Goal: Task Accomplishment & Management: Use online tool/utility

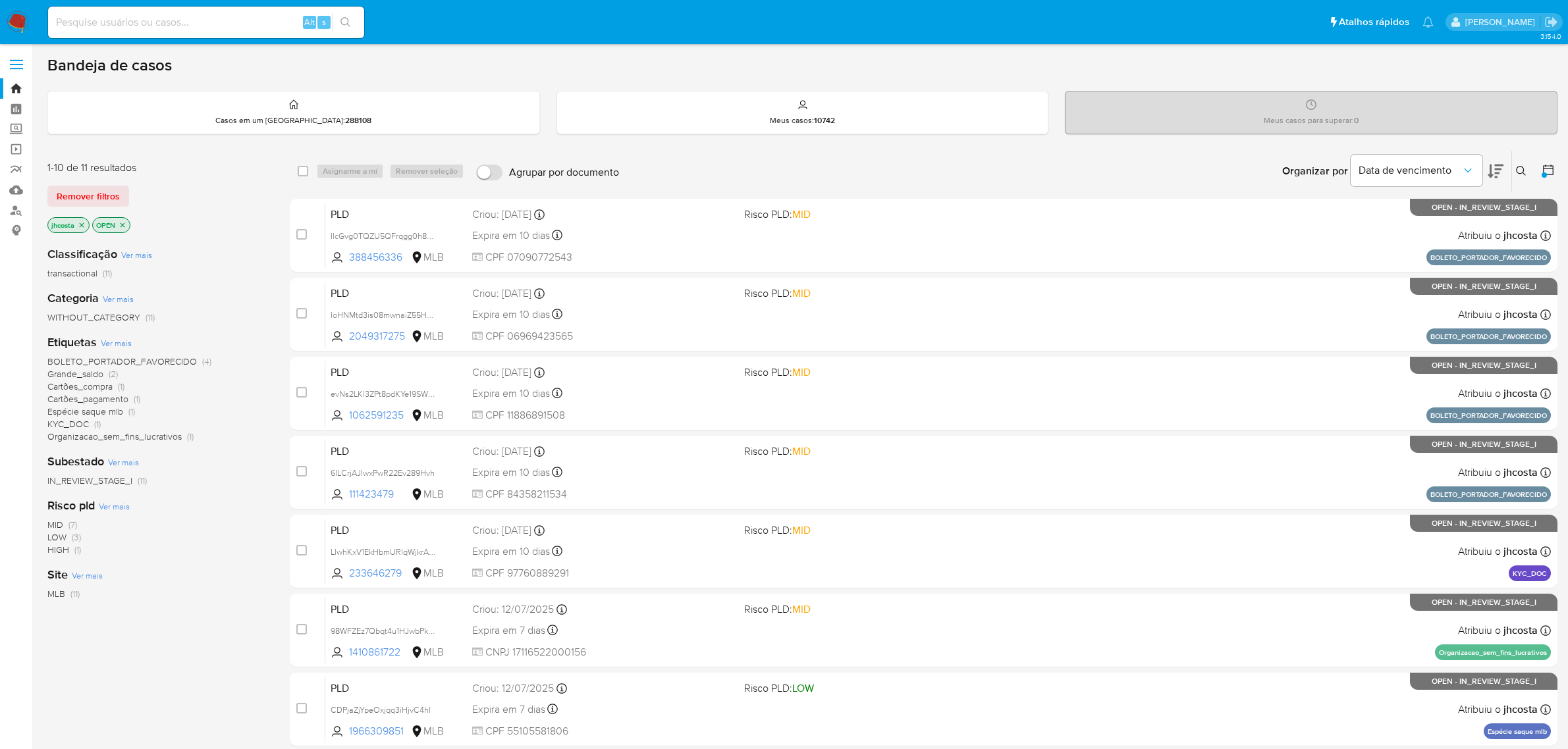
scroll to position [289, 0]
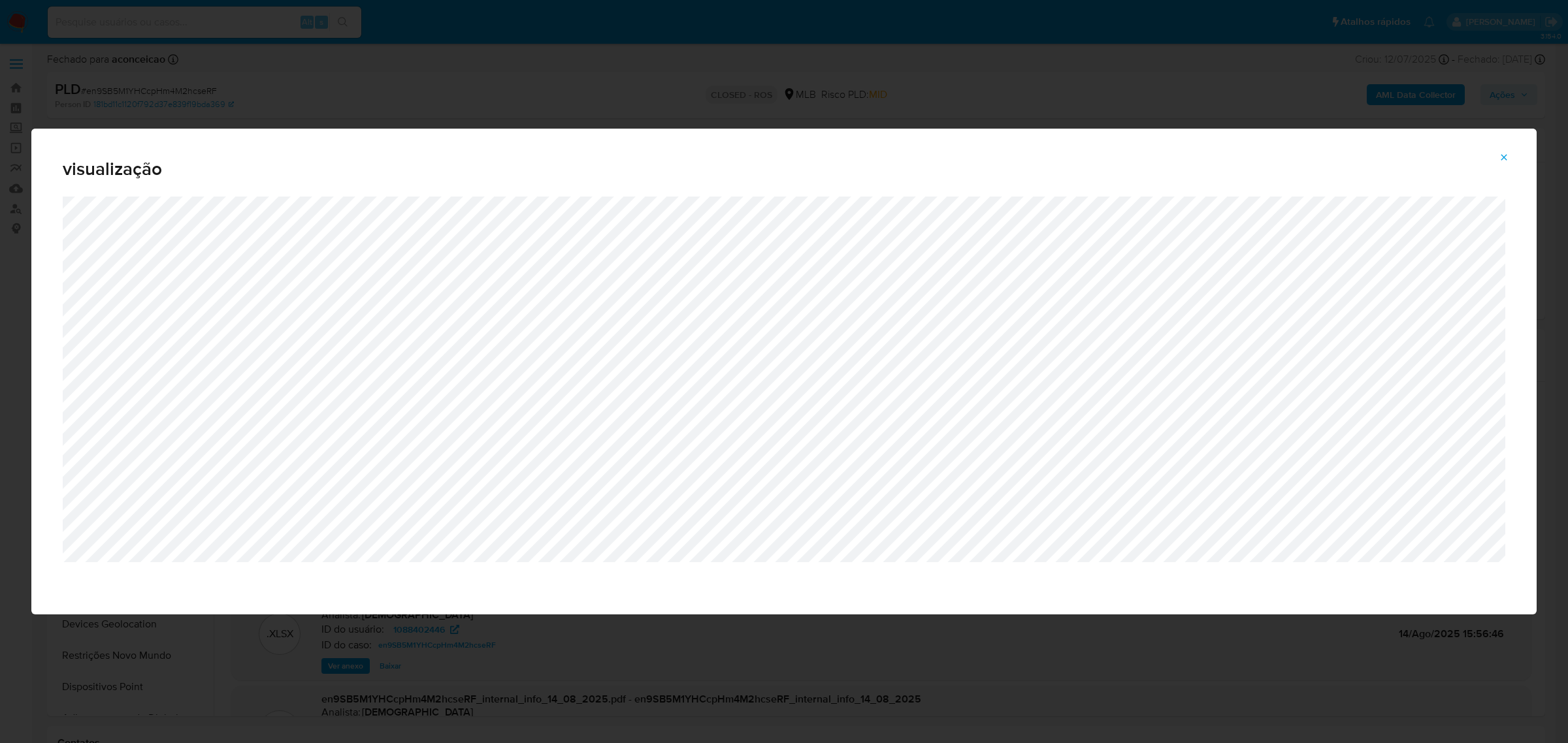
select select "10"
click at [1504, 164] on span "Attachment preview" at bounding box center [1504, 157] width 10 height 18
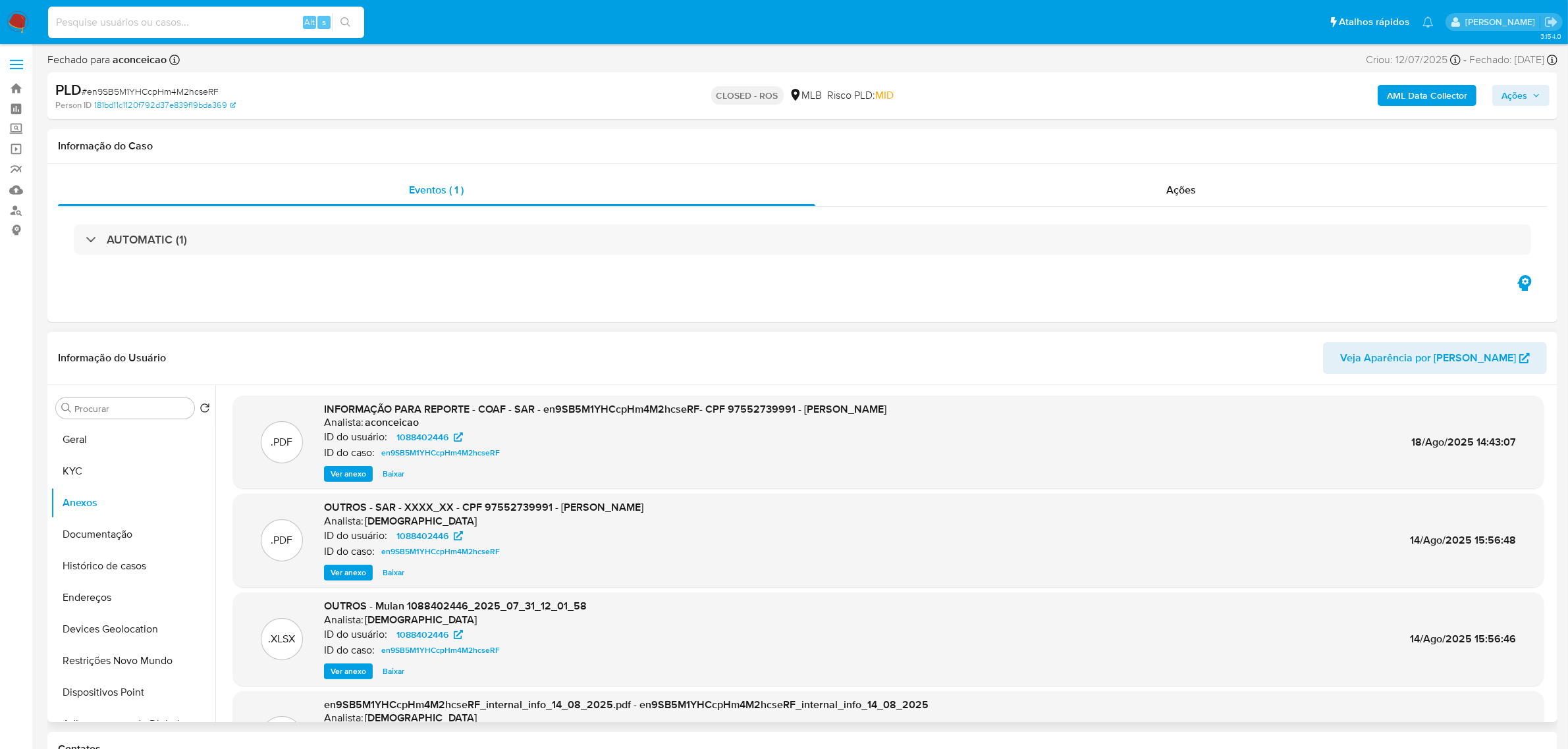
click at [178, 20] on input at bounding box center [206, 22] width 316 height 17
paste input "lXWIDxw724oOqVJDeE45Clm0"
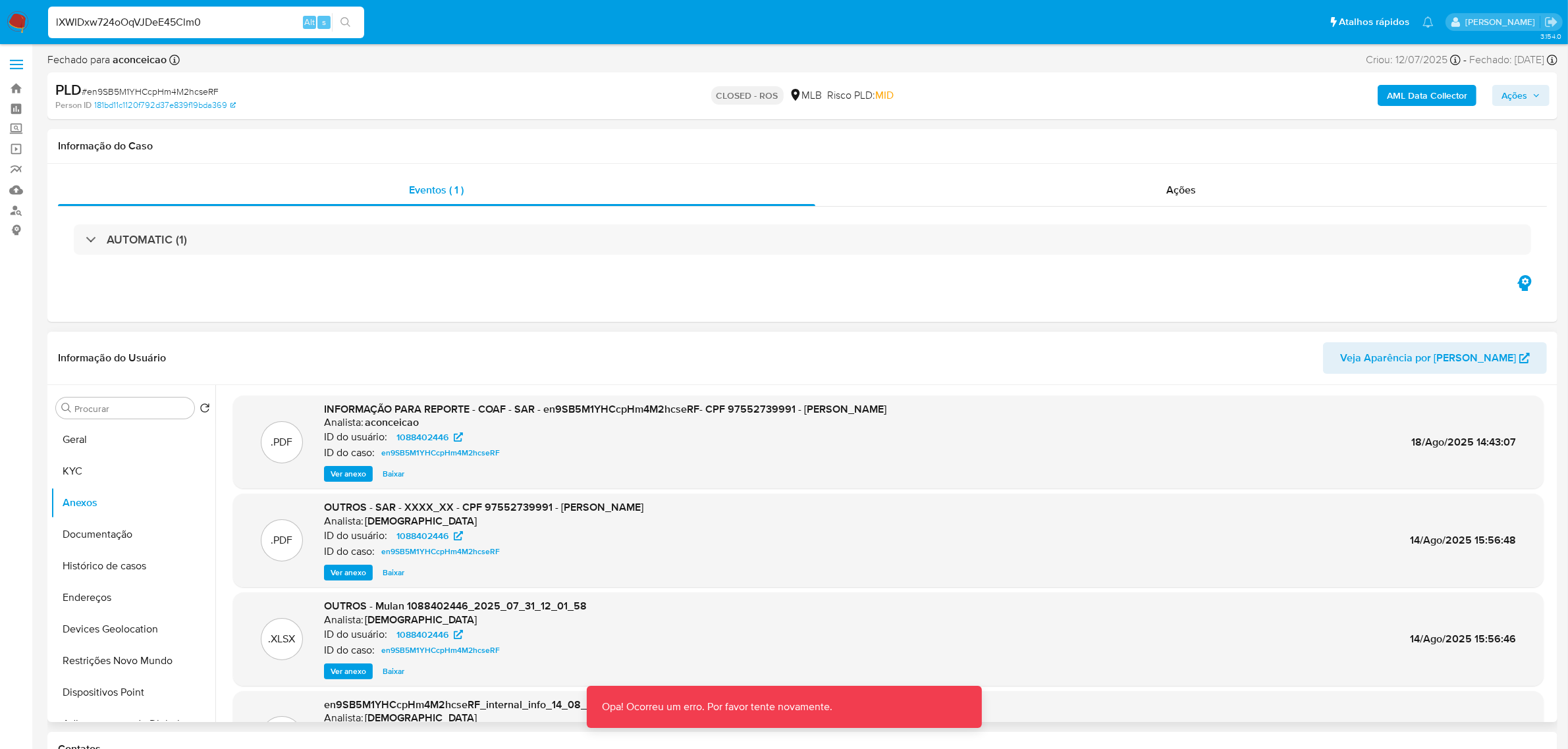
click at [251, 10] on div "lXWIDxw724oOqVJDeE45Clm0 Alt s" at bounding box center [206, 23] width 316 height 31
click at [251, 20] on input "lXWIDxw724oOqVJDeE45Clm0" at bounding box center [206, 22] width 316 height 17
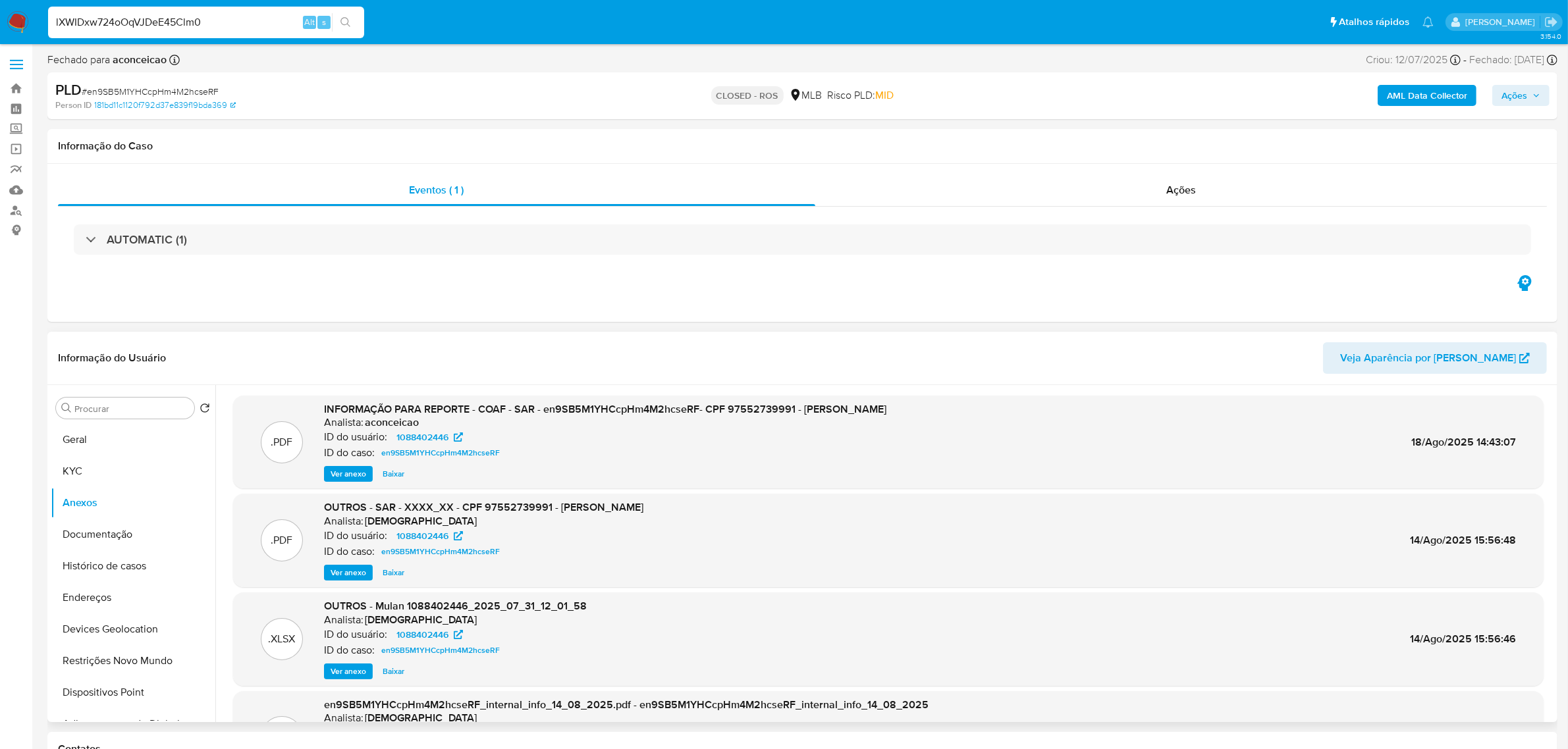
type input "lXWIDxw724oOqVJDeE45Clm0"
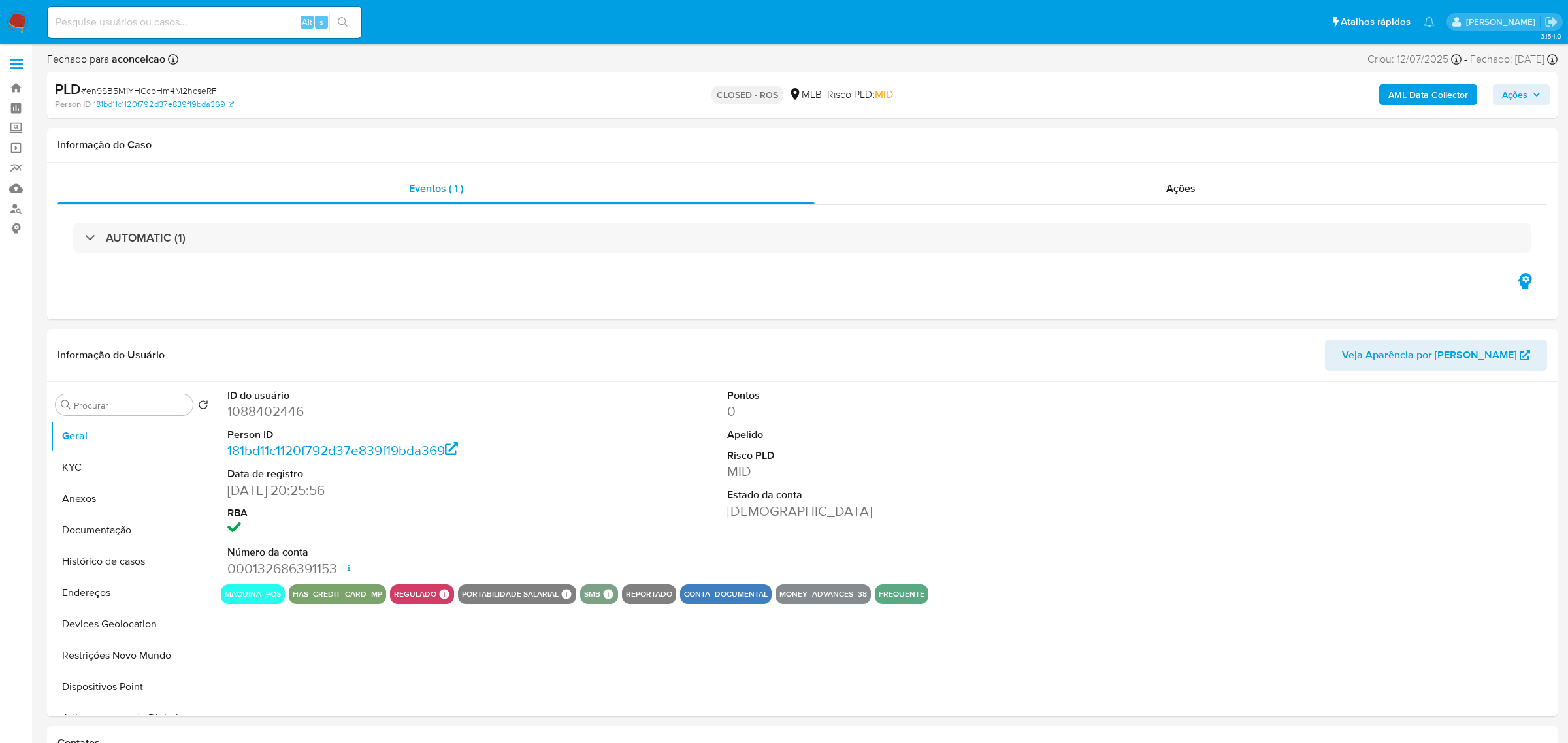
select select "10"
click at [96, 510] on button "Anexos" at bounding box center [126, 499] width 153 height 31
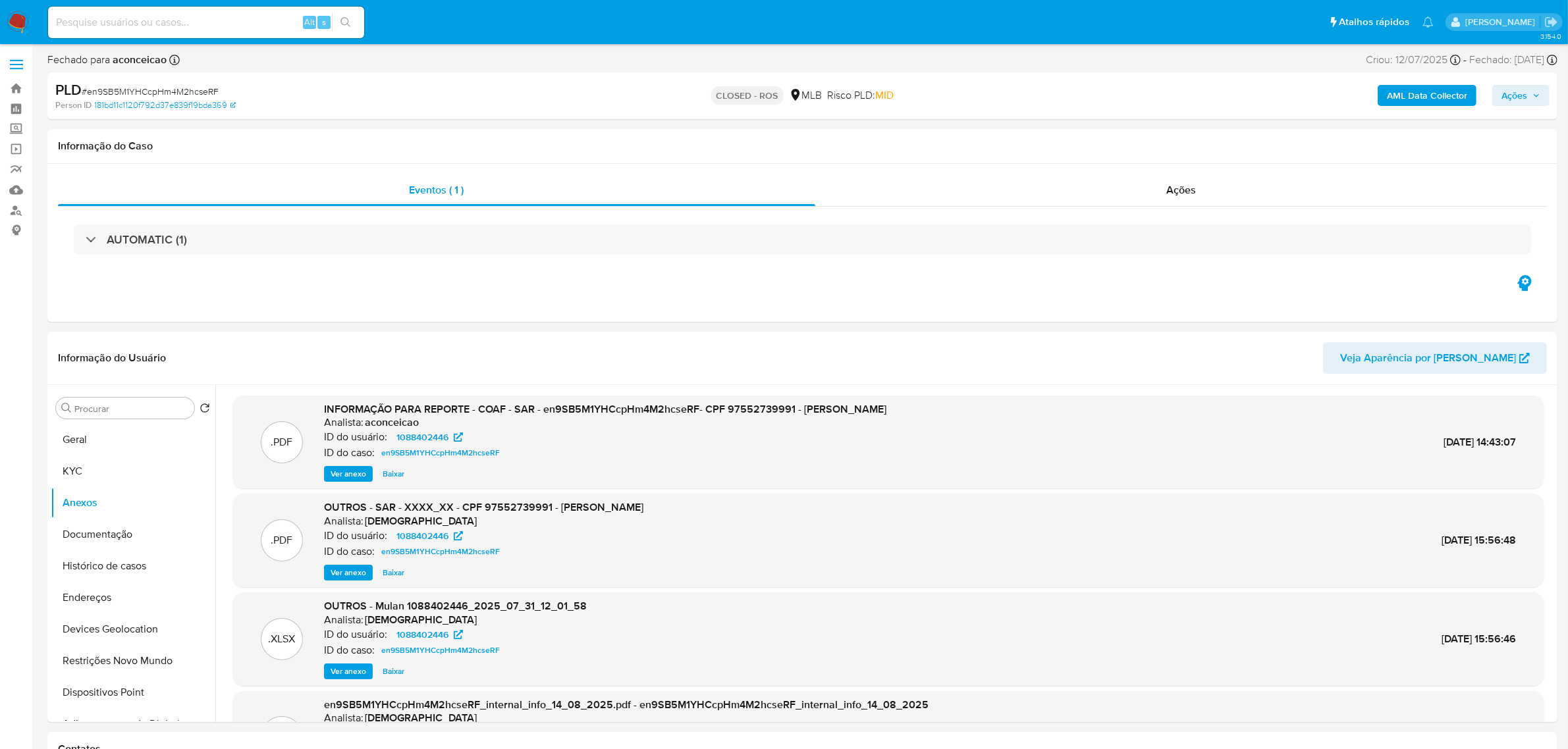
click at [224, 25] on input at bounding box center [206, 22] width 316 height 17
paste input "lXWIDxw724oOqVJDeE45Clm0"
type input "lXWIDxw724oOqVJDeE45Clm0"
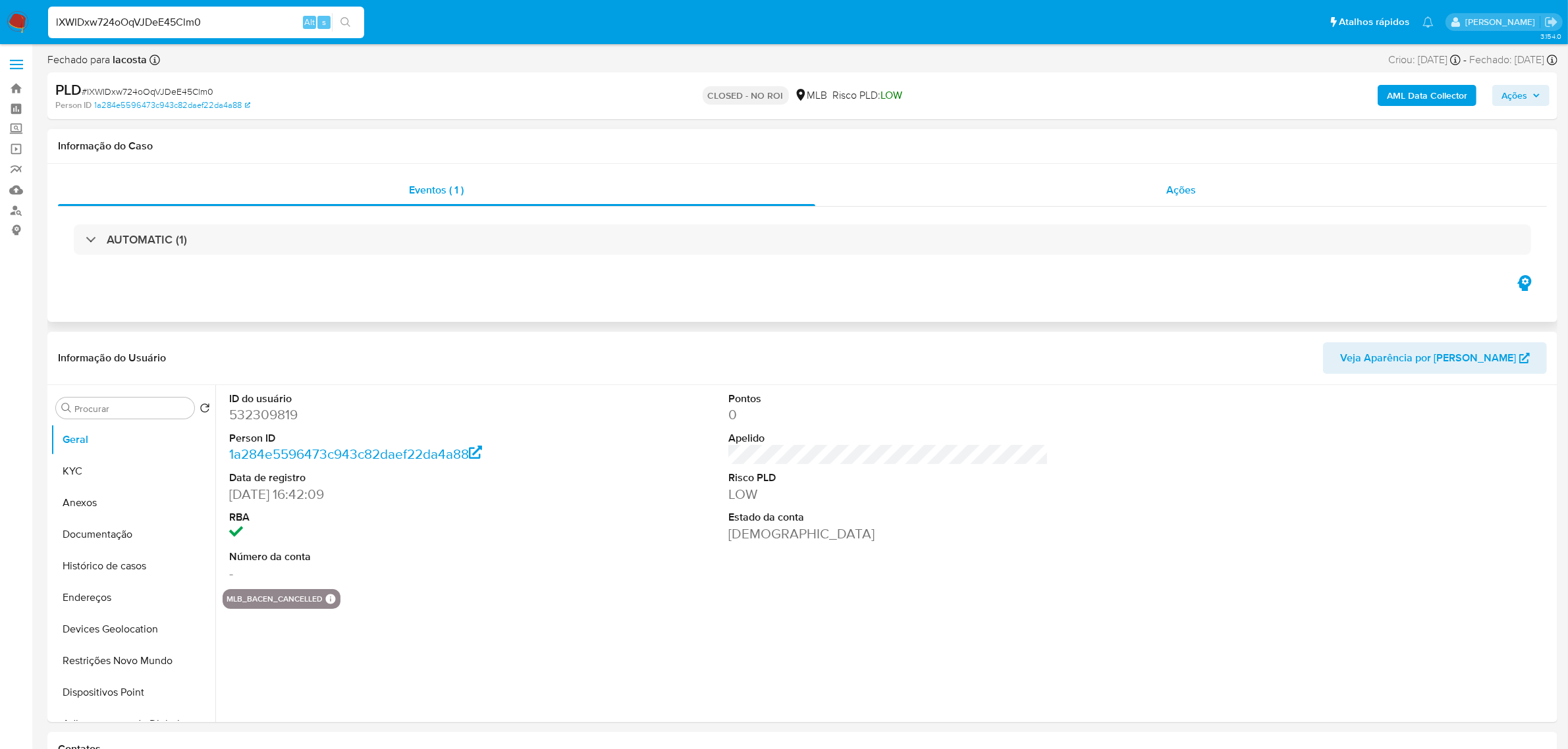
click at [1180, 185] on span "Ações" at bounding box center [1181, 190] width 29 height 15
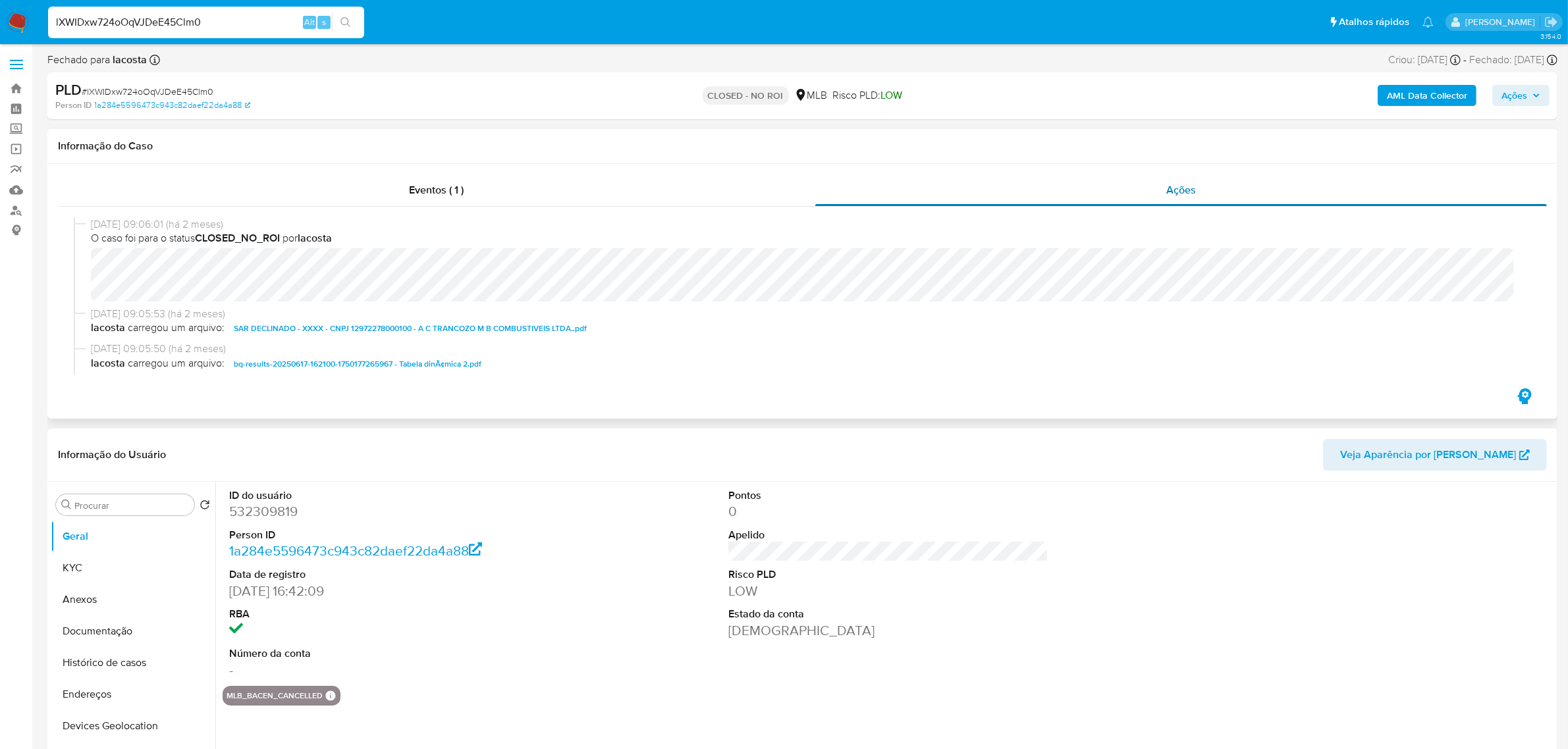
select select "10"
click at [90, 629] on button "Documentação" at bounding box center [127, 631] width 154 height 31
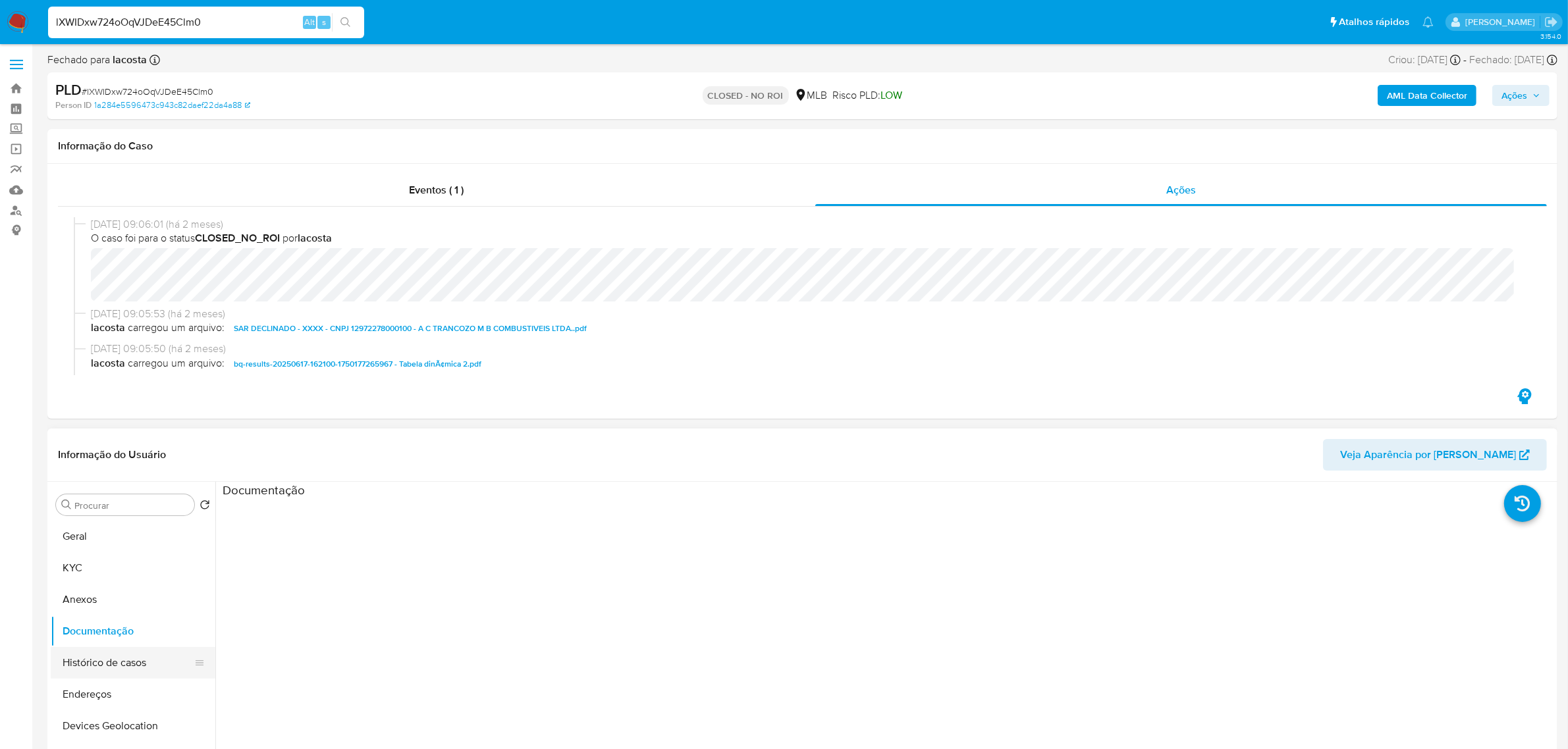
click at [109, 660] on button "Histórico de casos" at bounding box center [127, 663] width 154 height 31
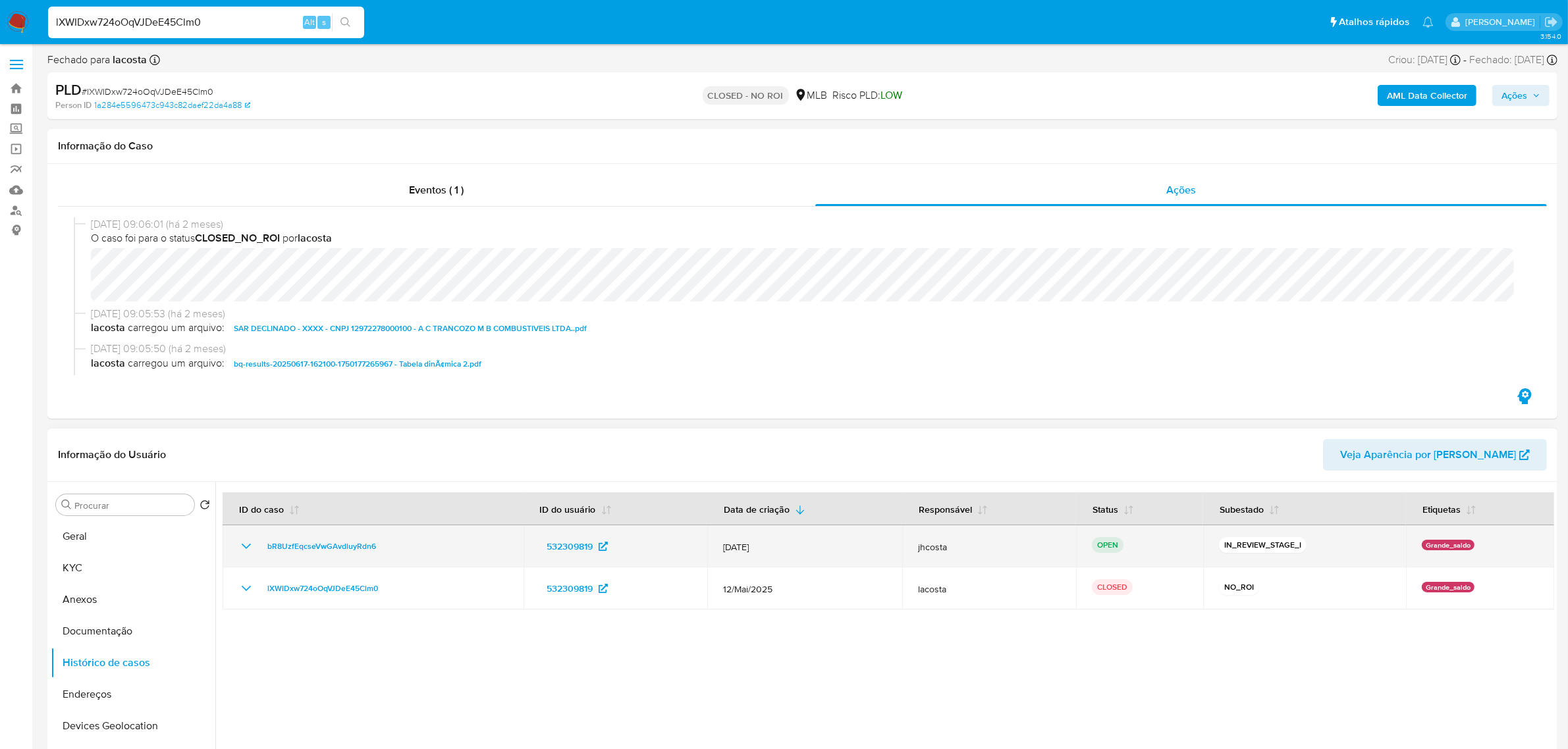
click at [389, 548] on div "bR8UzfEqcseVwGAvdluyRdn6" at bounding box center [373, 546] width 270 height 16
click at [346, 545] on span "bR8UzfEqcseVwGAvdluyRdn6" at bounding box center [322, 546] width 109 height 16
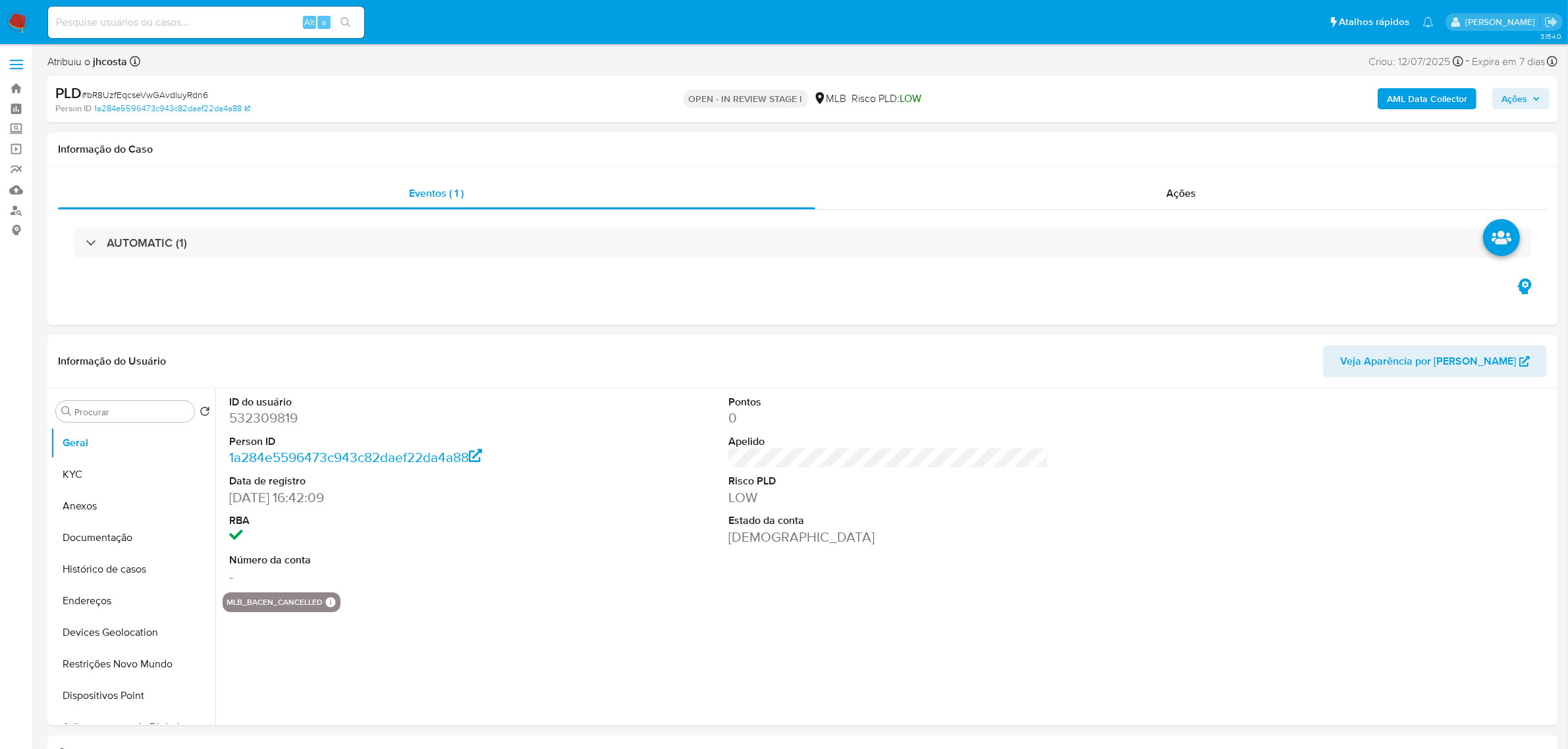
select select "10"
click at [132, 94] on span "# bR8UzfEqcseVwGAvdluyRdn6" at bounding box center [144, 94] width 127 height 13
copy span "bR8UzfEqcseVwGAvdluyRdn6"
click at [140, 505] on button "Anexos" at bounding box center [127, 506] width 154 height 31
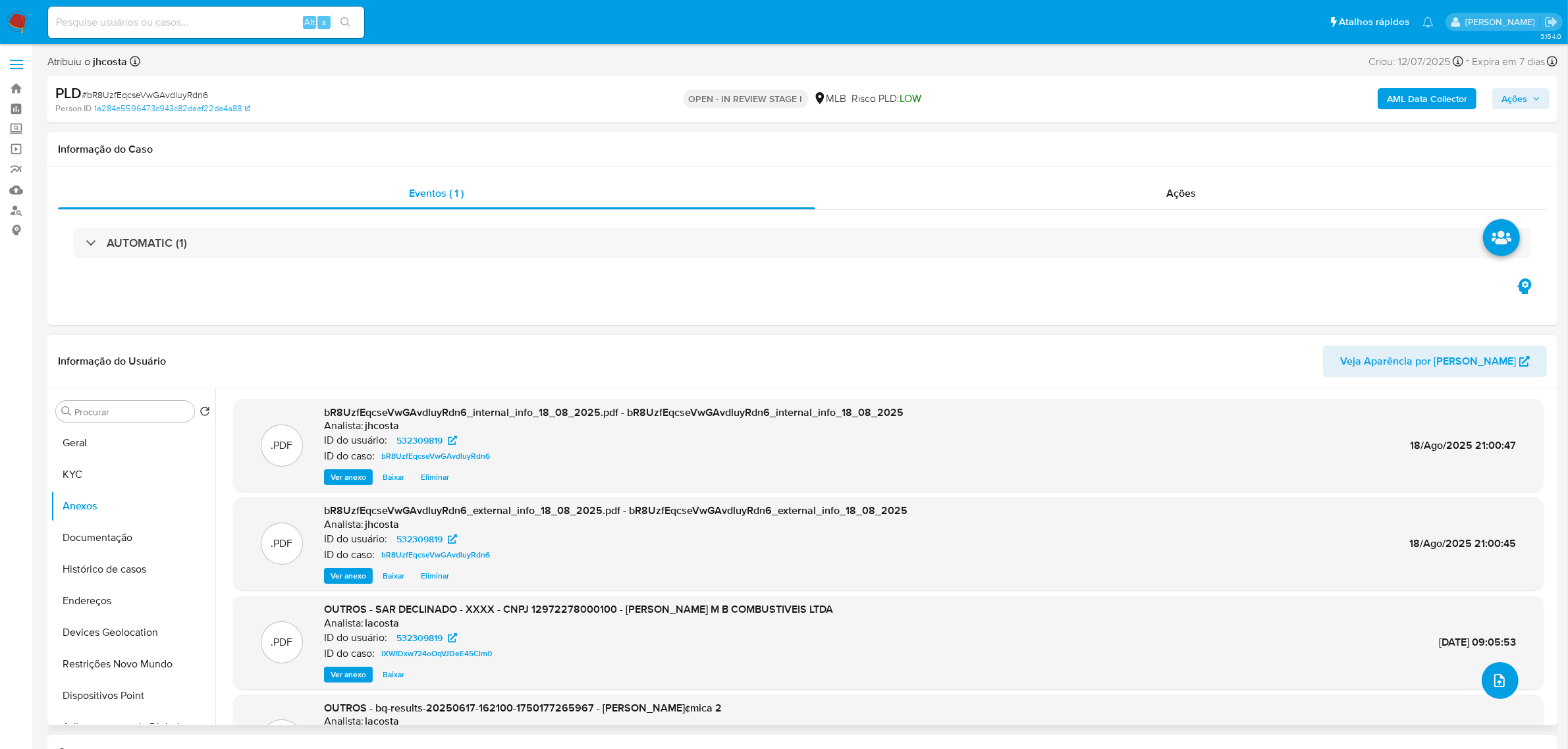
click at [1498, 682] on icon "upload-file" at bounding box center [1499, 681] width 16 height 16
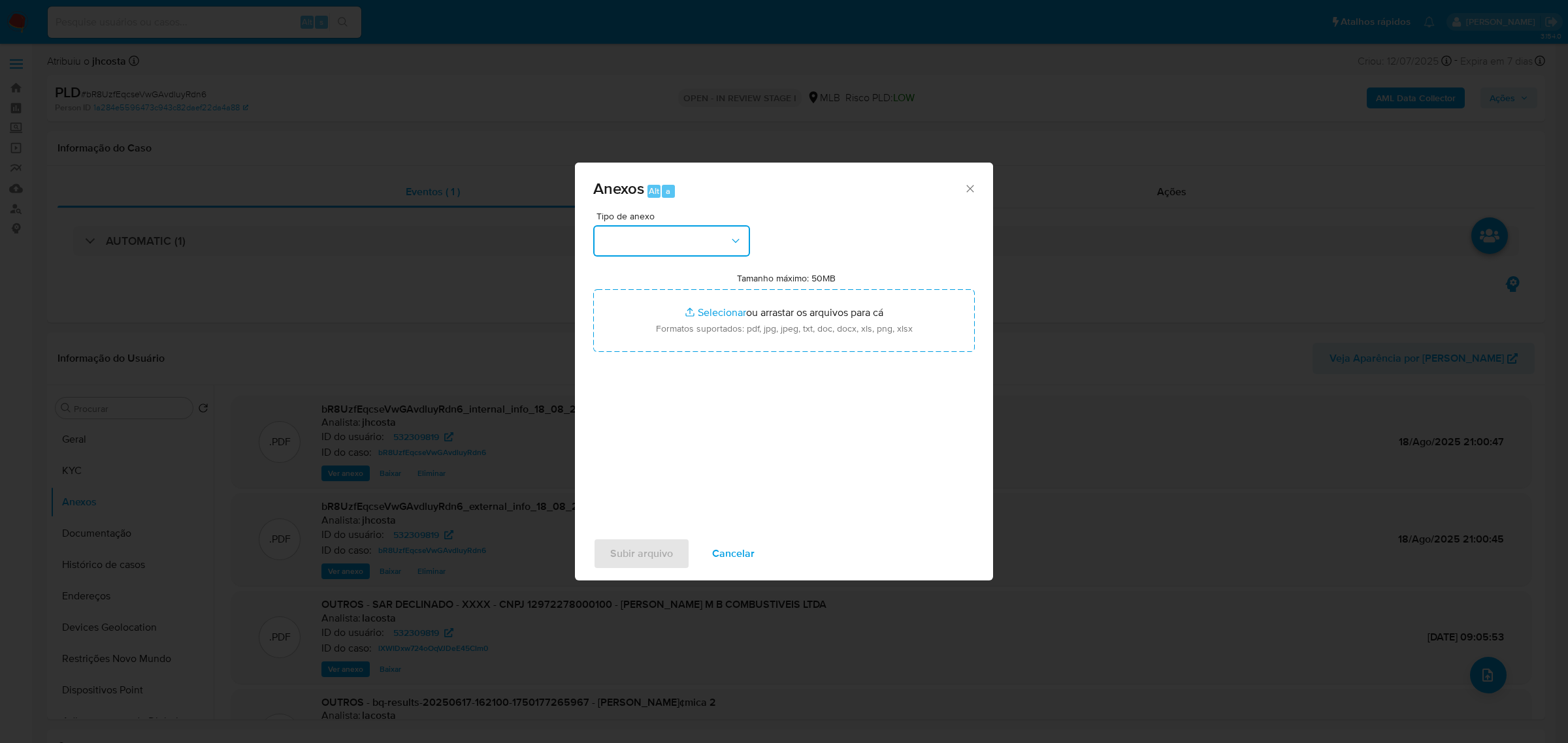
click at [690, 230] on button "button" at bounding box center [671, 241] width 157 height 31
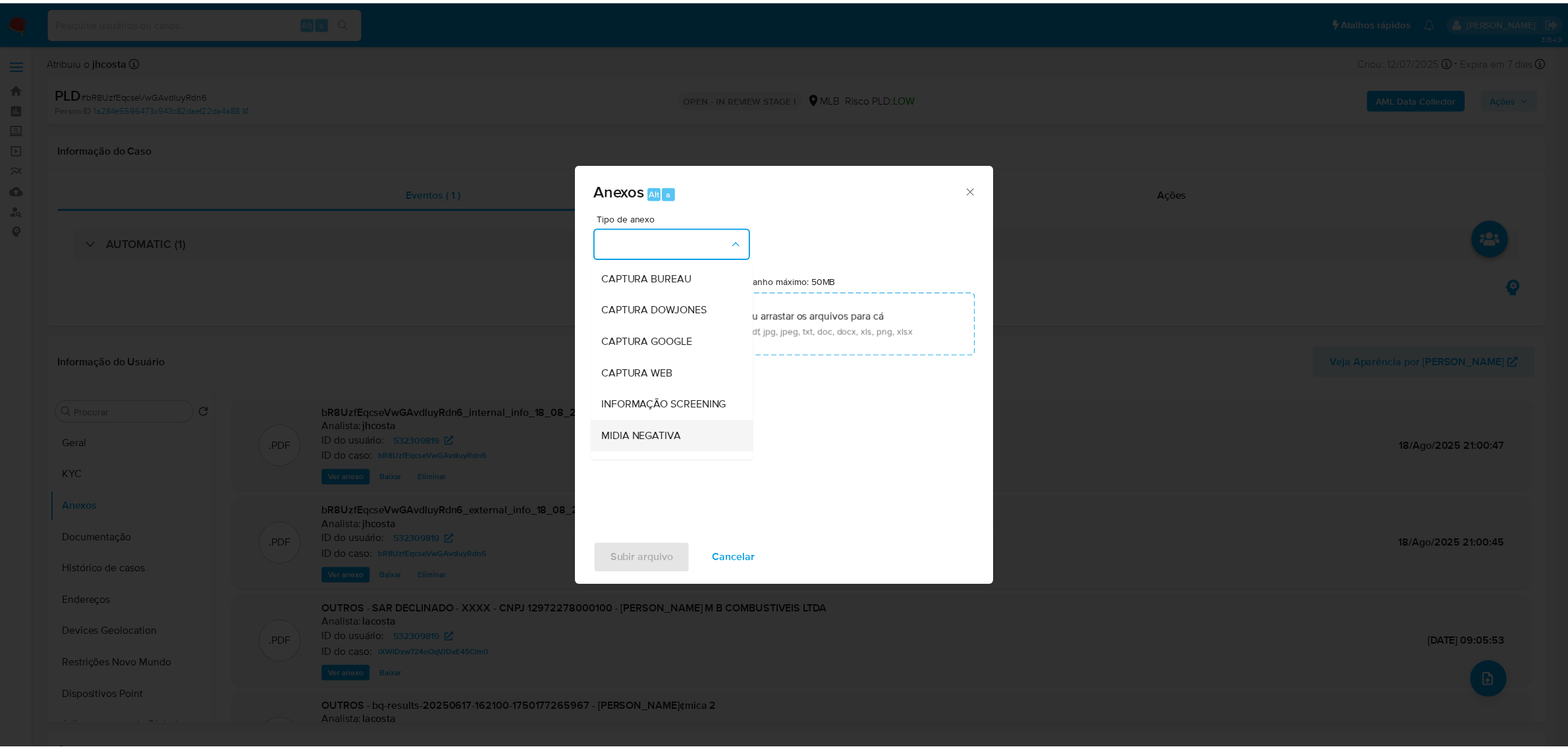
scroll to position [82, 0]
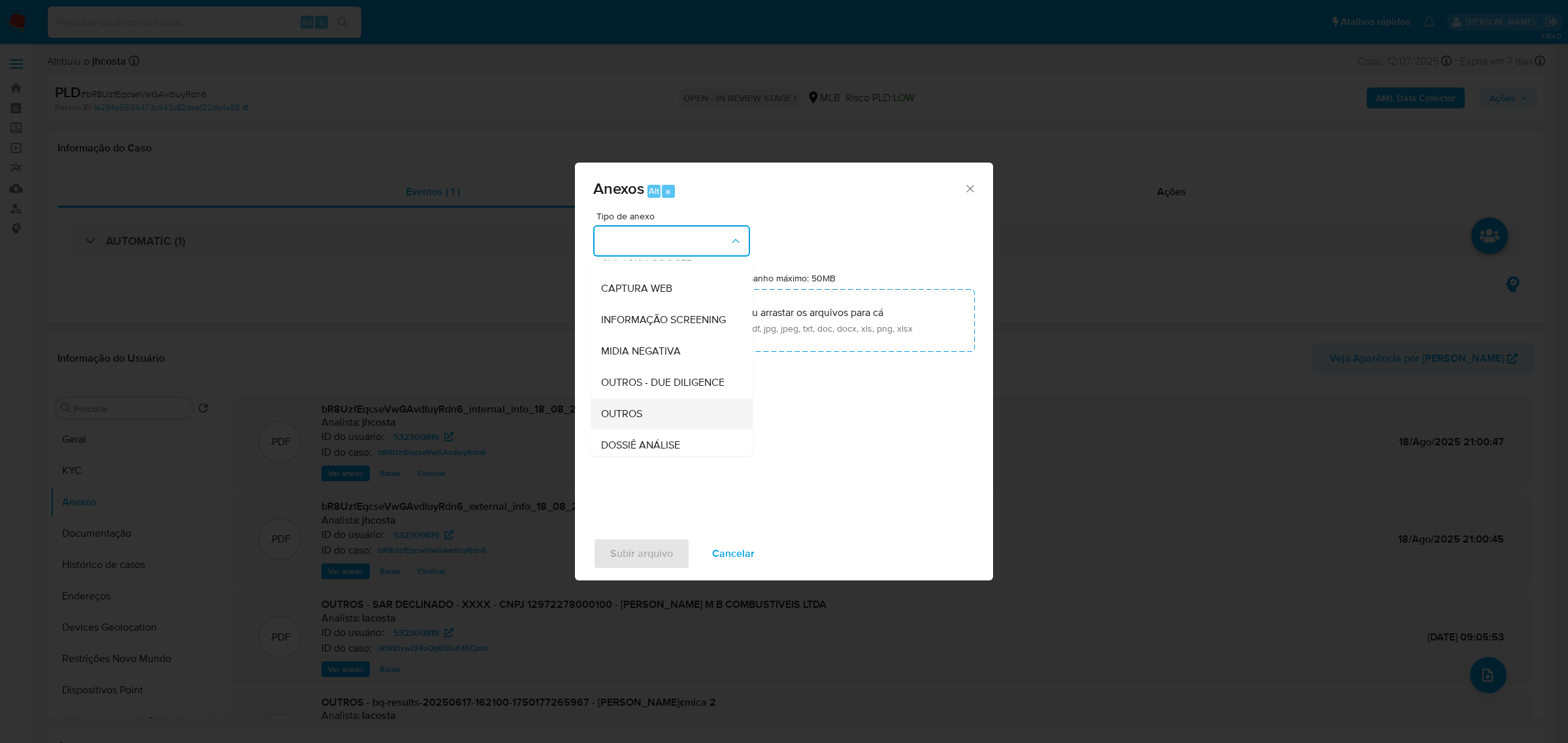
click at [644, 429] on div "OUTROS" at bounding box center [668, 413] width 133 height 31
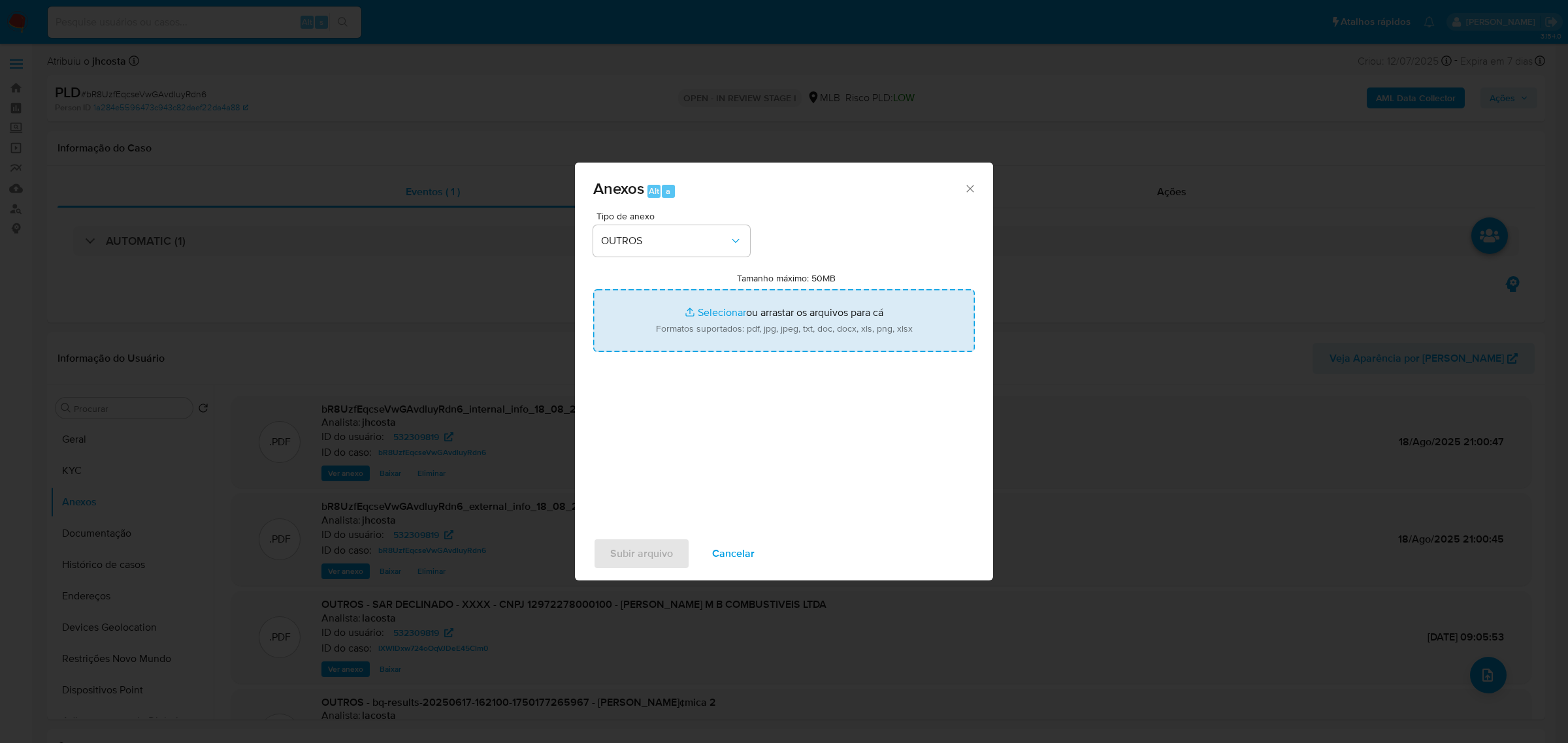
click at [817, 308] on input "Tamanho máximo: 50MB Selecionar arquivos" at bounding box center [784, 320] width 381 height 62
type input "C:\fakepath\Declínio - bR8UzfEqcseVwGAvdluyRdn6 - CNPJ 12972278000100 - A C TRA…"
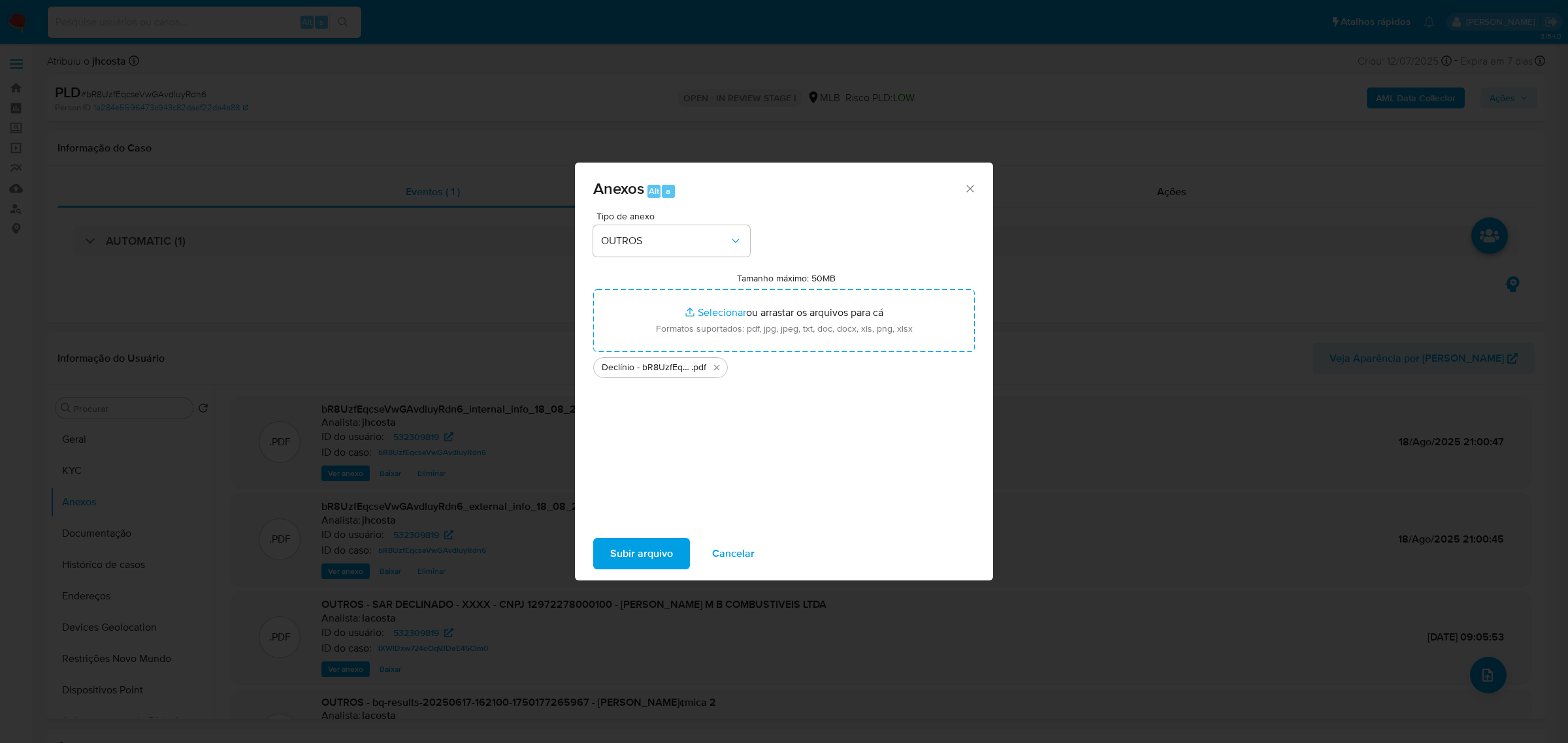
click at [641, 552] on span "Subir arquivo" at bounding box center [641, 554] width 62 height 28
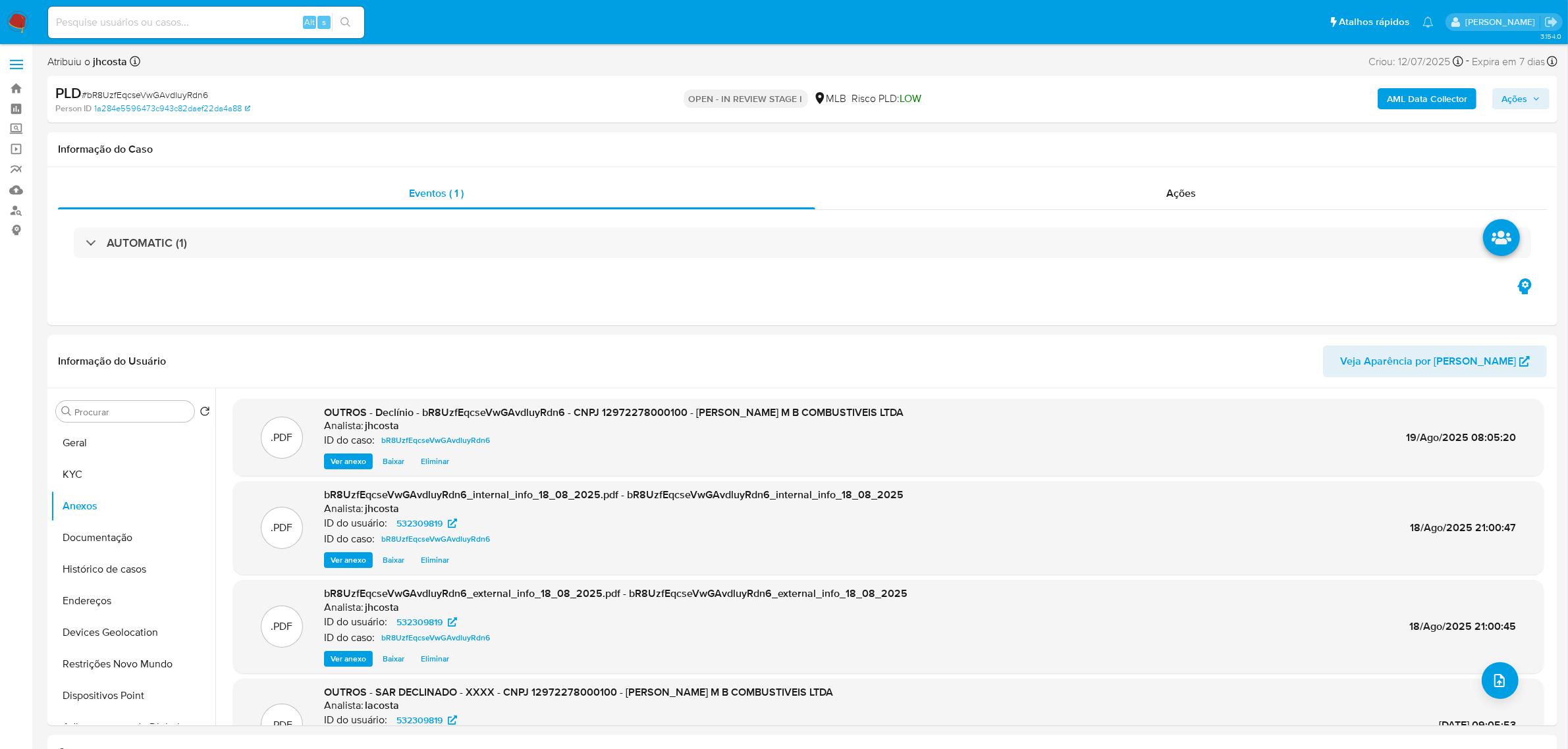
click at [1513, 93] on span "Ações" at bounding box center [1515, 98] width 26 height 21
click at [1130, 142] on span "Resolução do caso" at bounding box center [1138, 140] width 89 height 15
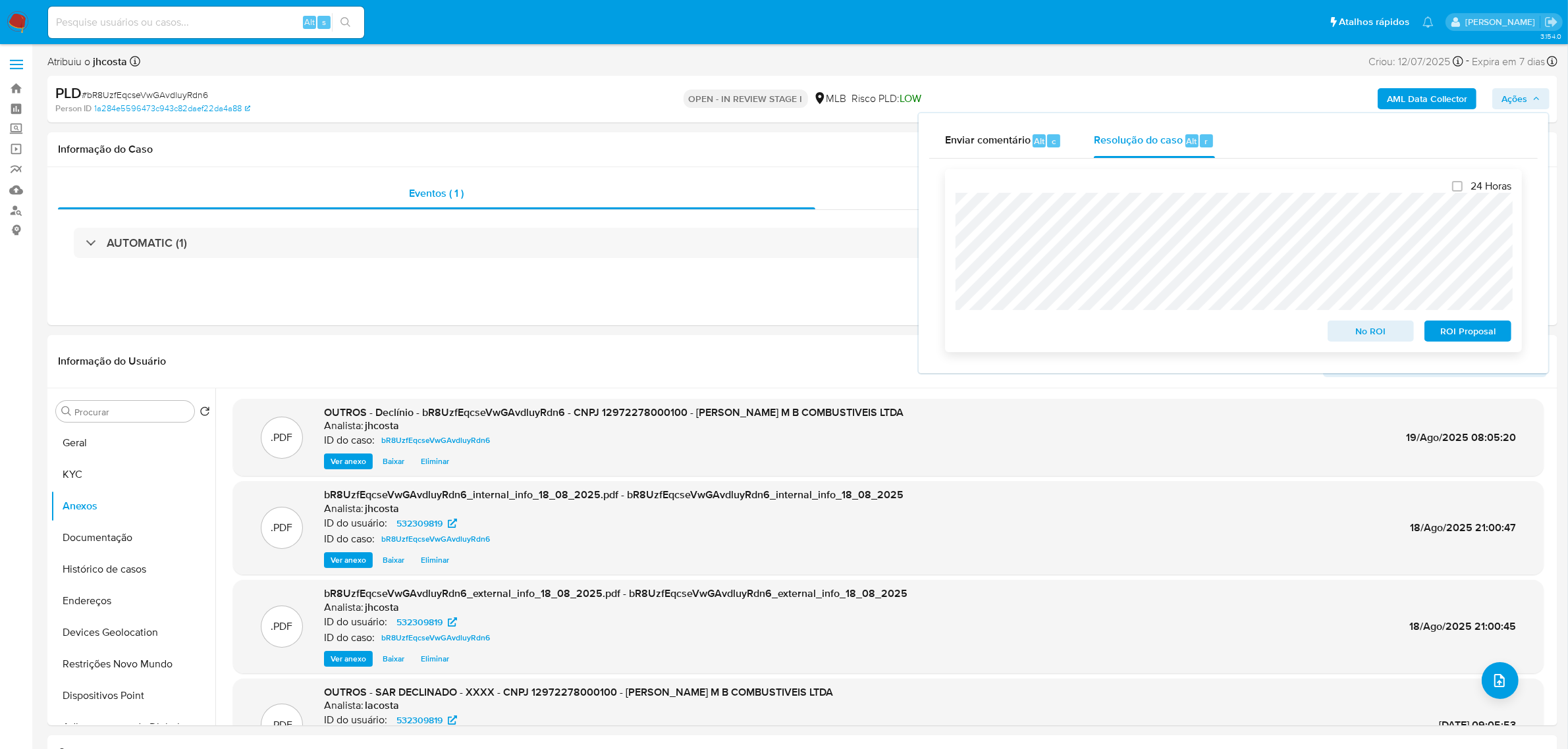
click at [1374, 334] on span "No ROI" at bounding box center [1371, 331] width 68 height 18
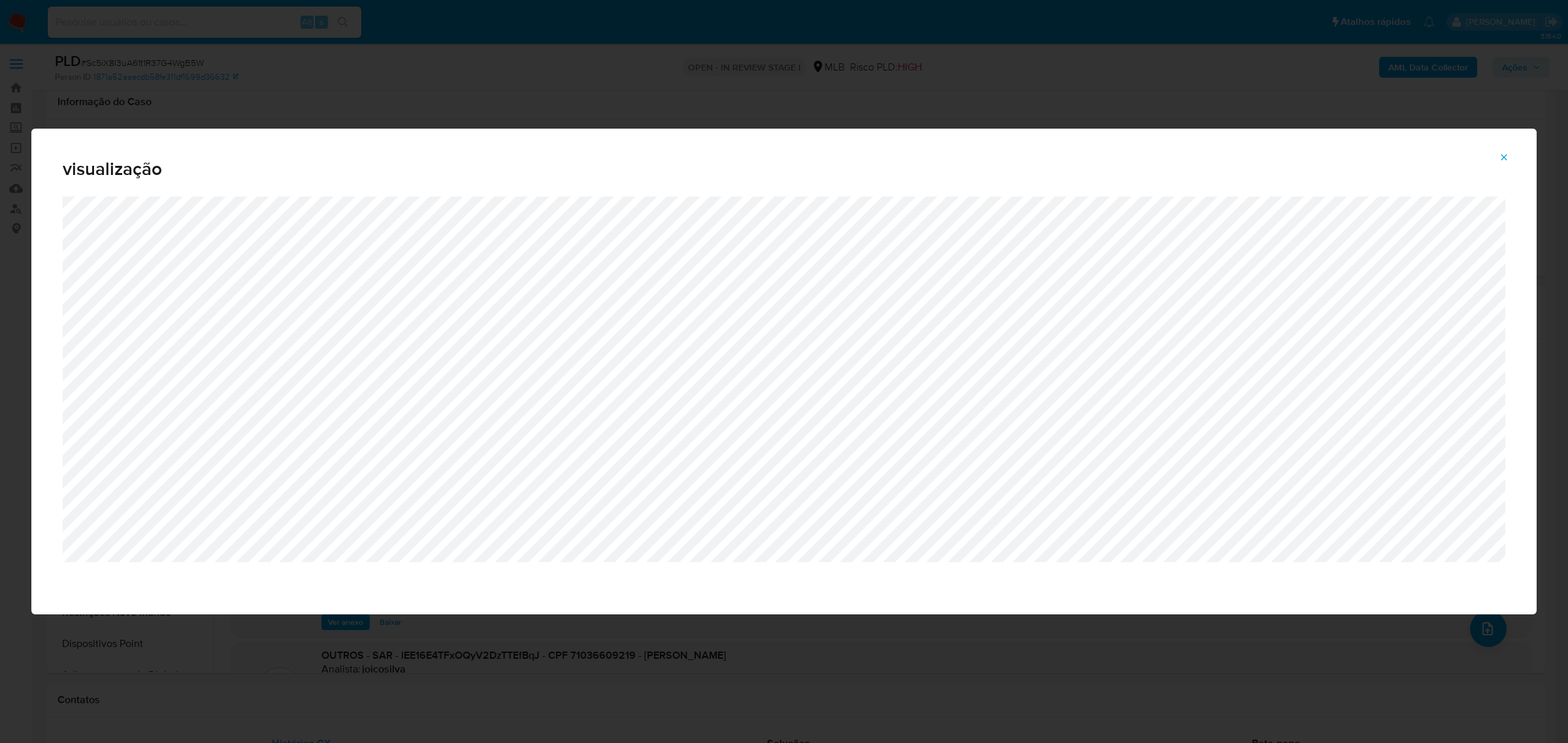
scroll to position [164, 0]
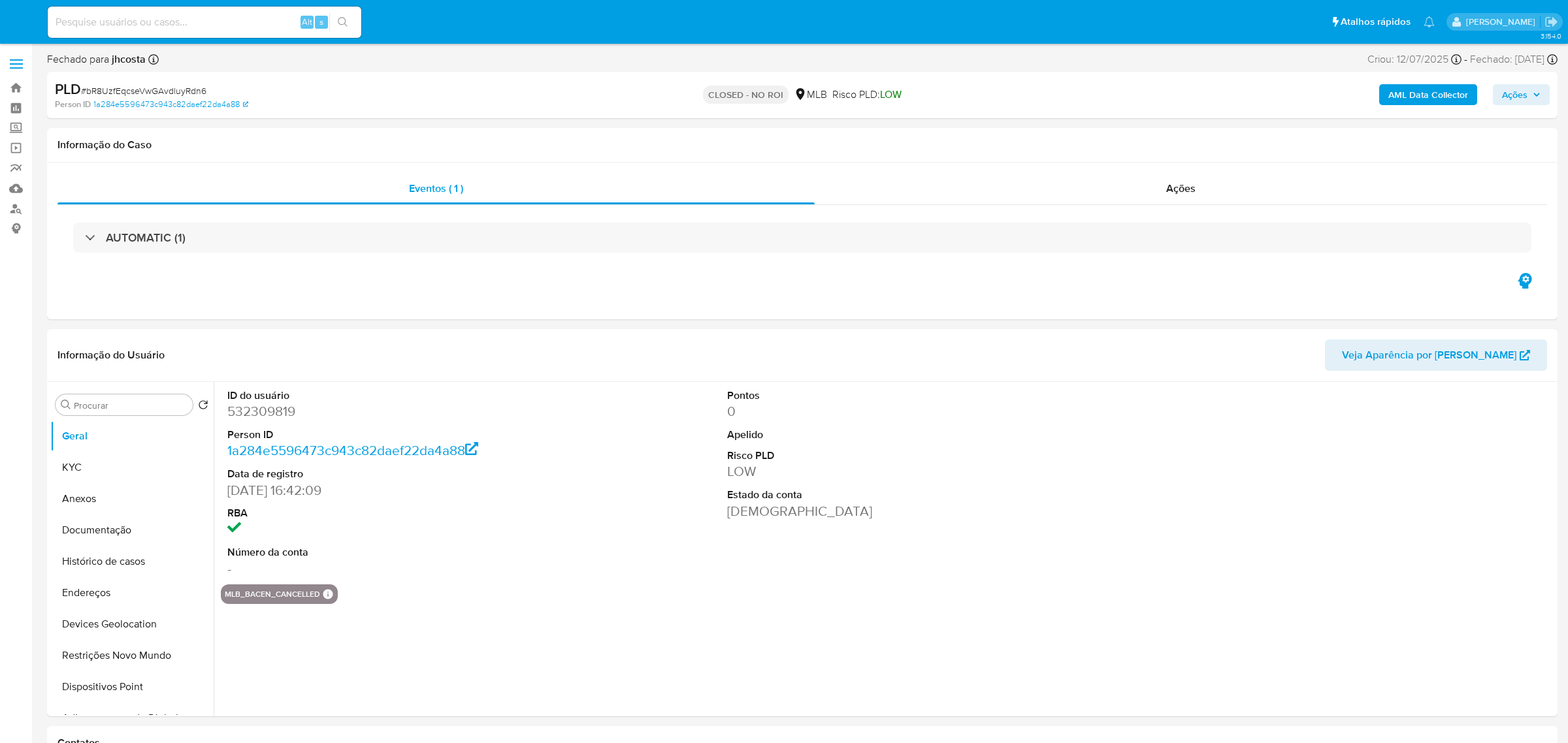
select select "10"
click at [124, 498] on button "Anexos" at bounding box center [126, 499] width 153 height 31
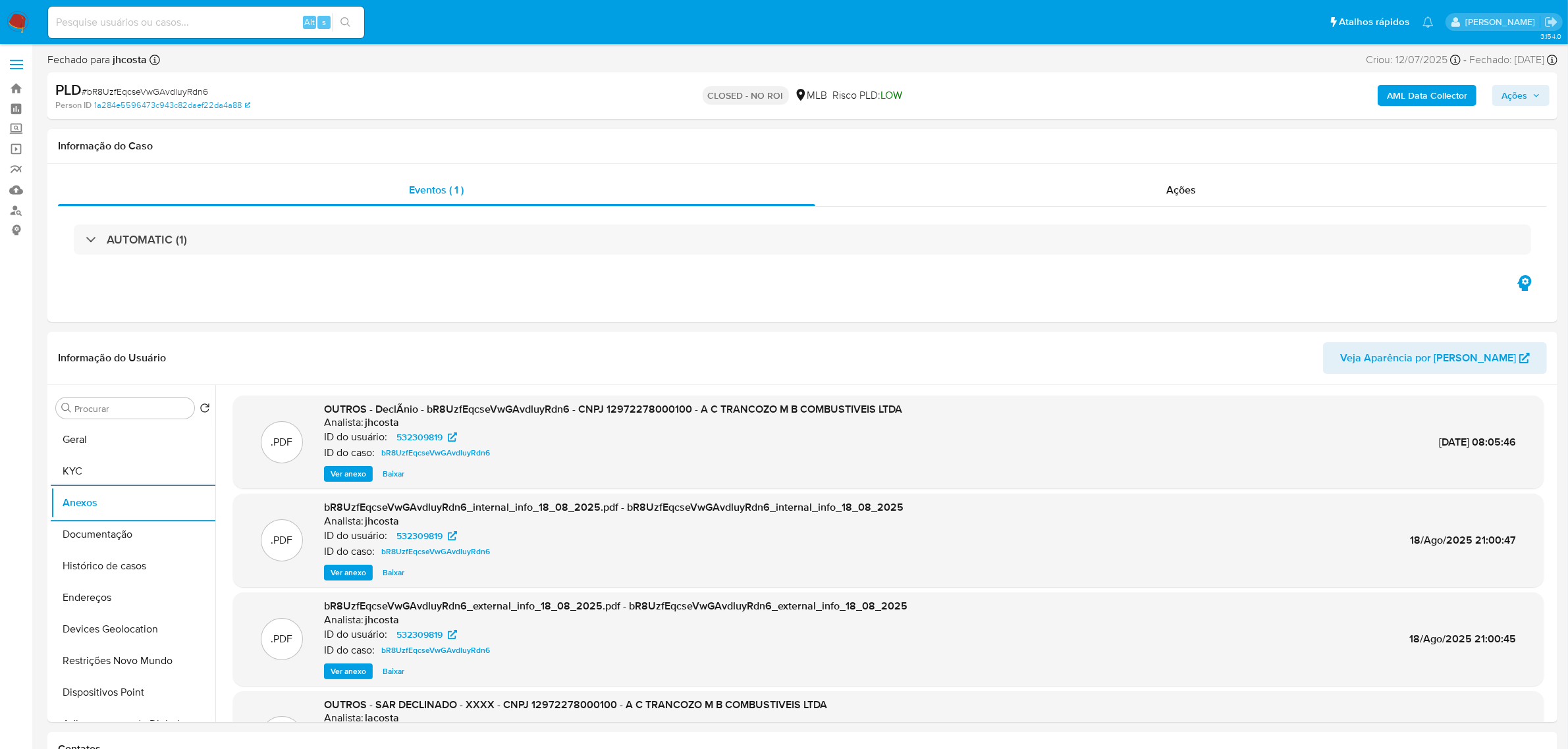
click at [191, 30] on input at bounding box center [206, 22] width 316 height 17
paste input "T2G1BdUxuspNUBIR5ctRFfdV"
type input "T2G1BdUxuspNUBIR5ctRFfdV"
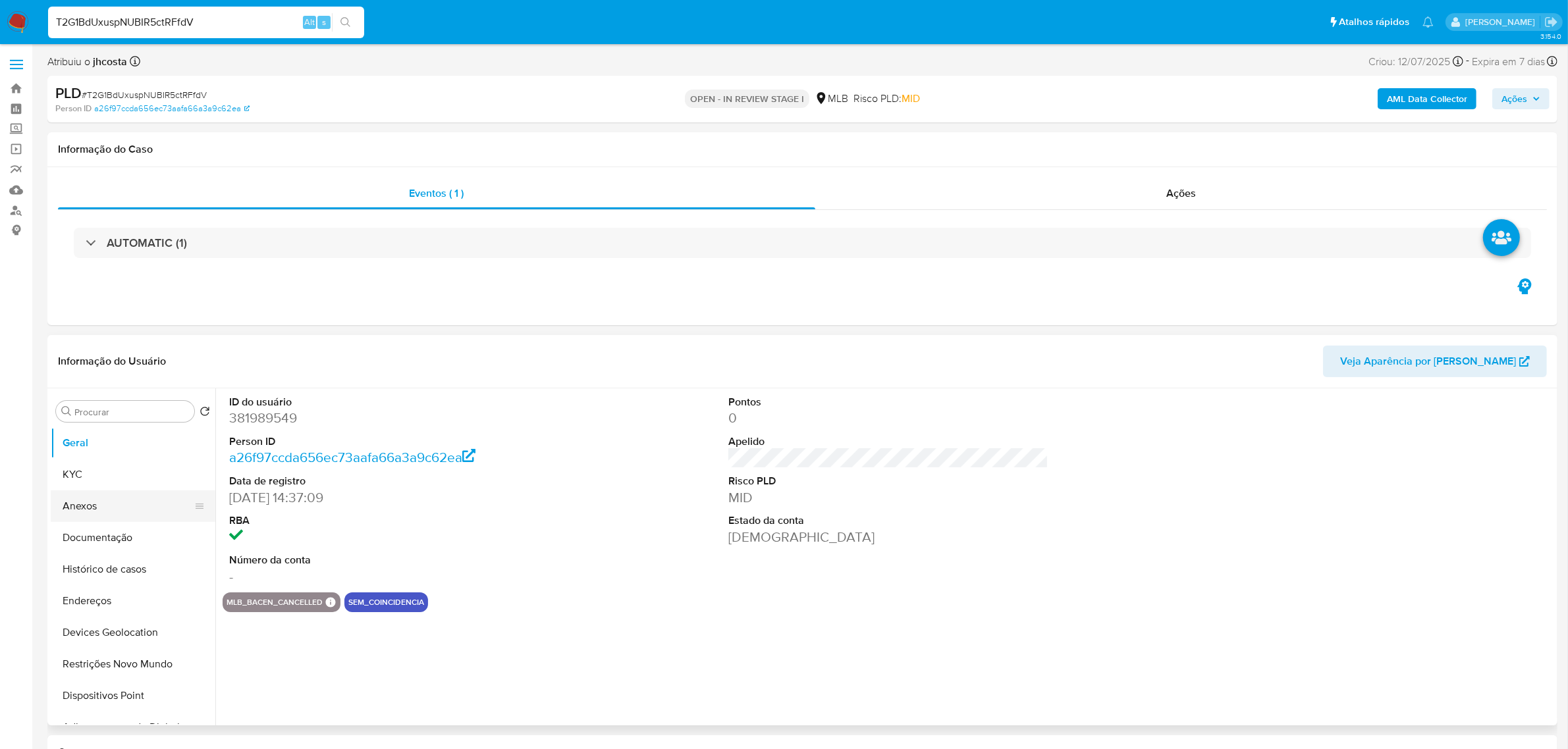
select select "10"
click at [117, 492] on button "Anexos" at bounding box center [127, 506] width 154 height 31
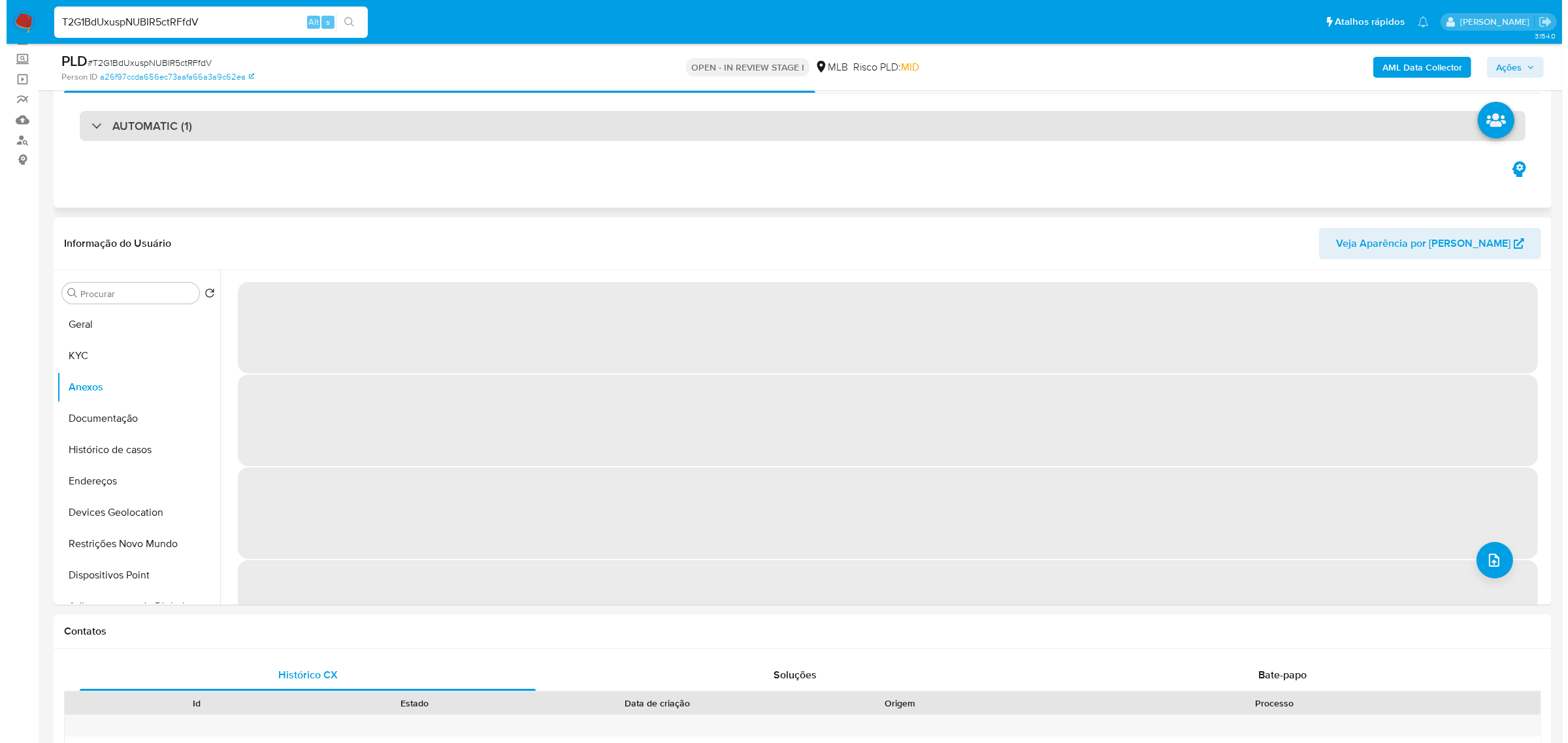
scroll to position [164, 0]
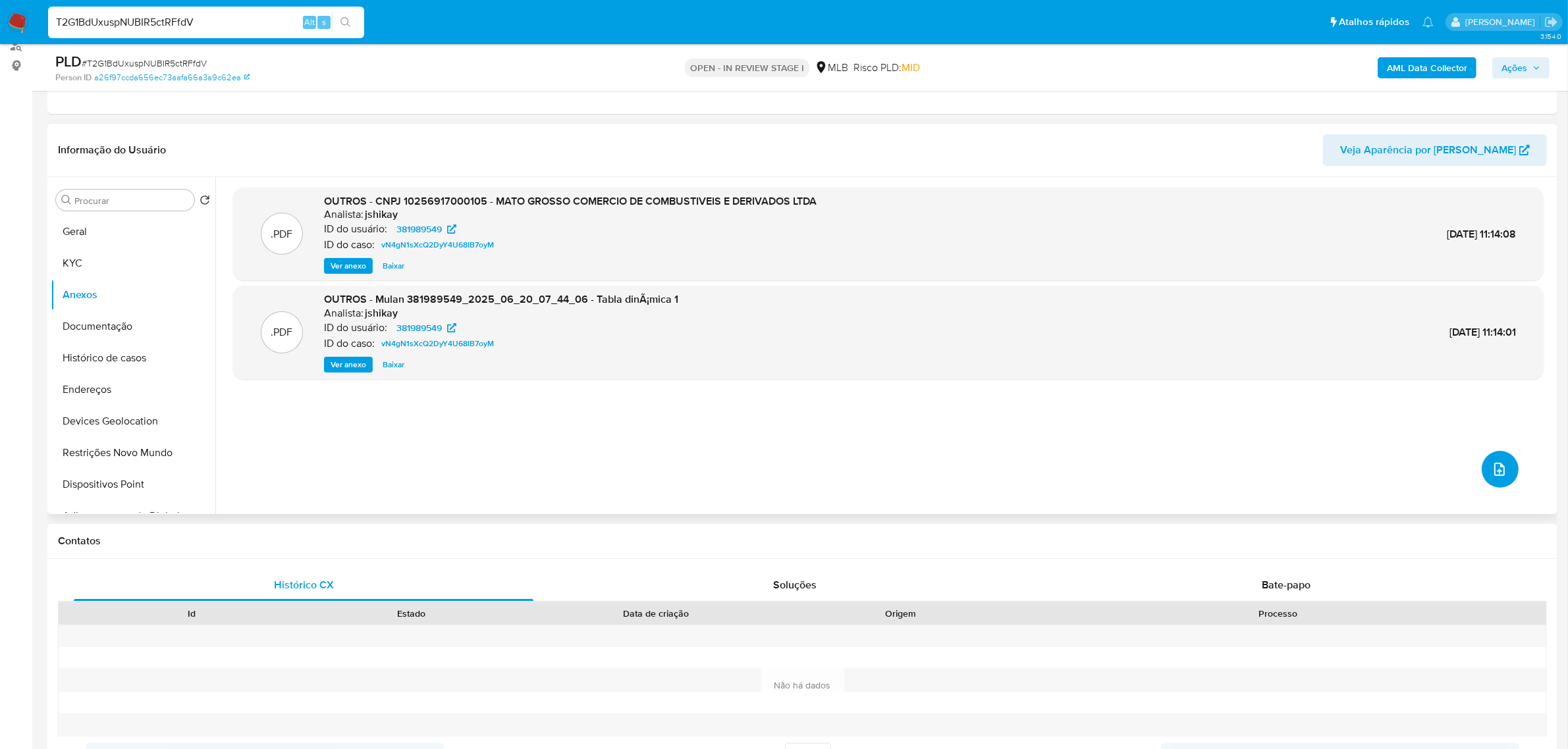
click at [1491, 471] on icon "upload-file" at bounding box center [1499, 469] width 16 height 16
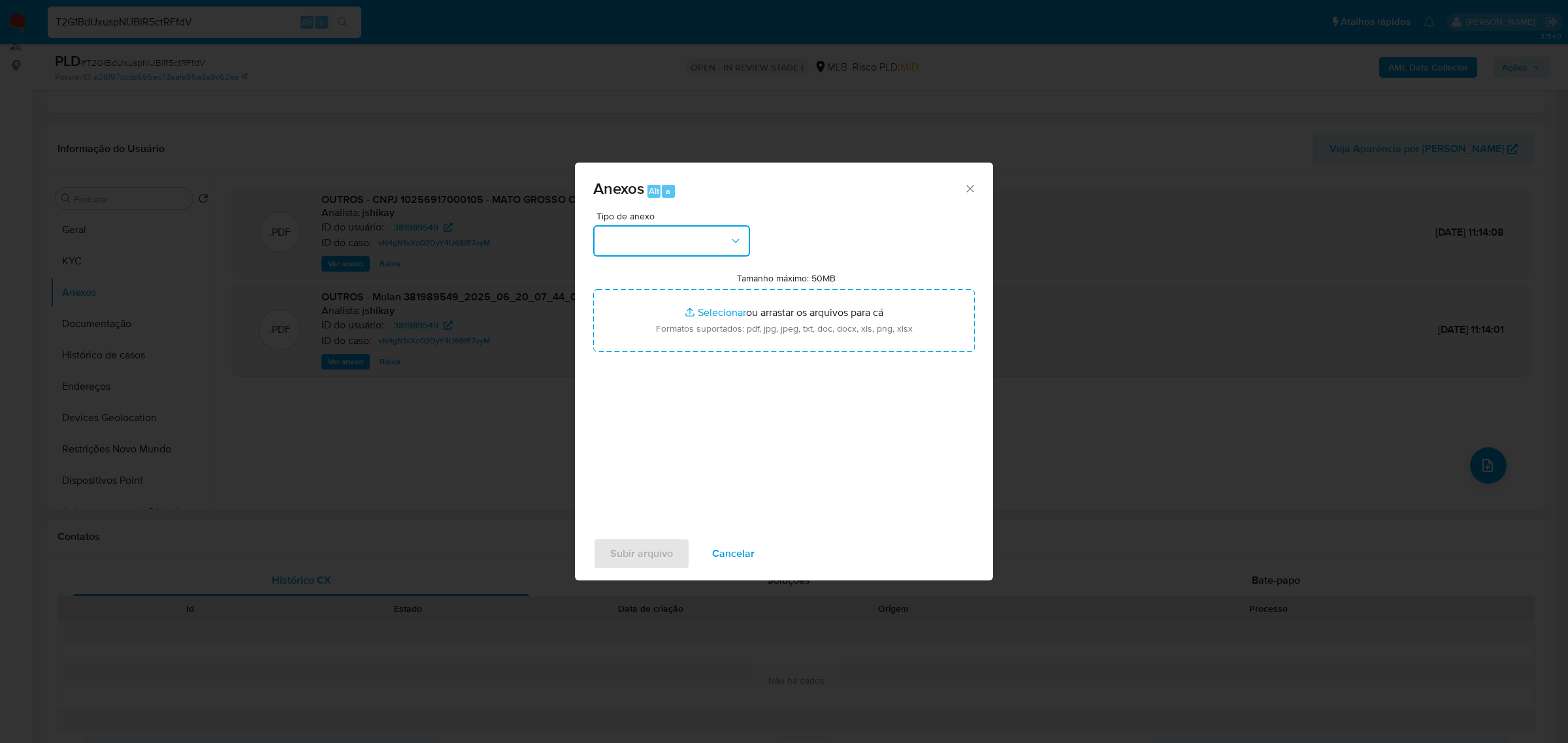
click at [717, 243] on button "button" at bounding box center [671, 241] width 157 height 31
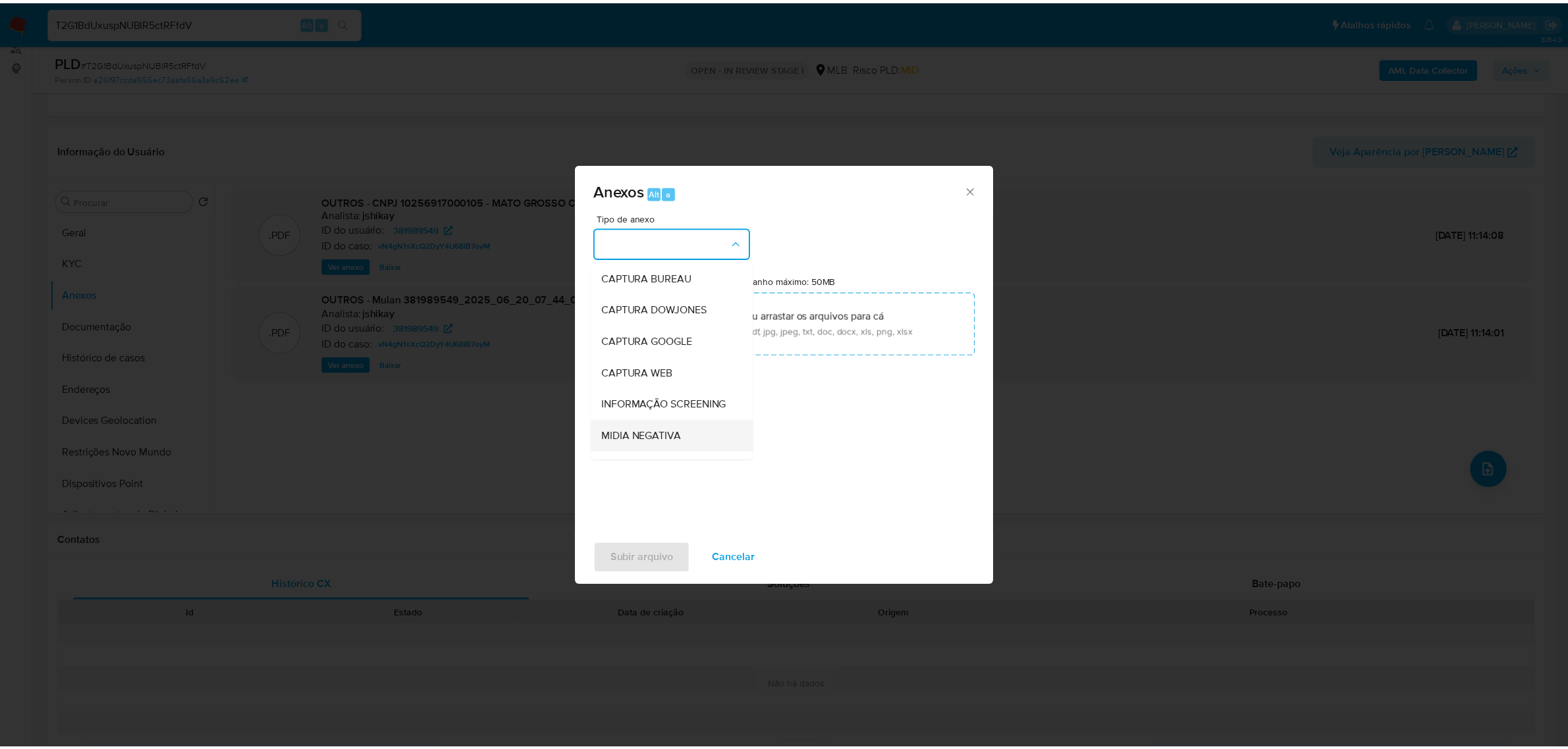
scroll to position [82, 0]
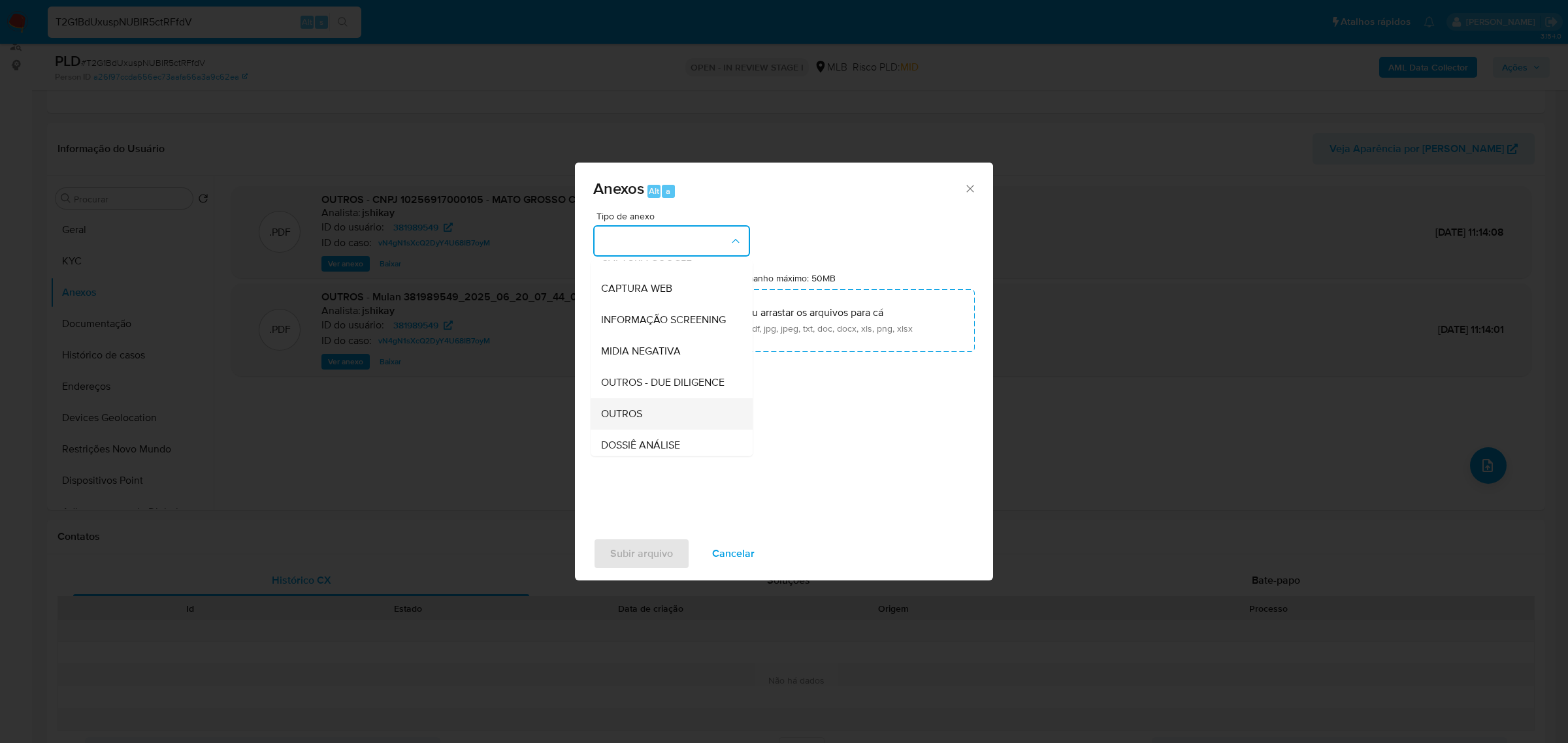
click at [648, 428] on div "OUTROS" at bounding box center [668, 413] width 133 height 31
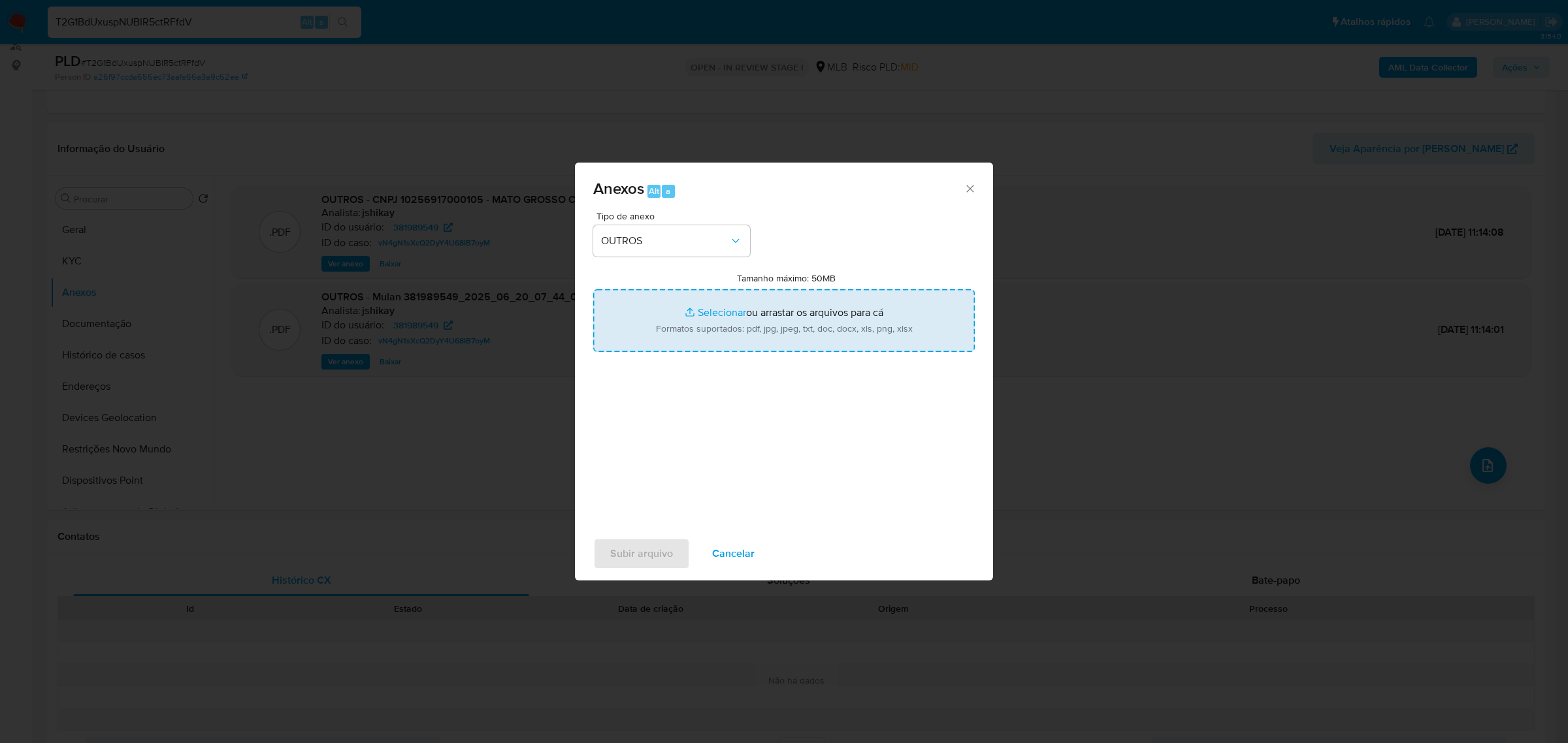
click at [791, 338] on input "Tamanho máximo: 50MB Selecionar arquivos" at bounding box center [784, 320] width 381 height 62
type input "C:\fakepath\Relatório Dados Complementares de Monitoramento AML_Relatório de Mo…"
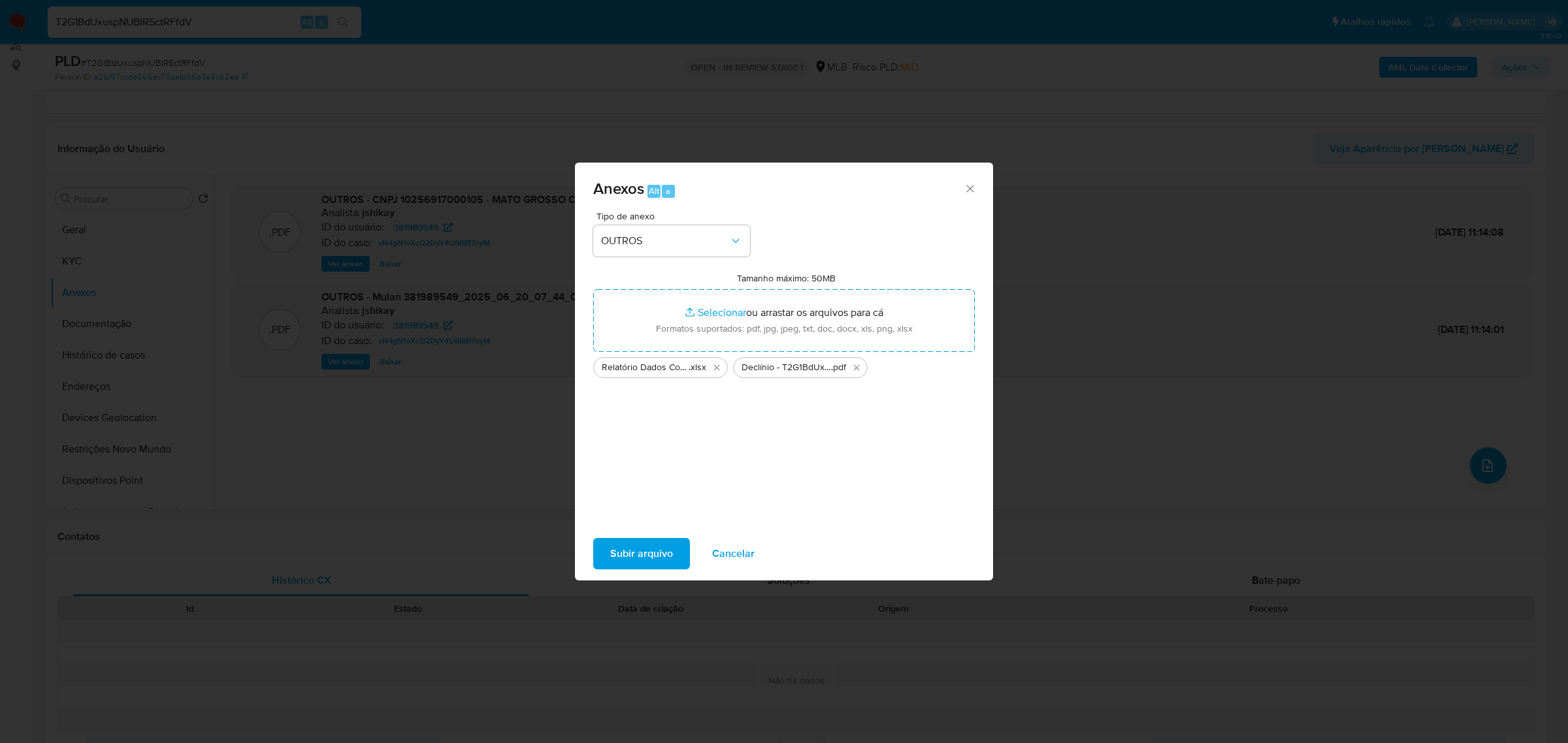
click at [632, 542] on span "Subir arquivo" at bounding box center [641, 554] width 62 height 28
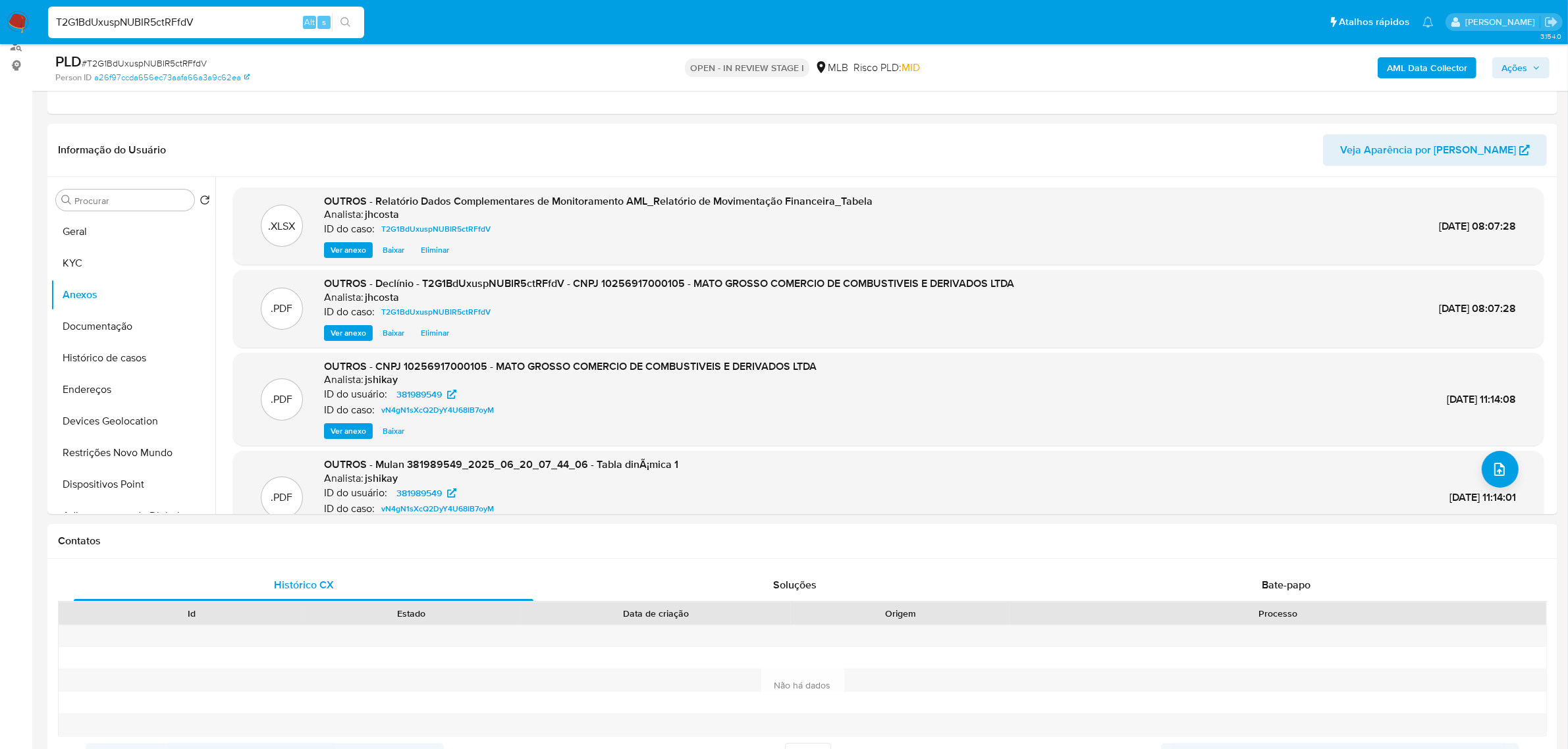
click at [1536, 64] on icon "button" at bounding box center [1537, 68] width 8 height 8
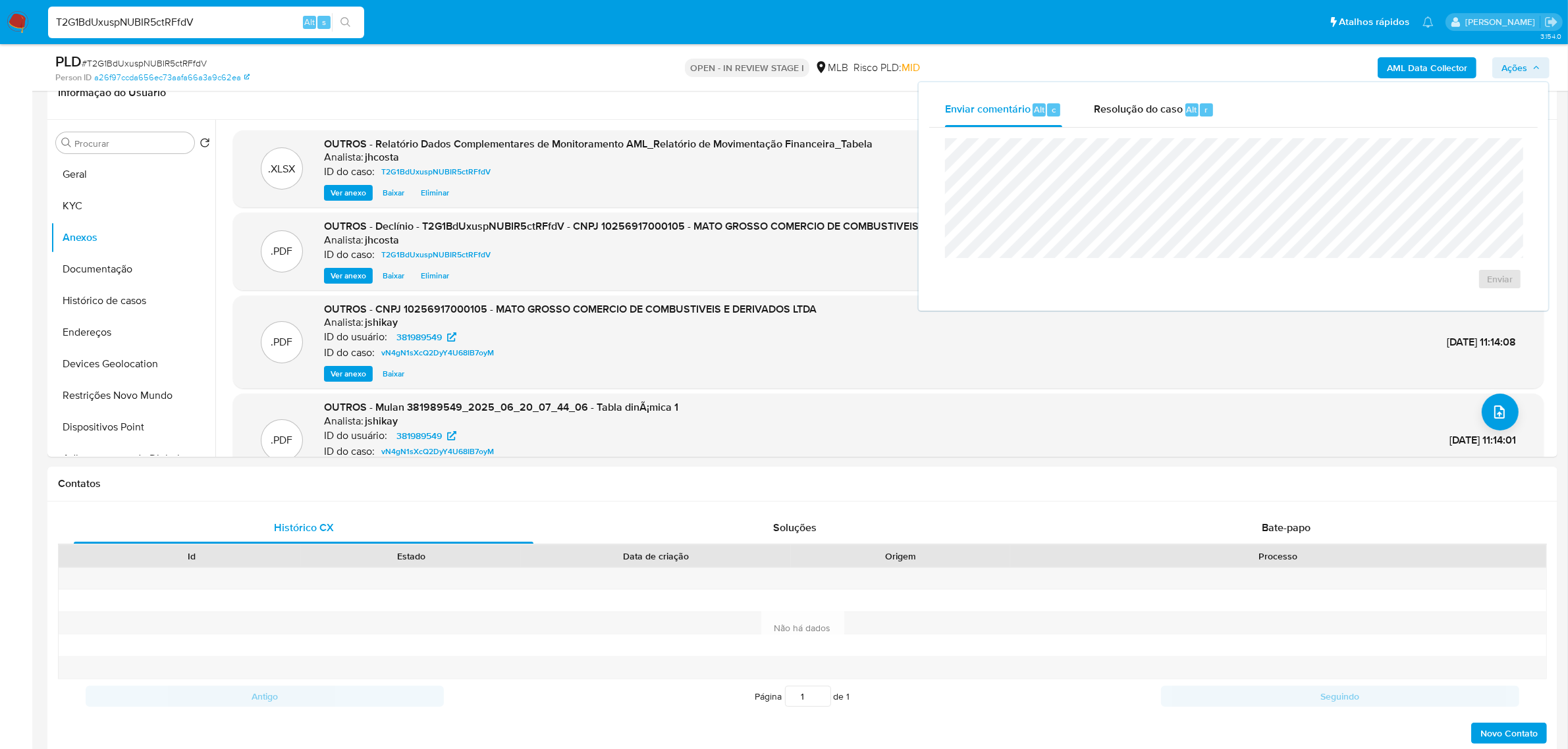
scroll to position [247, 0]
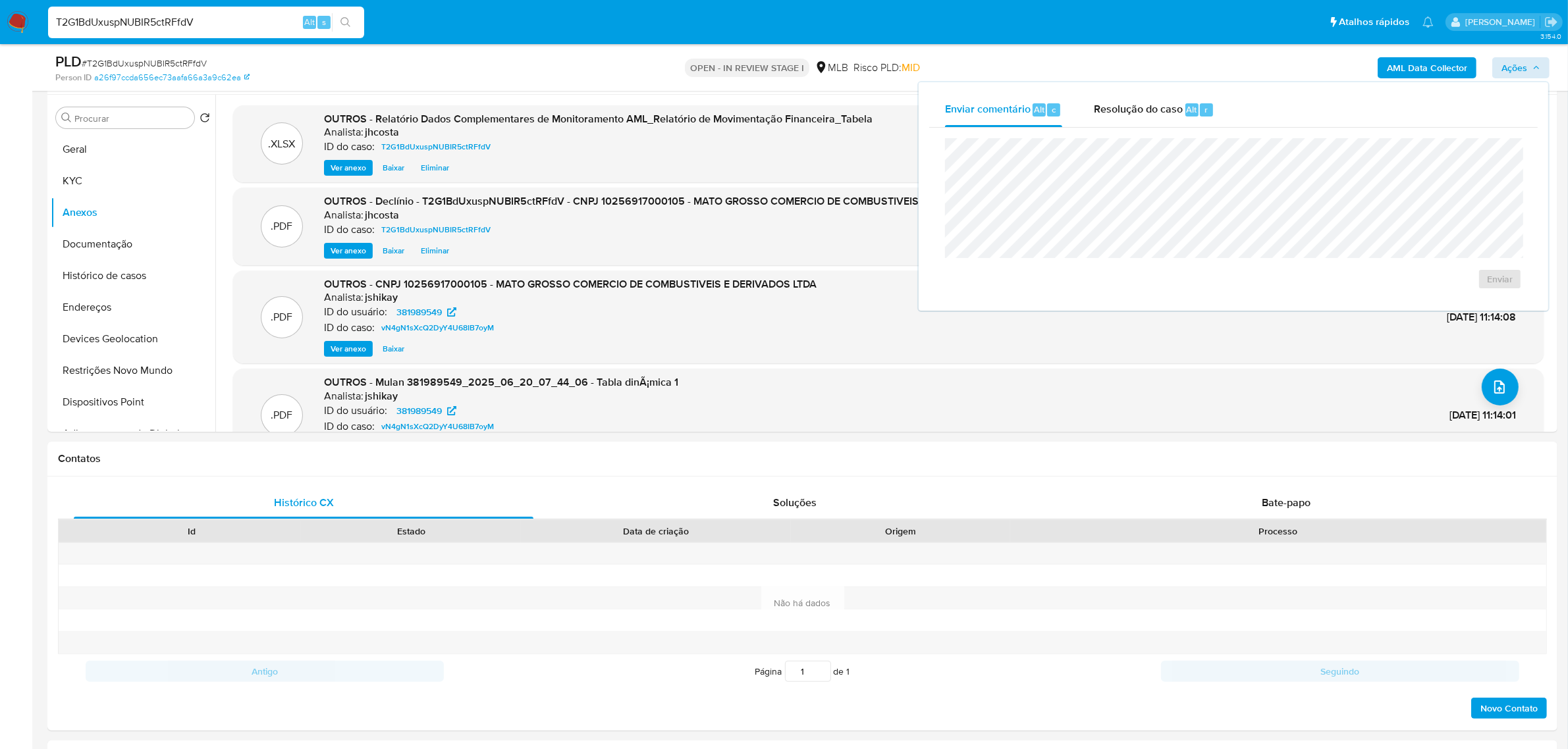
click at [1160, 105] on span "Resolução do caso" at bounding box center [1138, 109] width 89 height 15
click at [1372, 304] on span "No ROI" at bounding box center [1371, 300] width 68 height 18
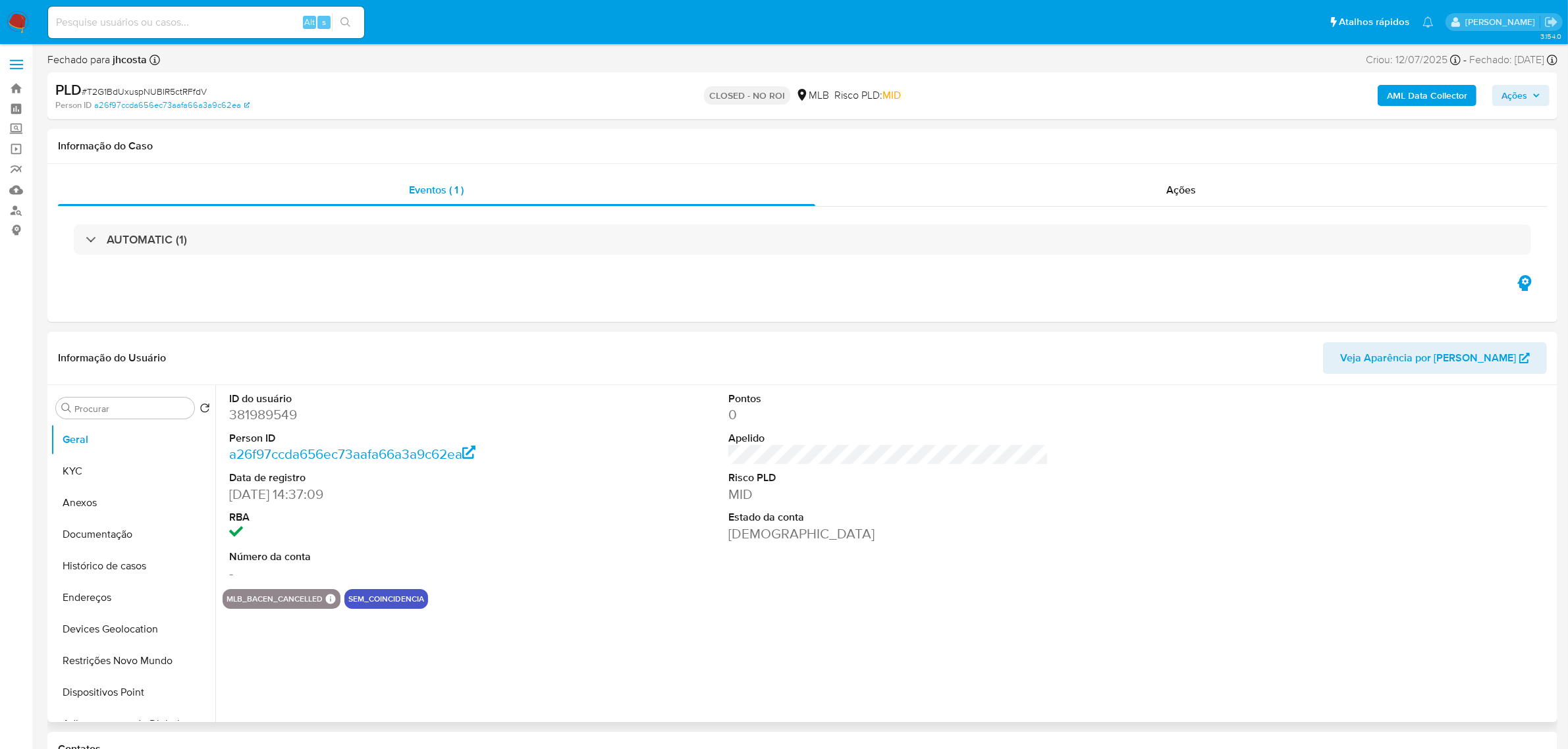
select select "10"
drag, startPoint x: 1513, startPoint y: 101, endPoint x: 1485, endPoint y: 106, distance: 28.4
click at [1513, 102] on span "Ações" at bounding box center [1515, 95] width 26 height 21
click at [1162, 151] on div "Resolução do caso Alt r" at bounding box center [1154, 137] width 120 height 34
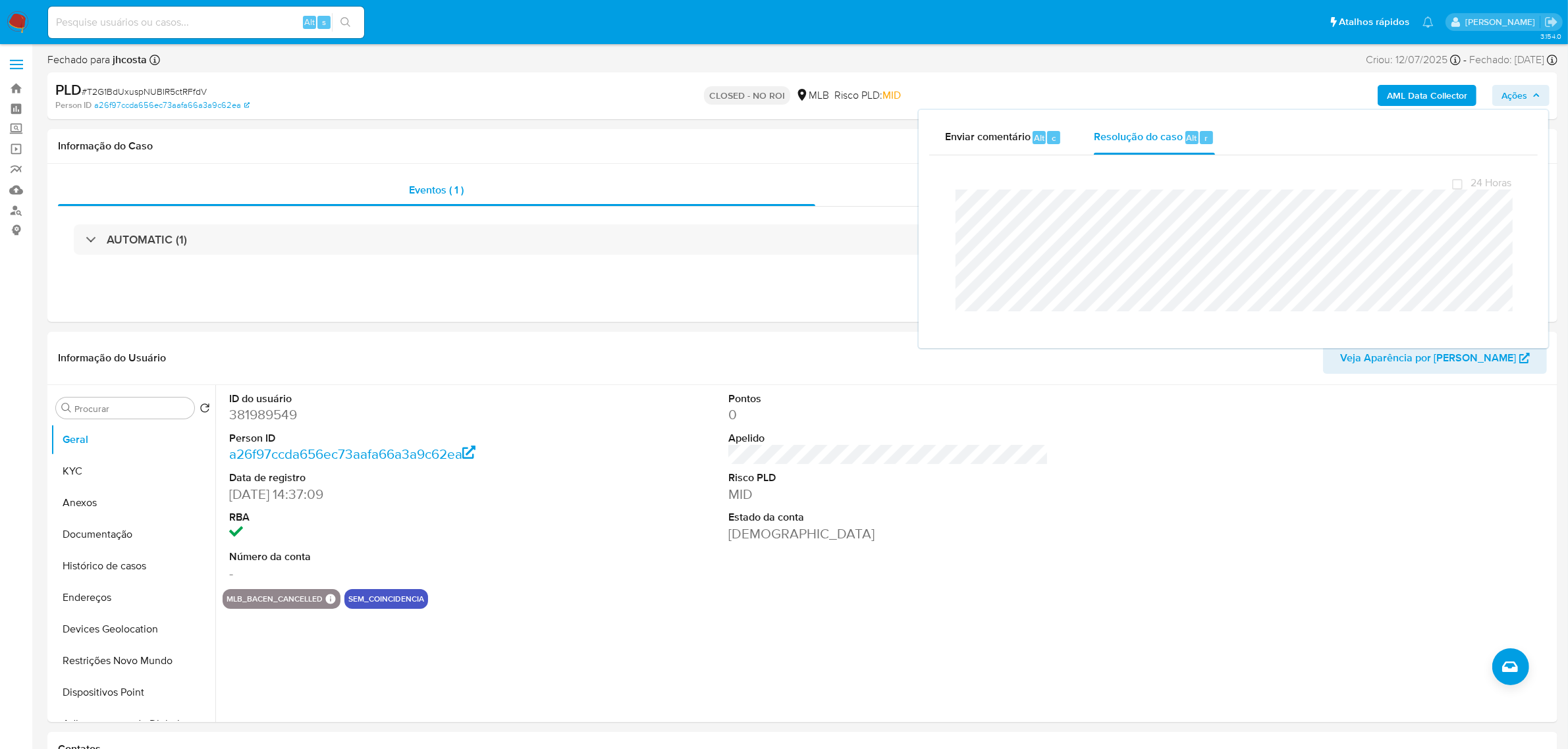
click at [255, 24] on input at bounding box center [206, 22] width 316 height 17
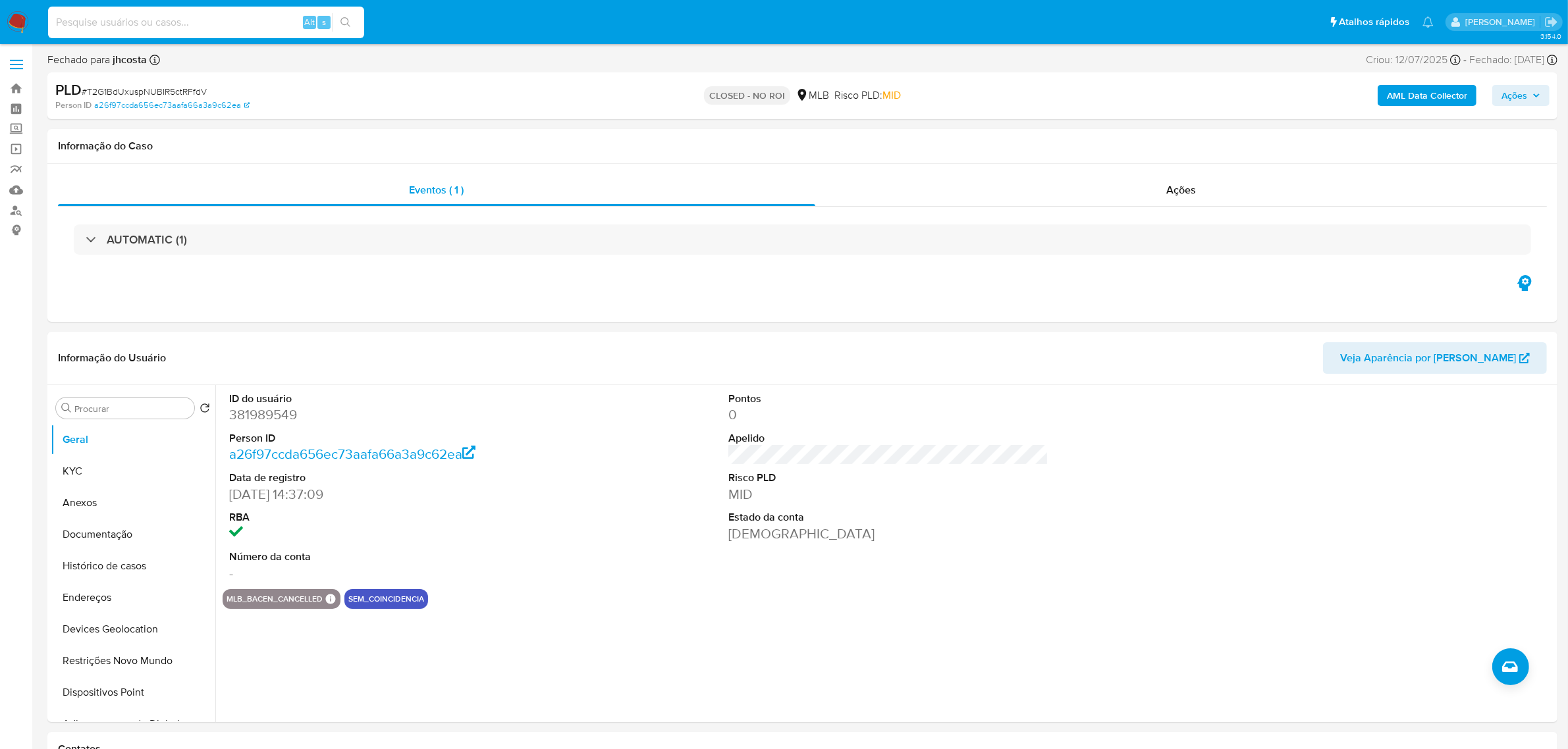
click at [255, 24] on input at bounding box center [206, 22] width 316 height 17
paste input "LlwhKxV1EkHbmURlqWjkrAUi"
type input "LlwhKxV1EkHbmURlqWjkrAUi"
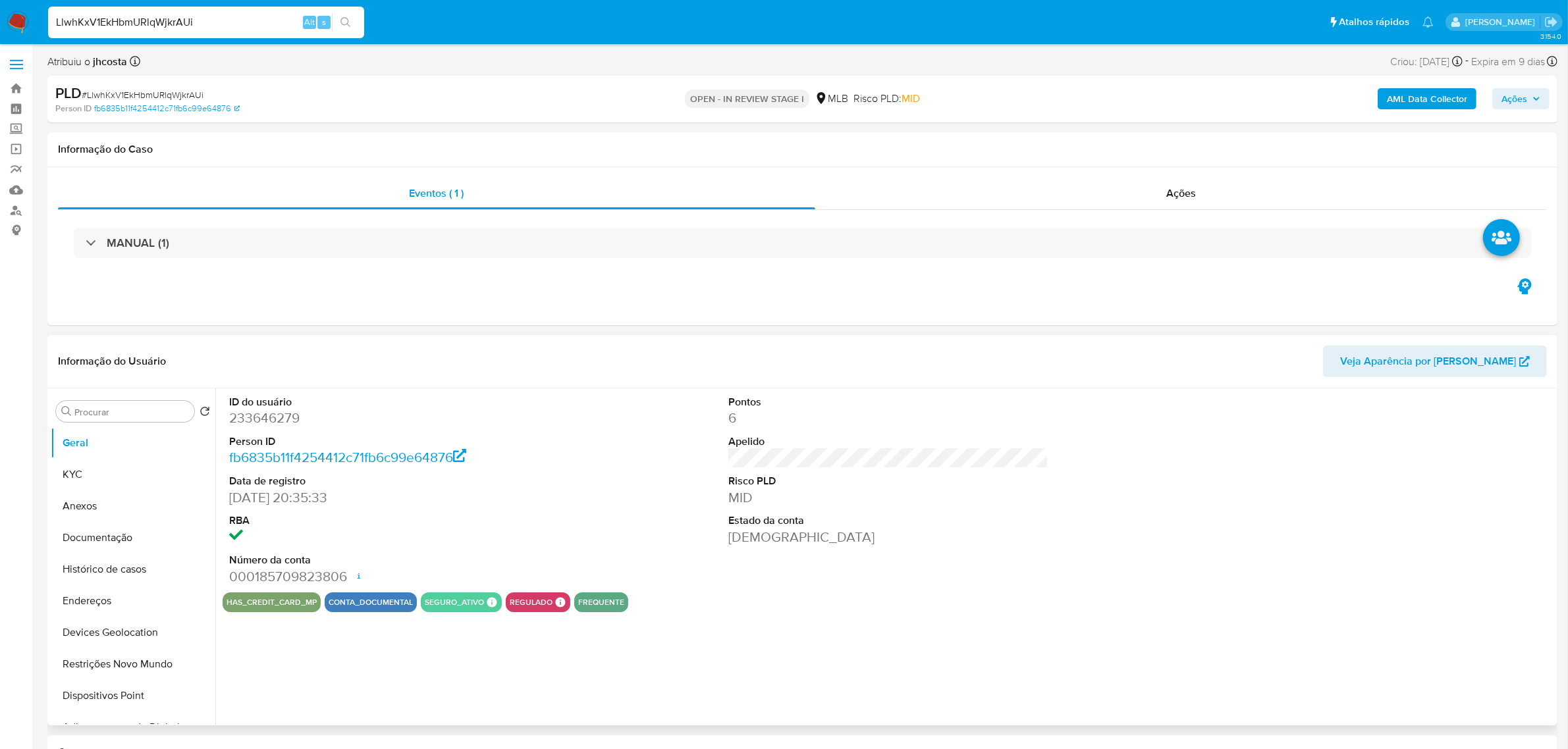
select select "10"
click at [113, 501] on button "Anexos" at bounding box center [127, 506] width 154 height 31
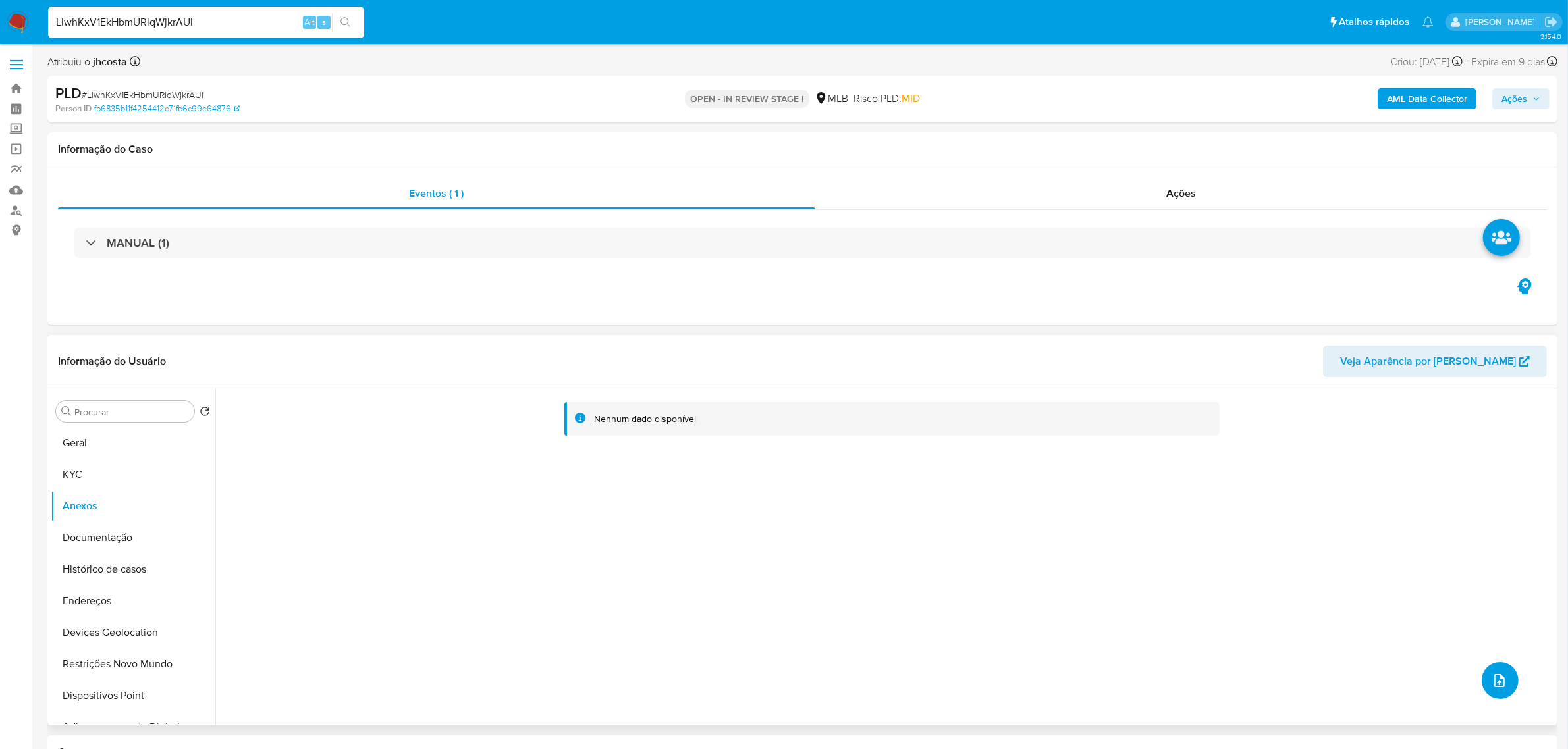
click at [1495, 689] on icon "upload-file" at bounding box center [1499, 681] width 16 height 16
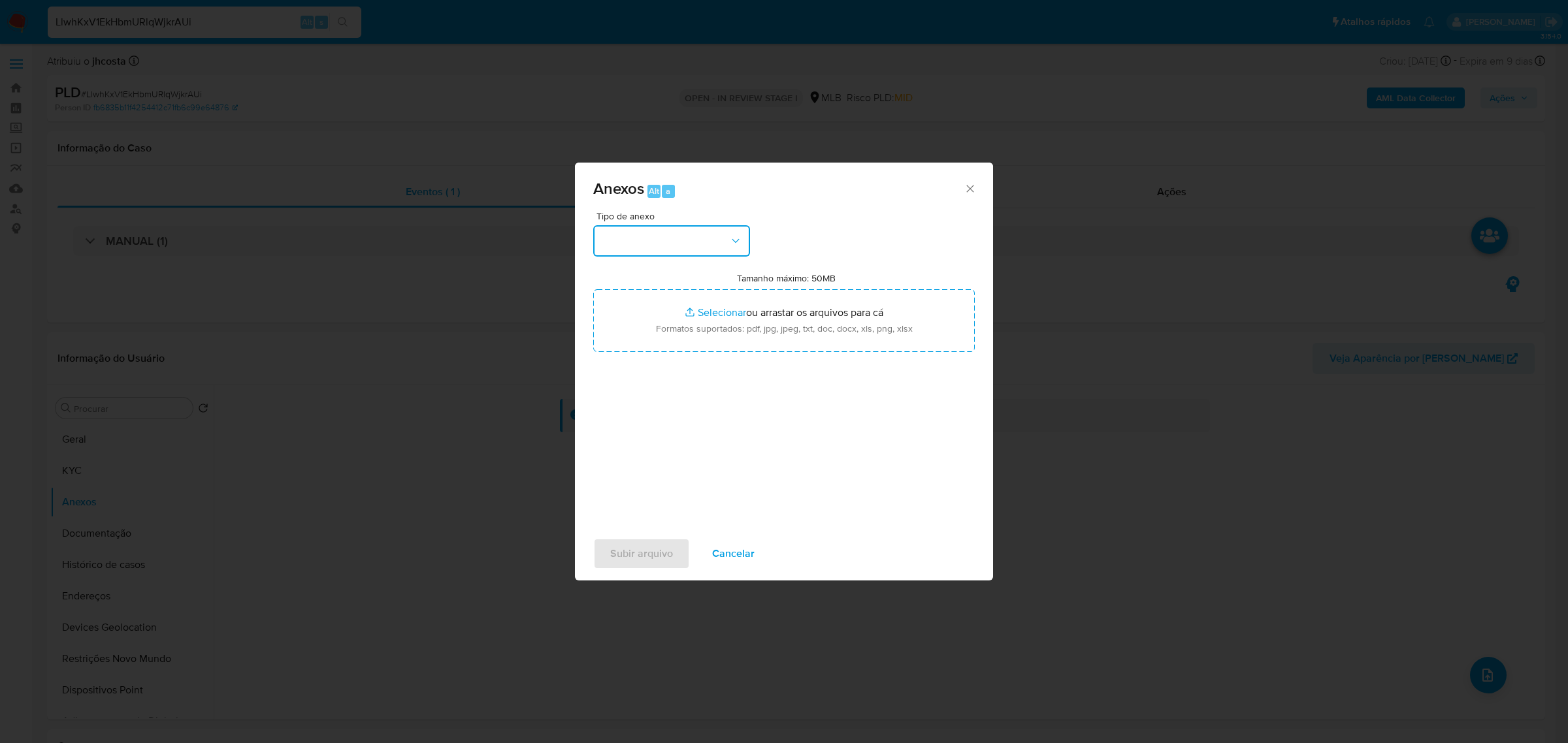
click at [673, 253] on button "button" at bounding box center [671, 241] width 157 height 31
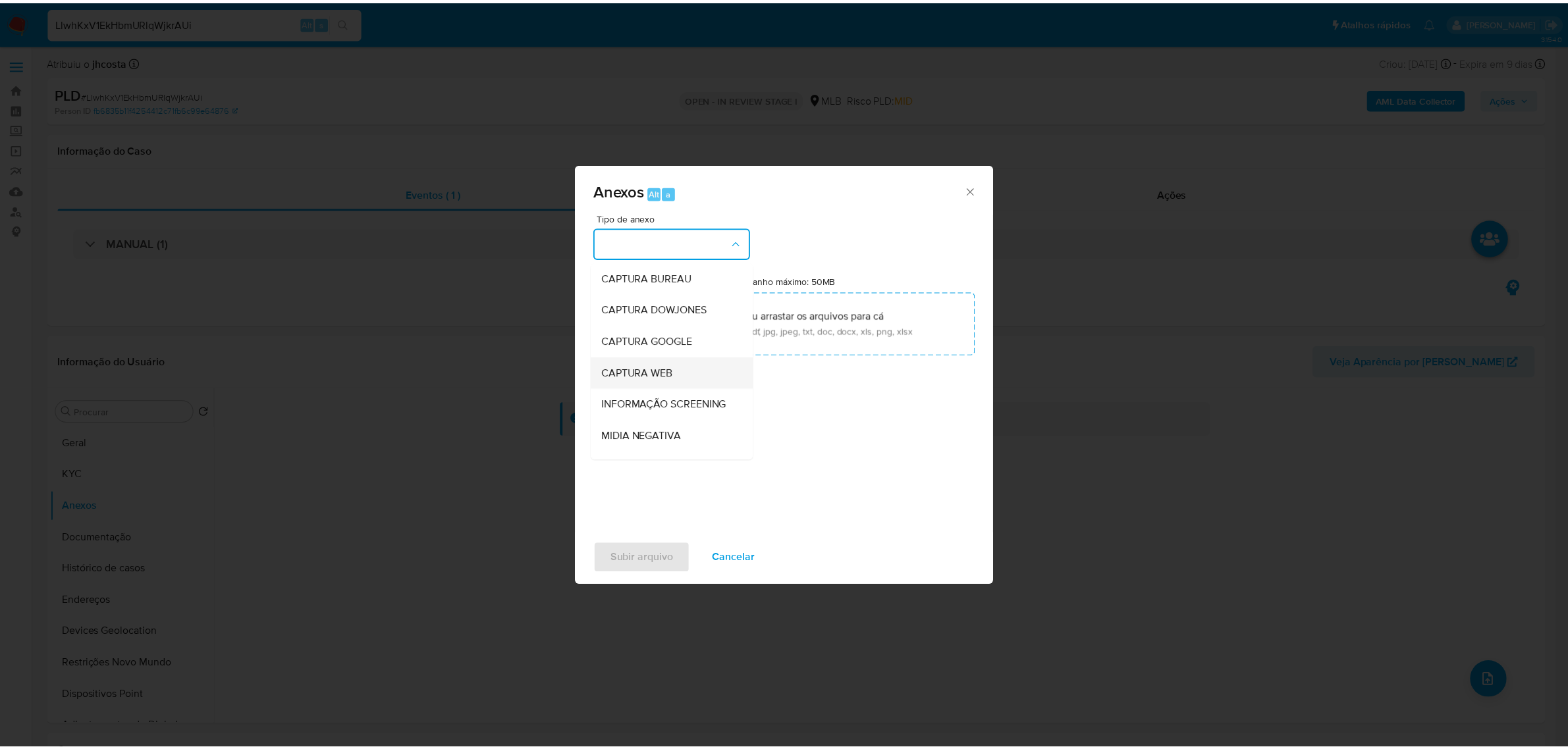
scroll to position [82, 0]
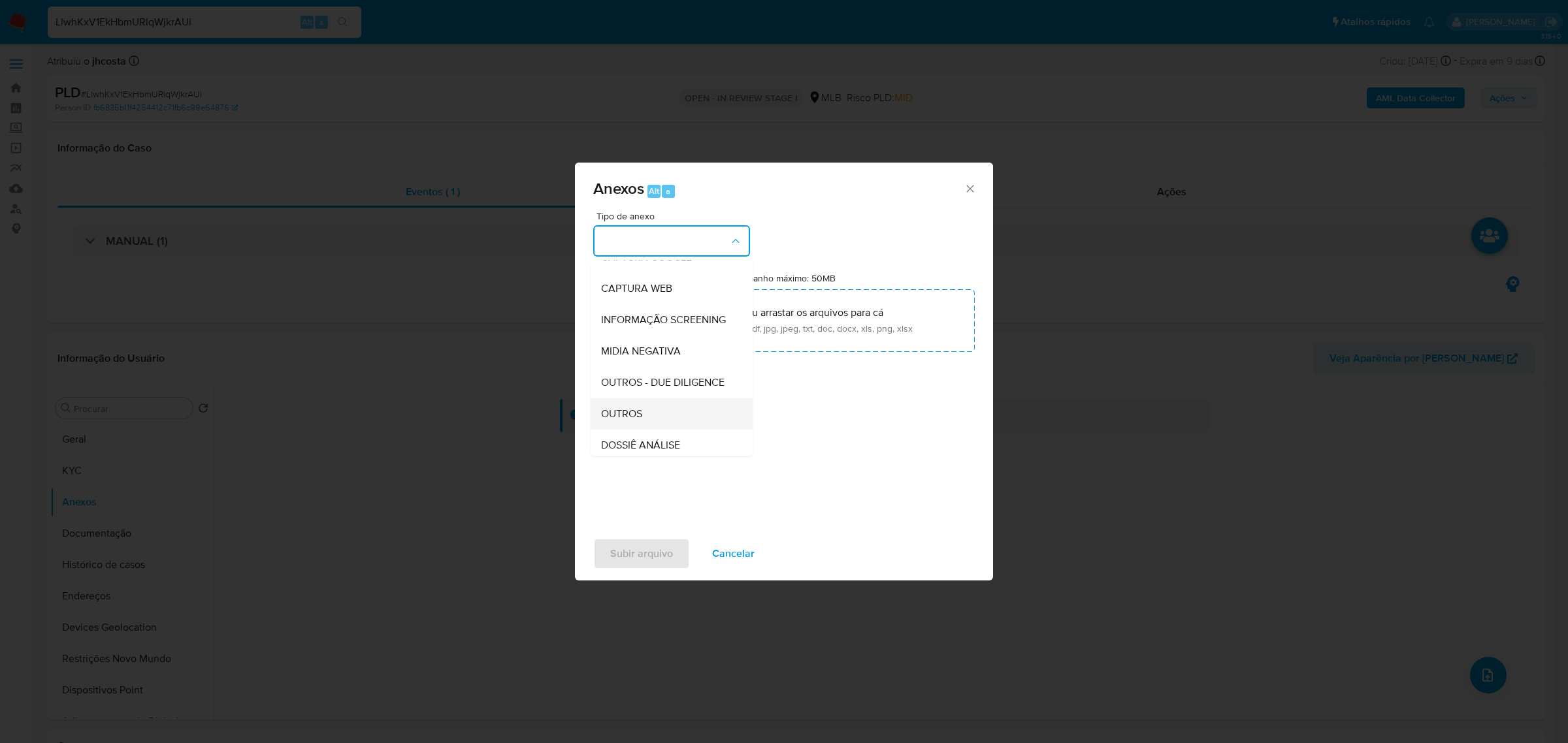
click at [649, 429] on div "OUTROS" at bounding box center [668, 413] width 133 height 31
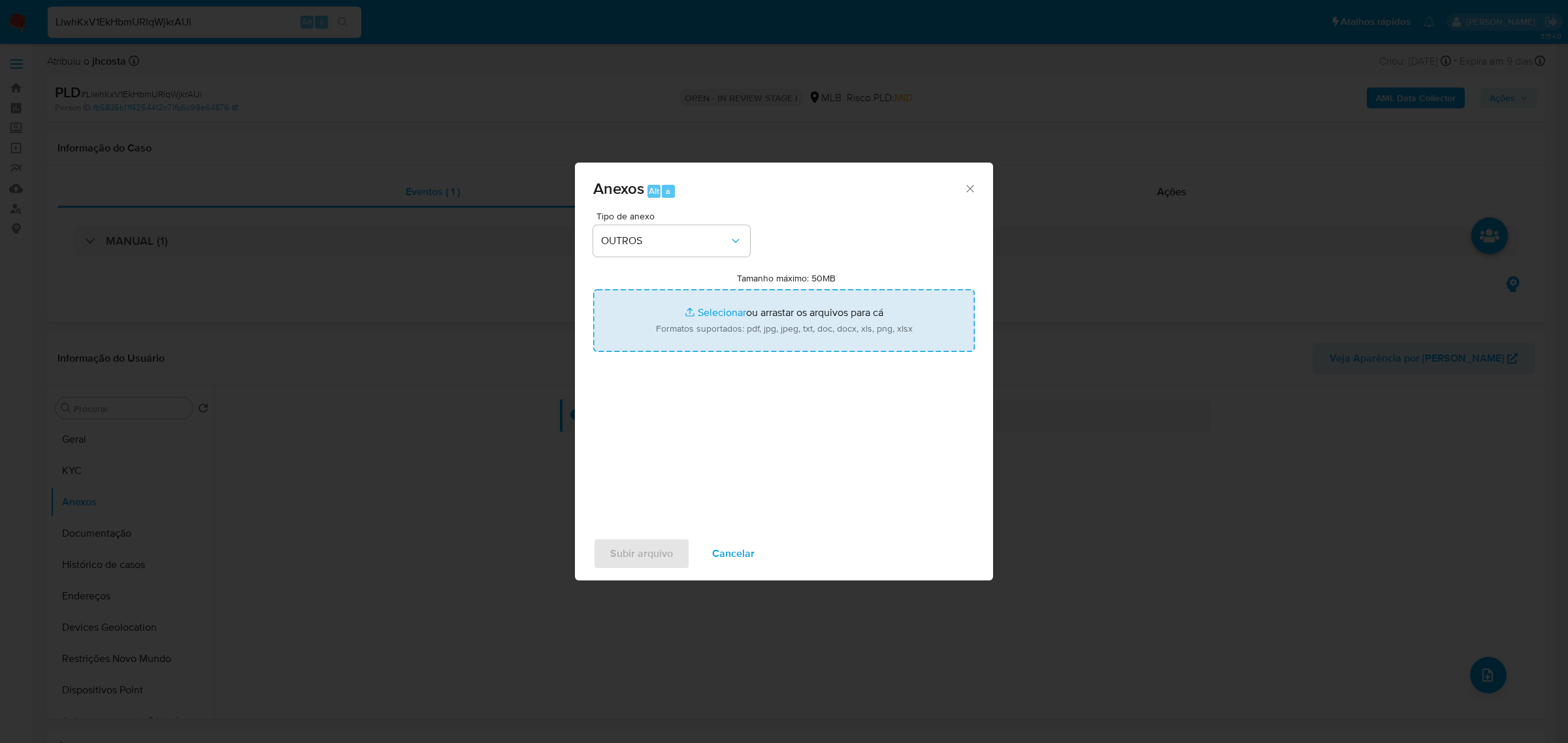
click at [761, 339] on input "Tamanho máximo: 50MB Selecionar arquivos" at bounding box center [784, 320] width 381 height 62
type input "C:\fakepath\Mulan 233646279_2025_08_18_16_17_51.xlsx"
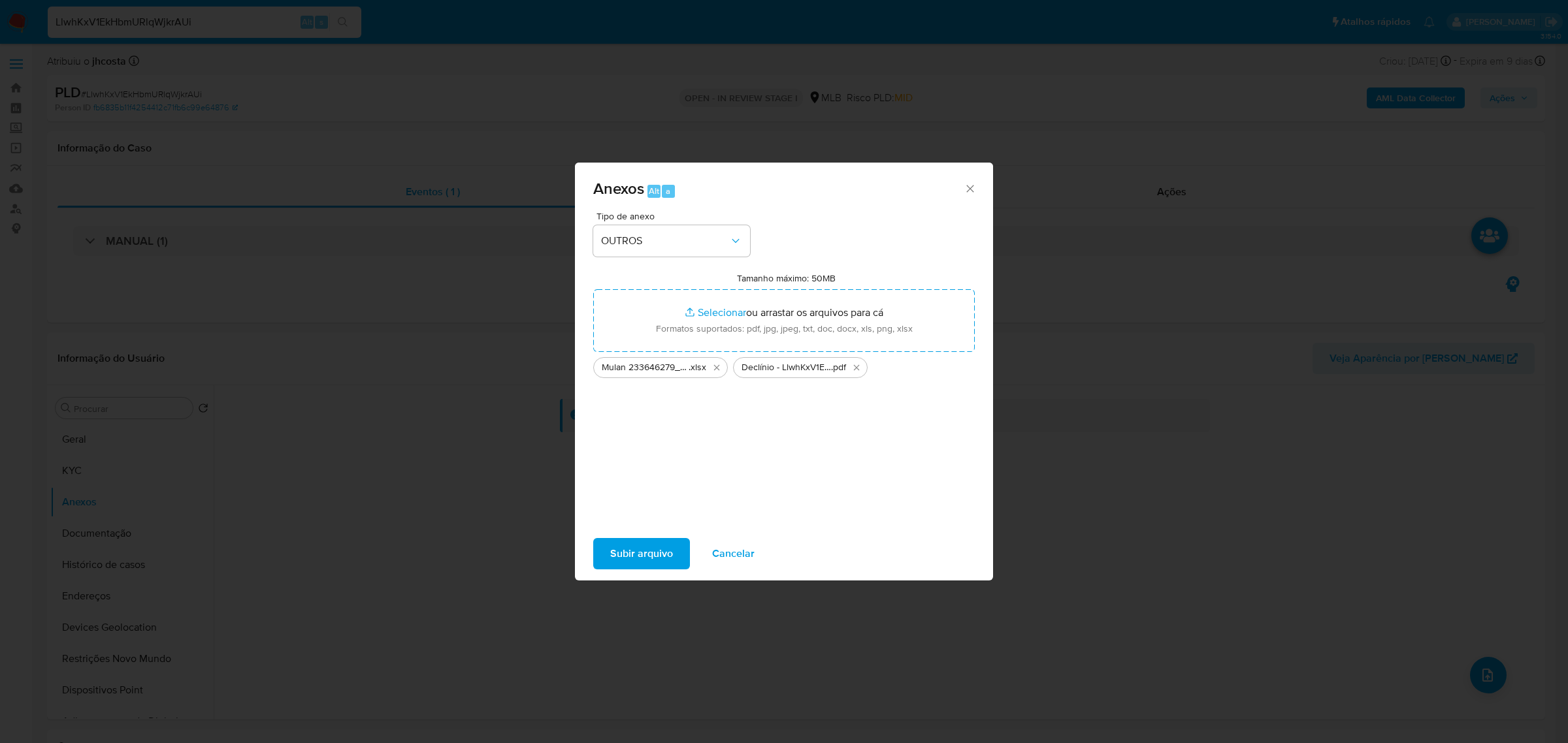
click at [650, 556] on span "Subir arquivo" at bounding box center [641, 554] width 62 height 28
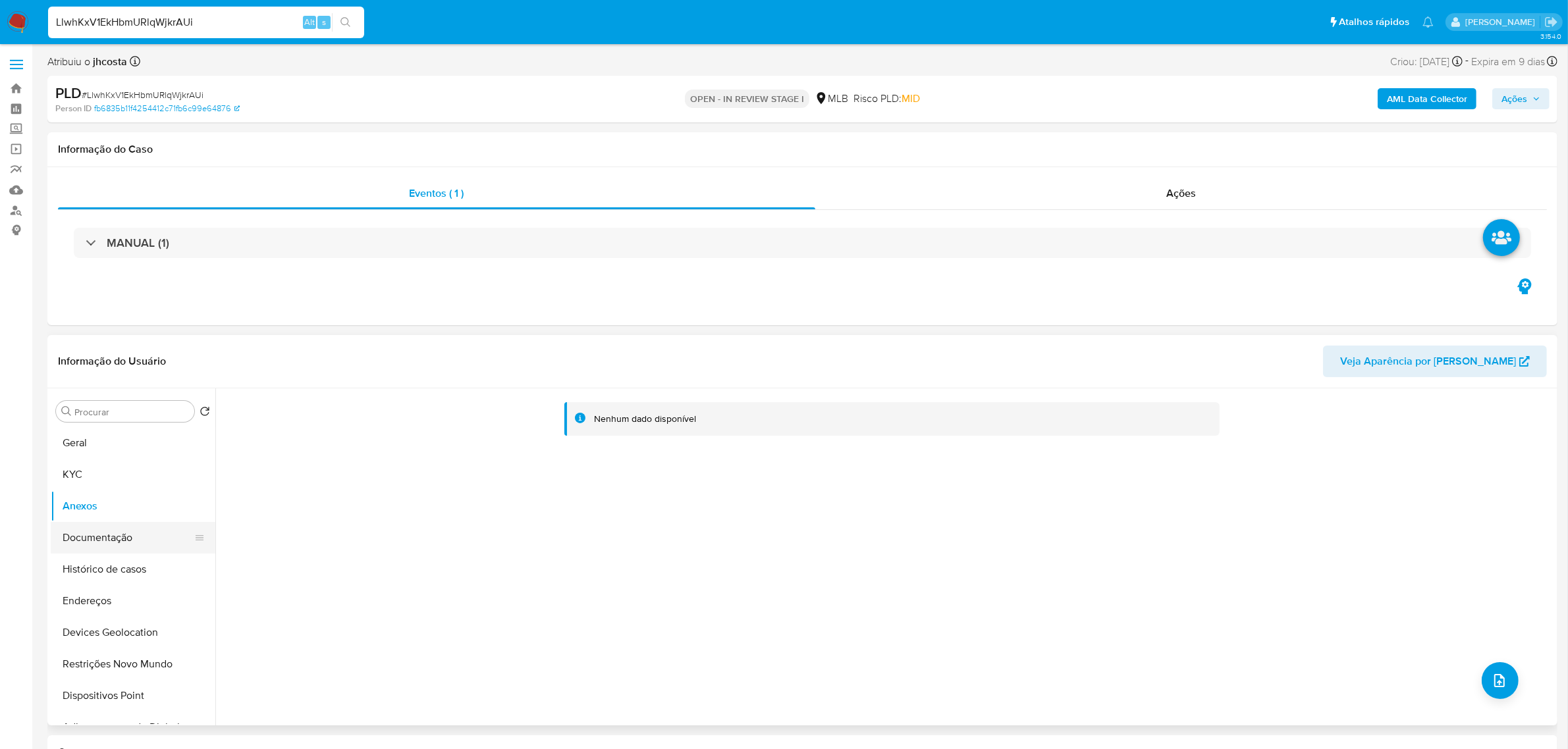
click at [122, 537] on button "Documentação" at bounding box center [127, 538] width 154 height 31
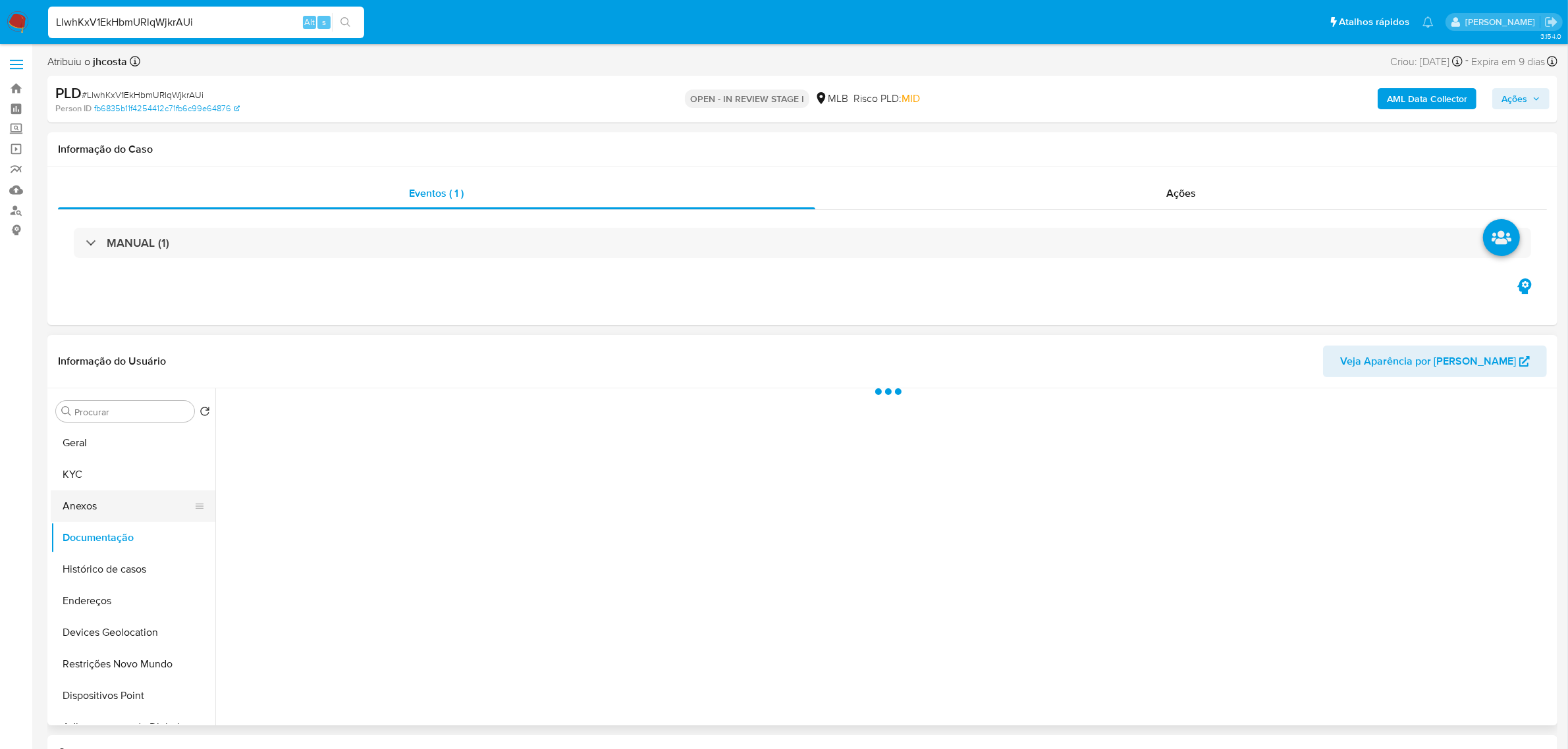
click at [114, 507] on button "Anexos" at bounding box center [127, 506] width 154 height 31
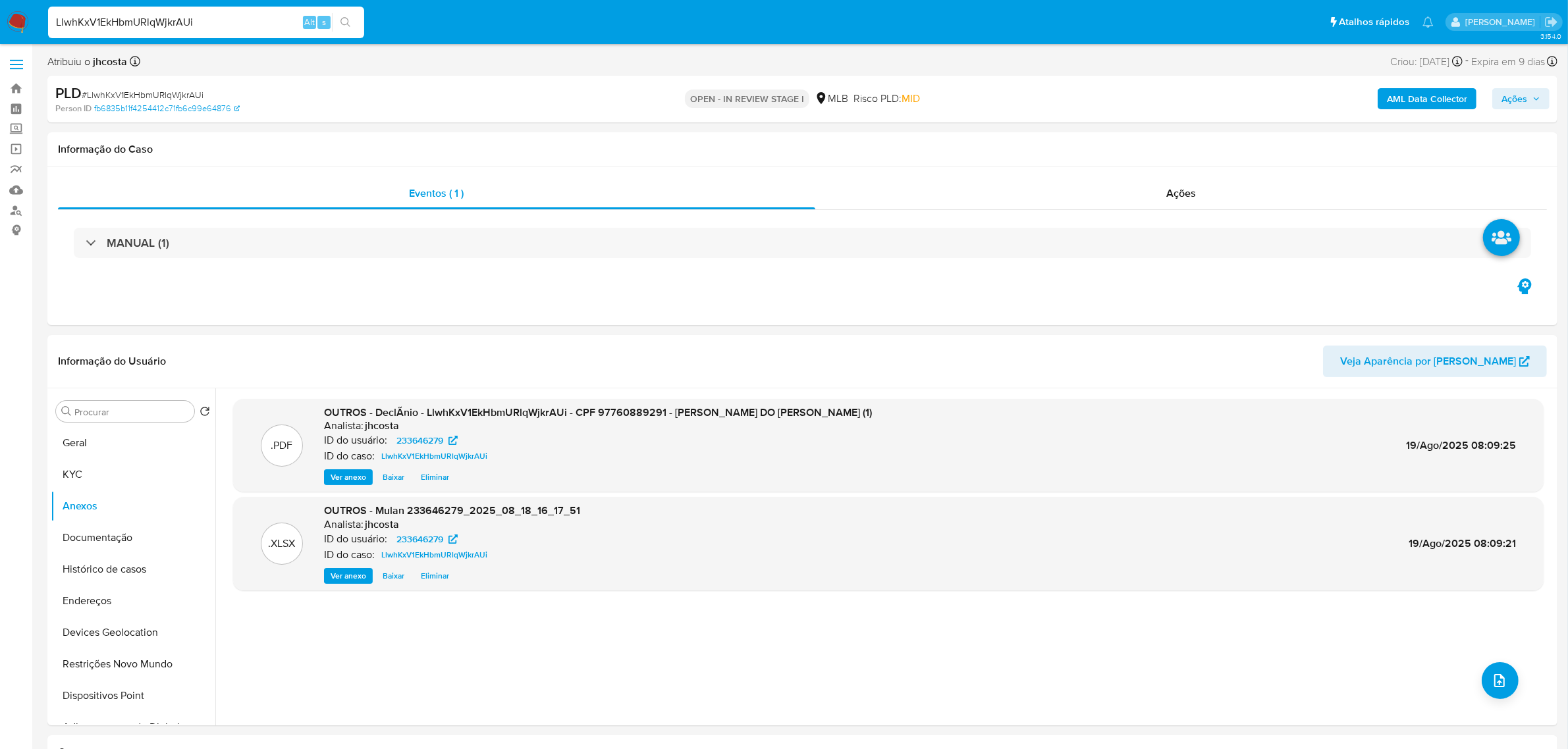
click at [1536, 100] on icon "button" at bounding box center [1537, 99] width 8 height 8
click at [1144, 140] on span "Resolução do caso" at bounding box center [1138, 140] width 89 height 15
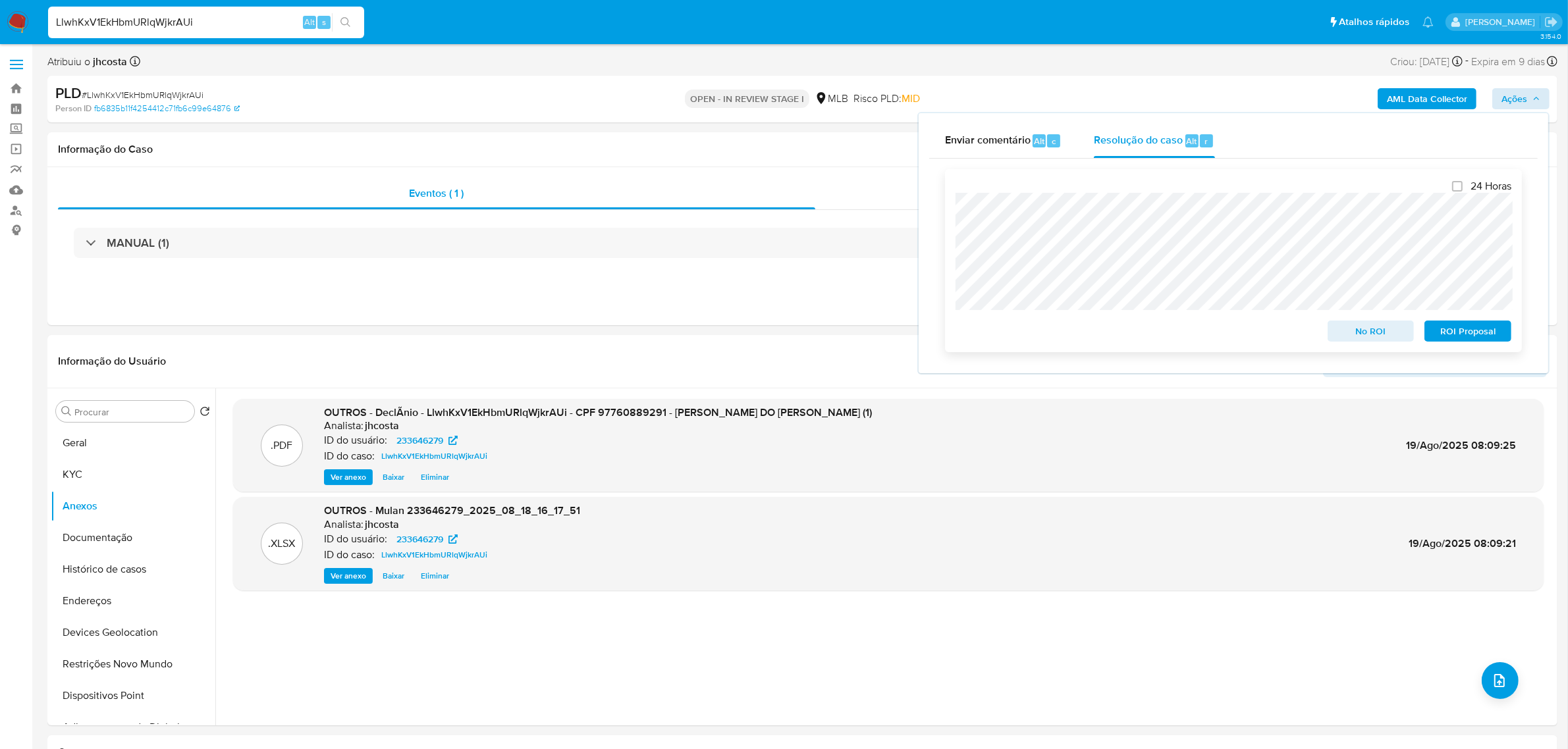
click at [1352, 333] on span "No ROI" at bounding box center [1371, 331] width 68 height 18
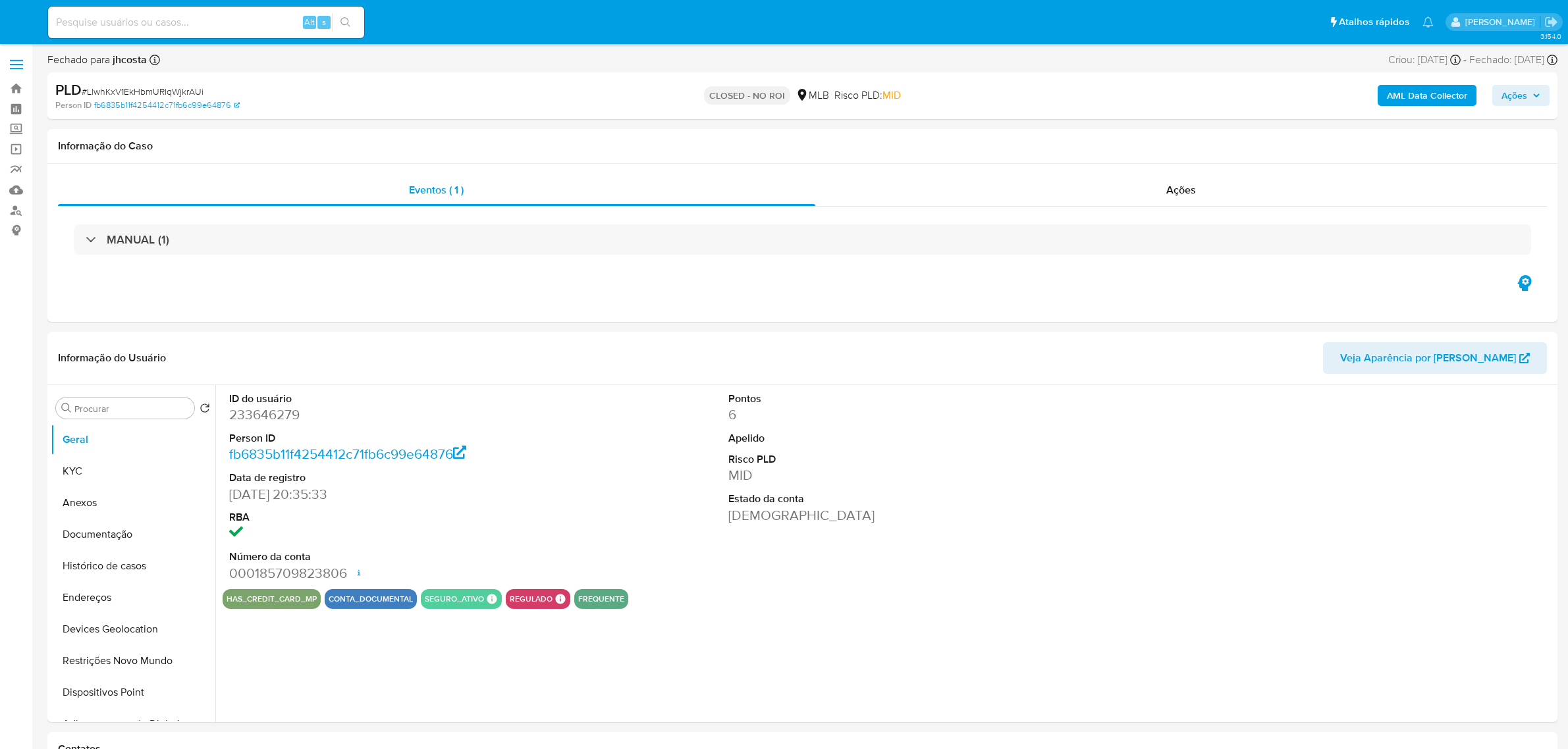
select select "10"
click at [183, 24] on input at bounding box center [206, 22] width 316 height 17
paste input "Sc5iX8I3uA61t1R37G4WgB5W"
type input "Sc5iX8I3uA61t1R37G4WgB5W"
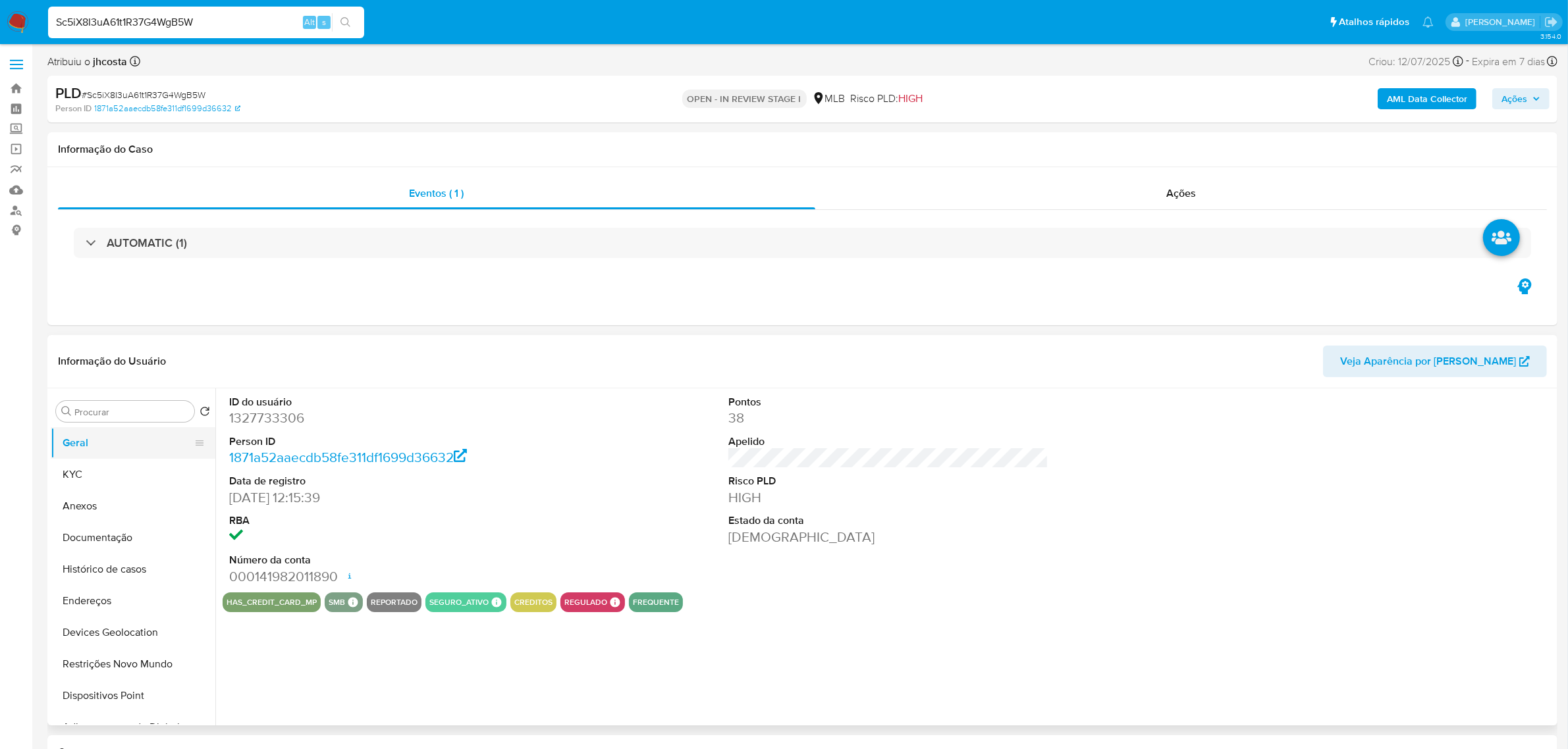
select select "10"
click at [114, 479] on button "KYC" at bounding box center [127, 475] width 154 height 31
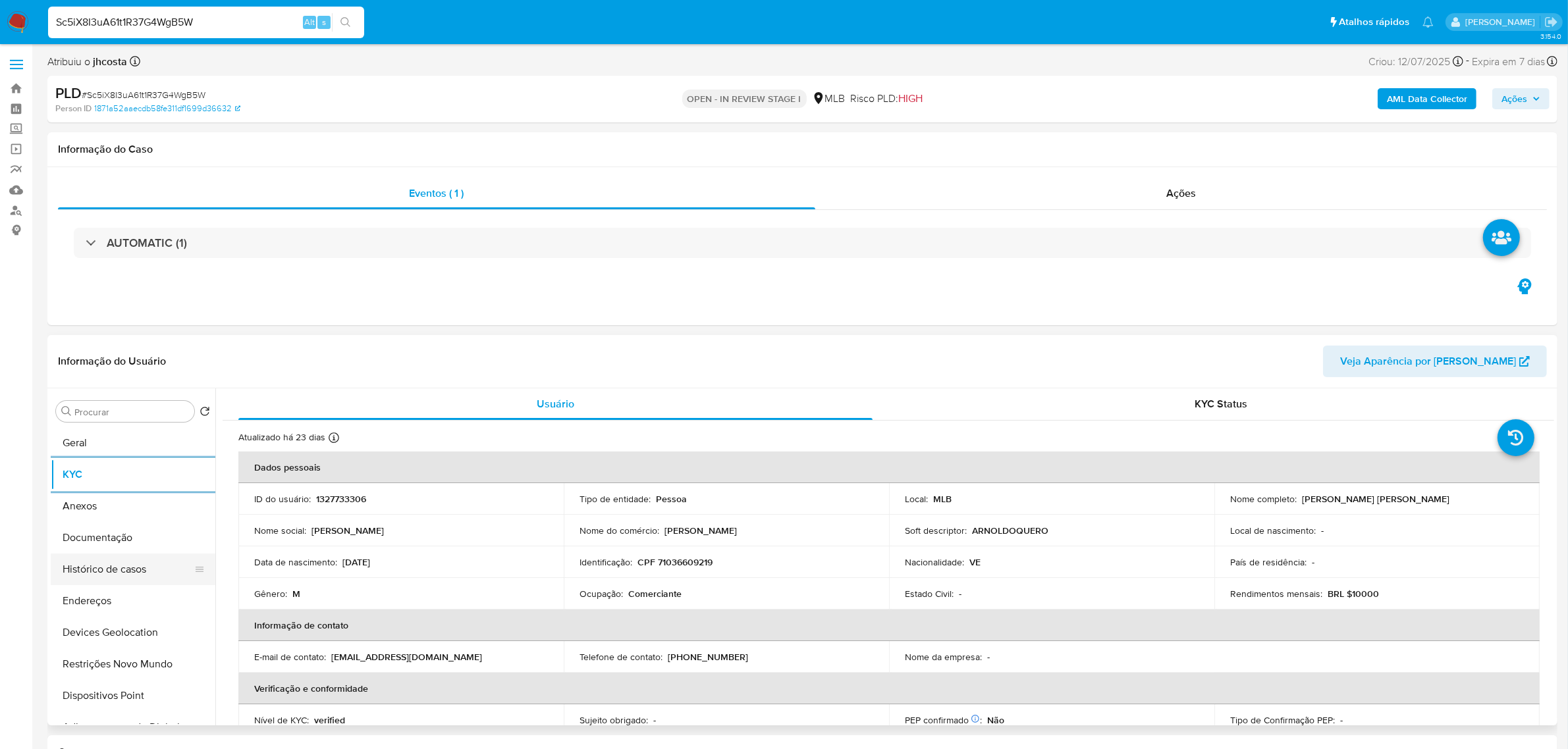
click at [136, 566] on button "Histórico de casos" at bounding box center [127, 570] width 154 height 31
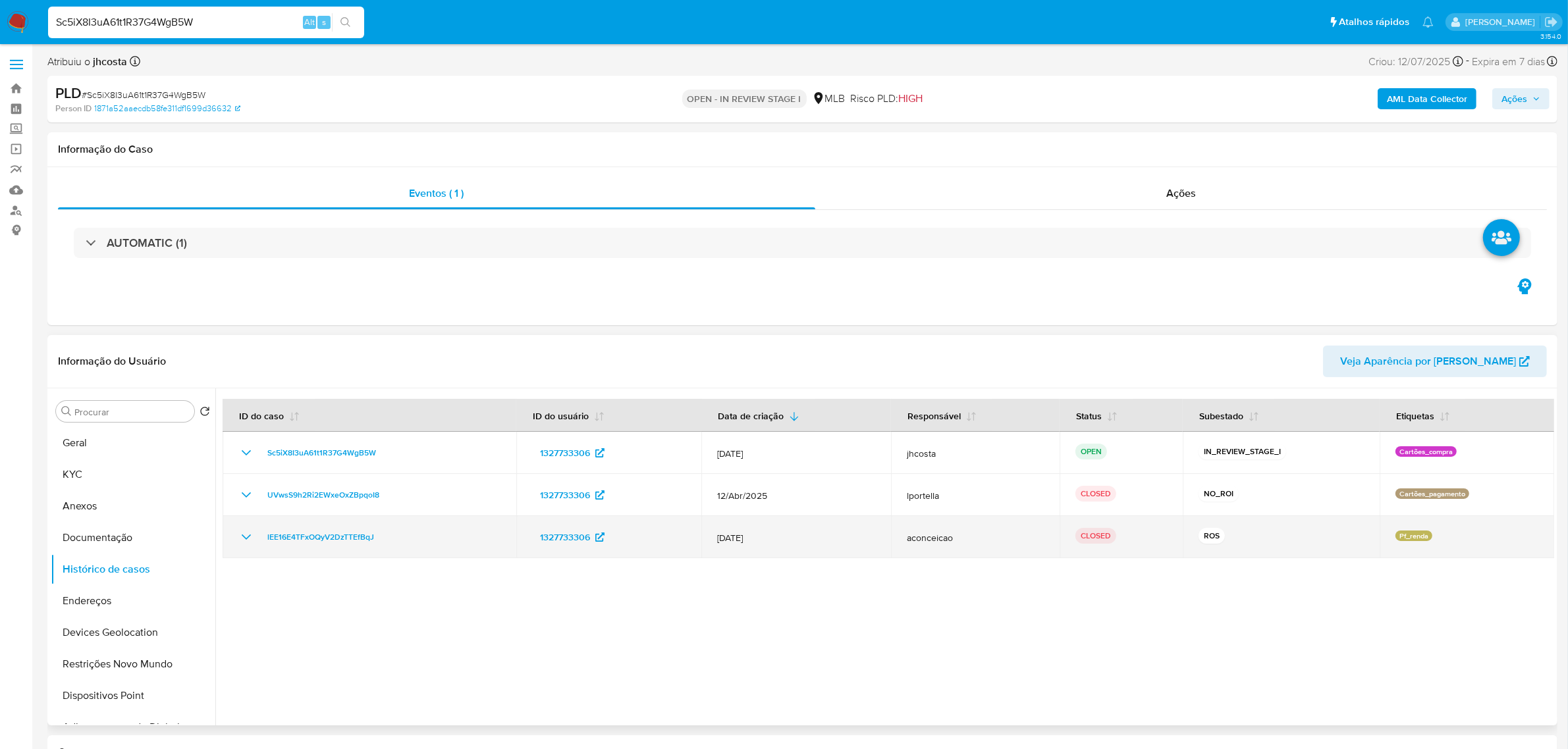
click at [245, 538] on icon "Mostrar/Ocultar" at bounding box center [246, 537] width 16 height 16
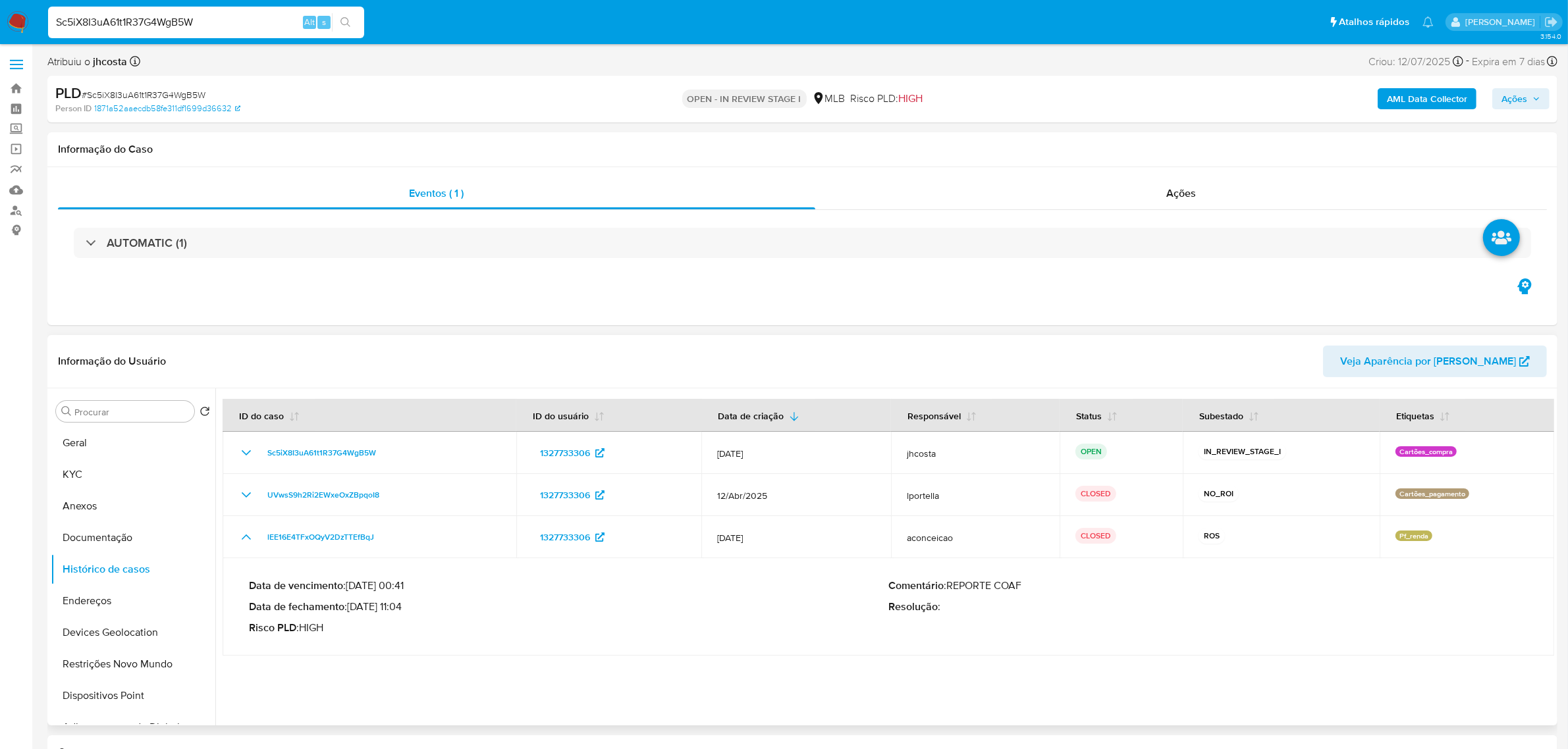
drag, startPoint x: 357, startPoint y: 605, endPoint x: 390, endPoint y: 606, distance: 33.0
click at [390, 606] on p "Data de fechamento : 05/12/2024 11:04" at bounding box center [569, 607] width 640 height 13
click at [363, 611] on p "Data de fechamento : 05/12/2024 11:04" at bounding box center [569, 607] width 640 height 13
drag, startPoint x: 354, startPoint y: 607, endPoint x: 404, endPoint y: 607, distance: 50.0
click at [404, 607] on p "Data de fechamento : 05/12/2024 11:04" at bounding box center [569, 607] width 640 height 13
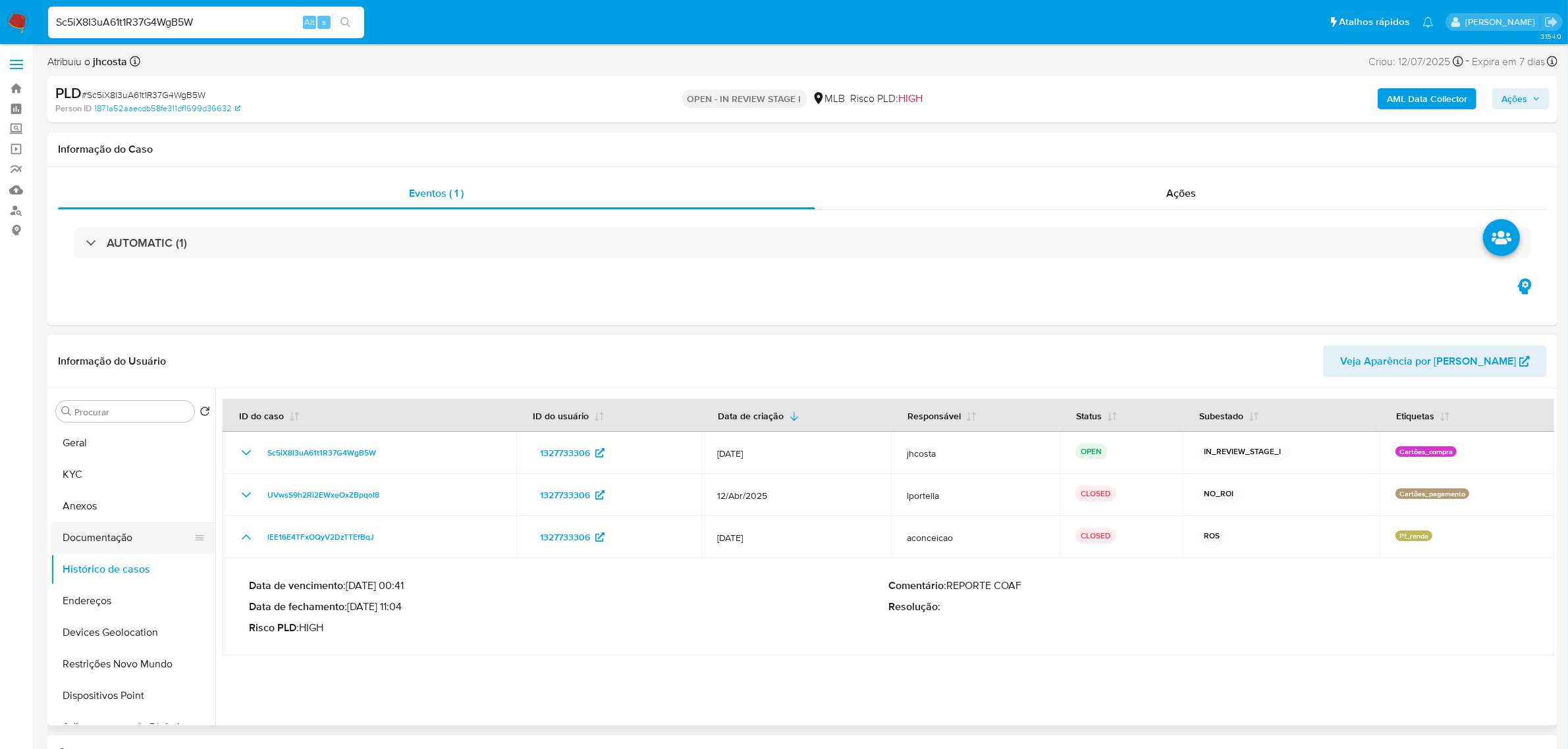
click at [131, 537] on button "Documentação" at bounding box center [127, 538] width 154 height 31
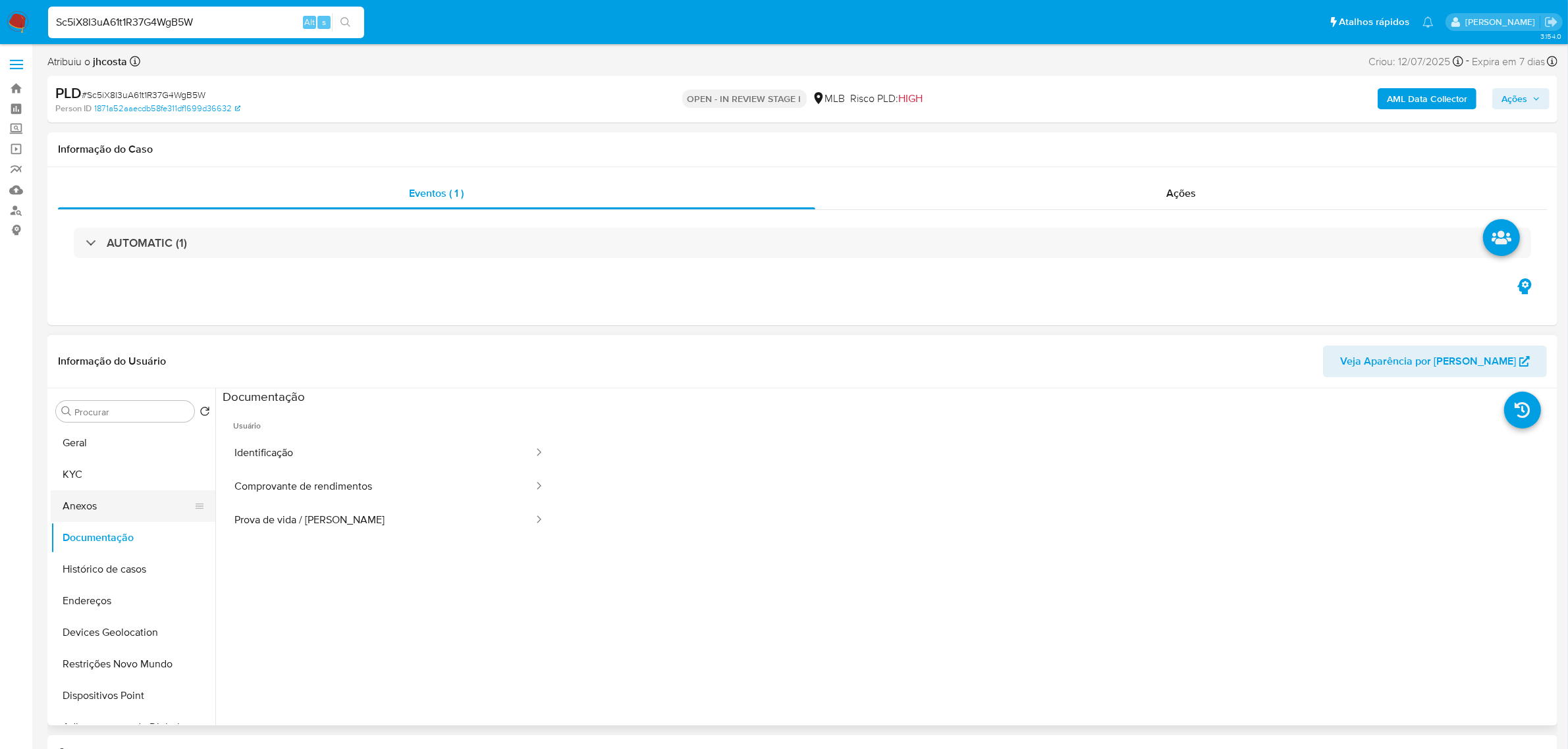
click at [126, 502] on button "Anexos" at bounding box center [127, 506] width 154 height 31
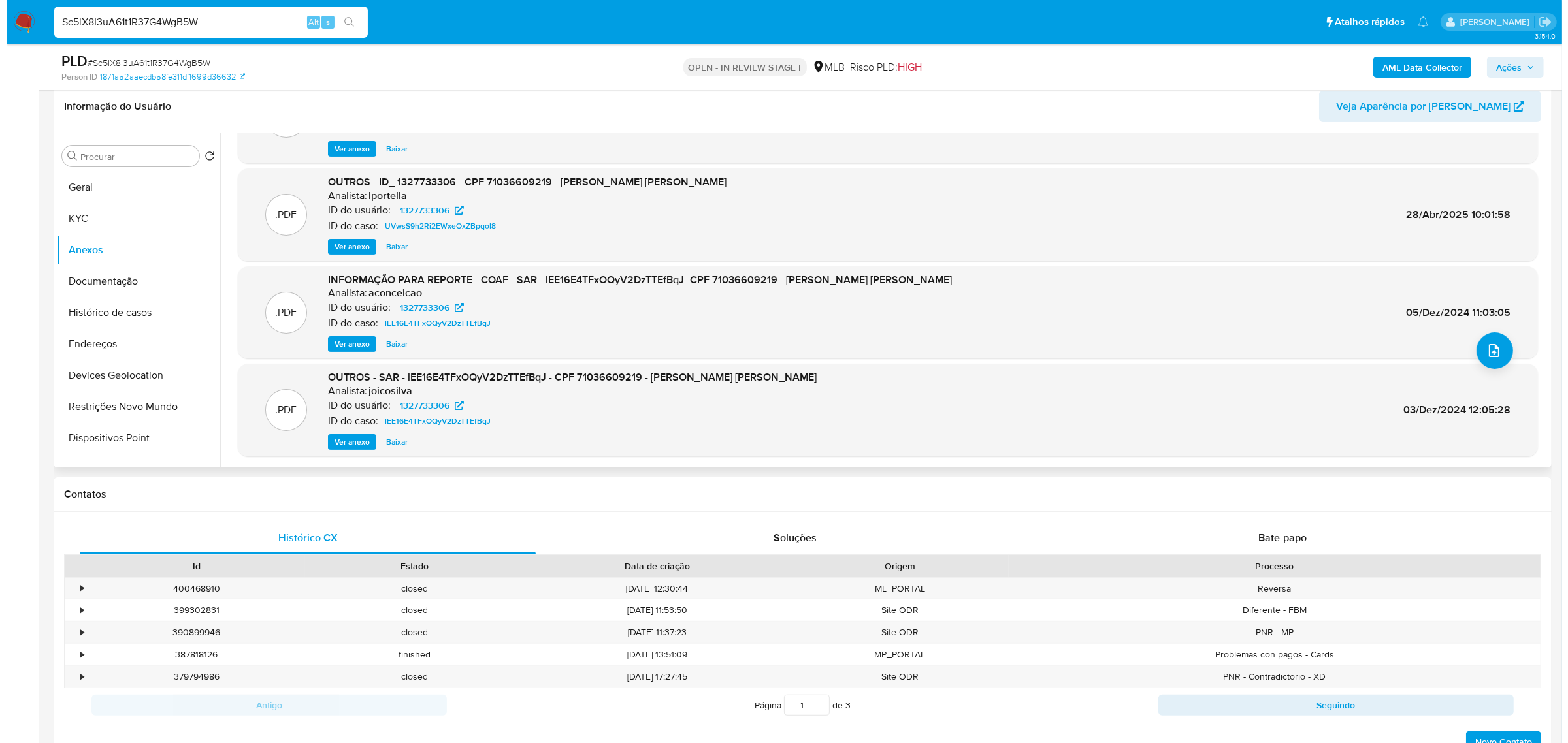
scroll to position [81, 0]
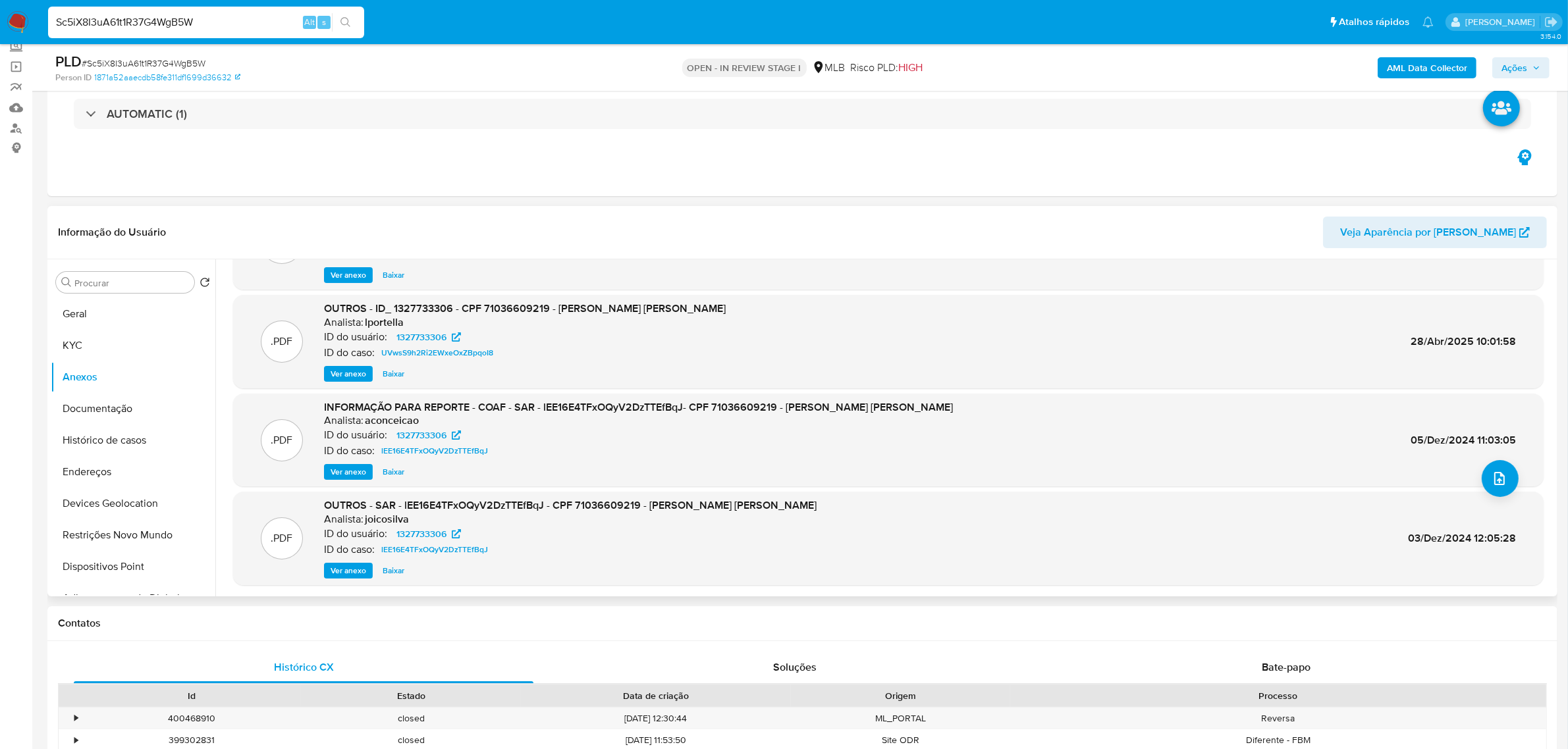
click at [341, 472] on span "Ver anexo" at bounding box center [348, 472] width 36 height 13
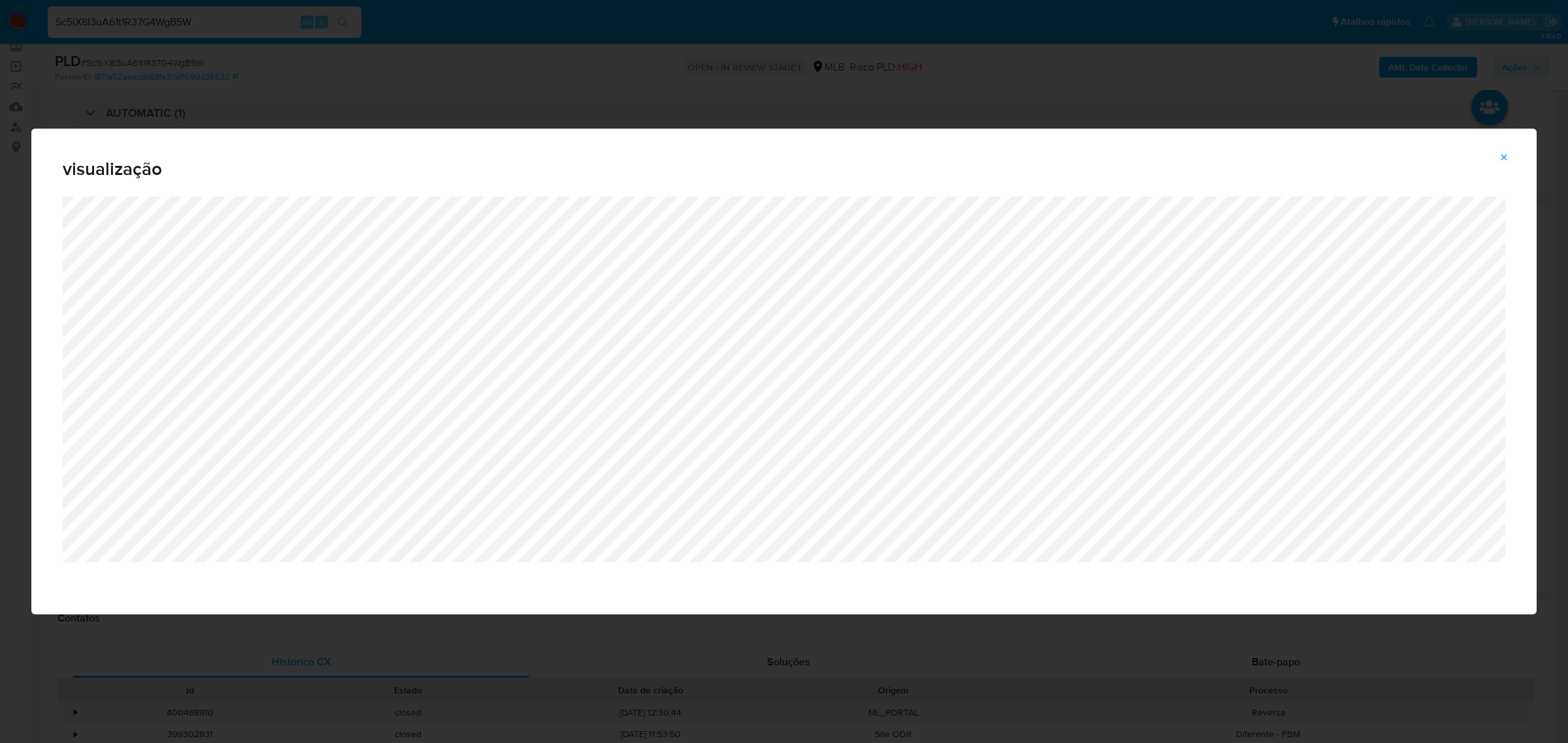
click at [1495, 164] on button "Attachment preview" at bounding box center [1504, 157] width 29 height 21
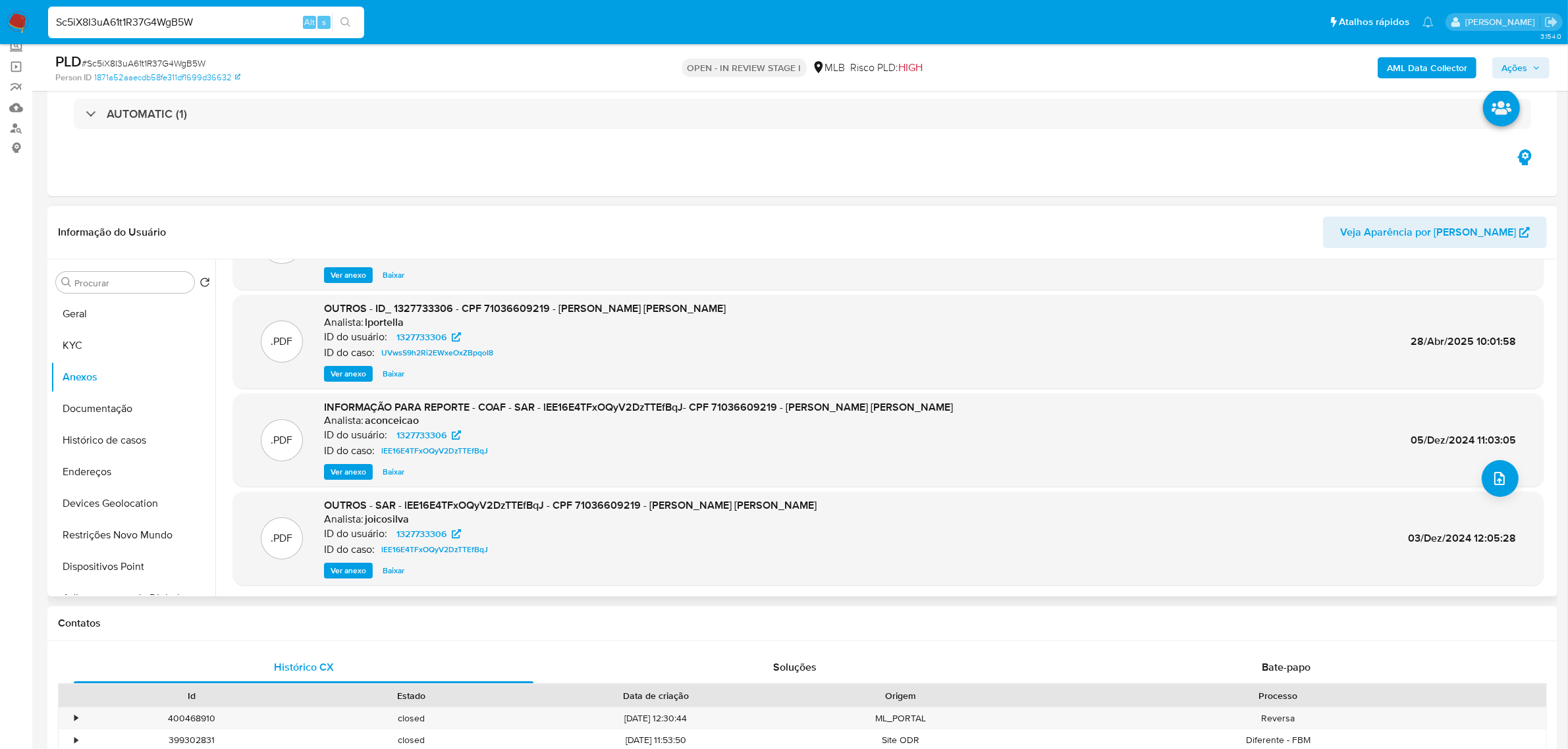
click at [1513, 61] on span "Ações" at bounding box center [1515, 68] width 26 height 21
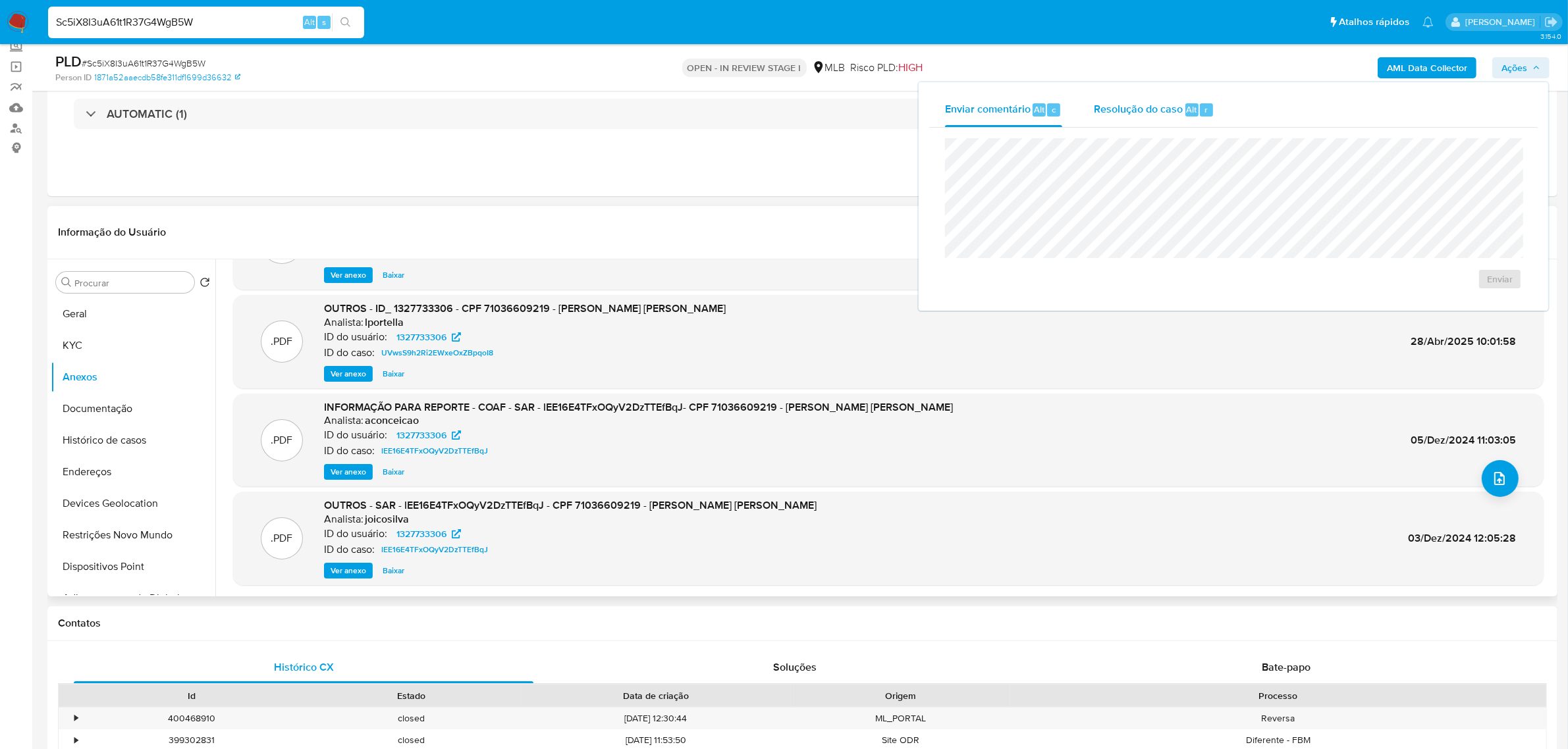
drag, startPoint x: 1136, startPoint y: 117, endPoint x: 1133, endPoint y: 135, distance: 18.2
click at [1136, 118] on div "Resolução do caso Alt r" at bounding box center [1154, 110] width 120 height 34
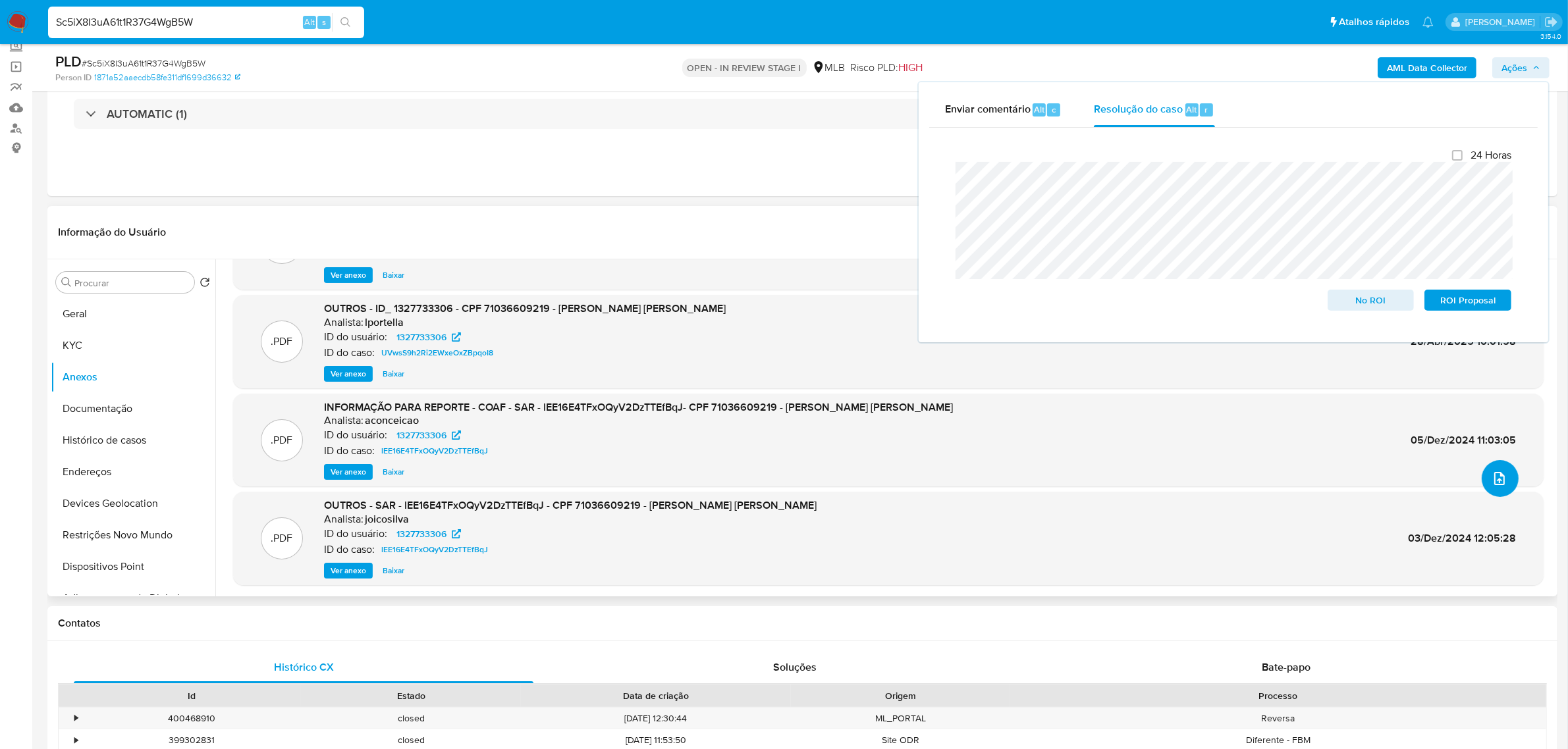
click at [1491, 472] on icon "upload-file" at bounding box center [1499, 478] width 16 height 16
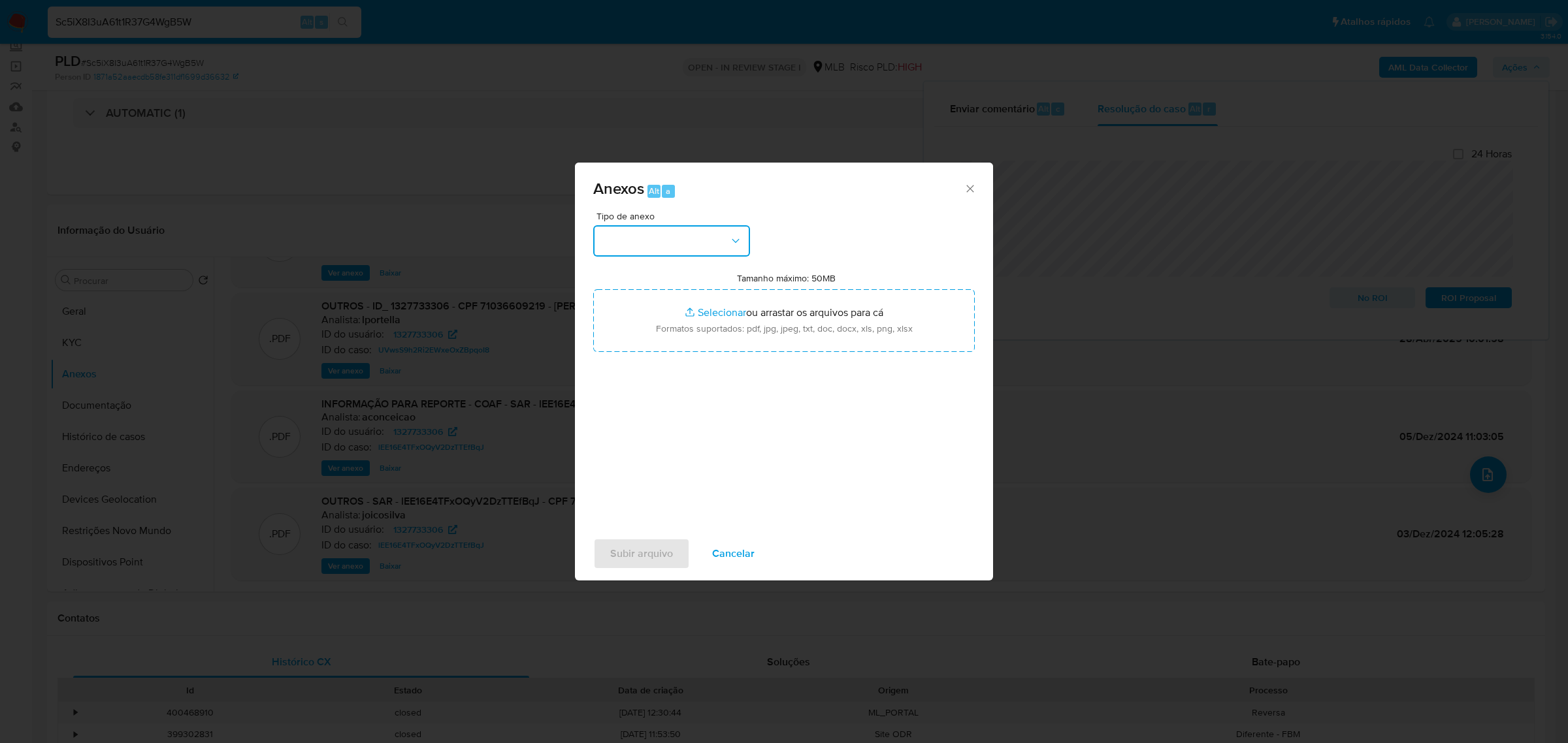
click at [684, 244] on button "button" at bounding box center [671, 241] width 157 height 31
drag, startPoint x: 641, startPoint y: 430, endPoint x: 647, endPoint y: 423, distance: 9.2
click at [641, 429] on div "OUTROS" at bounding box center [668, 413] width 133 height 31
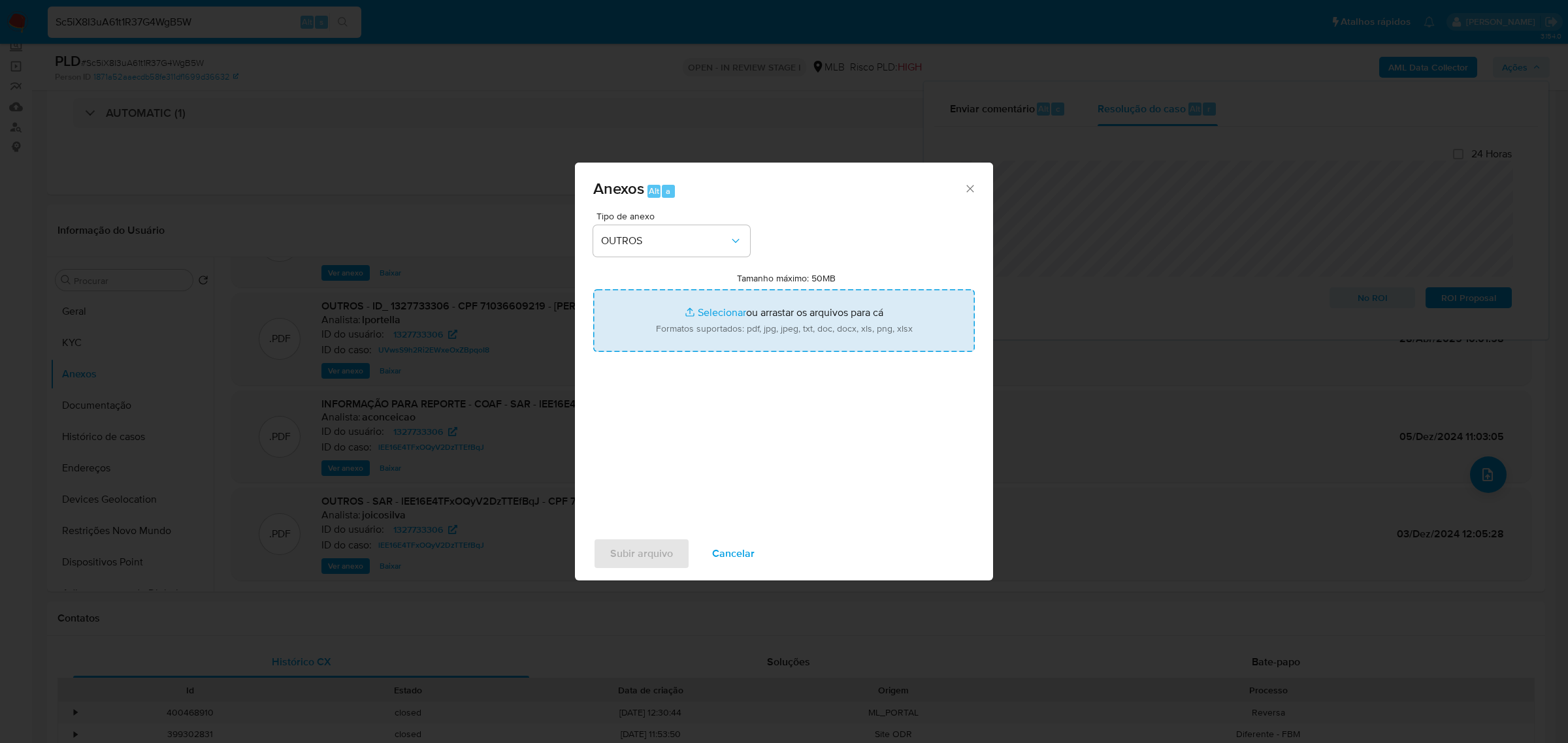
click at [757, 345] on input "Tamanho máximo: 50MB Selecionar arquivos" at bounding box center [784, 320] width 381 height 62
type input "C:\fakepath\2° SAR - XXXXXXXXX - CPF 71036609219 - ARNOLDO ANTONIO QUERO SANDRE…"
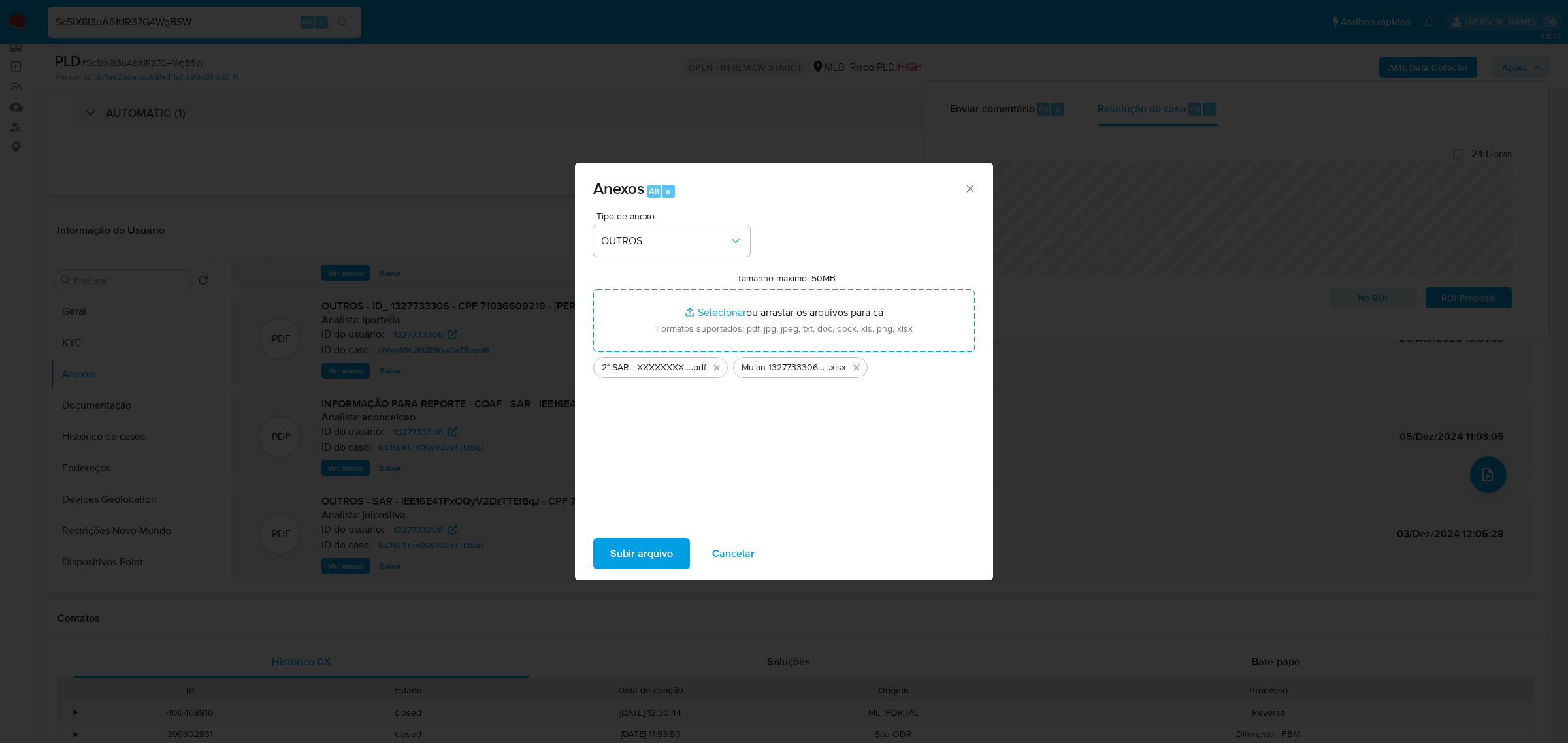
click at [649, 547] on span "Subir arquivo" at bounding box center [641, 554] width 62 height 28
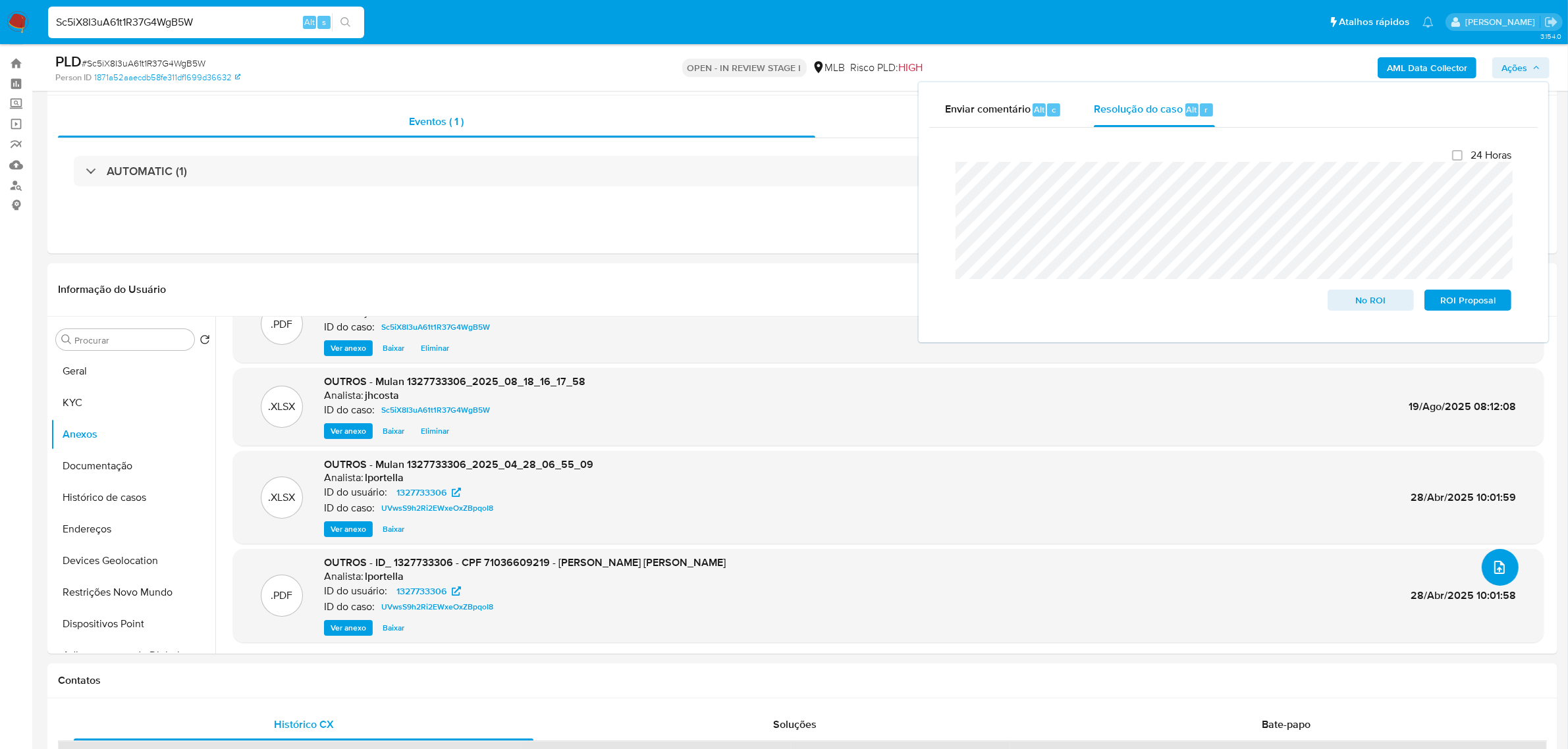
scroll to position [0, 0]
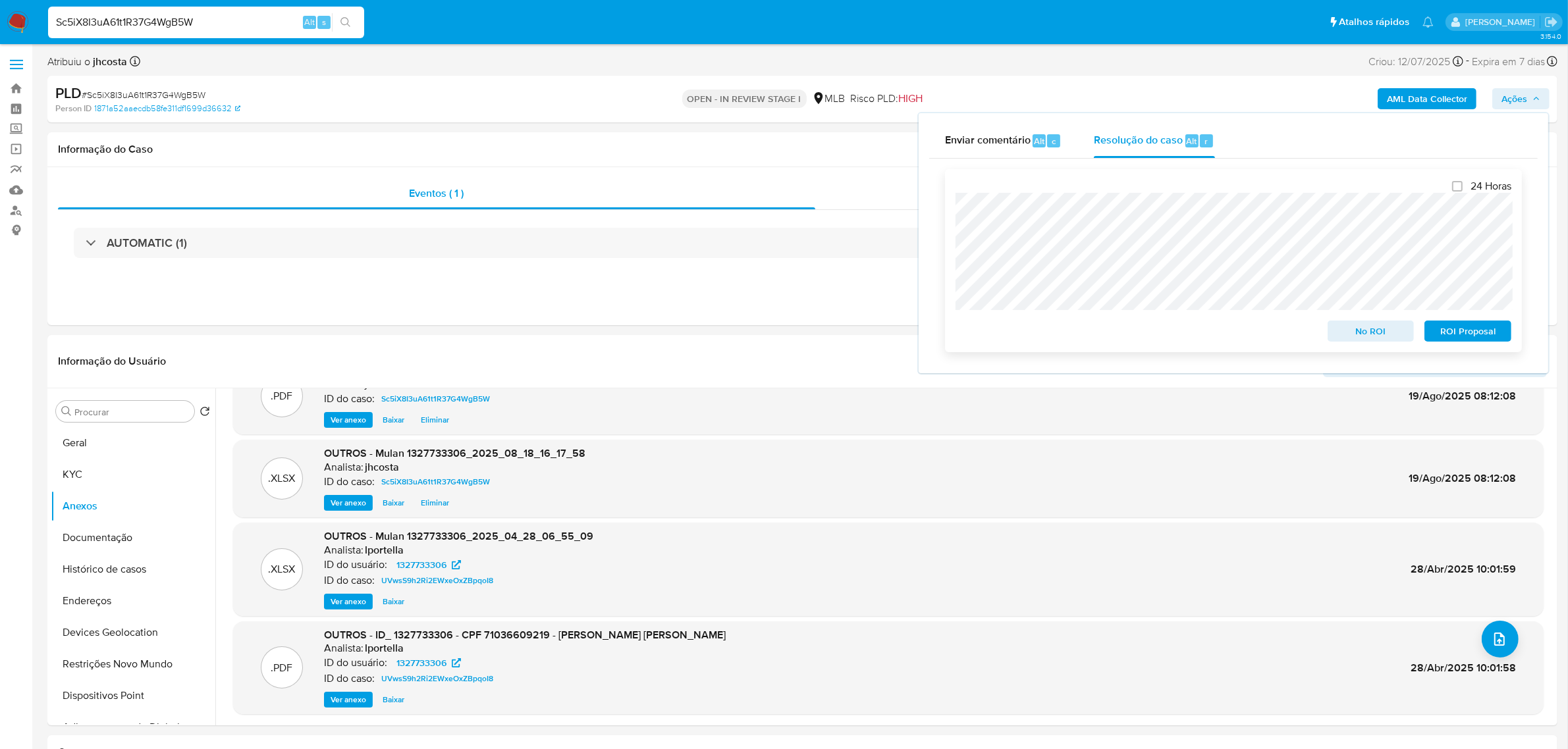
click at [1462, 330] on span "ROI Proposal" at bounding box center [1468, 331] width 68 height 18
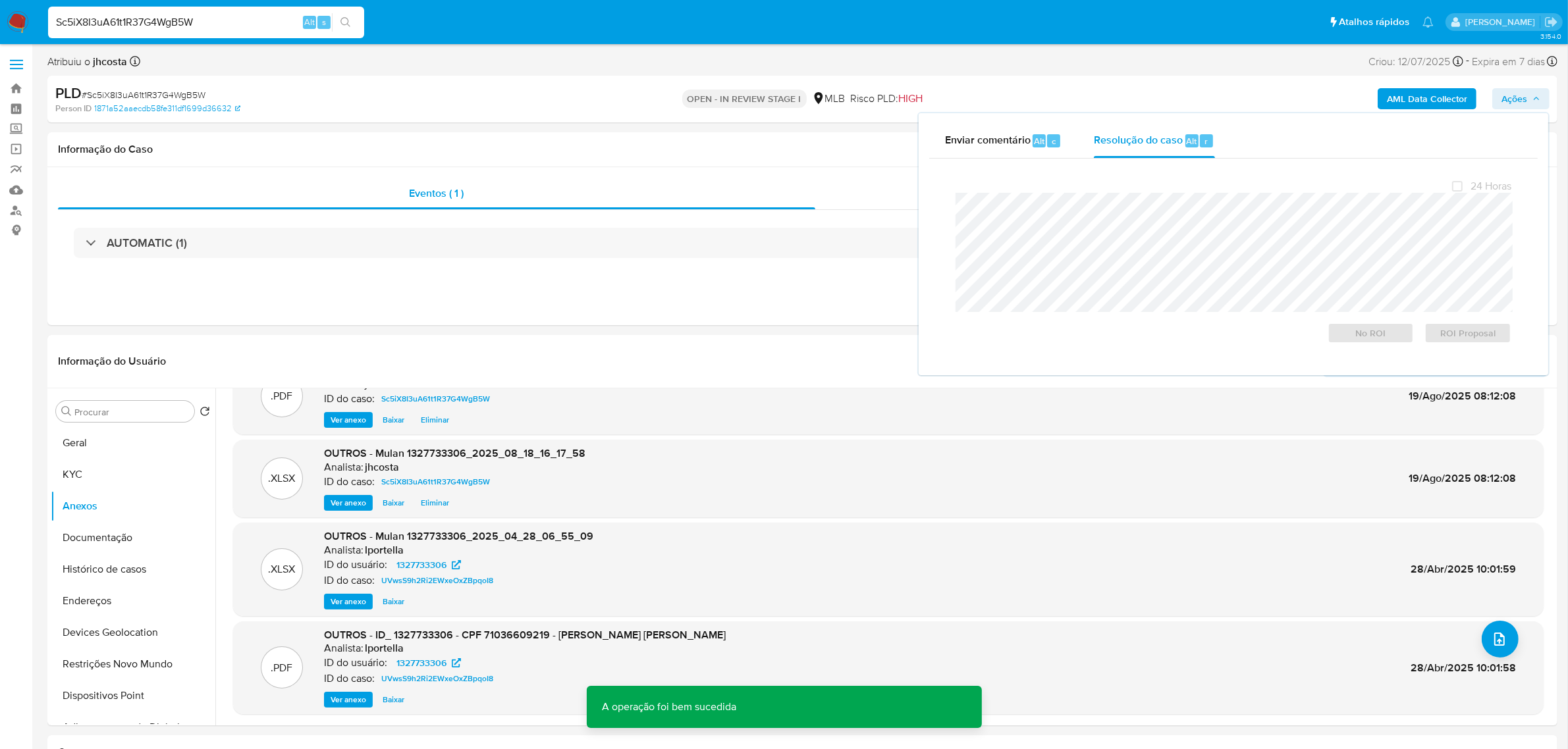
click at [129, 90] on span "# Sc5iX8I3uA61t1R37G4WgB5W" at bounding box center [143, 94] width 124 height 13
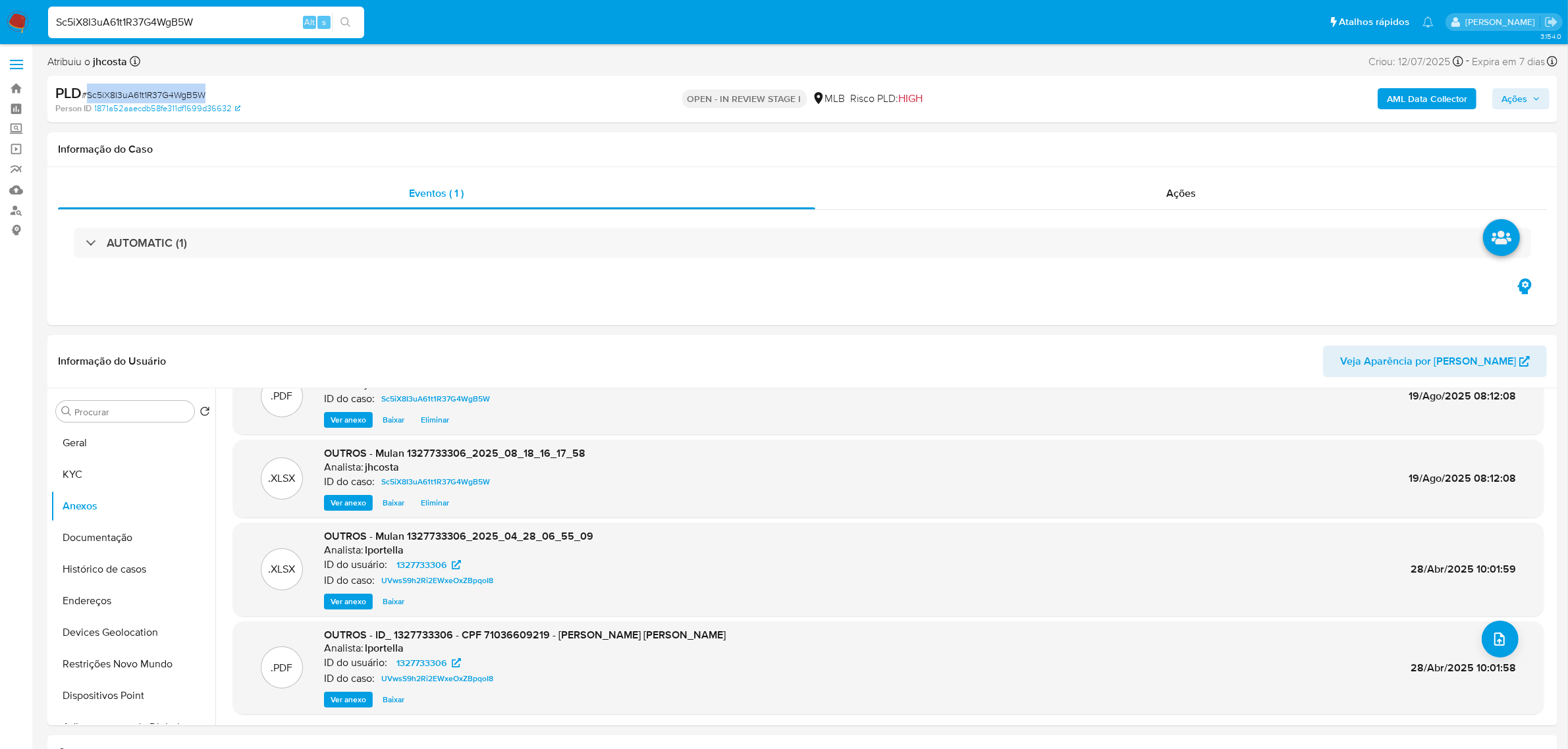
copy span "Sc5iX8I3uA61t1R37G4WgB5W"
click at [1143, 191] on div "Ações" at bounding box center [1181, 194] width 732 height 31
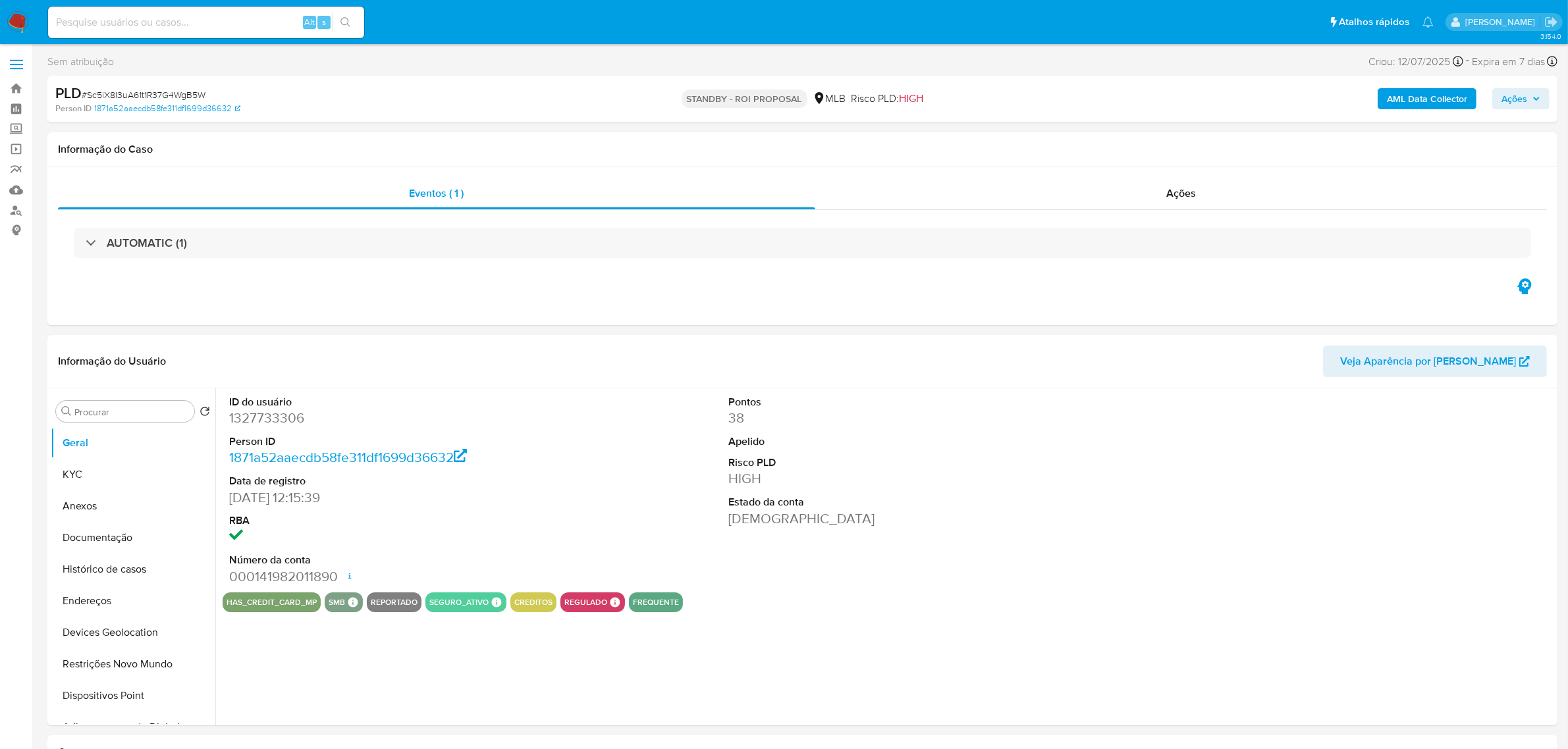
select select "10"
click at [14, 11] on img at bounding box center [18, 22] width 23 height 23
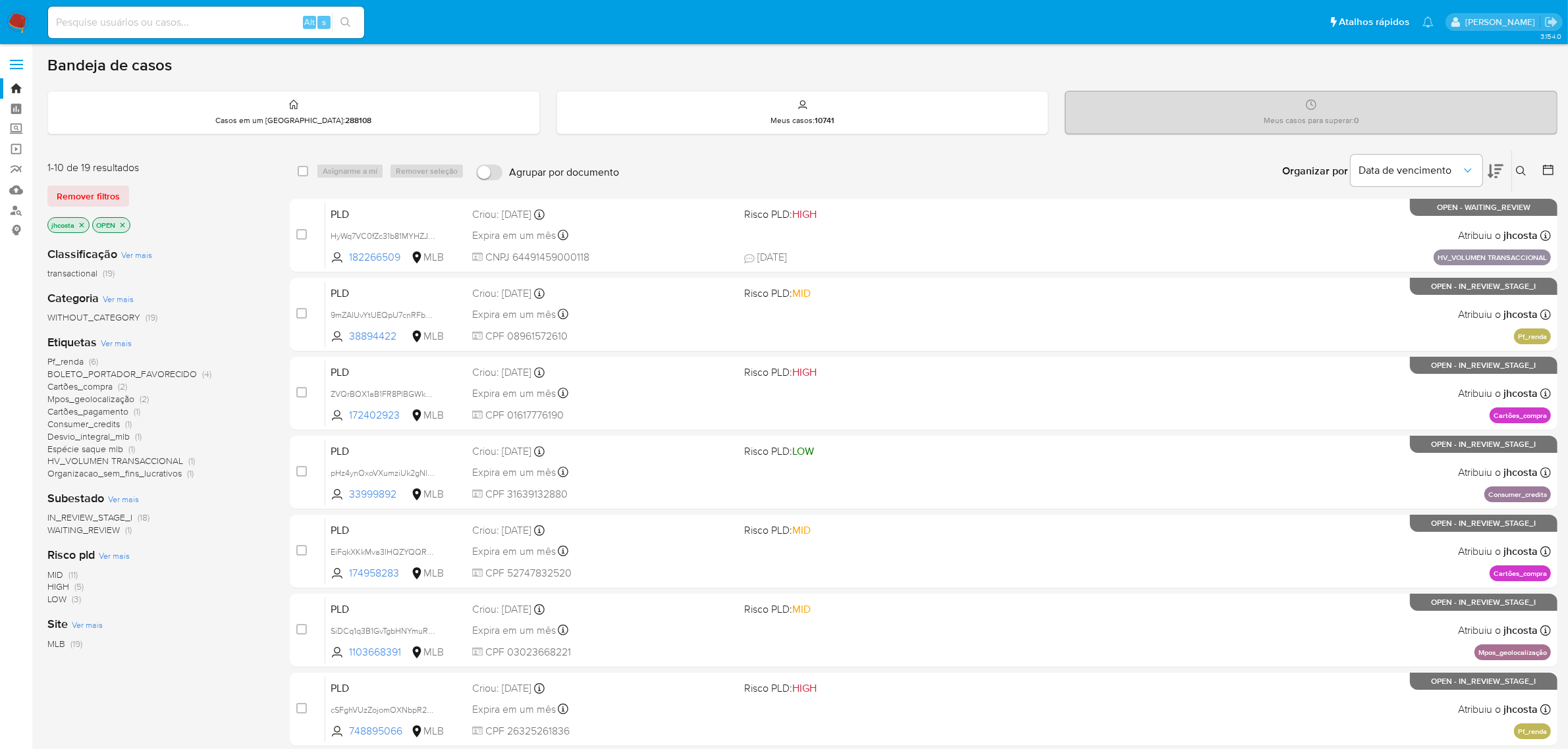
click at [1545, 171] on icon at bounding box center [1547, 170] width 13 height 13
click at [1552, 166] on icon at bounding box center [1547, 170] width 10 height 10
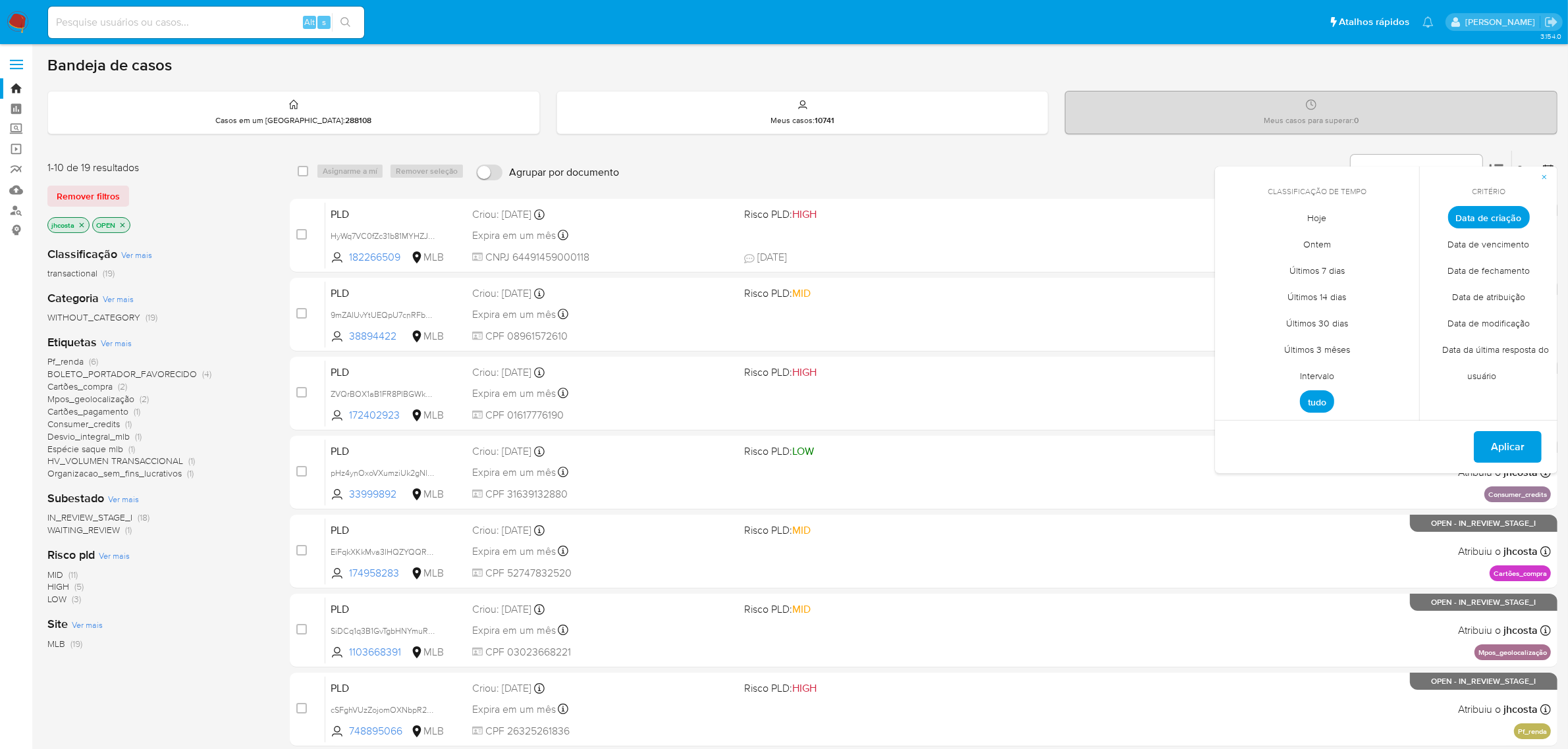
click at [1305, 370] on span "Intervalo" at bounding box center [1317, 376] width 62 height 27
click at [1235, 241] on icon "Mes anterior" at bounding box center [1235, 241] width 16 height 16
click at [1271, 285] on button "1" at bounding box center [1264, 290] width 21 height 21
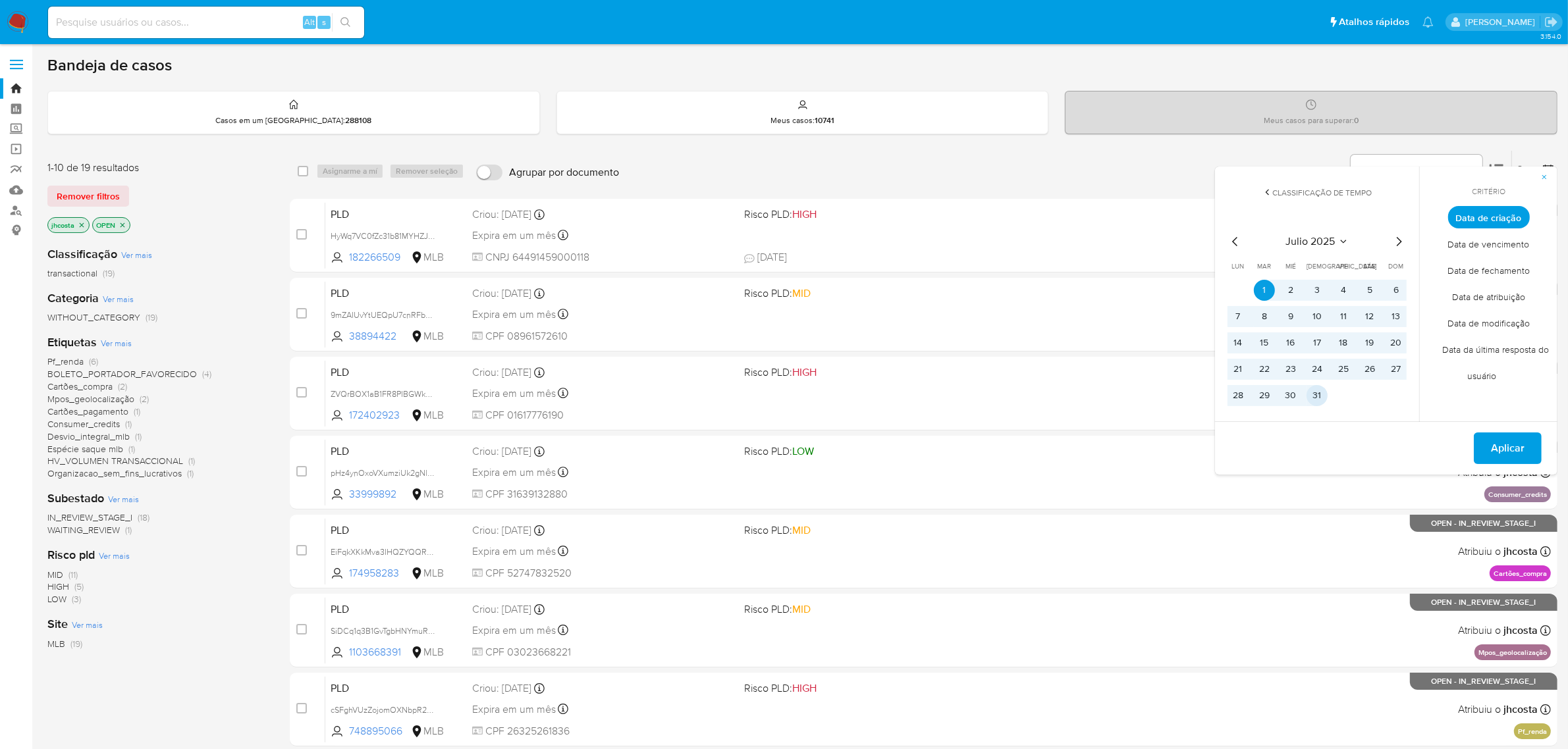
click at [1316, 392] on button "31" at bounding box center [1317, 395] width 21 height 21
click at [1495, 448] on span "Aplicar" at bounding box center [1507, 448] width 34 height 29
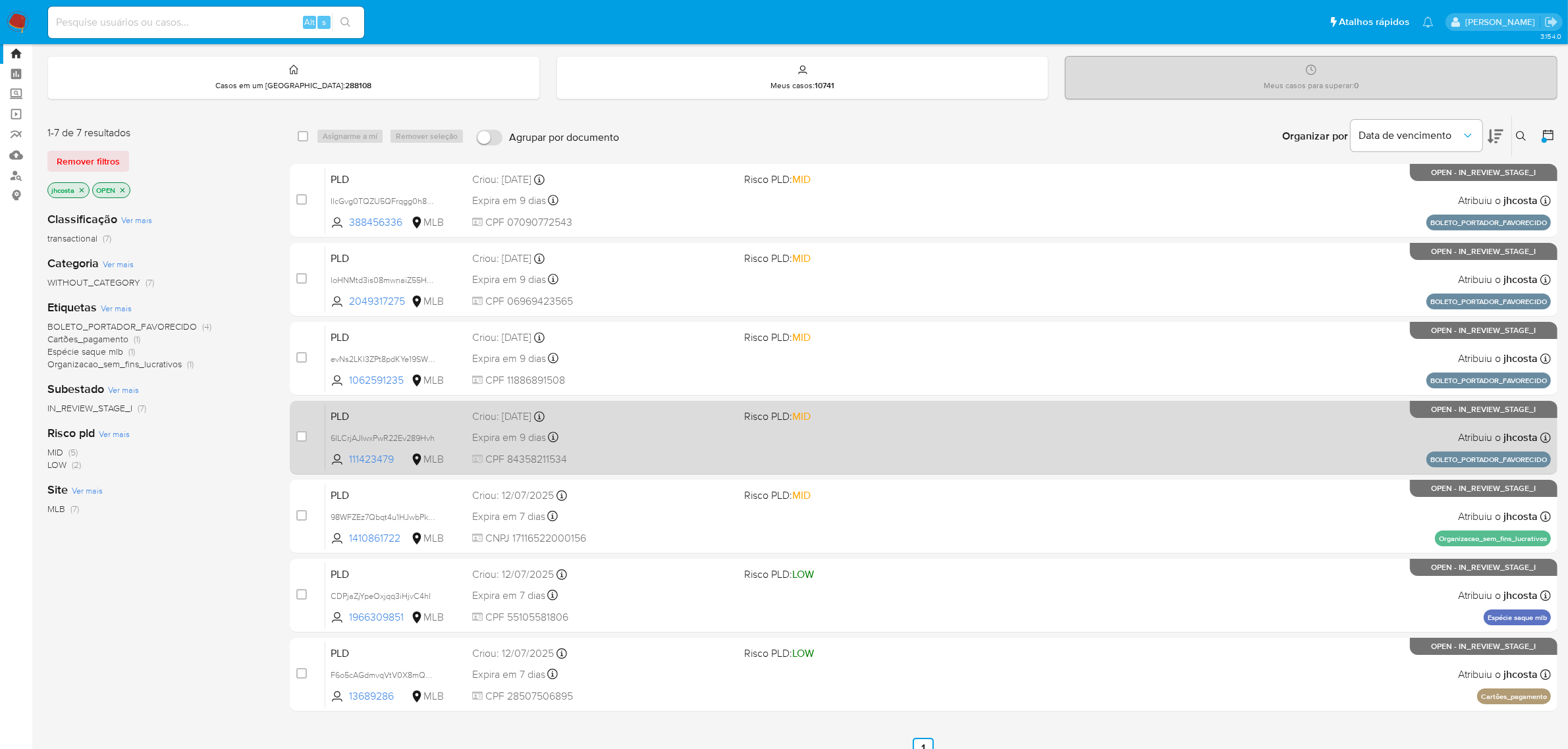
scroll to position [51, 0]
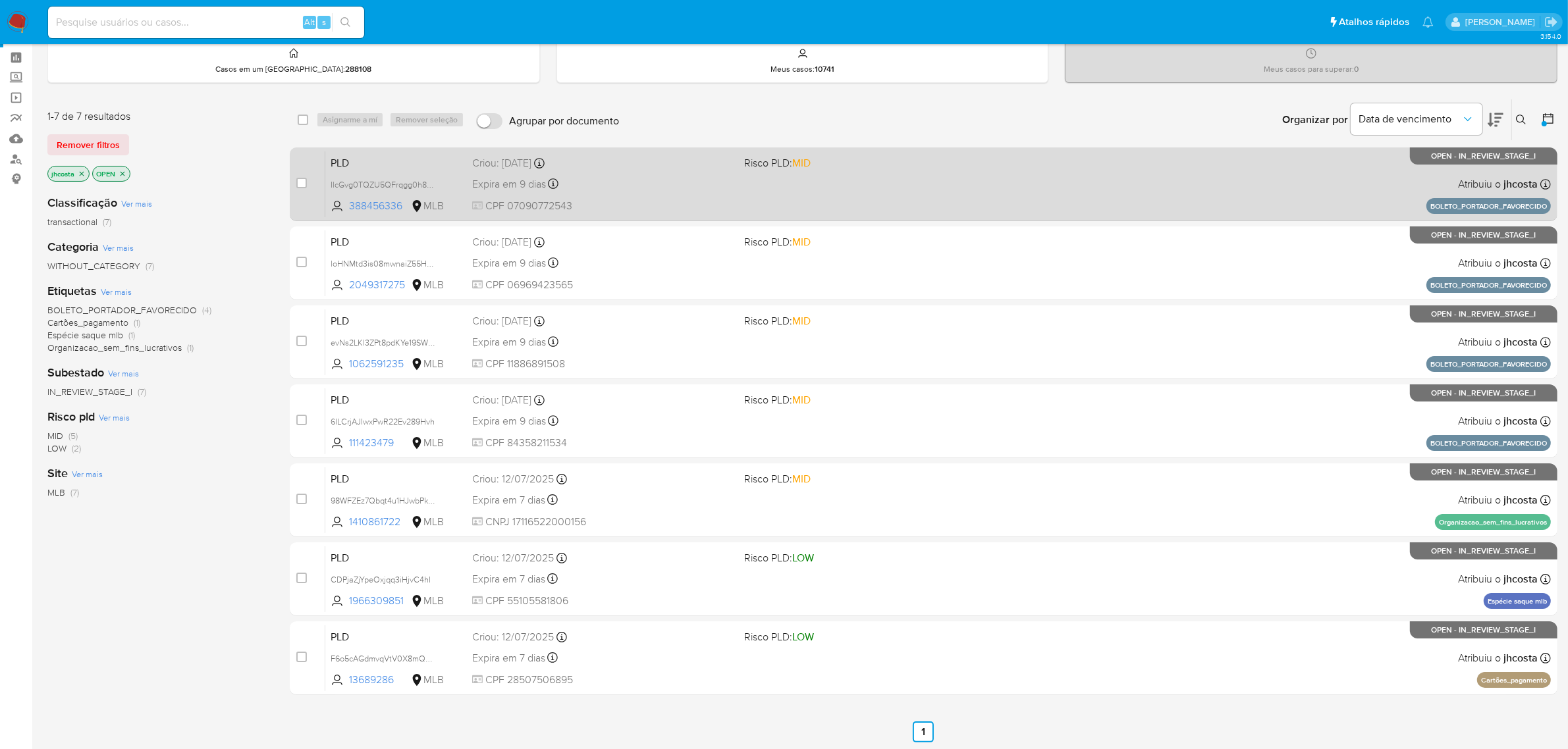
click at [962, 169] on div "PLD IlcGvg0TQZU5QFrqgg0h8VWd 388456336 MLB Risco PLD: MID Criou: 14/07/2025 Cri…" at bounding box center [938, 183] width 1225 height 66
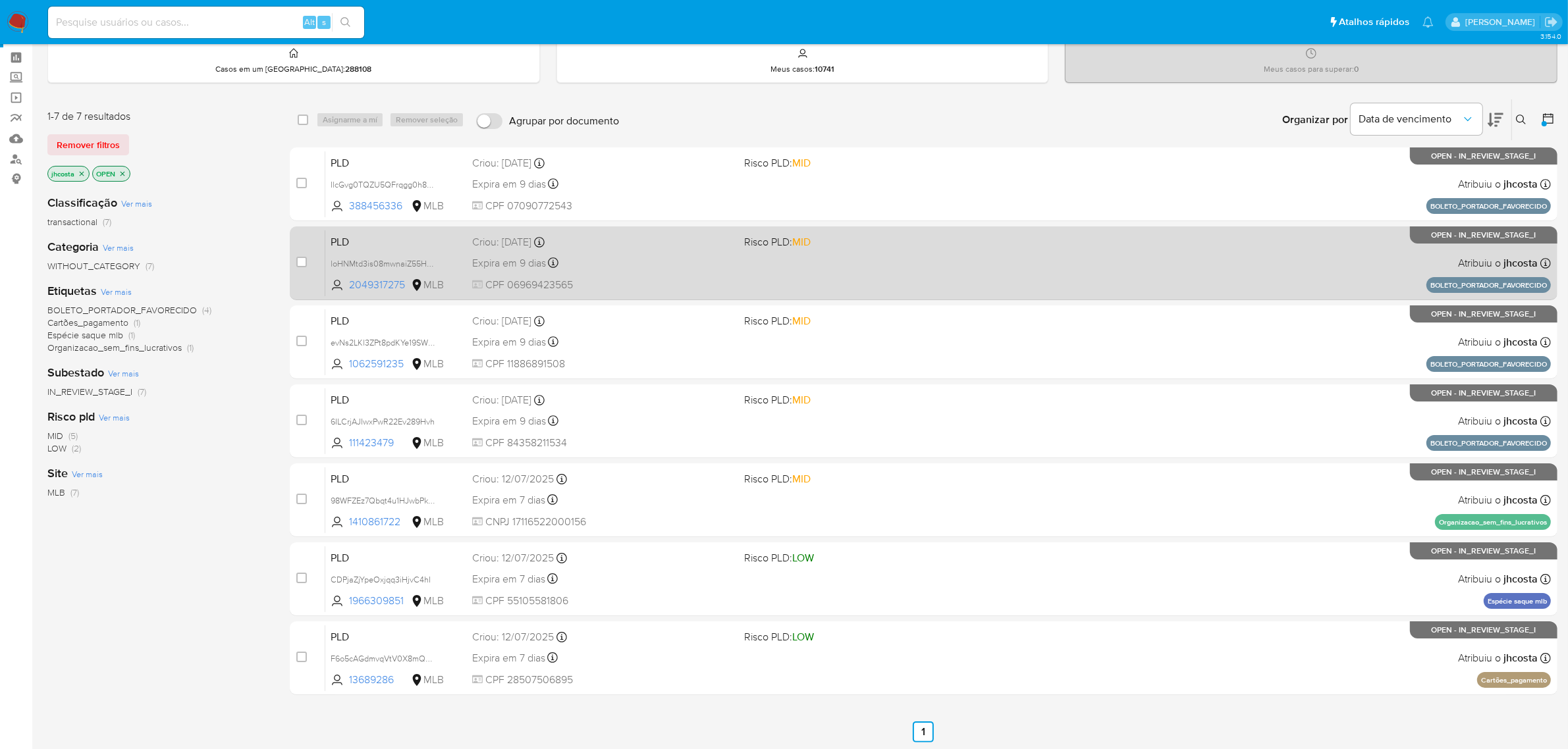
click at [1004, 254] on div "PLD loHNMtd3is08mwnaiZ55HQ5W 2049317275 MLB Risco PLD: MID Criou: 14/07/2025 Cr…" at bounding box center [938, 263] width 1225 height 66
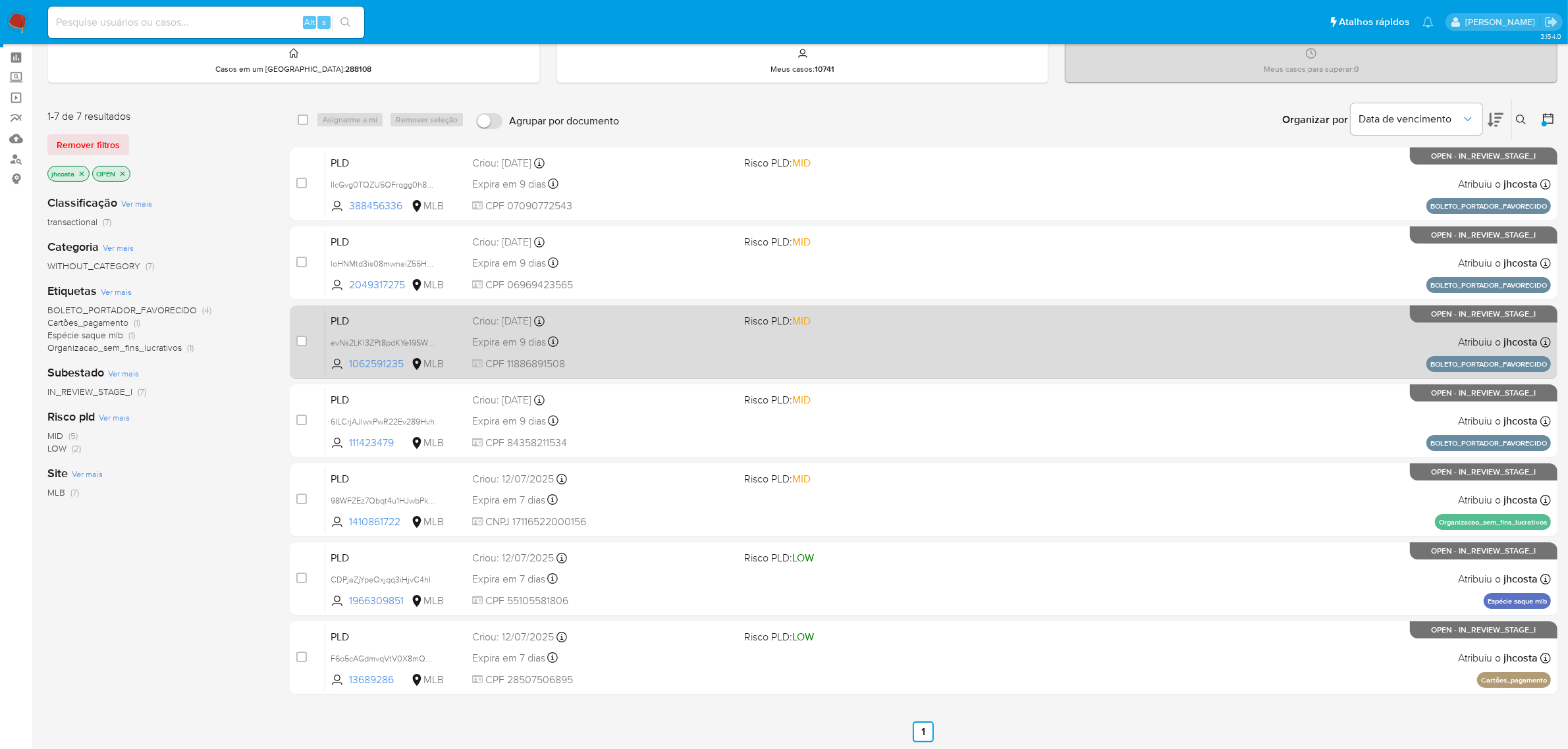
click at [952, 328] on div "PLD evNs2LKl3ZPt8pdKYe19SWEV 1062591235 MLB Risco PLD: MID Criou: 14/07/2025 Cr…" at bounding box center [938, 341] width 1225 height 66
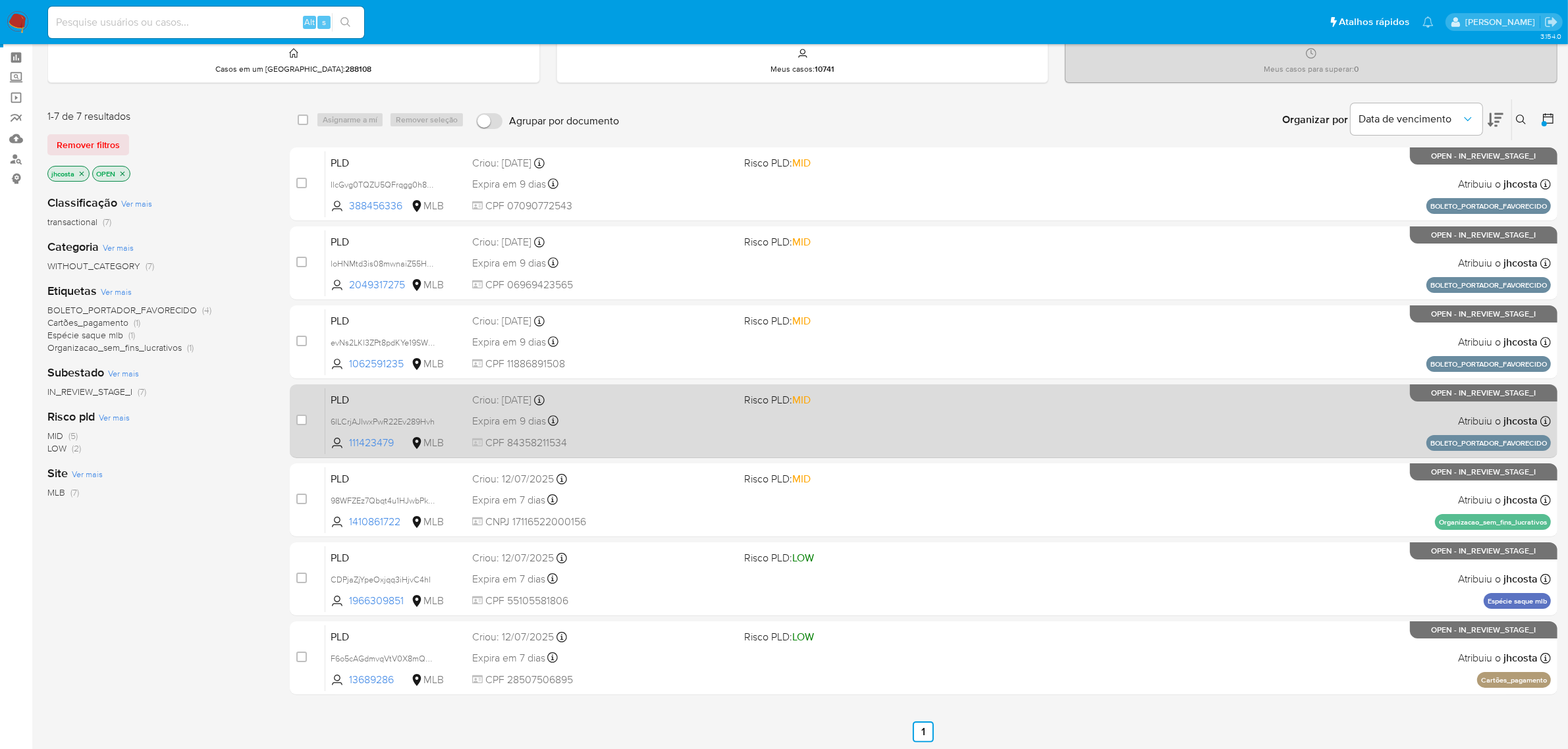
click at [1021, 420] on div "PLD 6ILCrjAJIwxPwR22Ev289Hvh 111423479 MLB Risco PLD: MID Criou: 14/07/2025 Cri…" at bounding box center [938, 421] width 1225 height 66
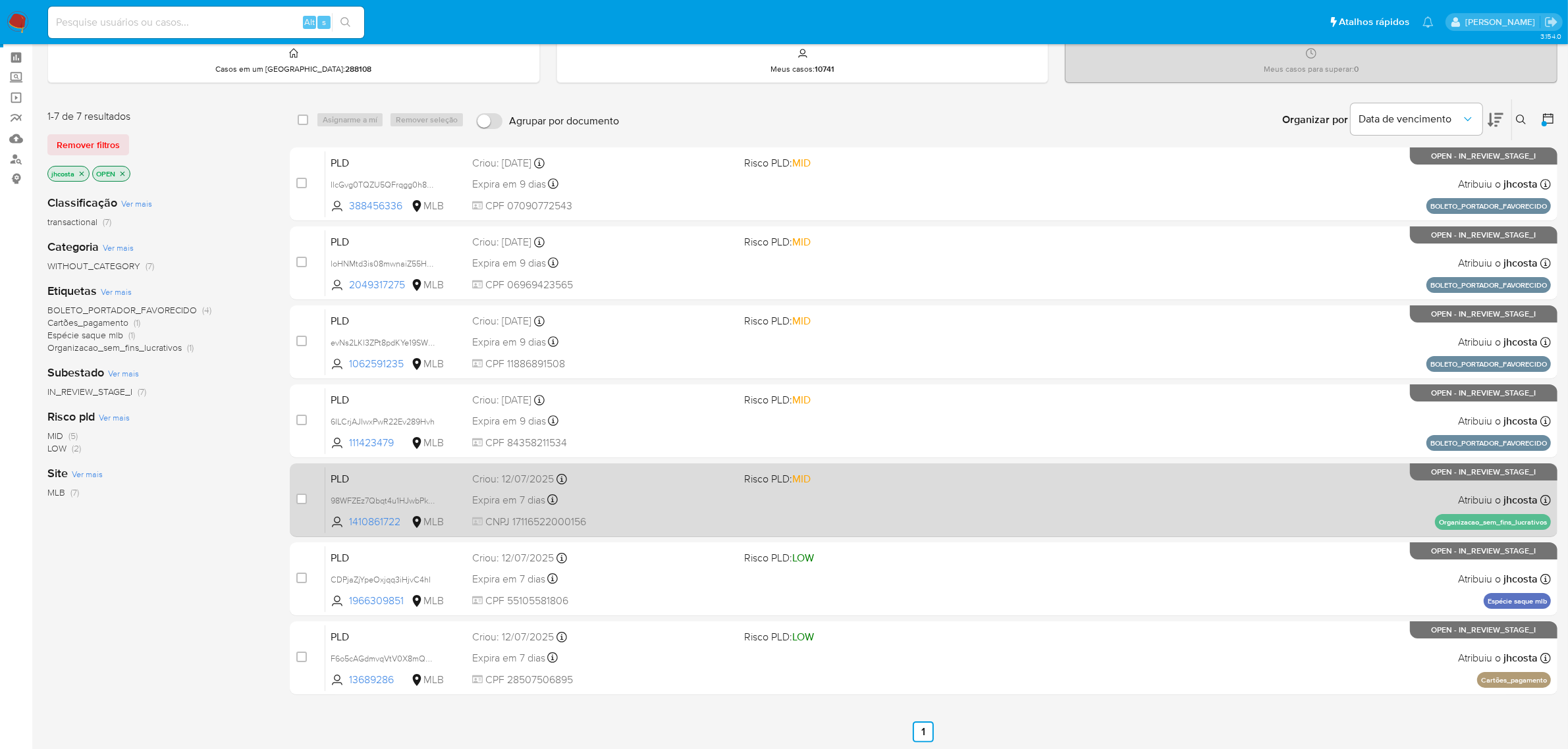
click at [1028, 518] on div "PLD 98WFZEz7Qbqt4u1HJwbPkbfb 1410861722 MLB Risco PLD: MID Criou: 12/07/2025 Cr…" at bounding box center [938, 499] width 1225 height 66
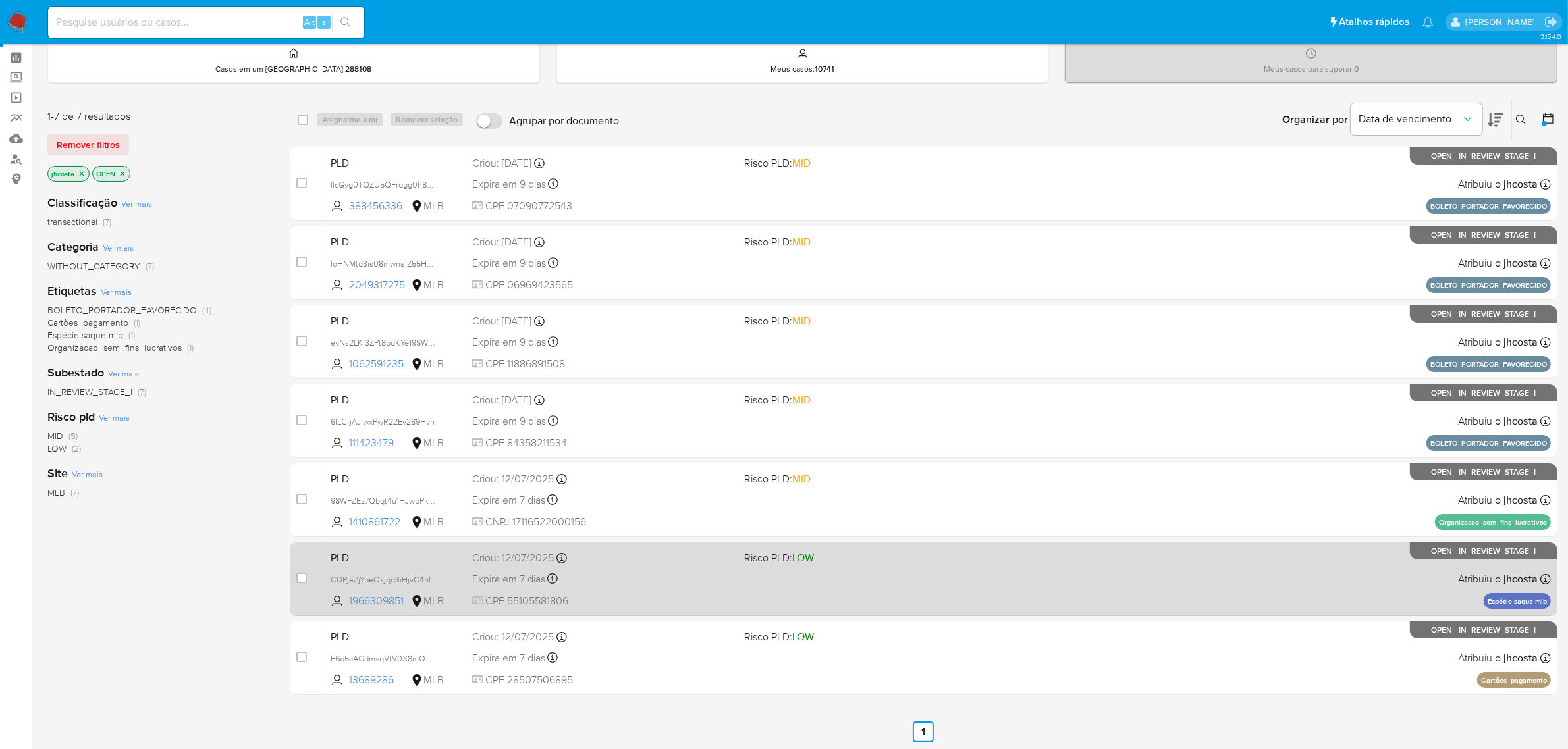
click at [1003, 557] on span "Risco PLD: LOW" at bounding box center [875, 557] width 262 height 17
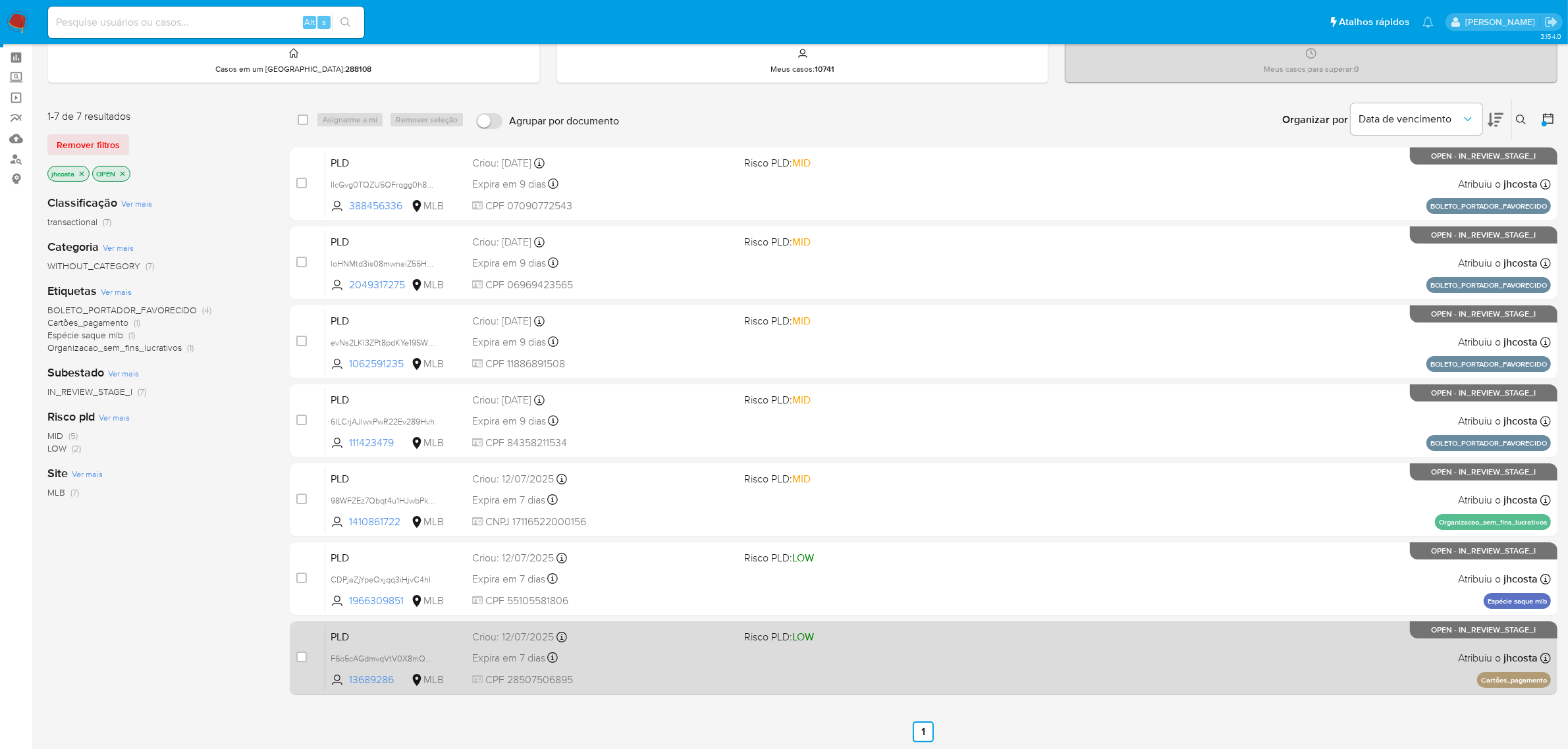
click at [1045, 660] on div "PLD F6o5cAGdmvqVtV0X8mQ6QcEY 13689286 MLB Risco PLD: LOW Criou: 12/07/2025 Crio…" at bounding box center [938, 658] width 1225 height 66
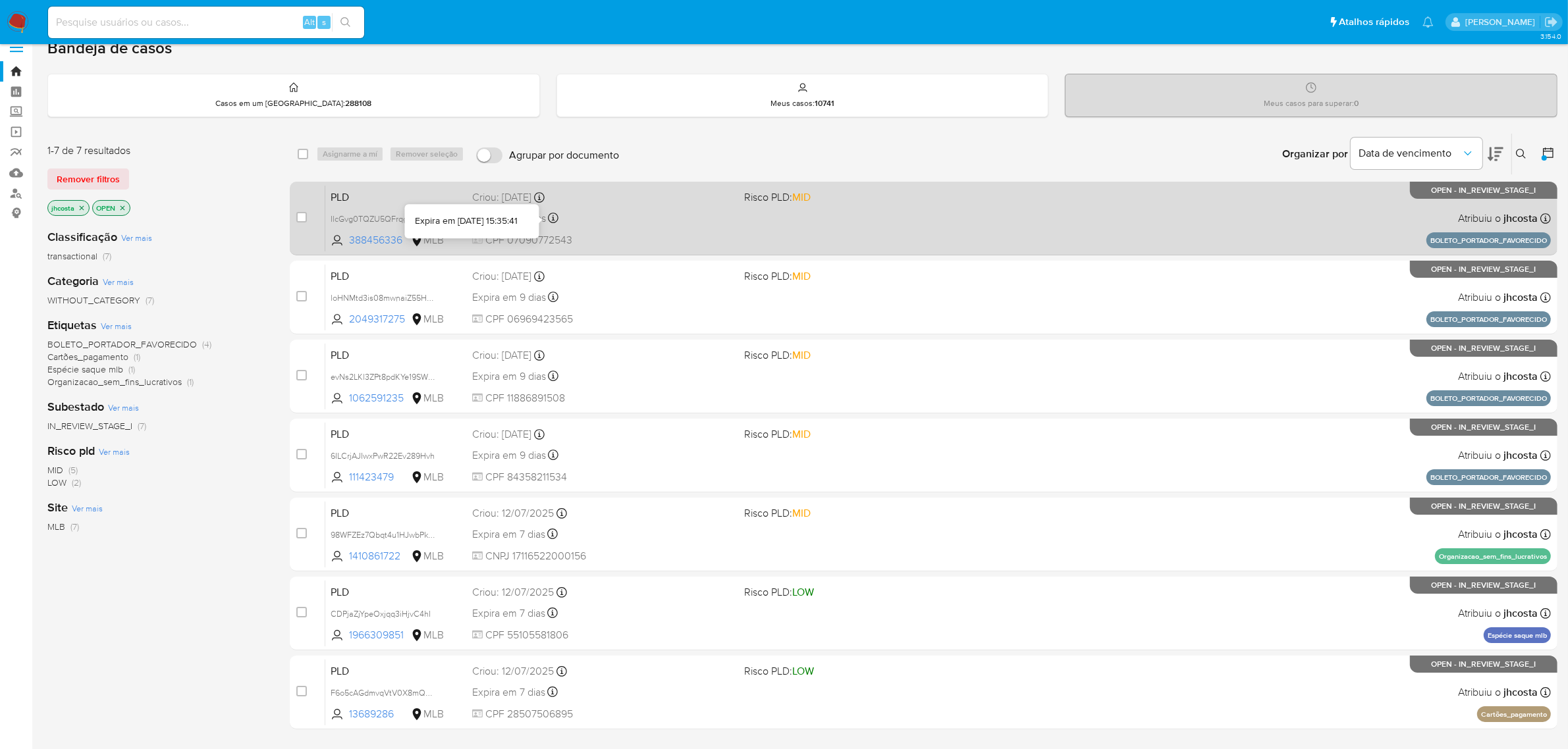
scroll to position [0, 0]
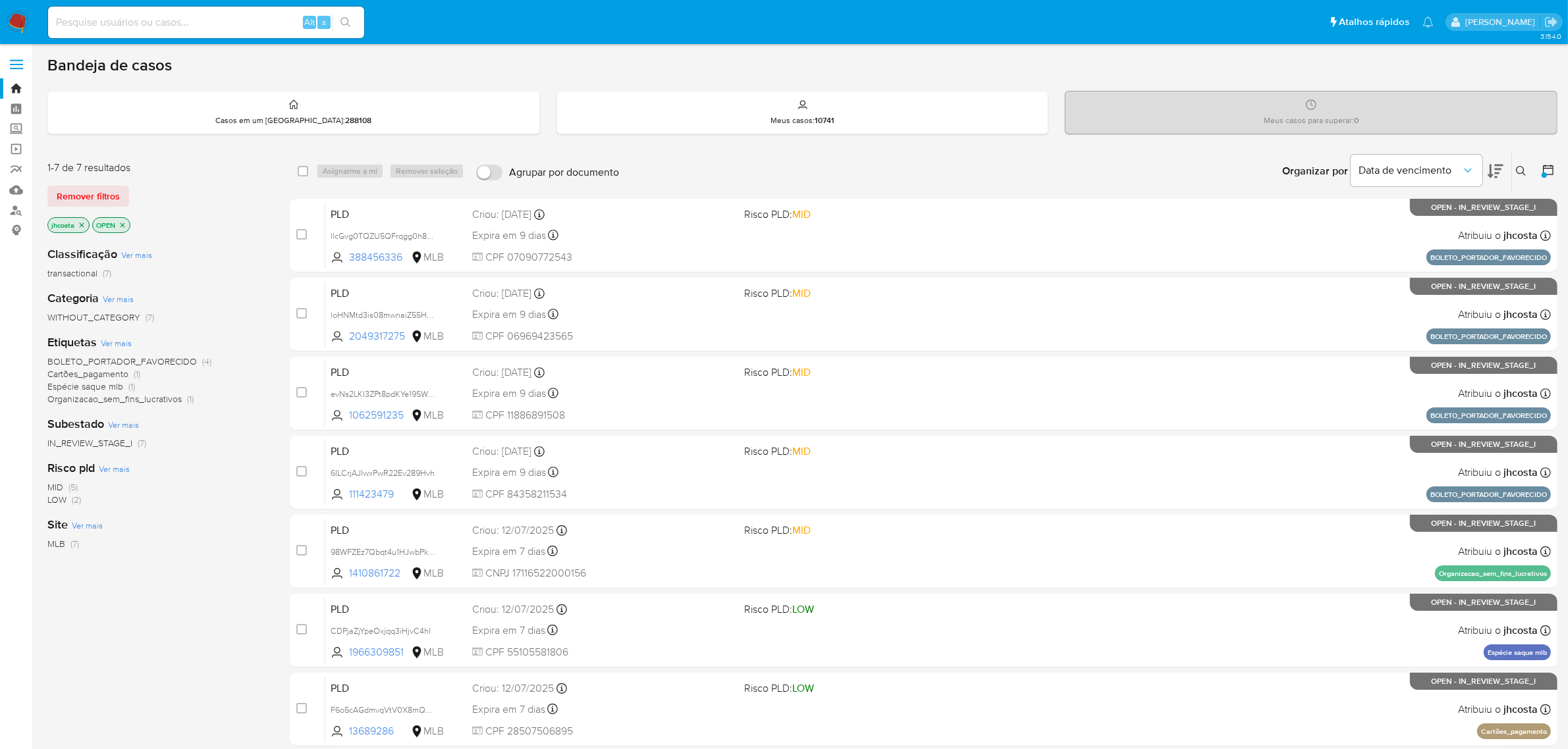
click at [231, 28] on input at bounding box center [206, 22] width 316 height 17
paste input "Sc5iX8I3uA61t1R37G4WgB5W"
type input "Sc5iX8I3uA61t1R37G4WgB5W"
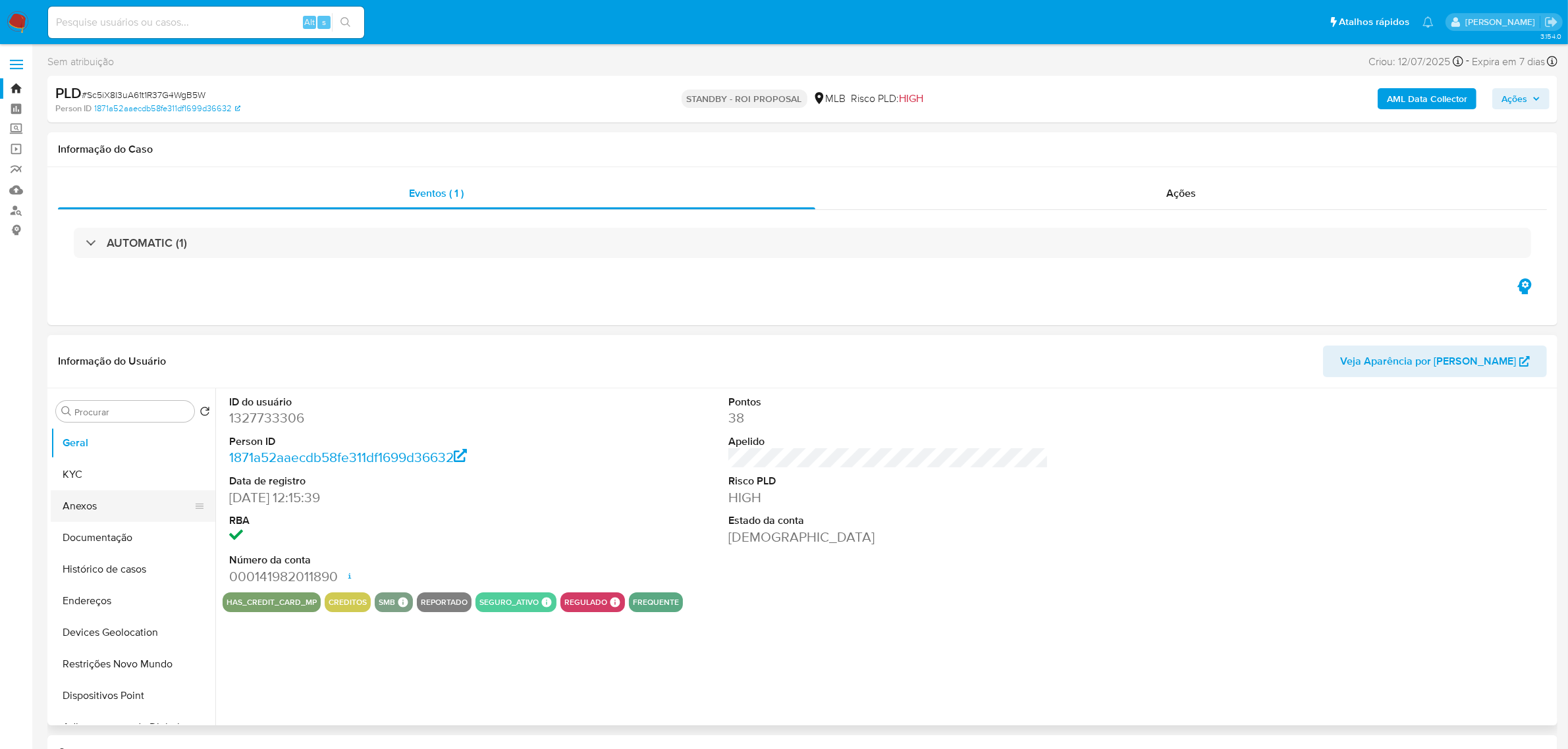
select select "10"
click at [118, 573] on button "Histórico de casos" at bounding box center [127, 570] width 154 height 31
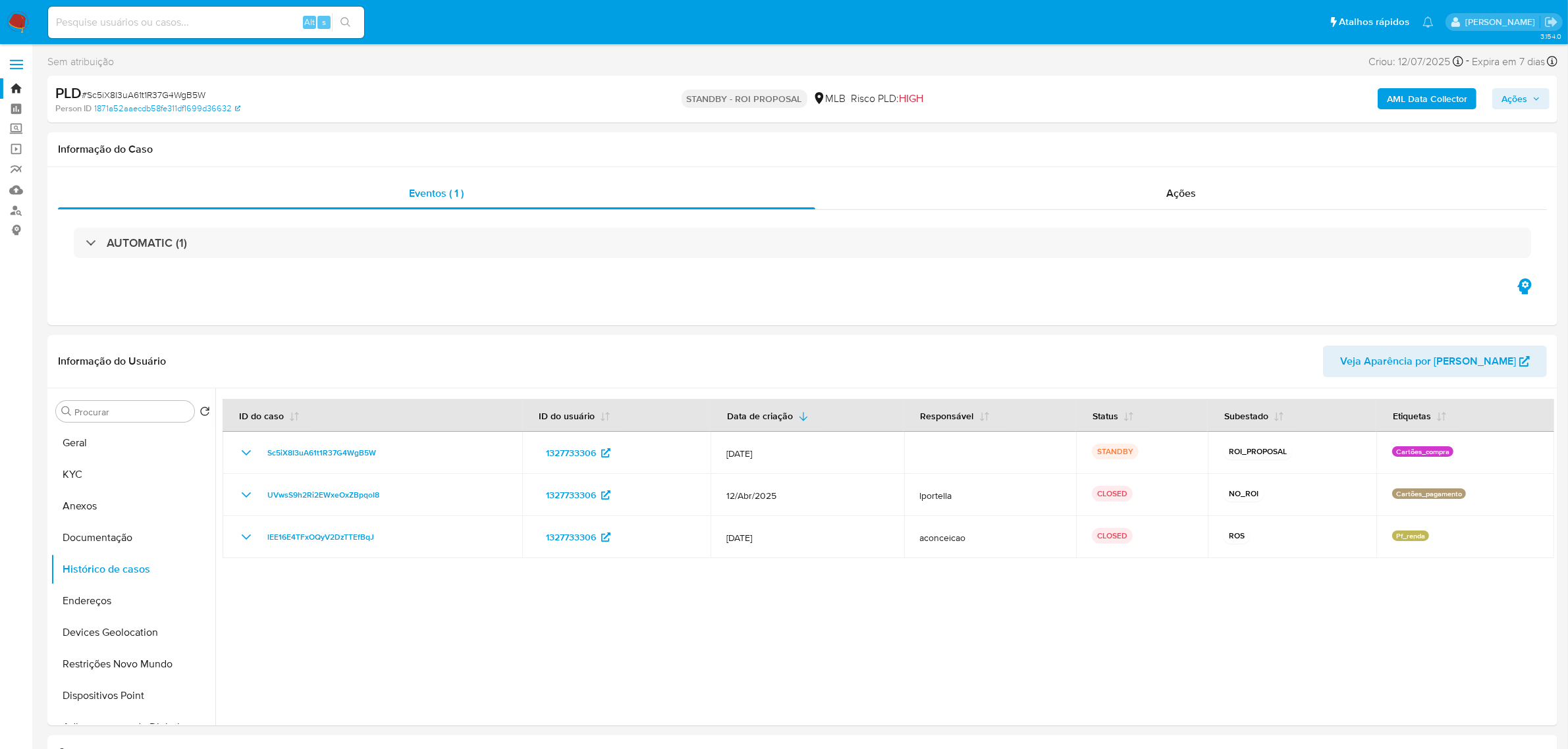
click at [248, 14] on input at bounding box center [206, 22] width 316 height 17
paste input "LlwhKxV1EkHbmURlqWjkrAUi"
type input "LlwhKxV1EkHbmURlqWjkrAUi"
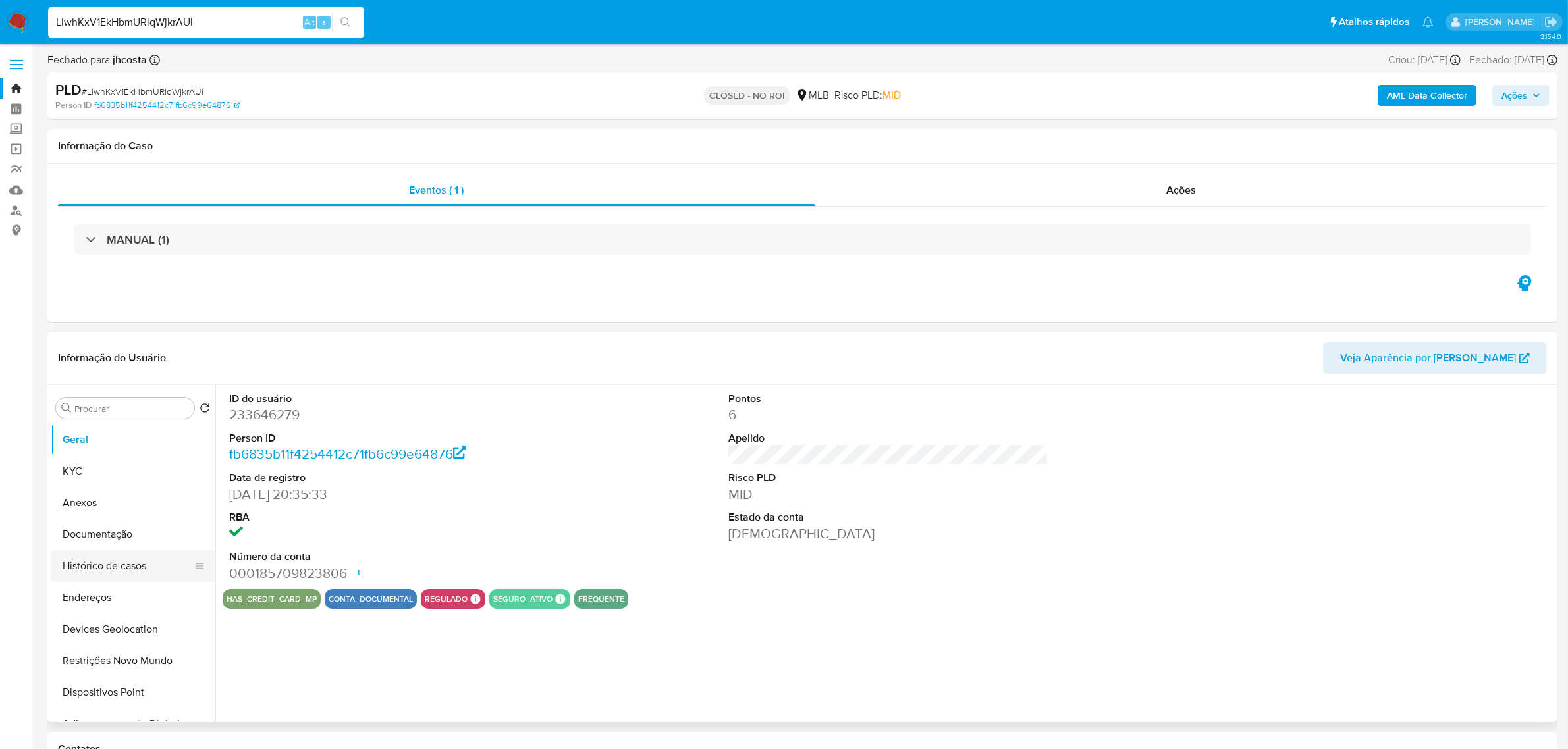
click at [102, 568] on button "Histórico de casos" at bounding box center [127, 566] width 154 height 31
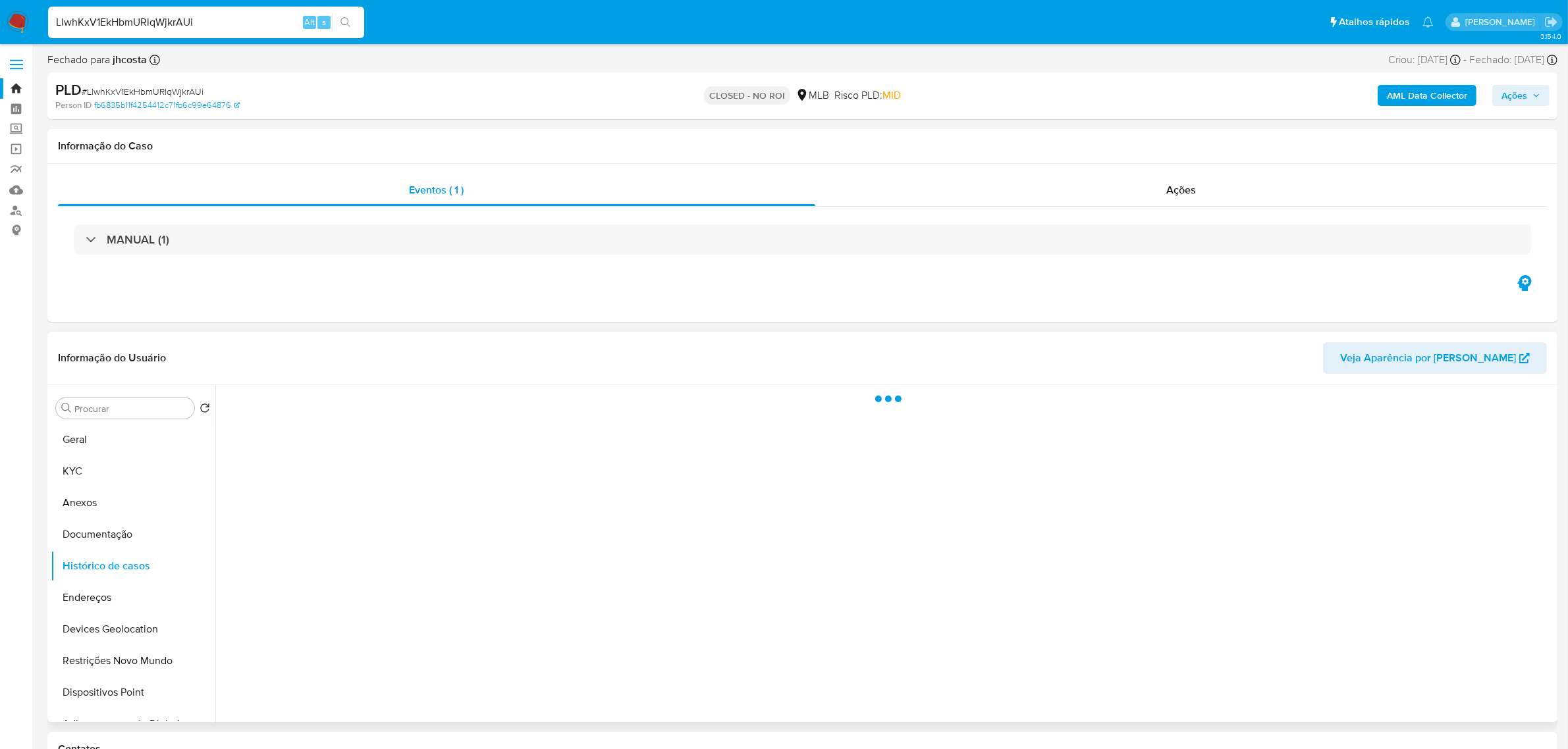
select select "10"
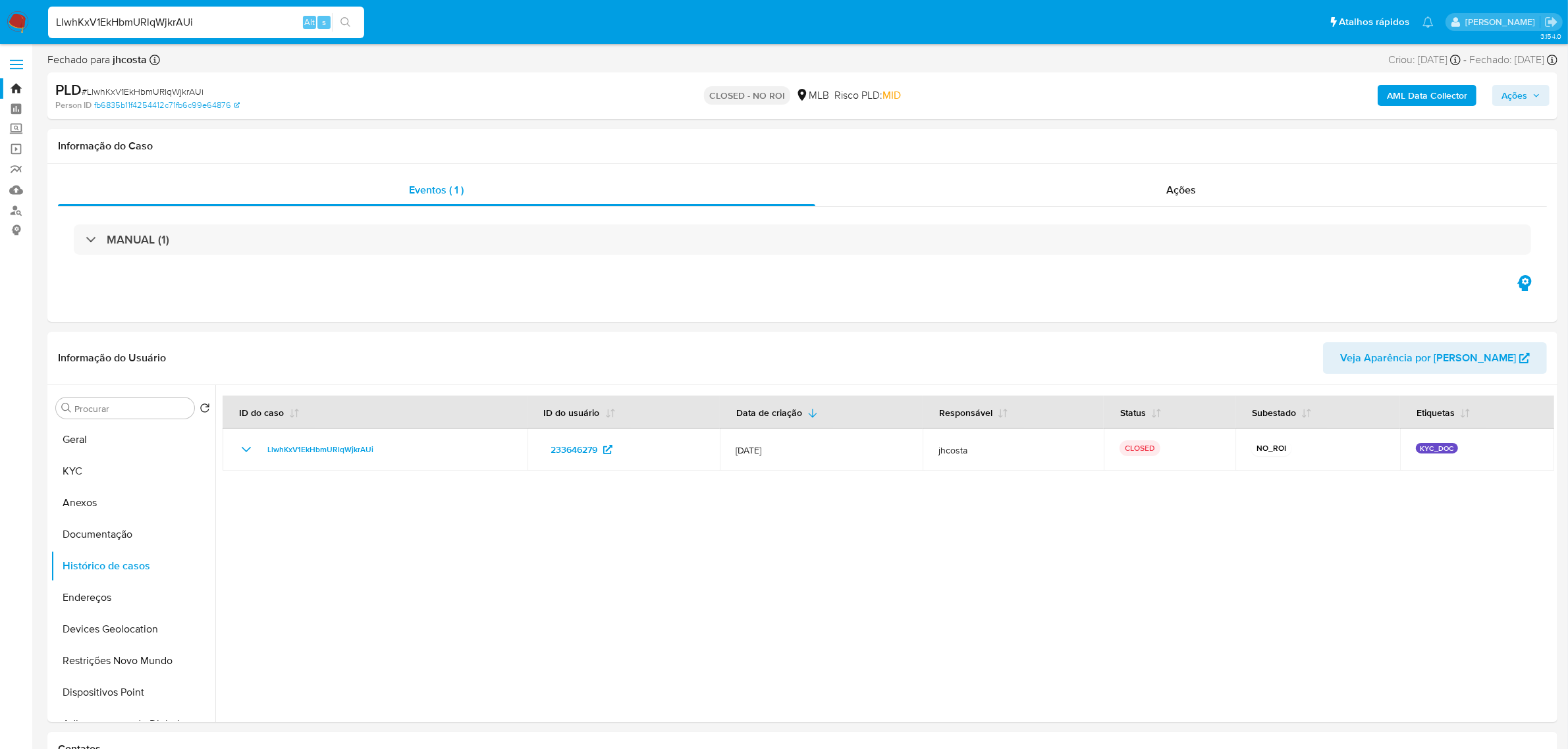
click at [207, 21] on input "LlwhKxV1EkHbmURlqWjkrAUi" at bounding box center [206, 22] width 316 height 17
paste input "T2G1BdUxuspNUBIR5ctRFfdV"
type input "T2G1BdUxuspNUBIR5ctRFfdV"
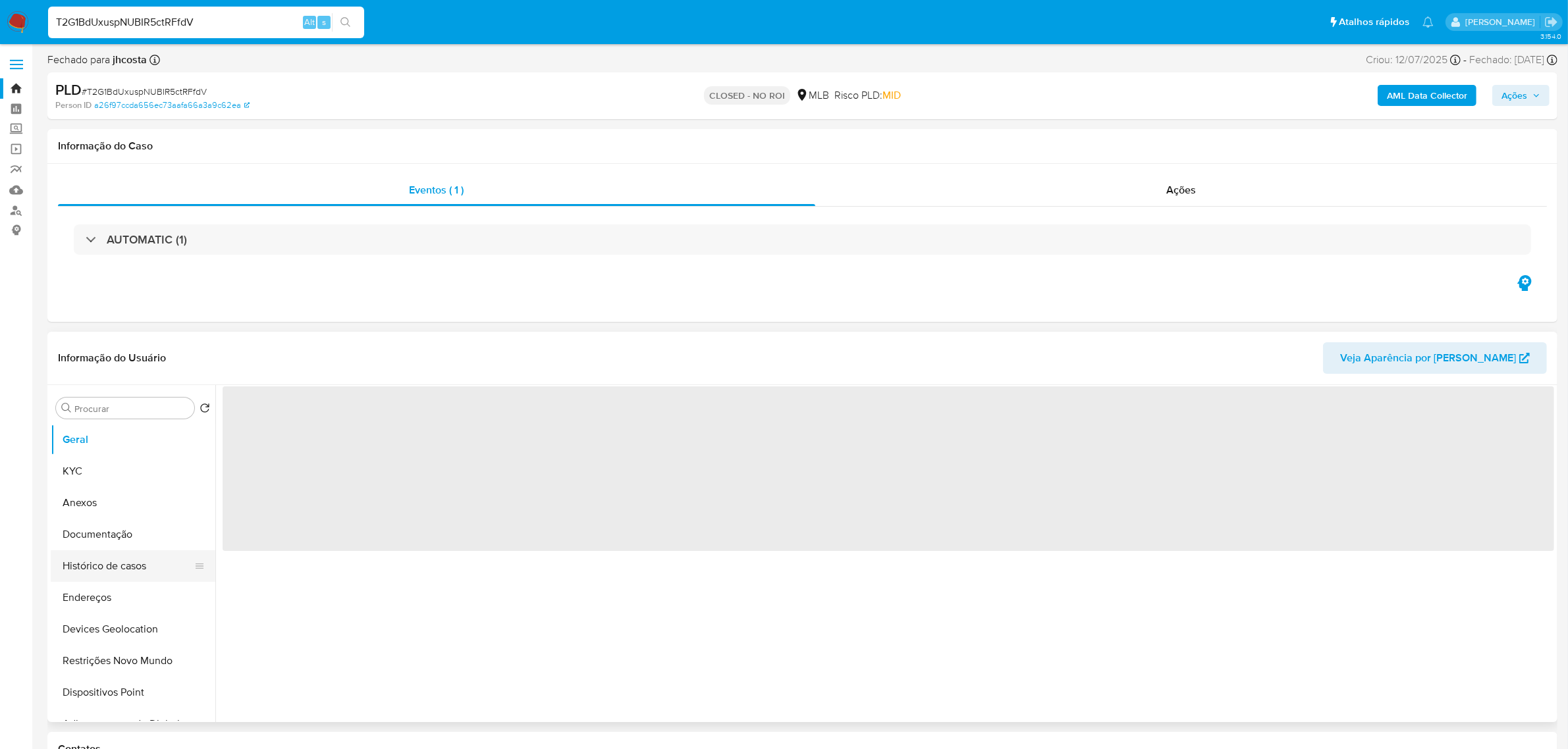
click at [138, 563] on button "Histórico de casos" at bounding box center [127, 566] width 154 height 31
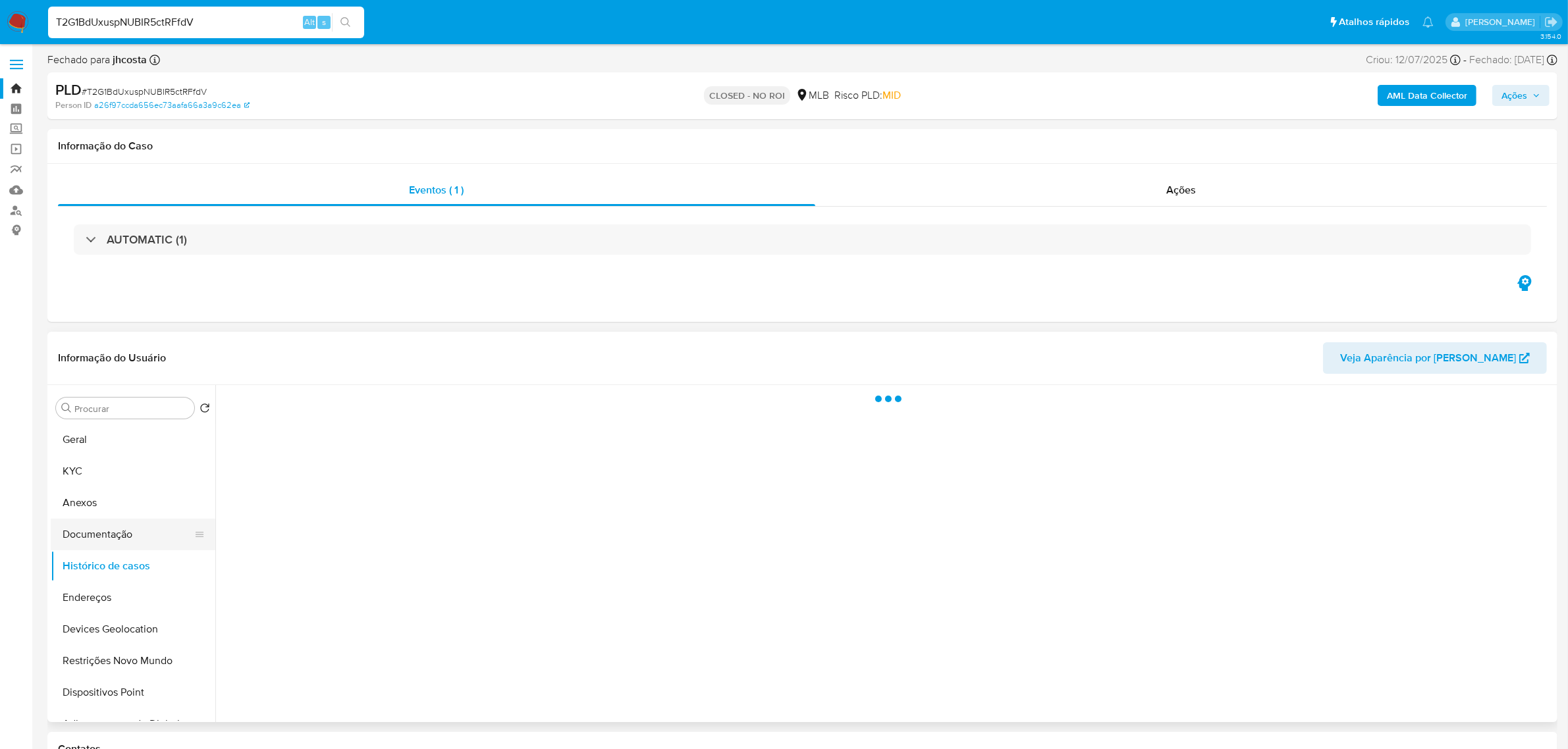
select select "10"
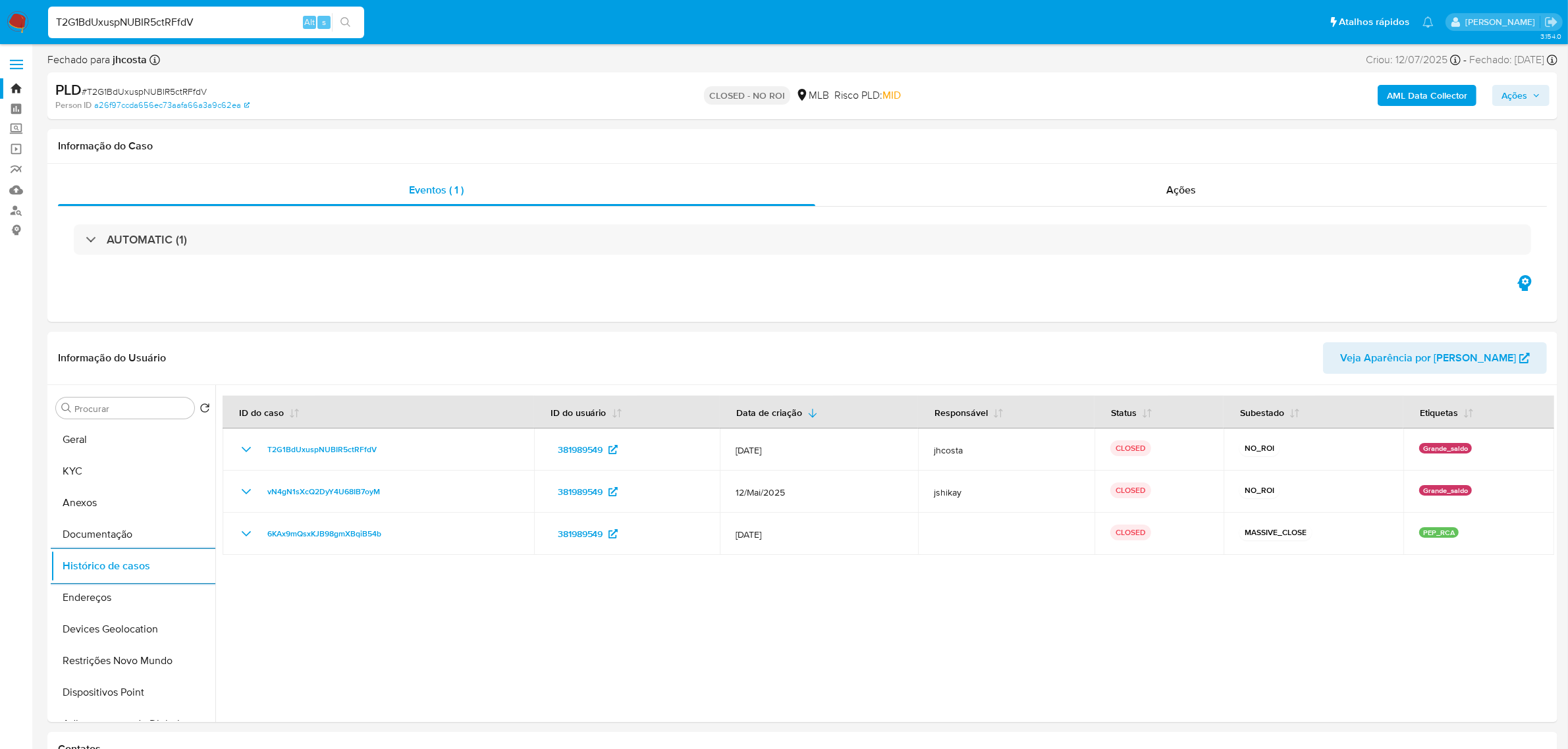
click at [177, 25] on input "T2G1BdUxuspNUBIR5ctRFfdV" at bounding box center [206, 22] width 316 height 17
paste input "bR8UzfEqcseVwGAvdluyRdn6"
type input "bR8UzfEqcseVwGAvdluyRdn6"
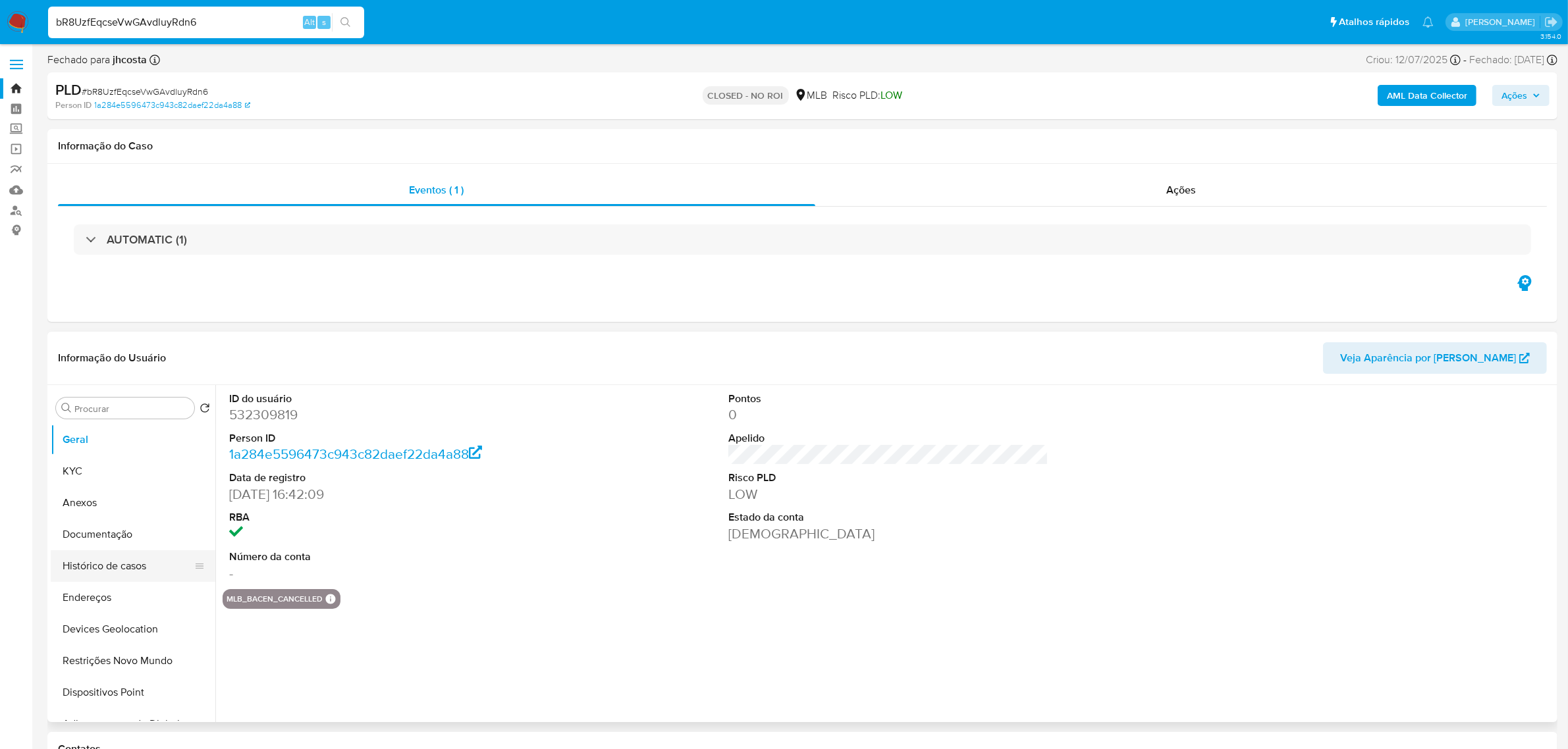
click at [124, 578] on button "Histórico de casos" at bounding box center [127, 566] width 154 height 31
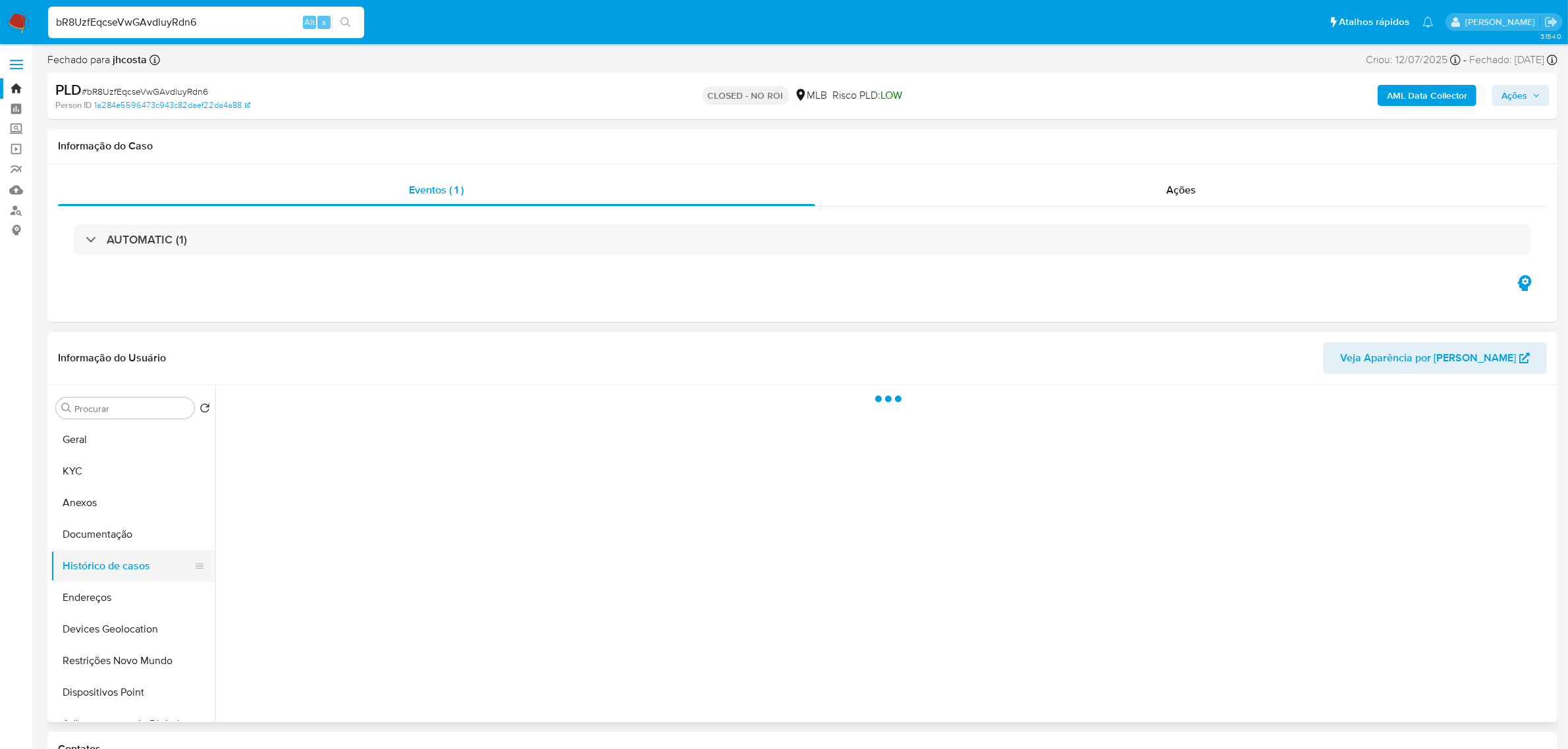
select select "10"
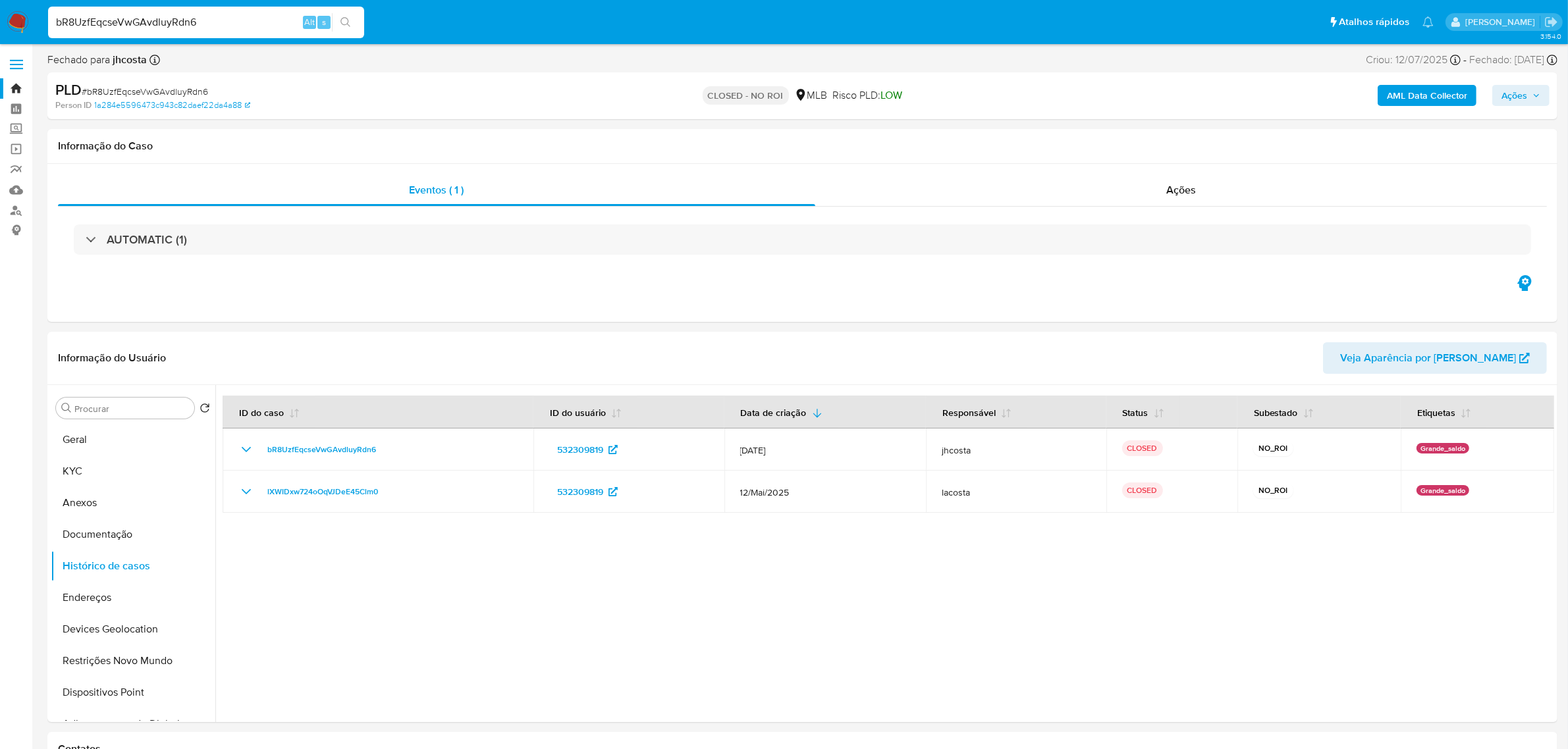
click at [174, 24] on input "bR8UzfEqcseVwGAvdluyRdn6" at bounding box center [206, 22] width 316 height 17
click at [173, 23] on input "bR8UzfEqcseVwGAvdluyRdn6" at bounding box center [206, 22] width 316 height 17
paste input "D7QOkSweE7jR76NV8qM1mYIi"
type input "D7QOkSweE7jR76NV8qM1mYIi"
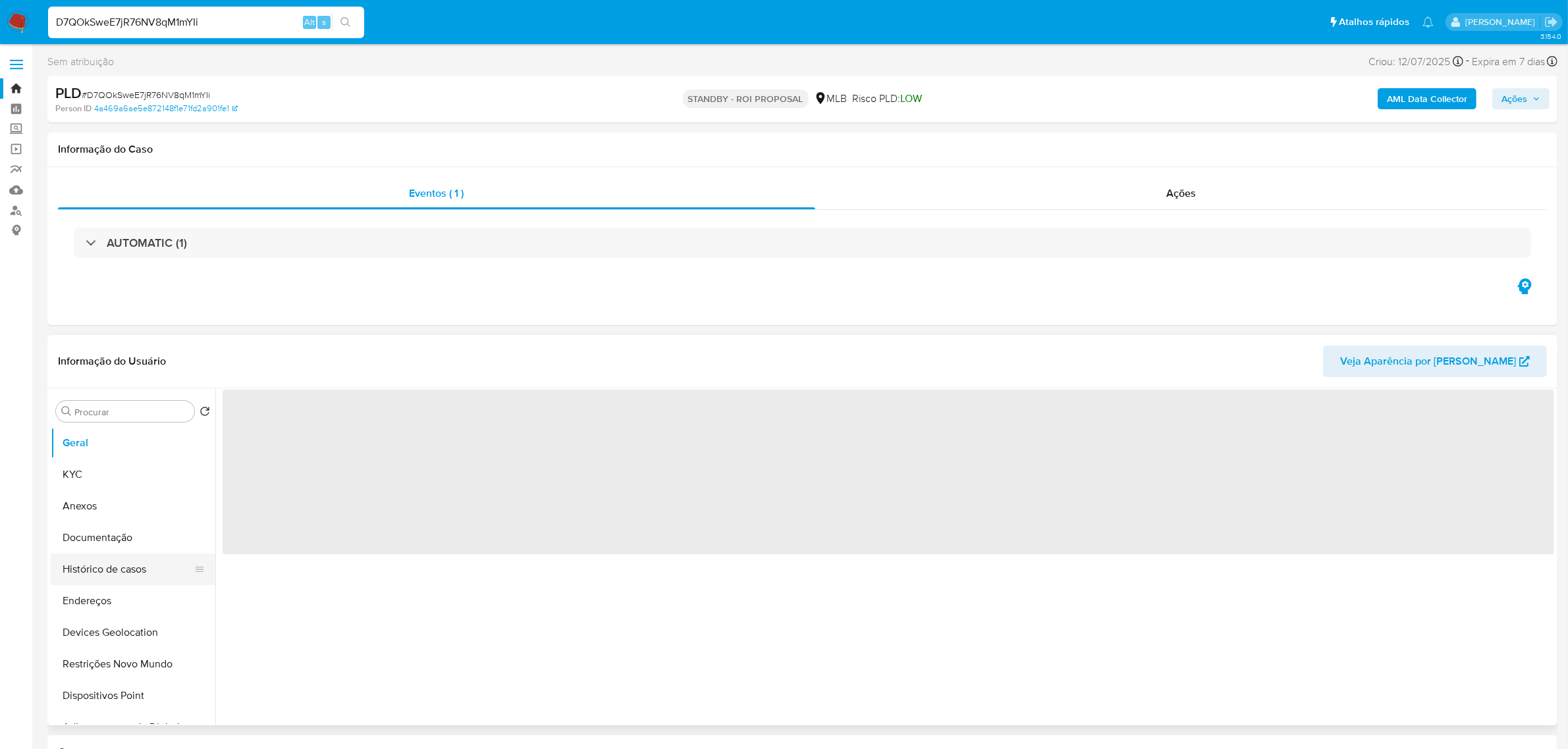
click at [145, 563] on button "Histórico de casos" at bounding box center [127, 570] width 154 height 31
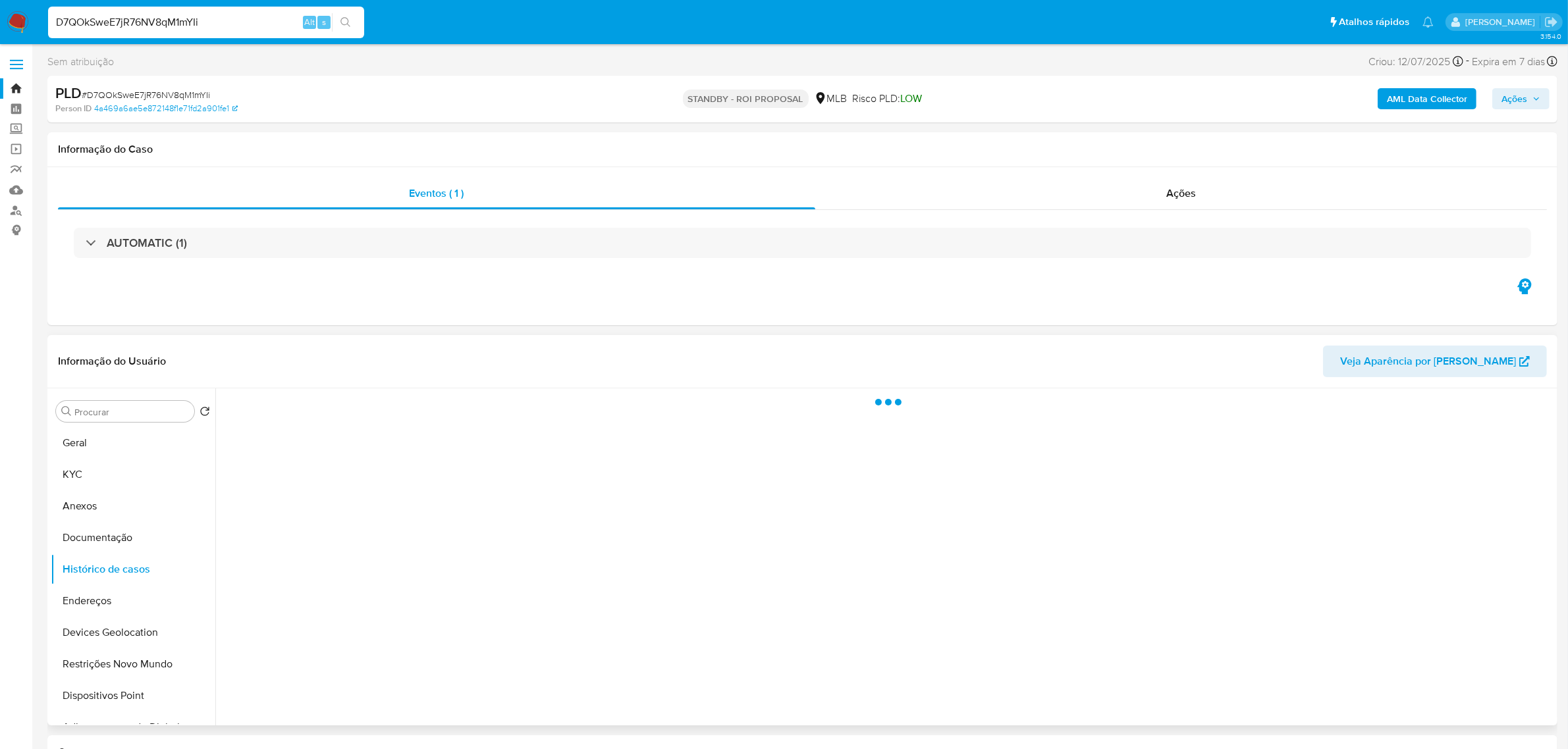
select select "10"
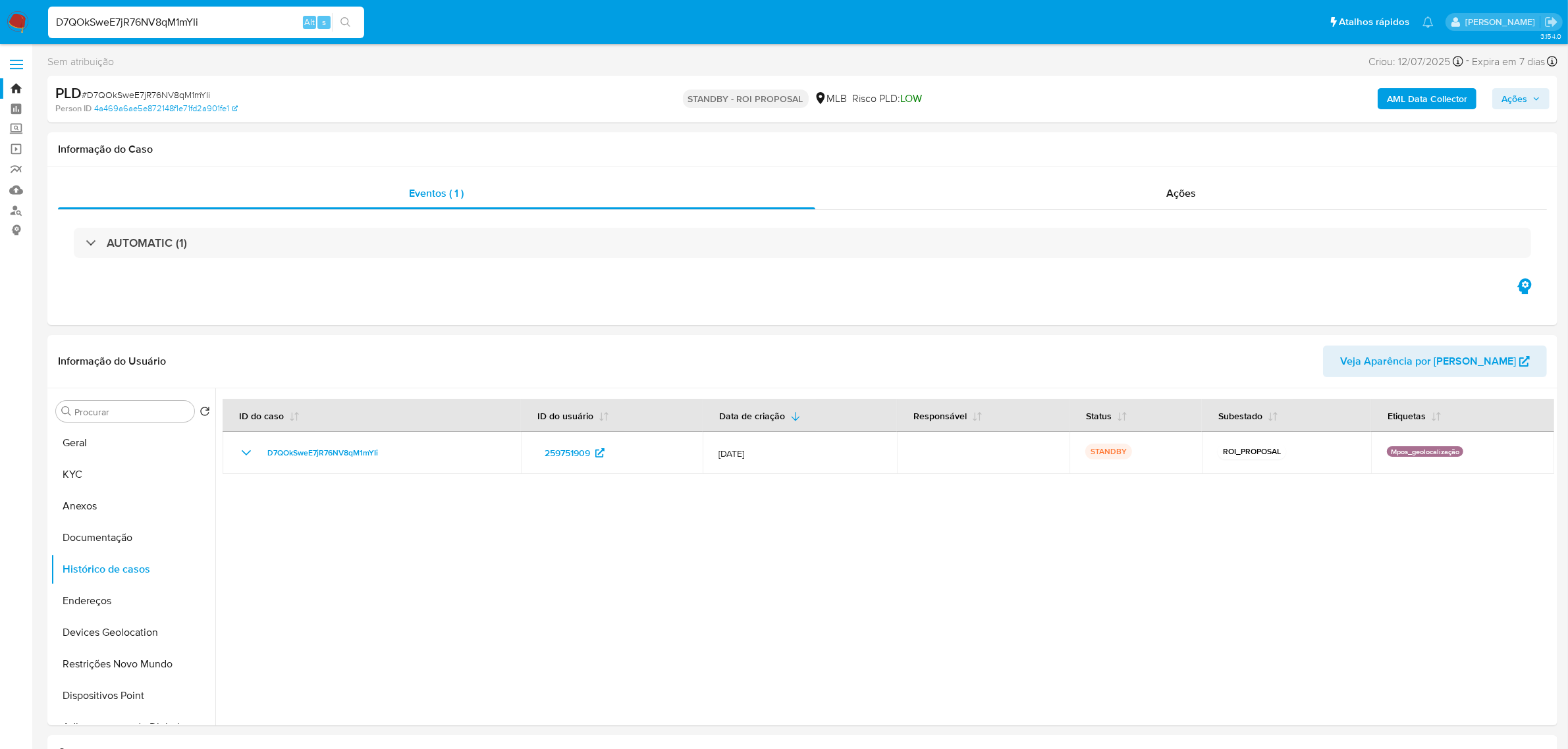
click at [205, 21] on input "D7QOkSweE7jR76NV8qM1mYIi" at bounding box center [206, 22] width 316 height 17
paste input "H5gn5nh7YnXdVEViBLJRrOX4"
type input "H5gn5nh7YnXdVEViBLJRrOX4"
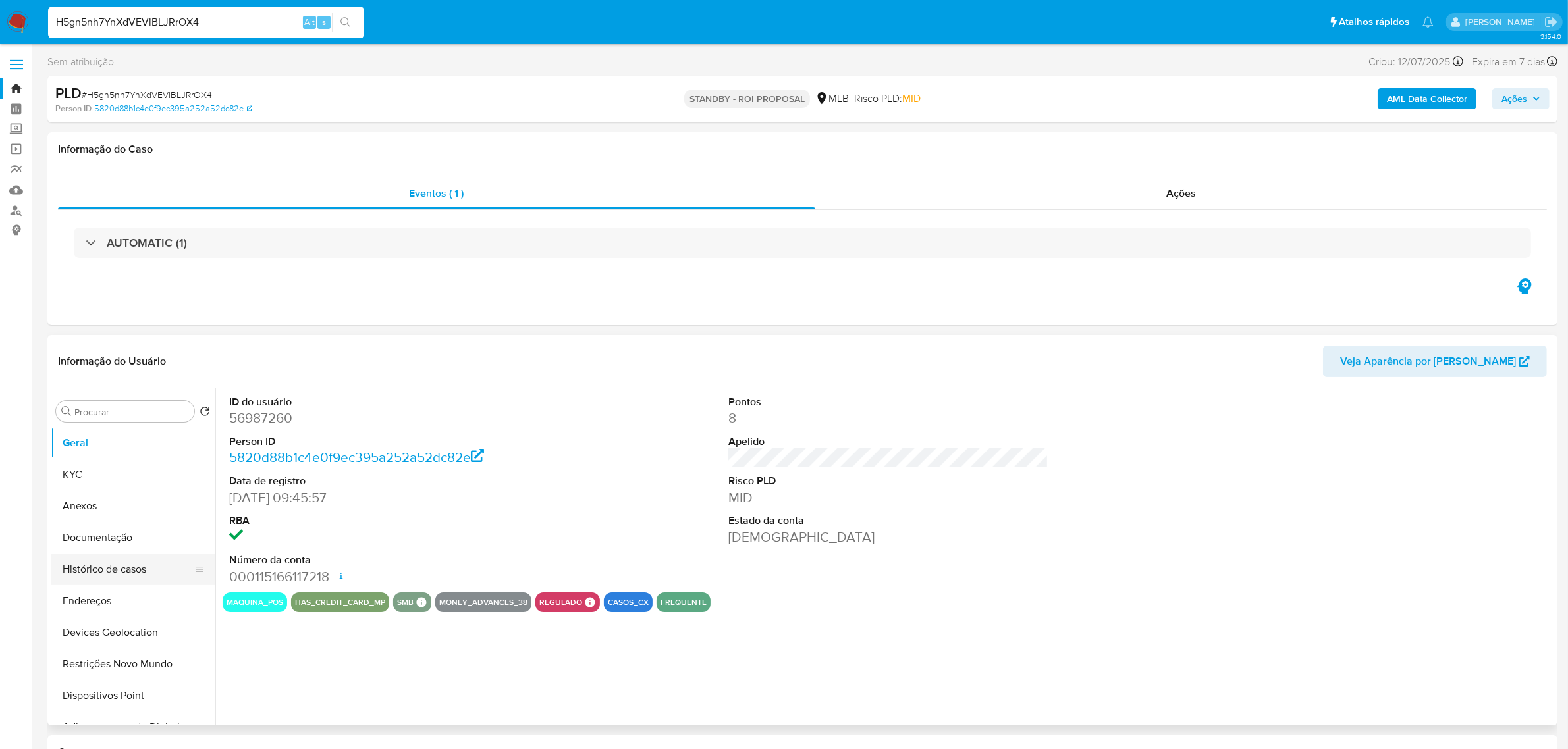
click at [114, 572] on button "Histórico de casos" at bounding box center [127, 570] width 154 height 31
select select "10"
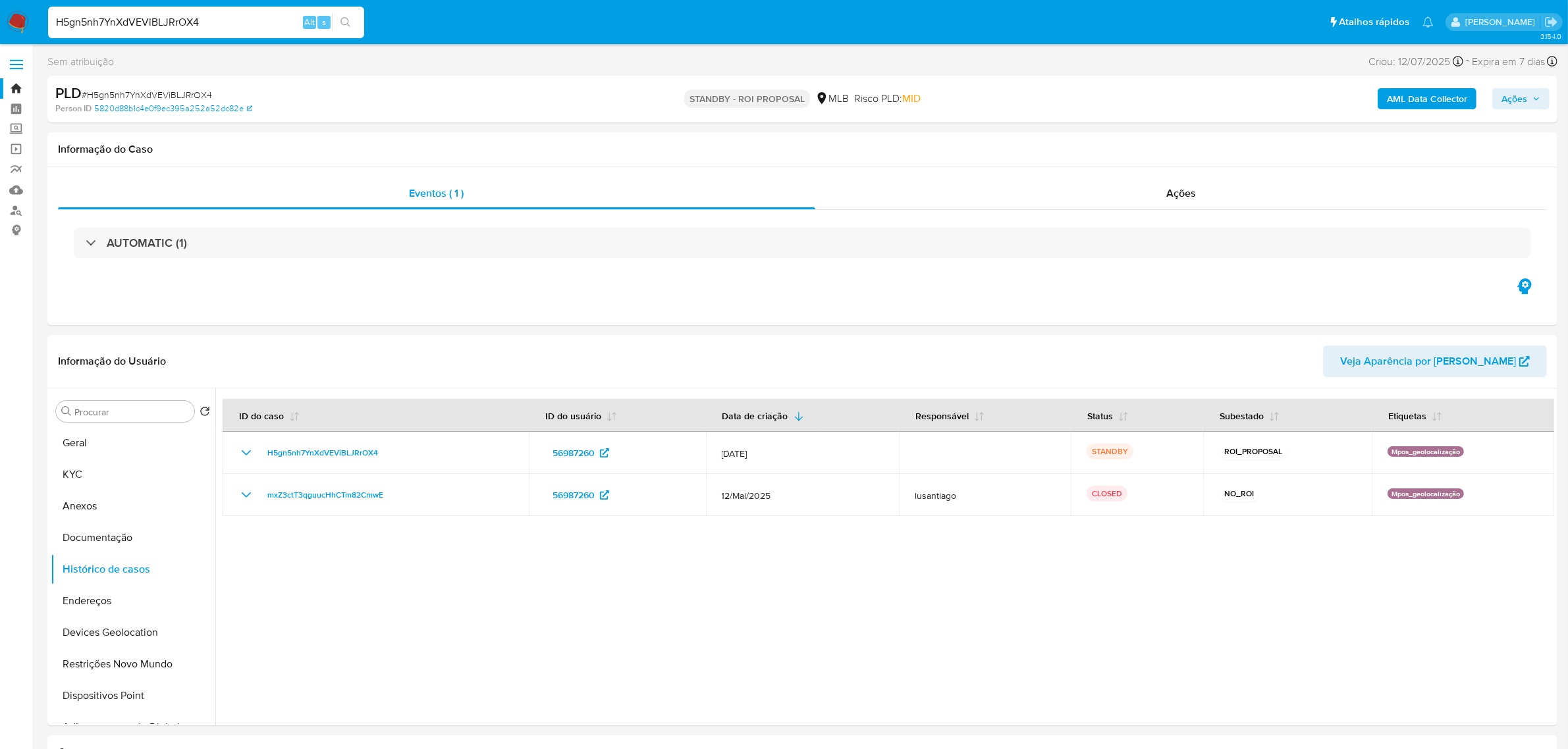
click at [240, 22] on input "H5gn5nh7YnXdVEViBLJRrOX4" at bounding box center [206, 22] width 316 height 17
paste input "3Br7mUY6vuHZkTUIcraZVRiT"
type input "3Br7mUY6vuHZkTUIcraZVRiT"
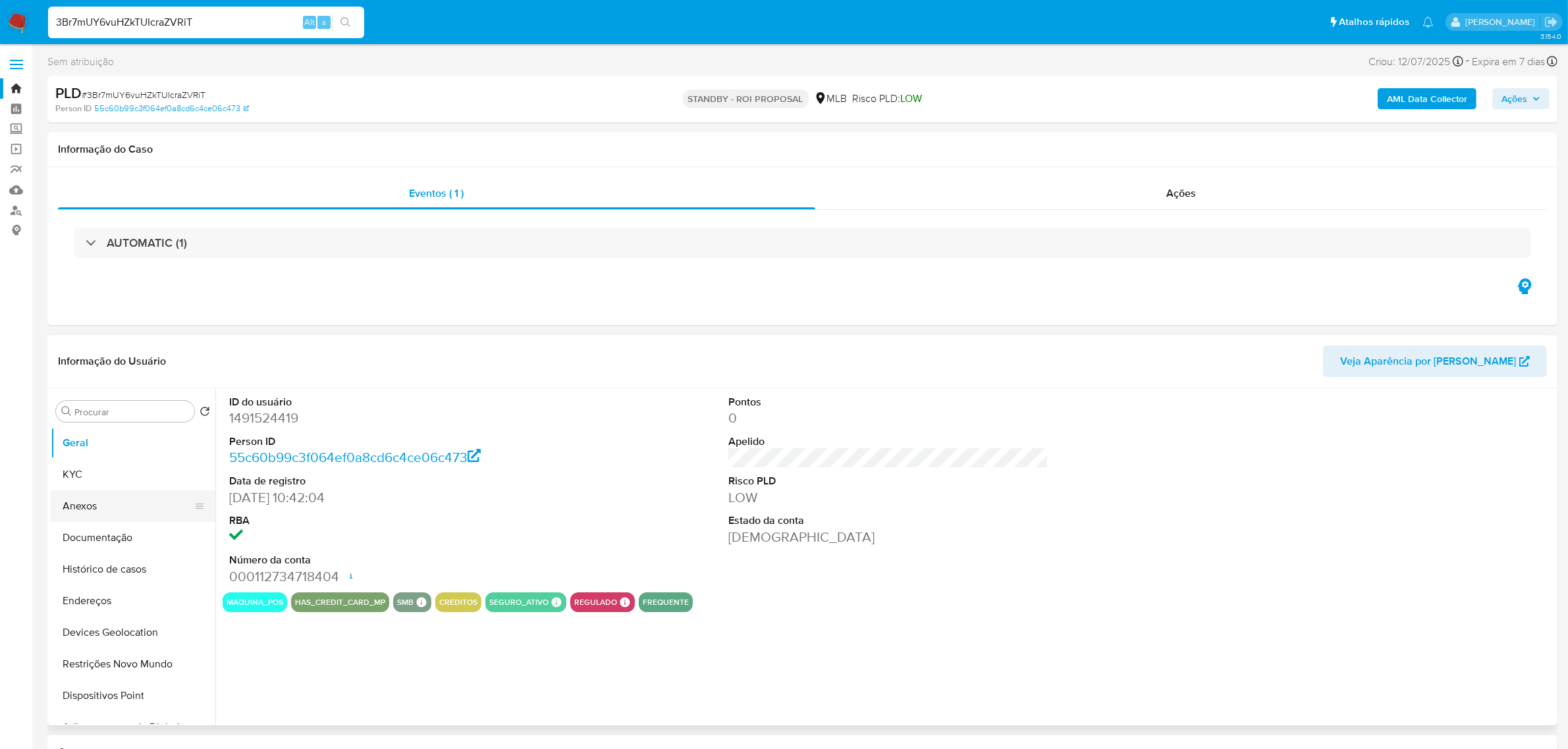
select select "10"
click at [97, 574] on button "Histórico de casos" at bounding box center [127, 570] width 154 height 31
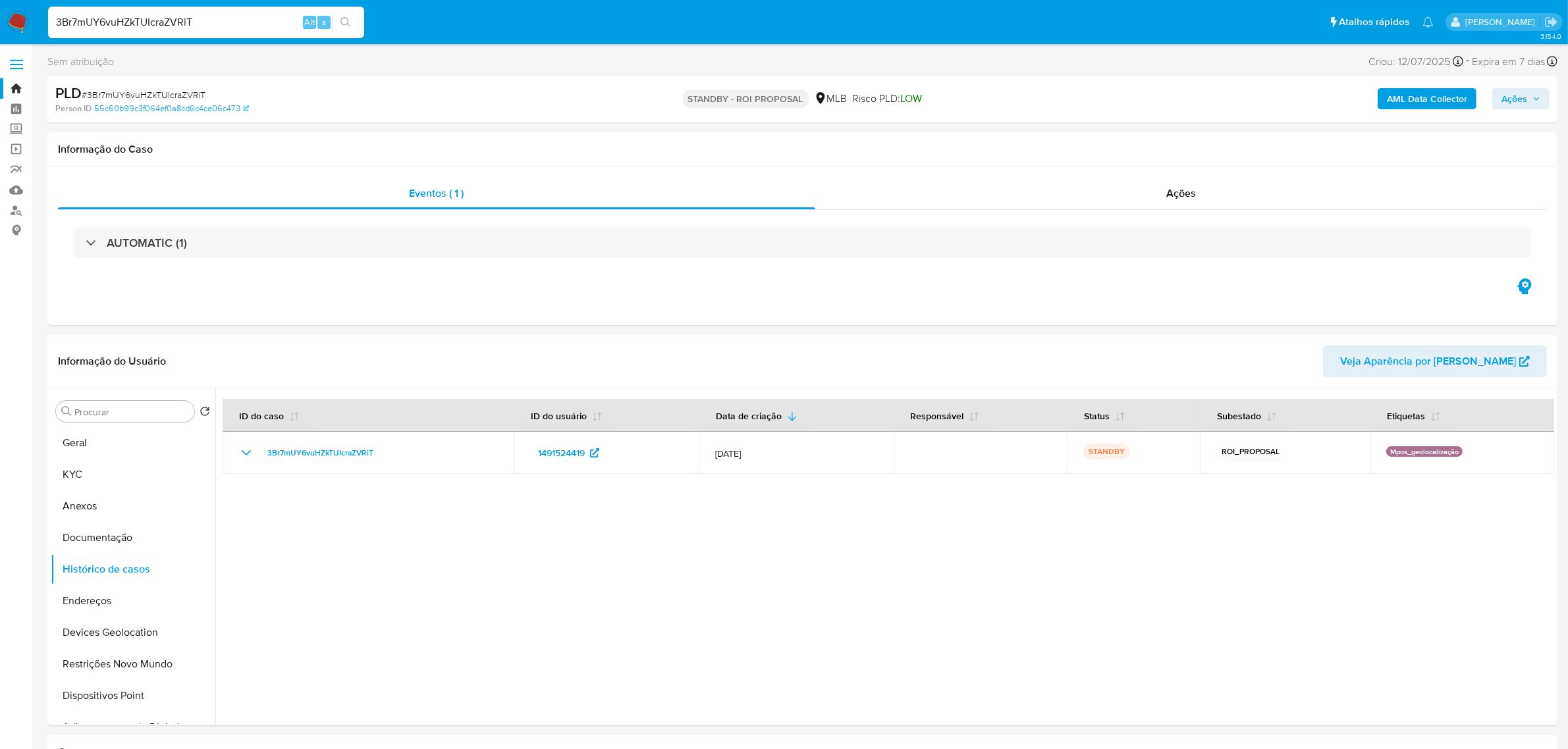
click at [155, 29] on input "3Br7mUY6vuHZkTUIcraZVRiT" at bounding box center [206, 22] width 316 height 17
click at [153, 27] on input "3Br7mUY6vuHZkTUIcraZVRiT" at bounding box center [206, 22] width 316 height 17
paste input "RTHye8nemsNQeFpRun9wJaYG"
type input "RTHye8nemsNQeFpRun9wJaYG"
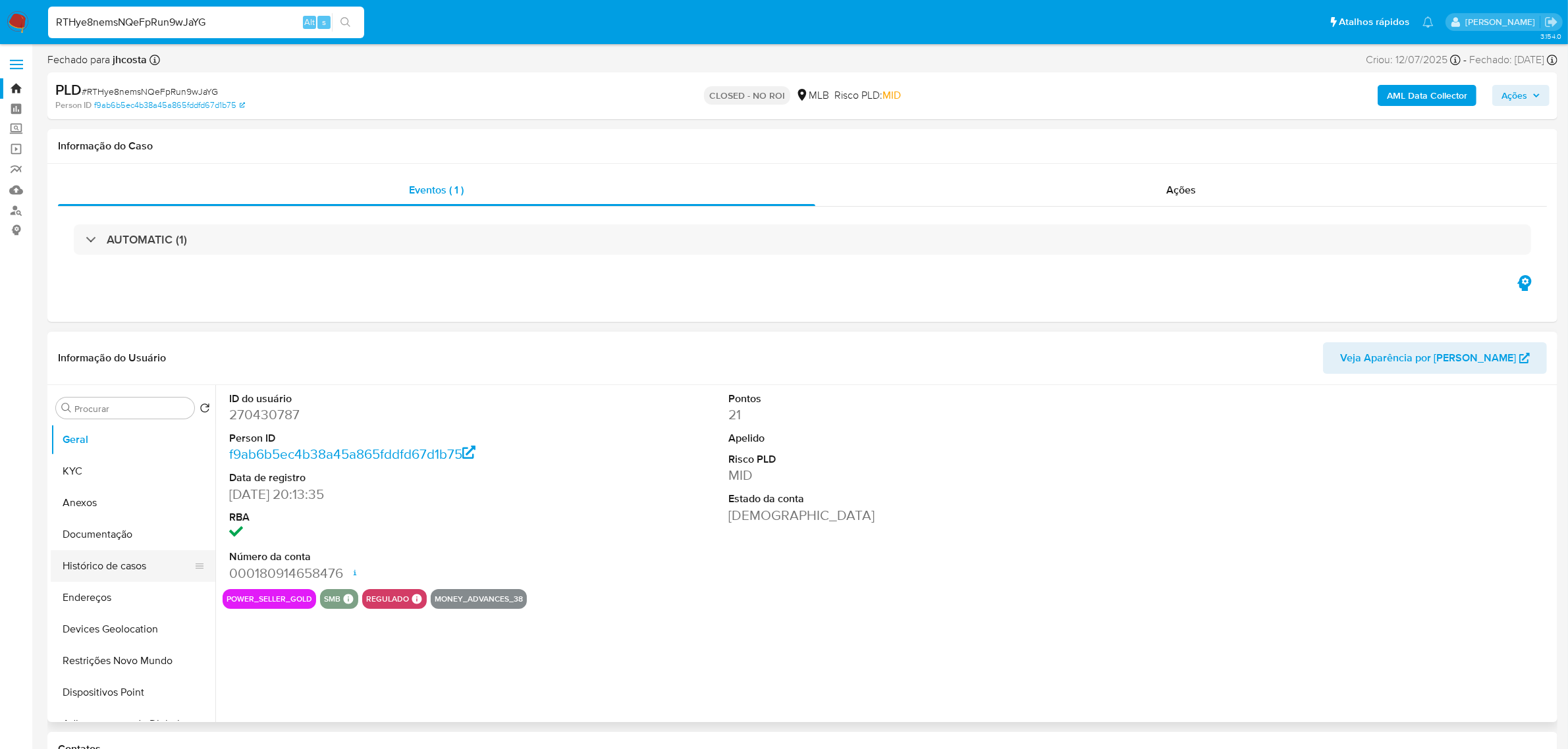
click at [130, 570] on button "Histórico de casos" at bounding box center [127, 566] width 154 height 31
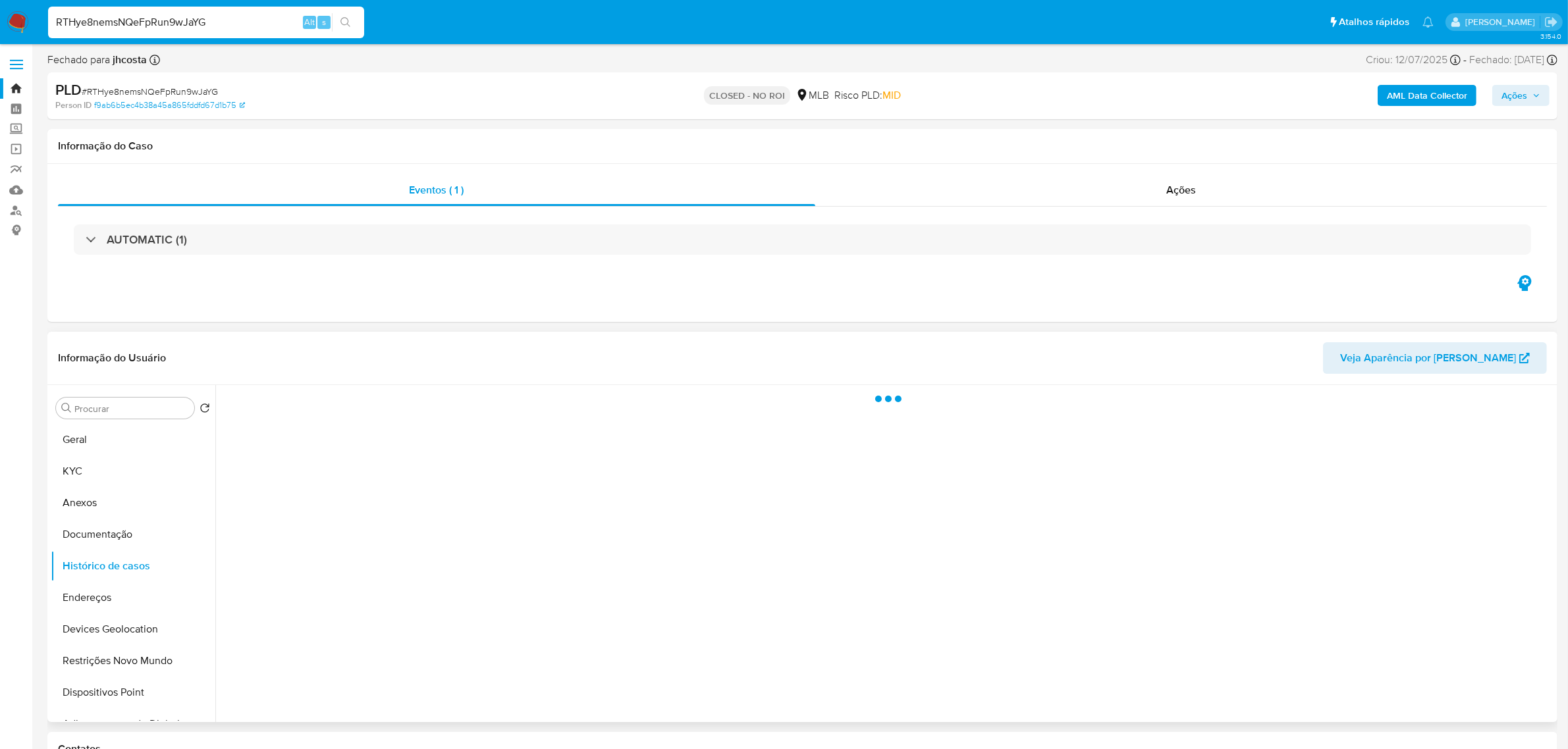
select select "10"
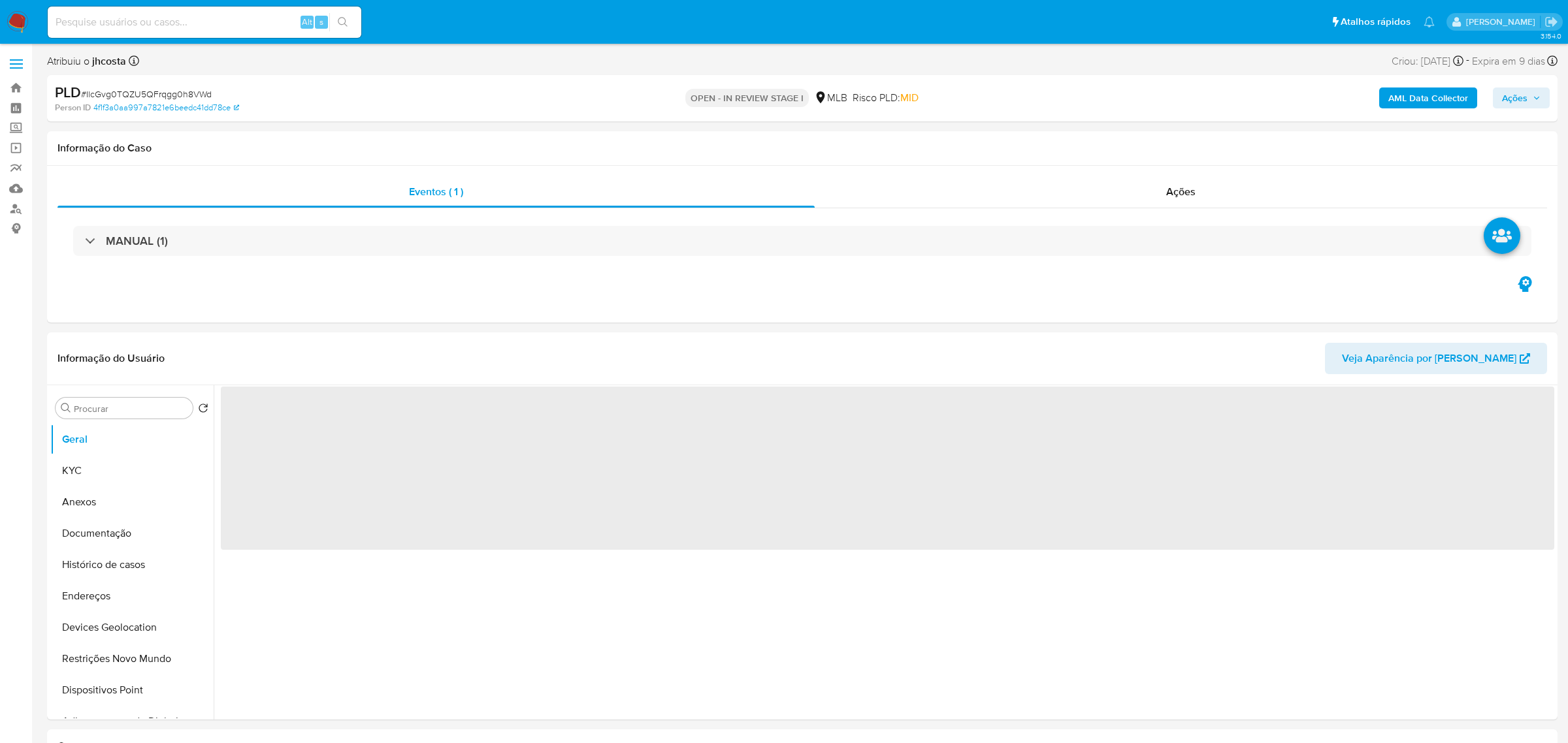
select select "10"
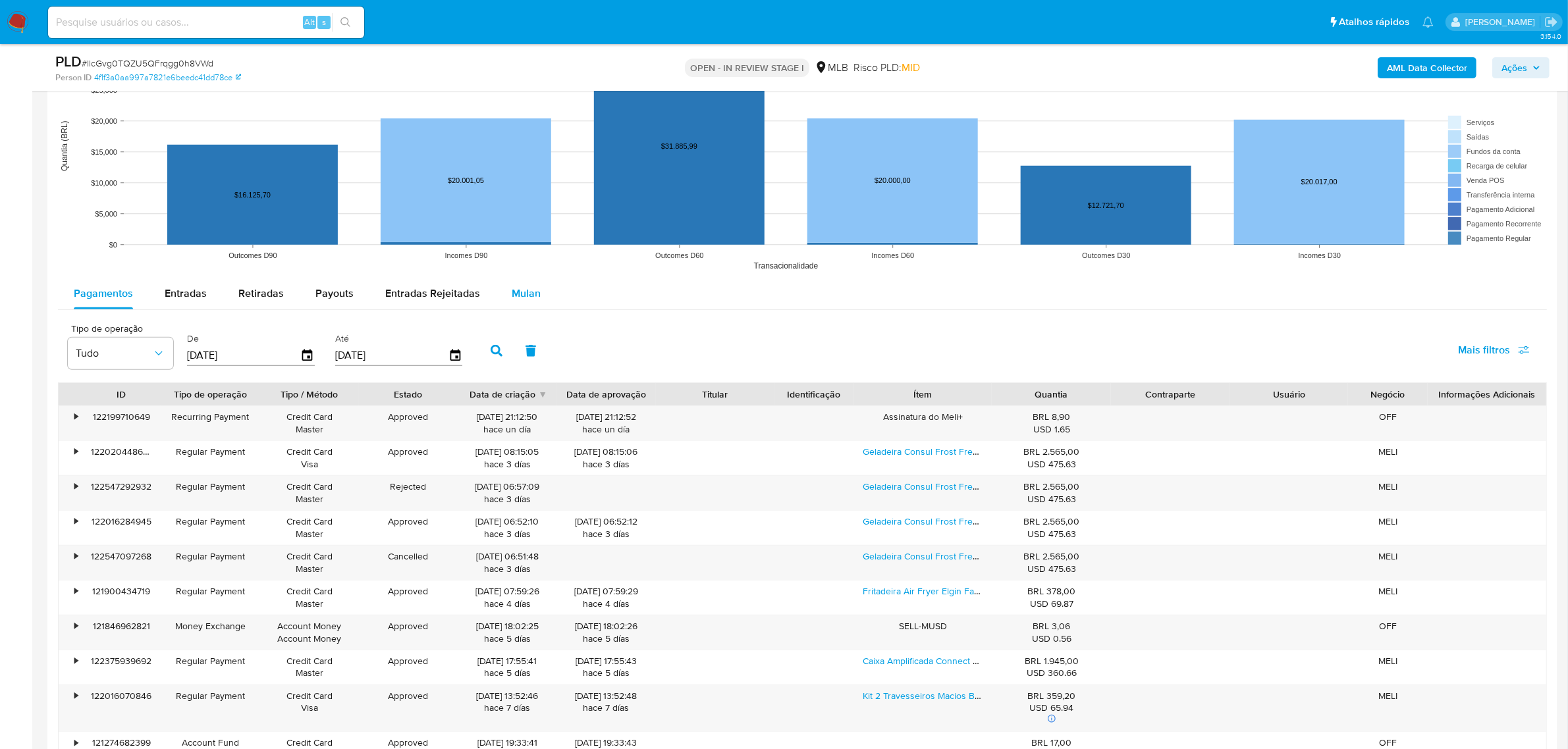
click at [519, 290] on span "Mulan" at bounding box center [526, 293] width 29 height 15
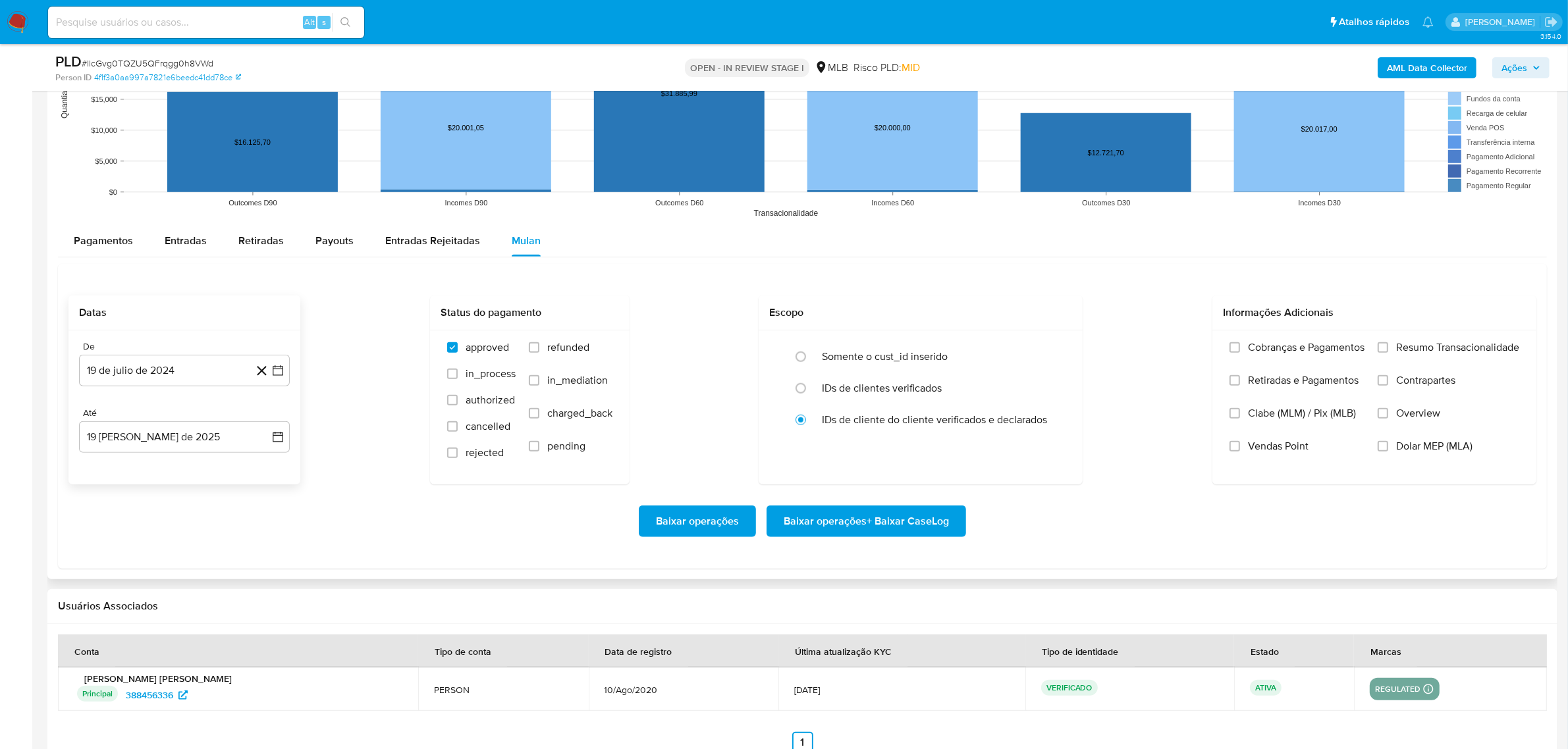
scroll to position [1317, 0]
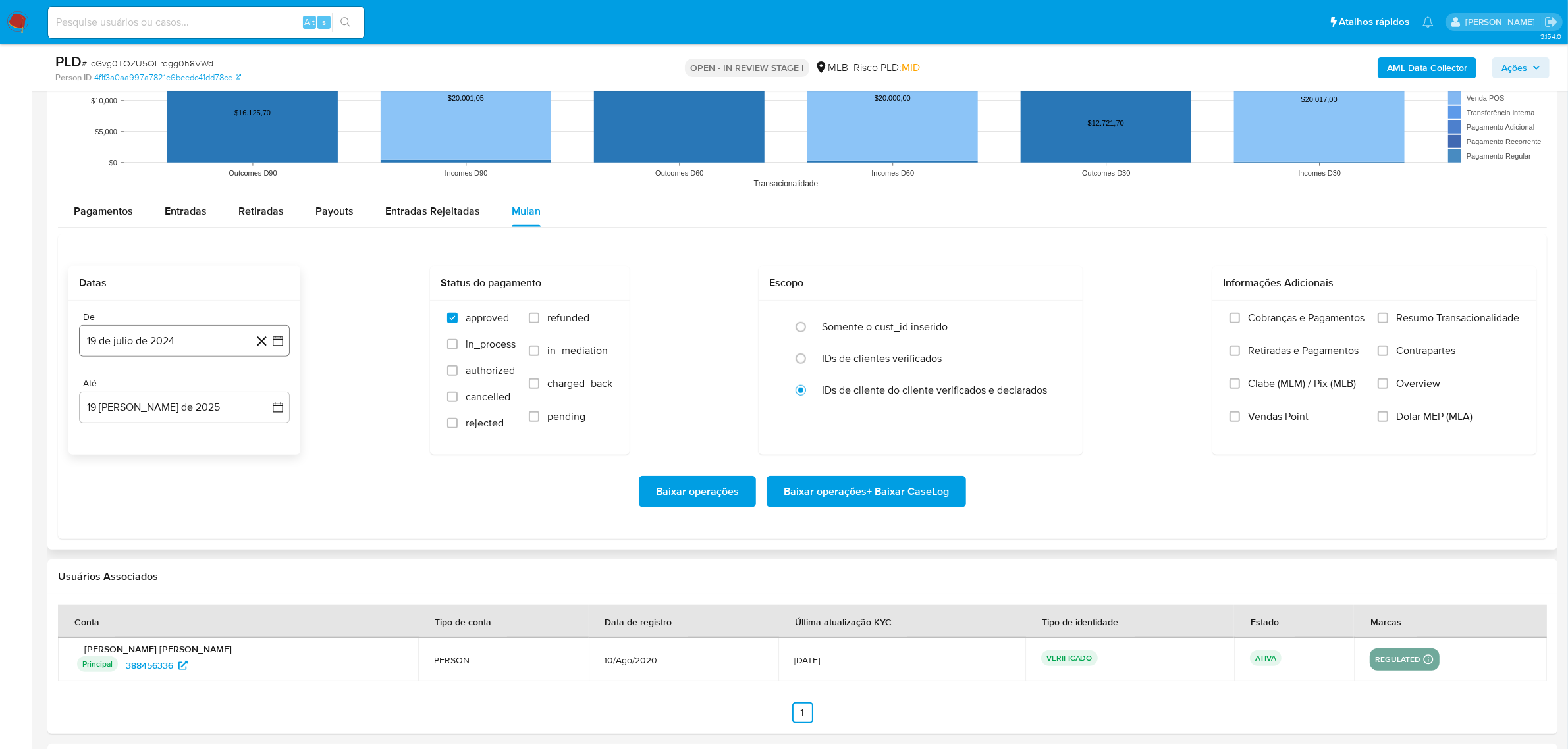
click at [168, 347] on button "19 de julio de 2024" at bounding box center [185, 341] width 211 height 31
click at [185, 387] on span "julio 2024" at bounding box center [178, 388] width 49 height 13
click at [270, 387] on icon "Año siguiente" at bounding box center [263, 388] width 16 height 16
click at [231, 472] on button "jun" at bounding box center [239, 473] width 37 height 21
click at [257, 438] on button "1" at bounding box center [263, 437] width 21 height 21
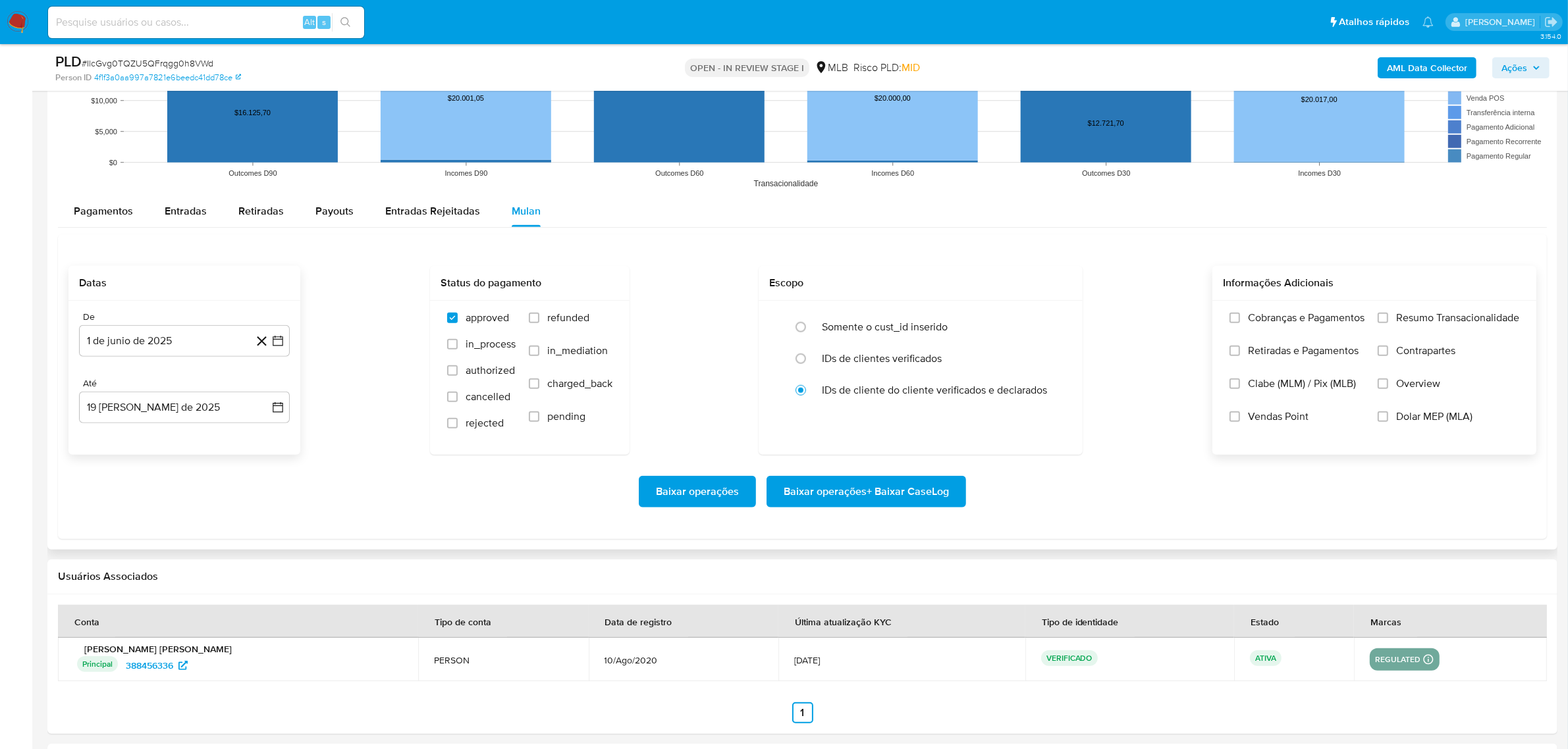
click at [1439, 321] on span "Resumo Transacionalidade" at bounding box center [1458, 317] width 123 height 13
click at [1388, 321] on input "Resumo Transacionalidade" at bounding box center [1383, 317] width 10 height 10
click at [904, 503] on span "Baixar operações + Baixar CaseLog" at bounding box center [866, 492] width 166 height 29
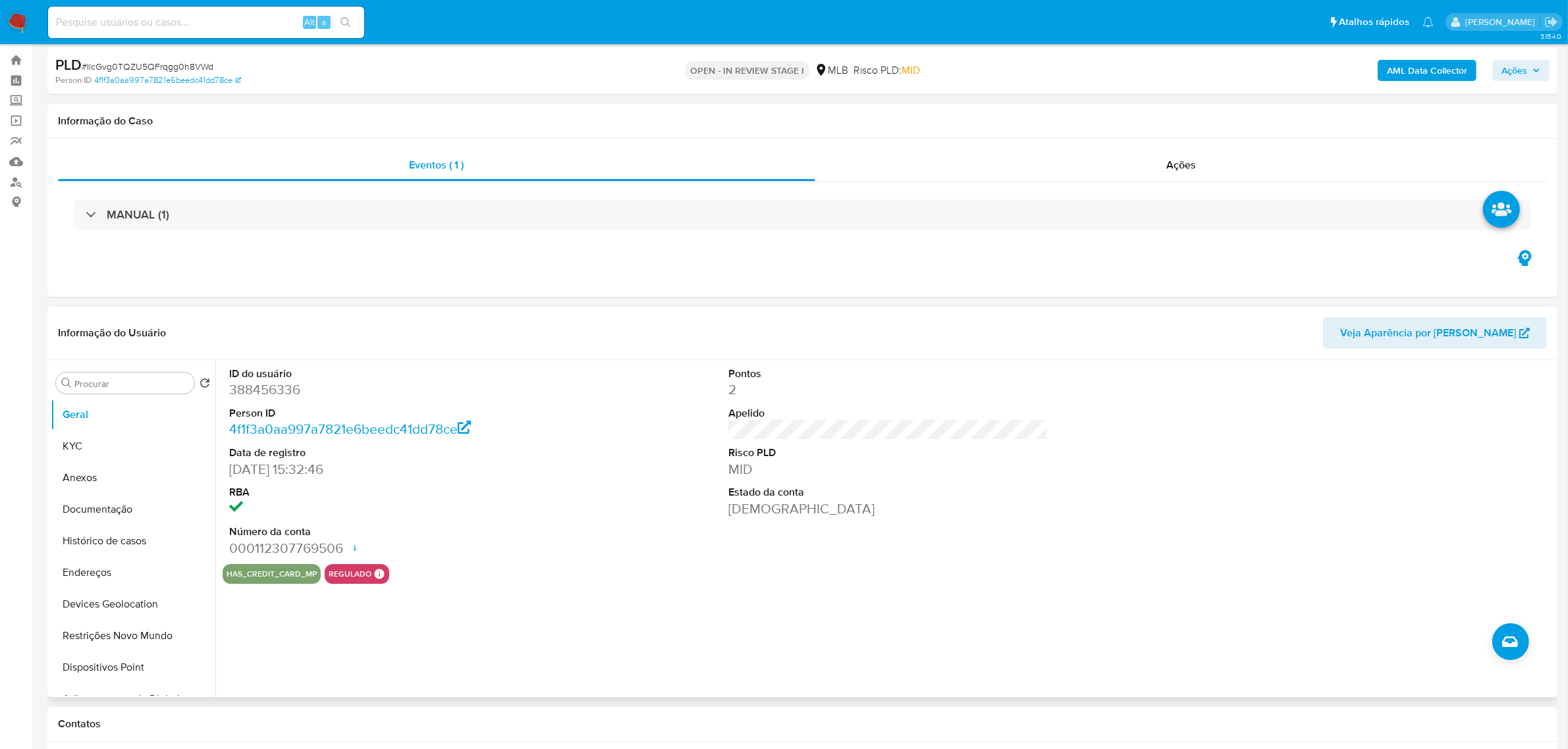
scroll to position [0, 0]
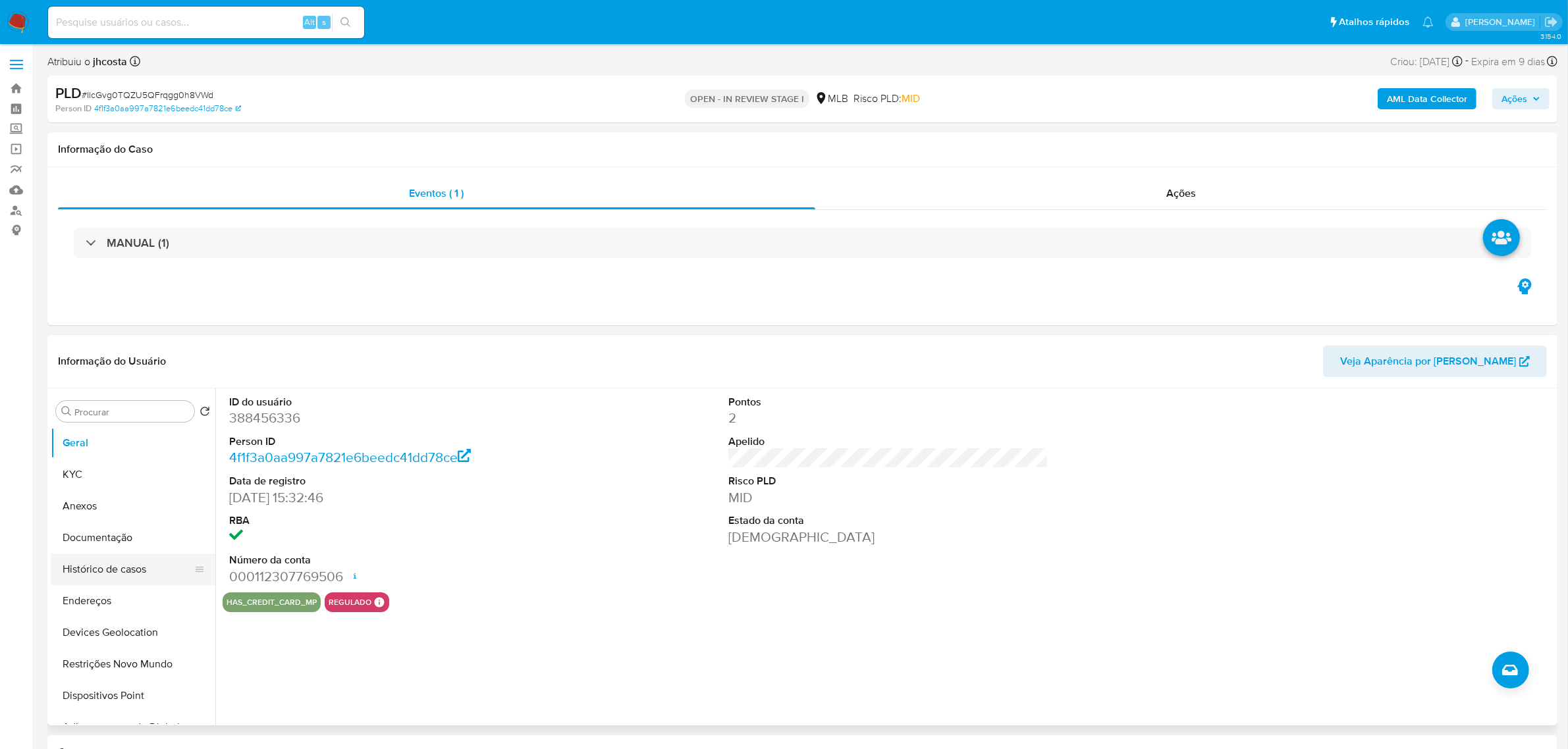
click at [135, 571] on button "Histórico de casos" at bounding box center [127, 570] width 154 height 31
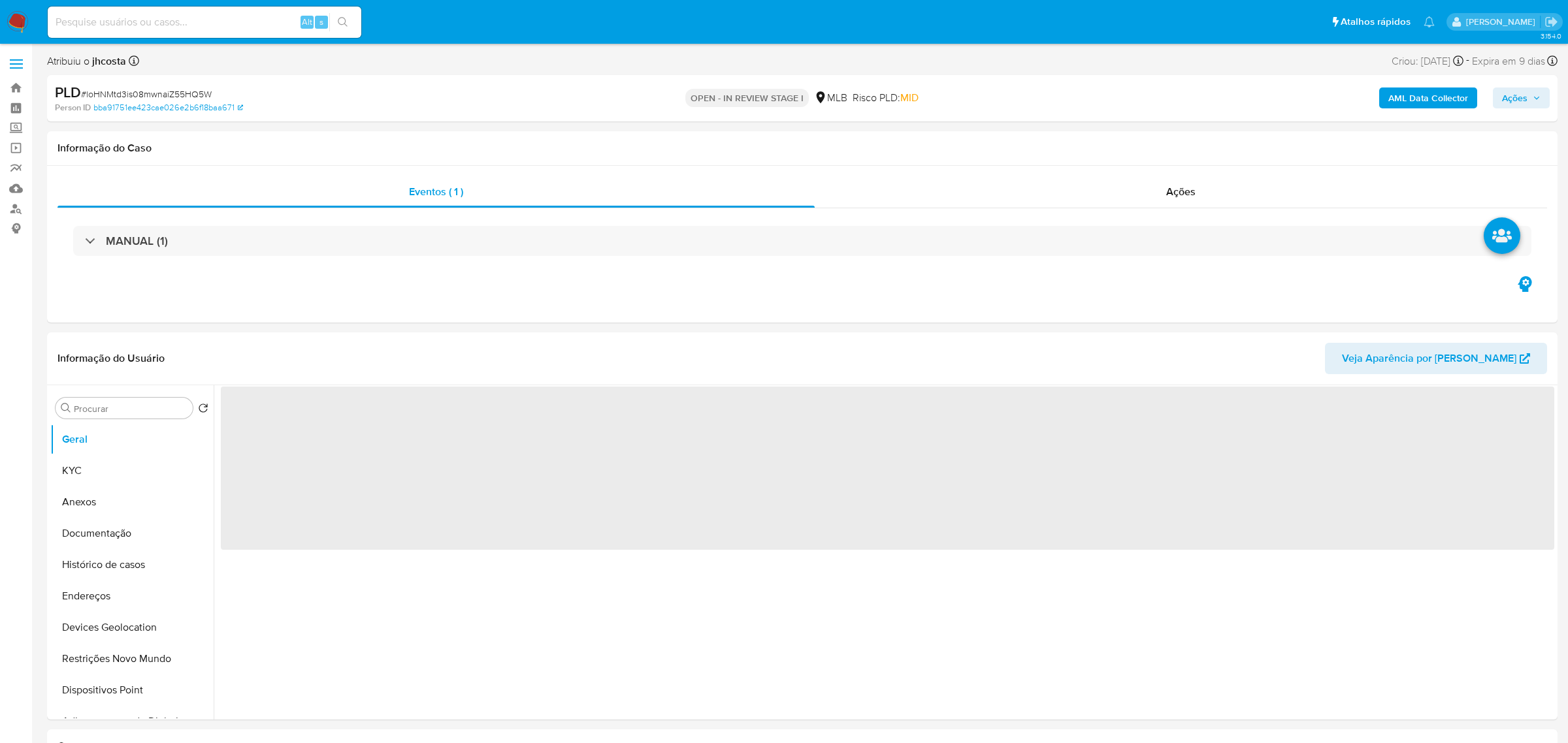
select select "10"
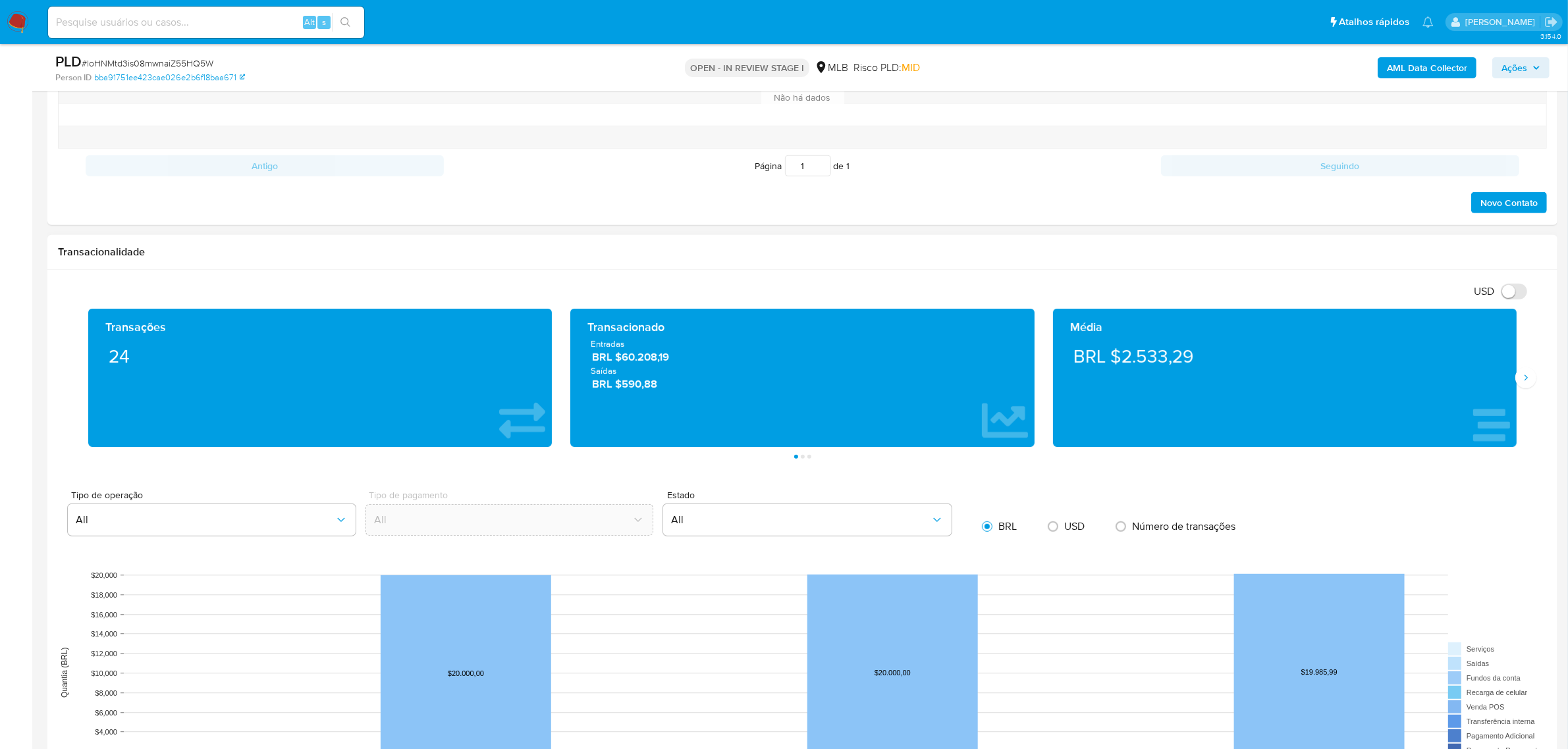
scroll to position [988, 0]
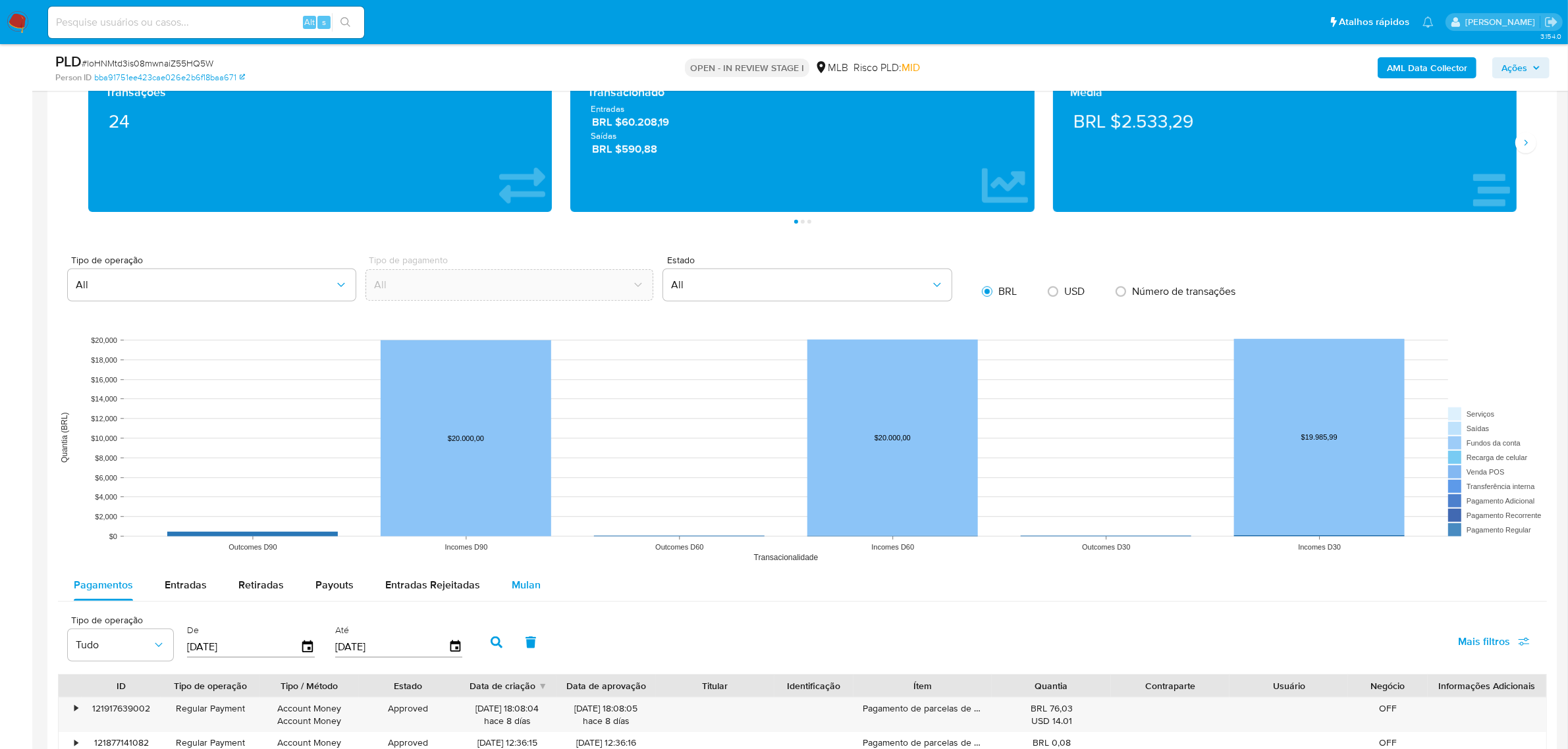
drag, startPoint x: 522, startPoint y: 593, endPoint x: 512, endPoint y: 578, distance: 18.0
click at [523, 592] on span "Mulan" at bounding box center [526, 585] width 29 height 15
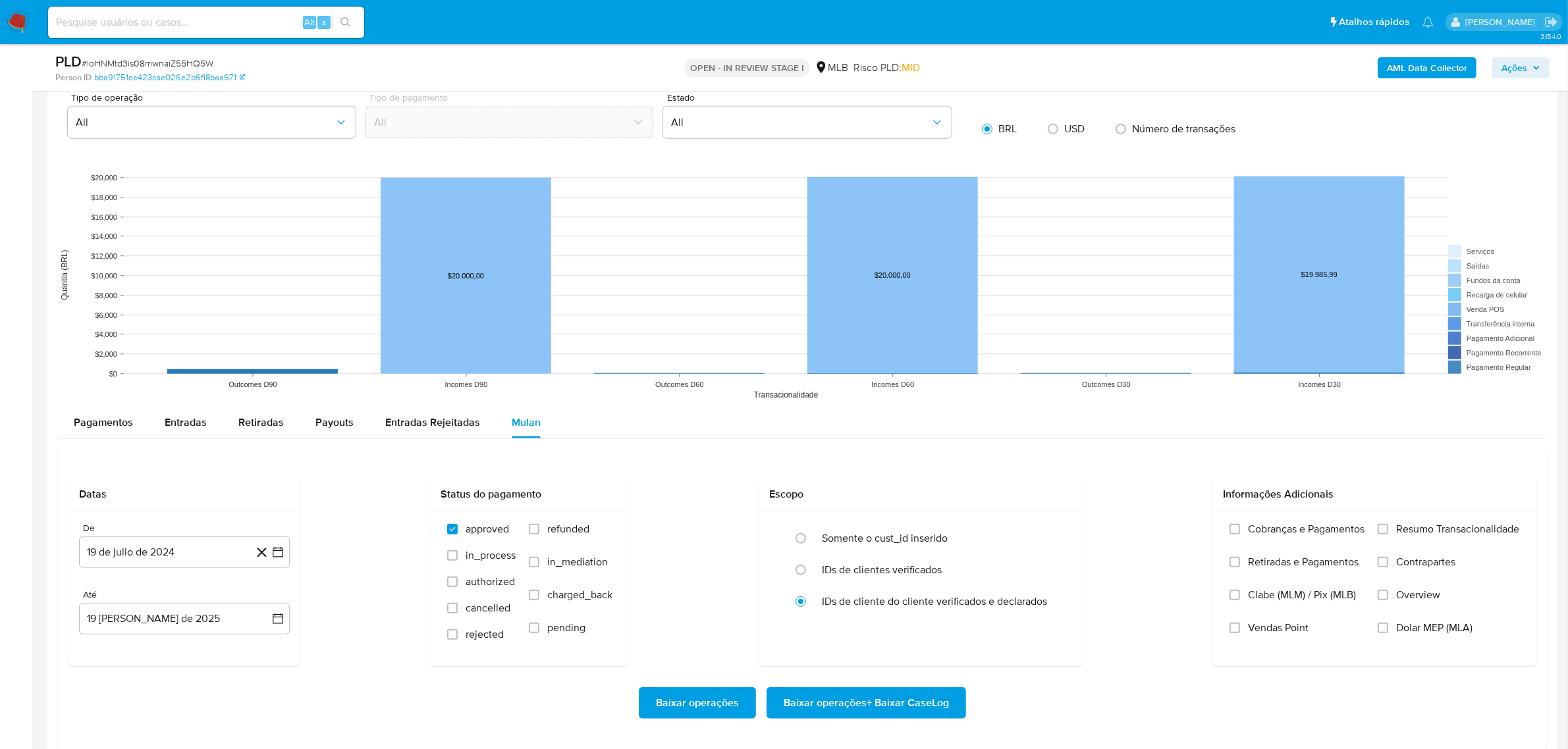
scroll to position [1153, 0]
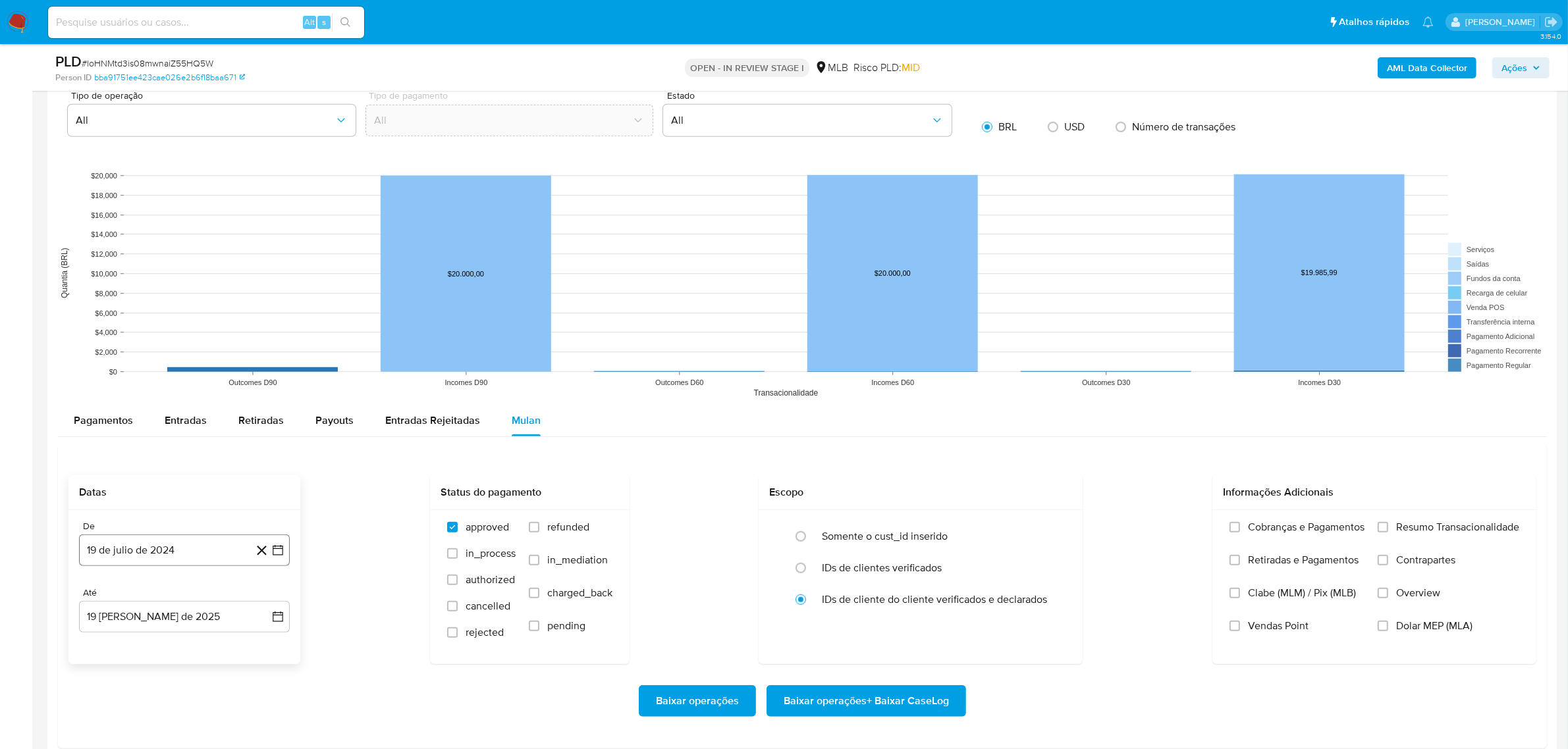
click at [189, 556] on button "19 de julio de 2024" at bounding box center [185, 551] width 211 height 31
click at [206, 345] on button "julio 2024" at bounding box center [184, 350] width 62 height 13
click at [269, 337] on icon "Año siguiente" at bounding box center [263, 334] width 16 height 16
click at [237, 423] on span "jun" at bounding box center [240, 419] width 15 height 10
click at [265, 371] on button "1" at bounding box center [263, 372] width 21 height 21
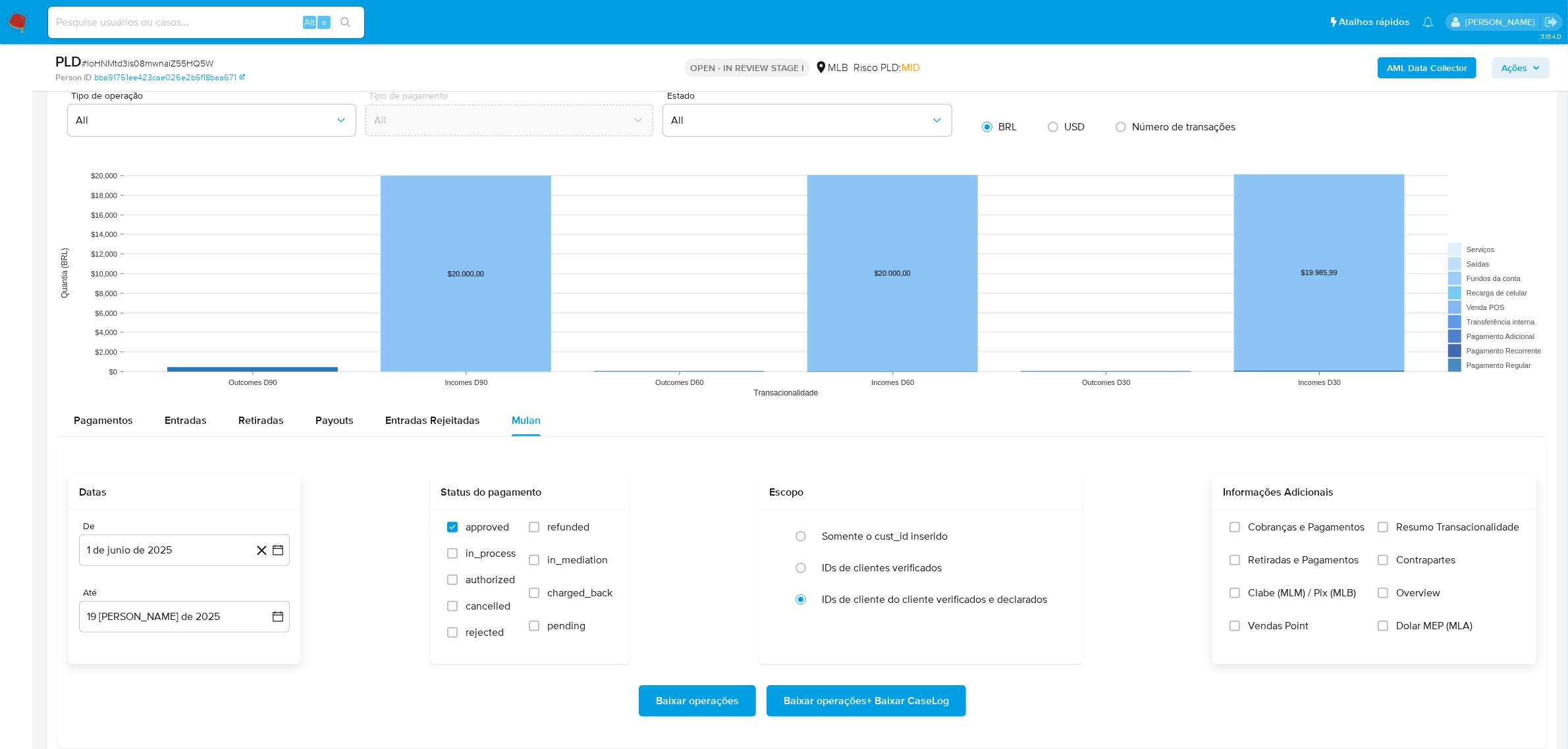
click at [1424, 541] on label "Resumo Transacionalidade" at bounding box center [1448, 537] width 142 height 33
click at [1388, 533] on input "Resumo Transacionalidade" at bounding box center [1383, 527] width 10 height 10
click at [914, 702] on span "Baixar operações + Baixar CaseLog" at bounding box center [866, 701] width 166 height 29
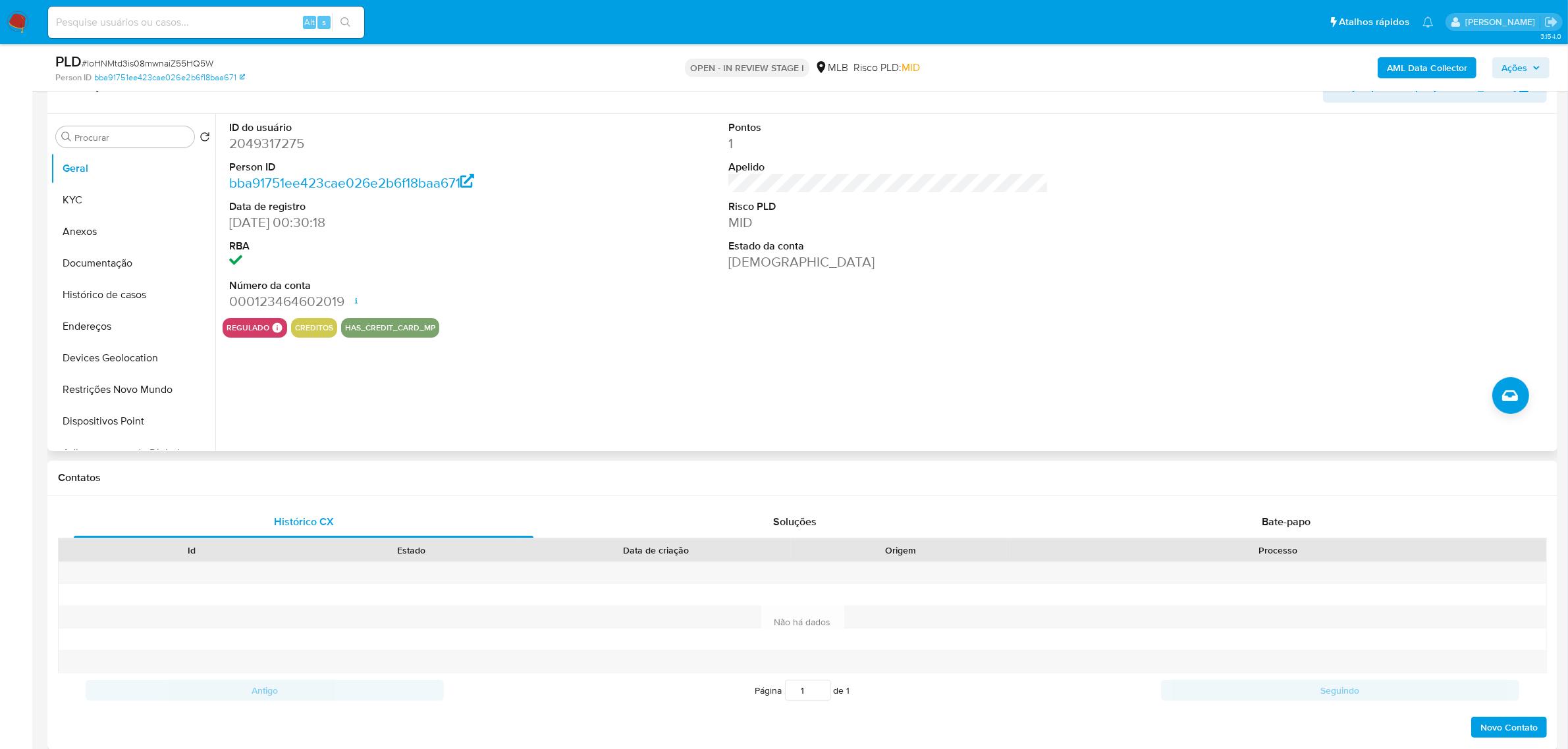
scroll to position [82, 0]
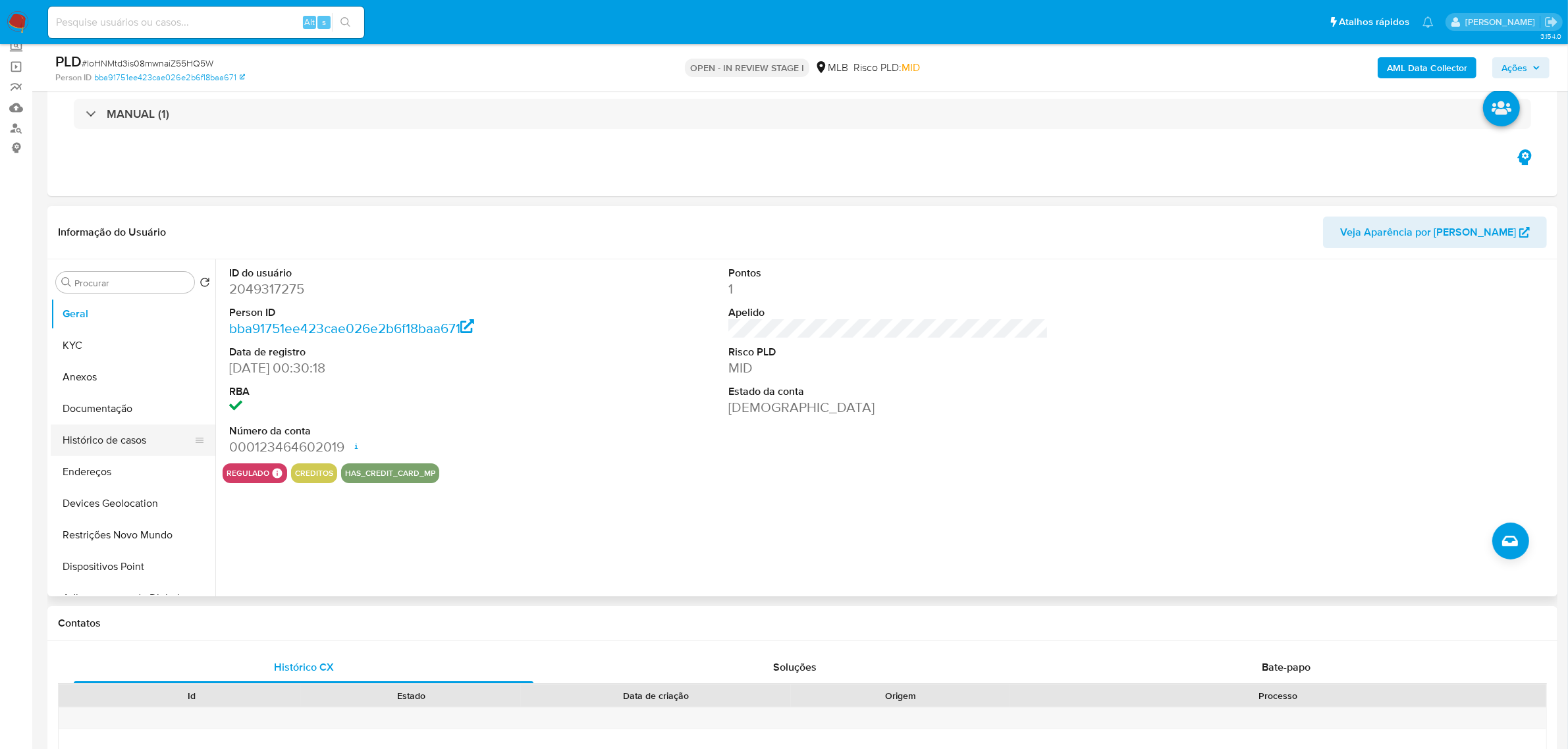
click at [135, 438] on button "Histórico de casos" at bounding box center [127, 441] width 154 height 31
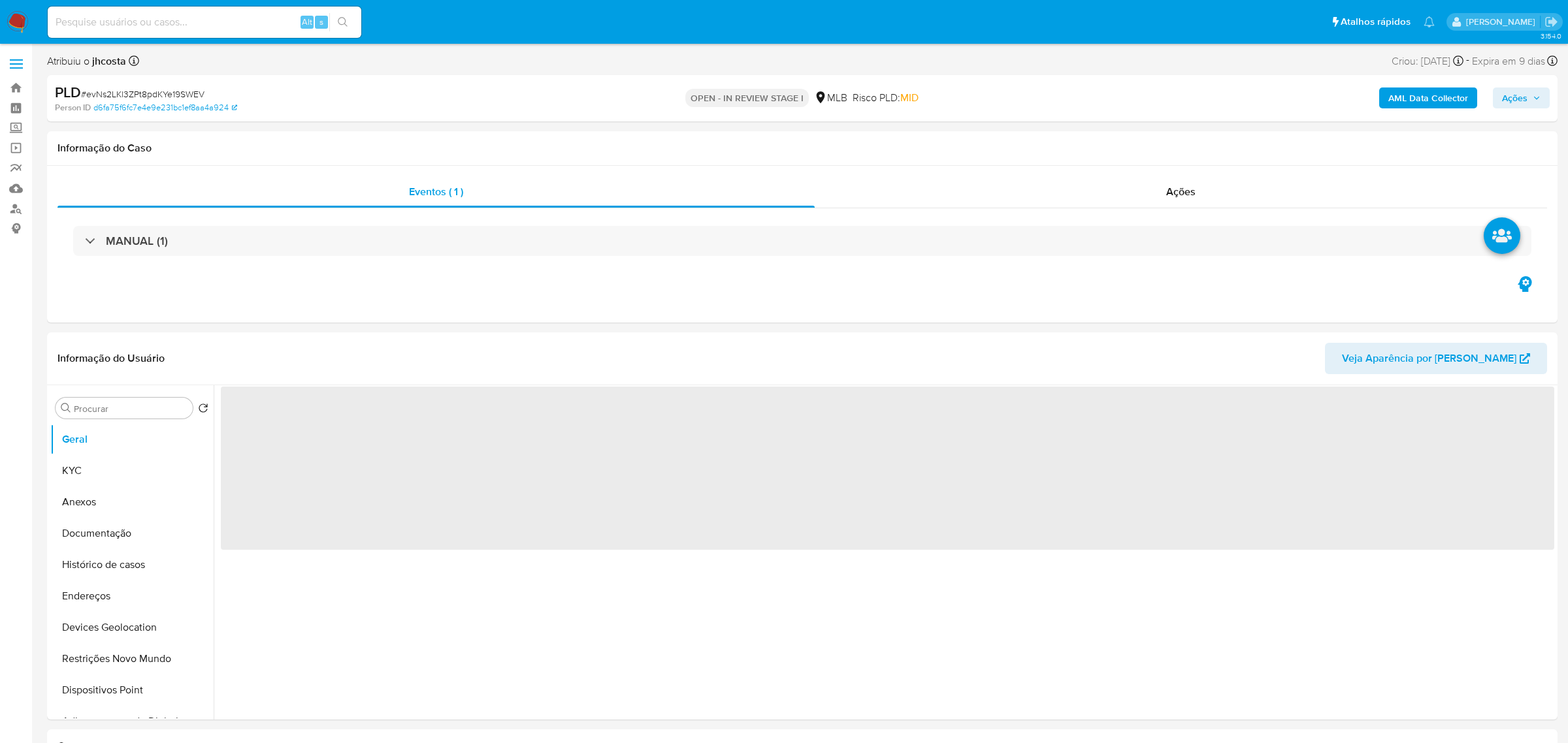
select select "10"
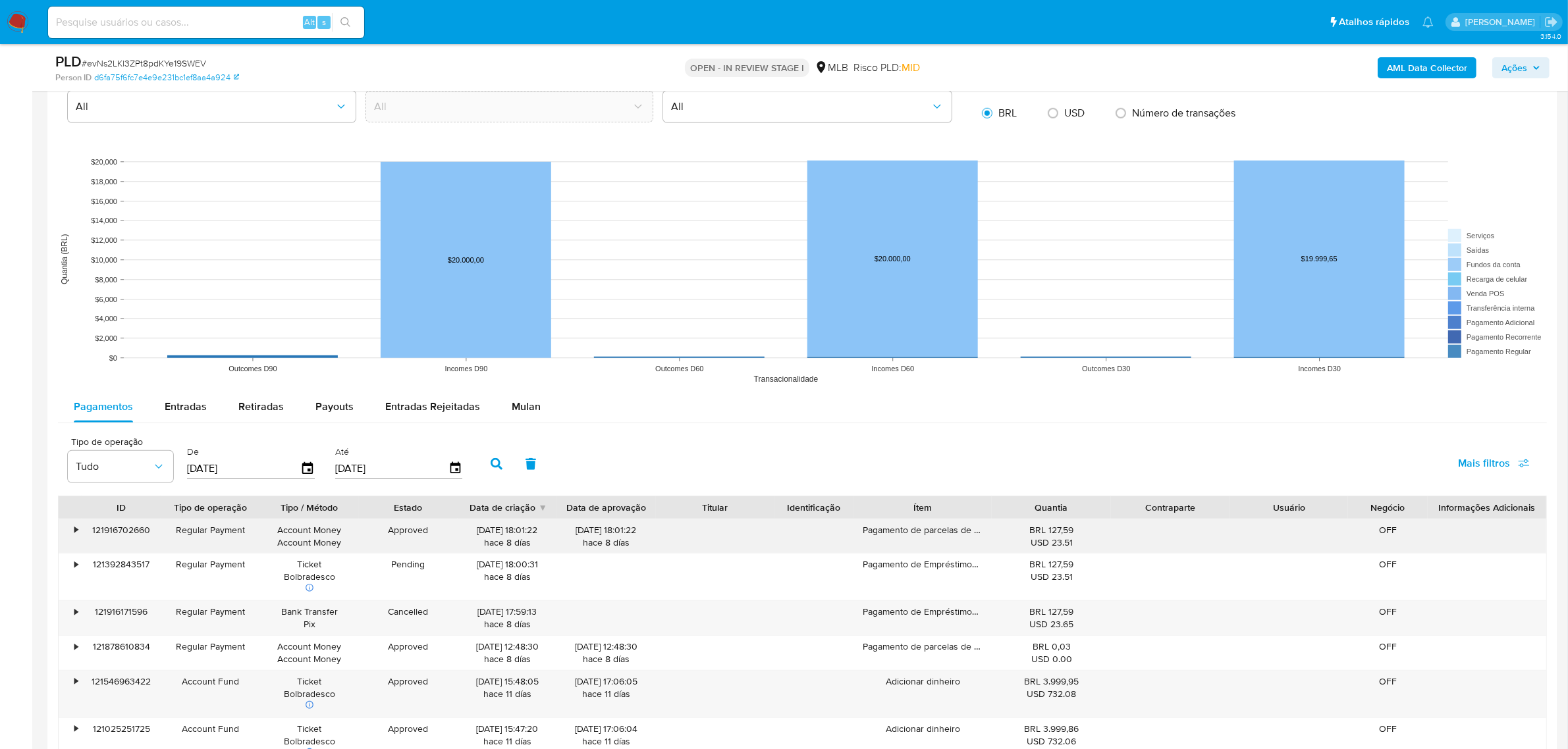
scroll to position [1317, 0]
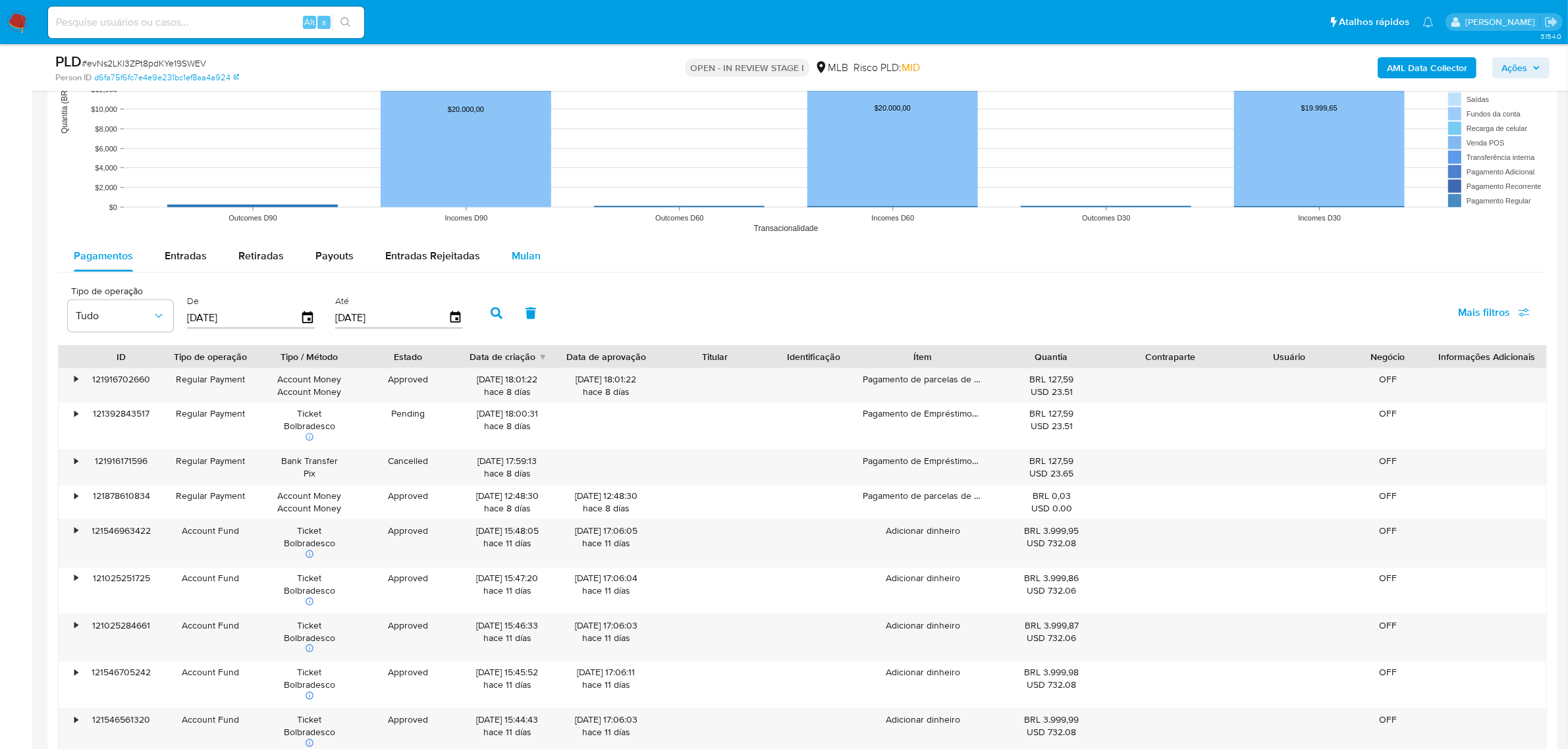
click at [529, 254] on span "Mulan" at bounding box center [526, 256] width 29 height 15
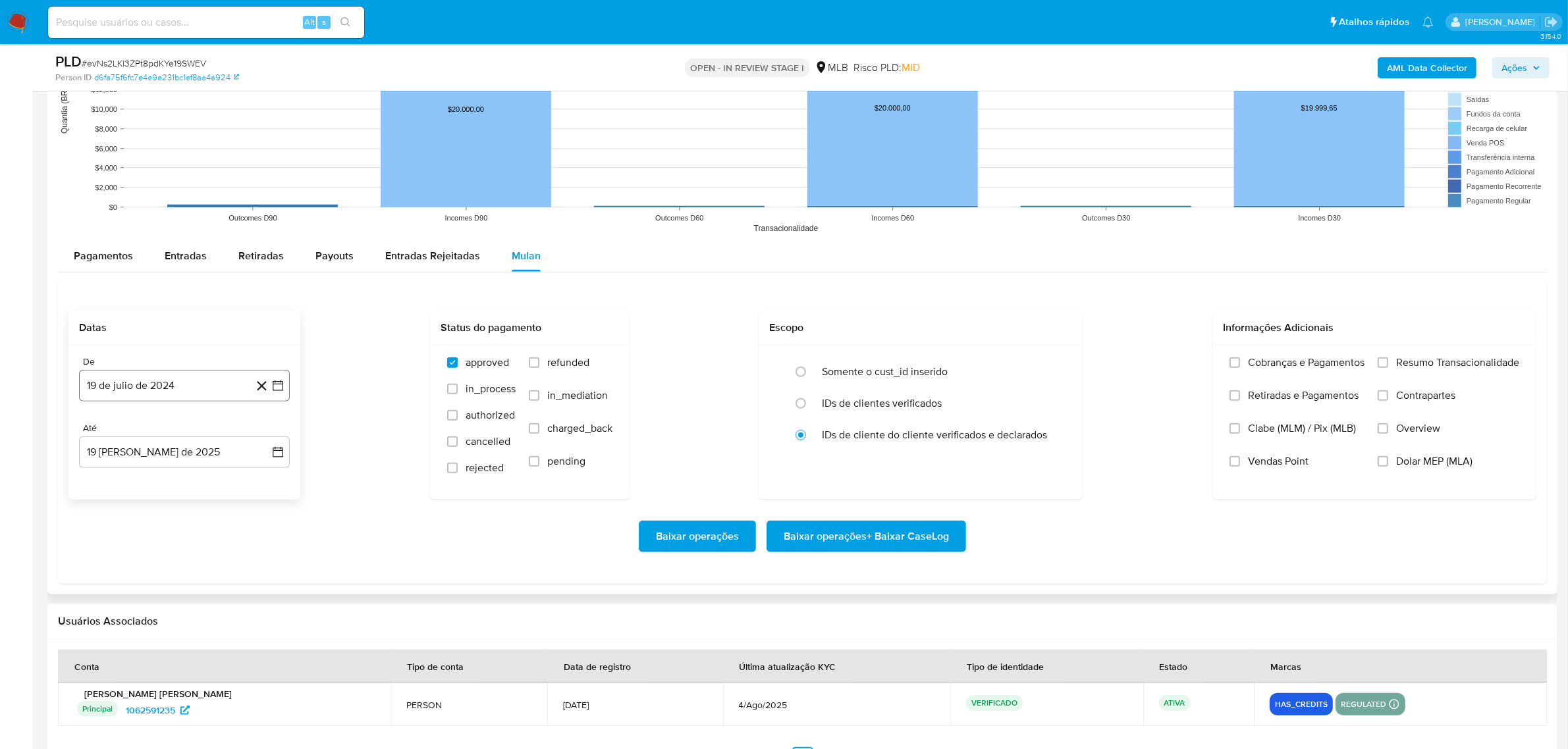
click at [179, 383] on button "19 de julio de 2024" at bounding box center [185, 386] width 211 height 31
click at [208, 432] on icon "Seleccionar mes y año" at bounding box center [210, 432] width 10 height 10
click at [261, 429] on icon "Año siguiente" at bounding box center [263, 432] width 16 height 16
click at [246, 521] on span "jun" at bounding box center [240, 517] width 15 height 10
click at [261, 485] on button "1" at bounding box center [263, 481] width 21 height 21
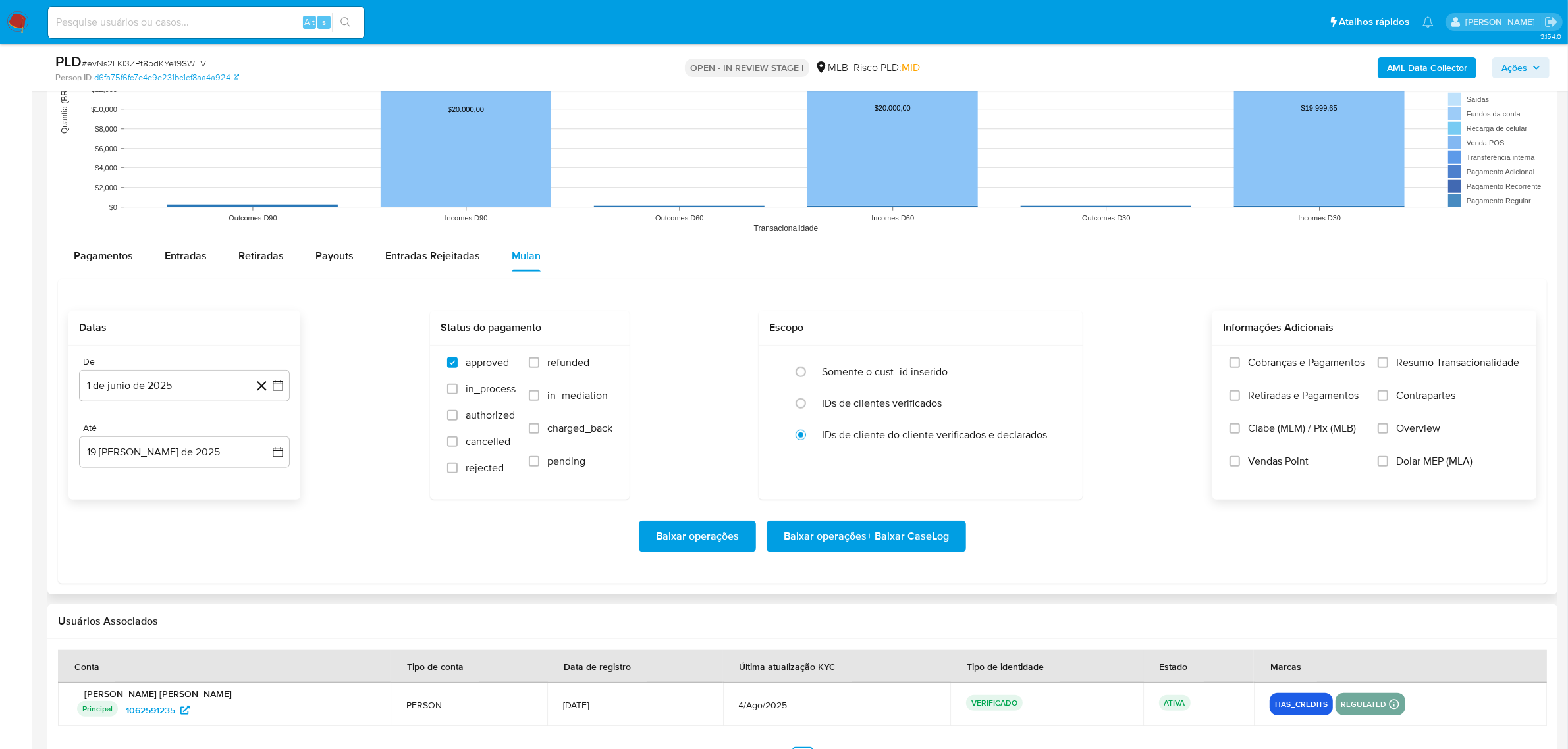
click at [1400, 365] on span "Resumo Transacionalidade" at bounding box center [1458, 363] width 123 height 13
click at [1388, 365] on input "Resumo Transacionalidade" at bounding box center [1383, 363] width 10 height 10
click at [857, 525] on span "Baixar operações + Baixar CaseLog" at bounding box center [866, 536] width 166 height 29
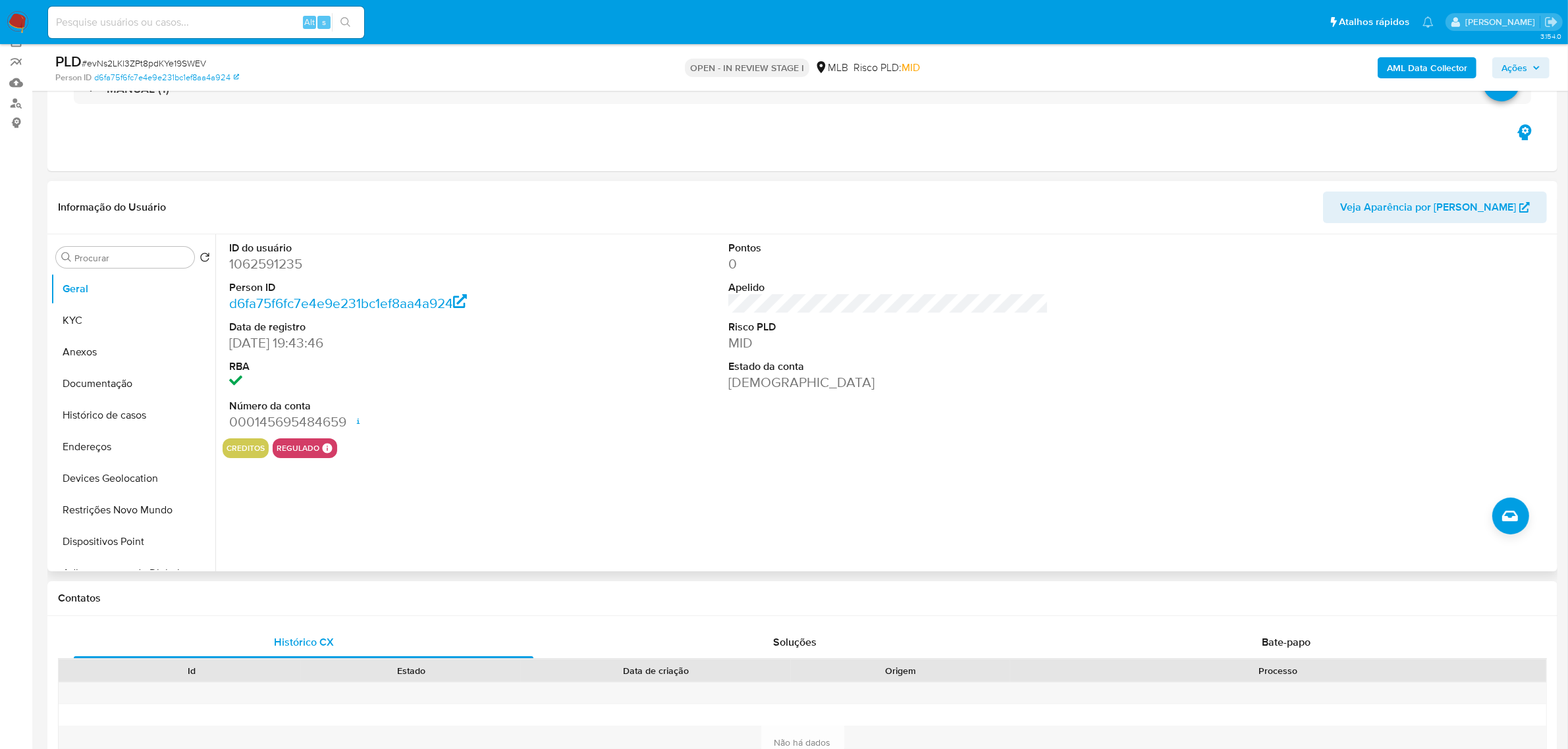
scroll to position [0, 0]
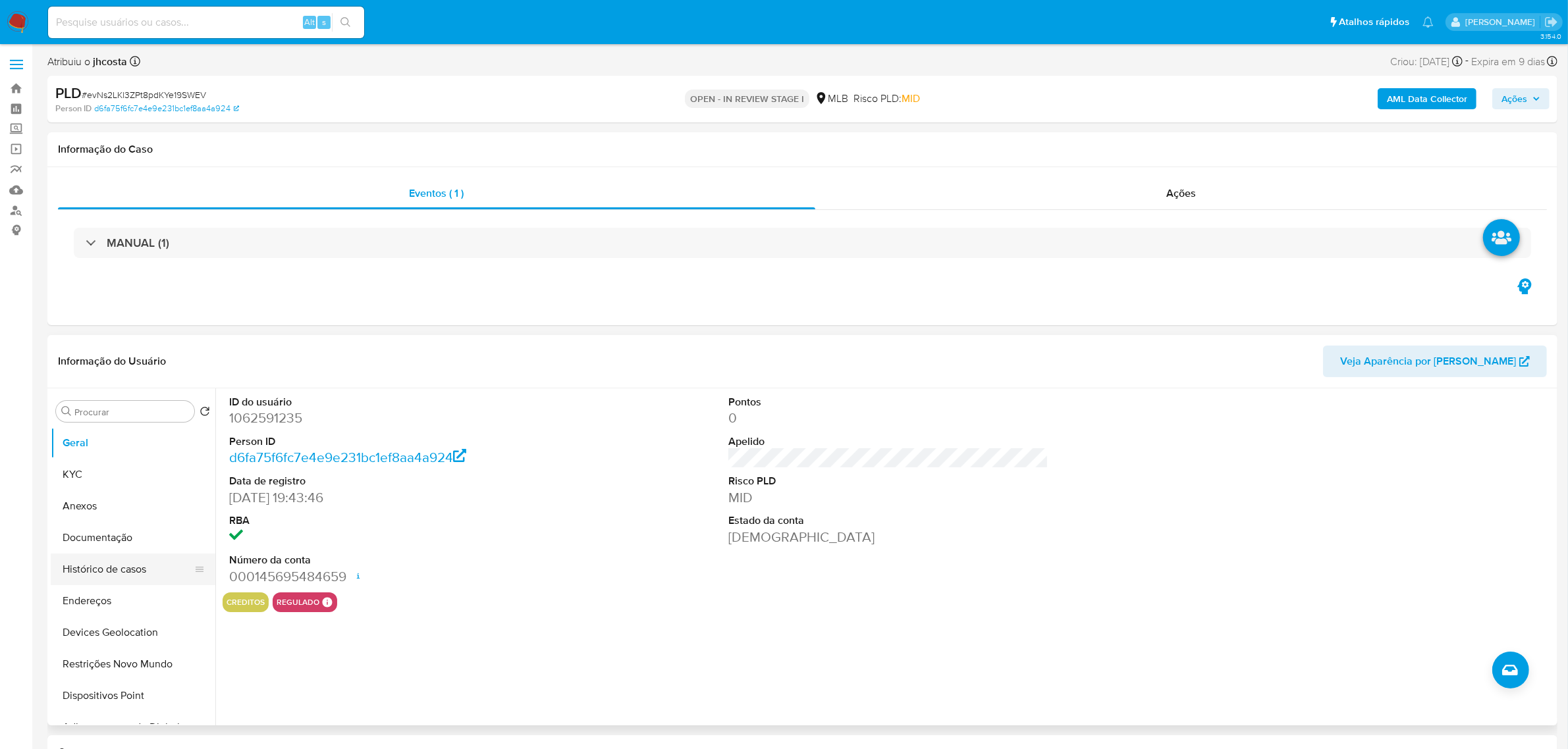
click at [125, 574] on button "Histórico de casos" at bounding box center [127, 570] width 154 height 31
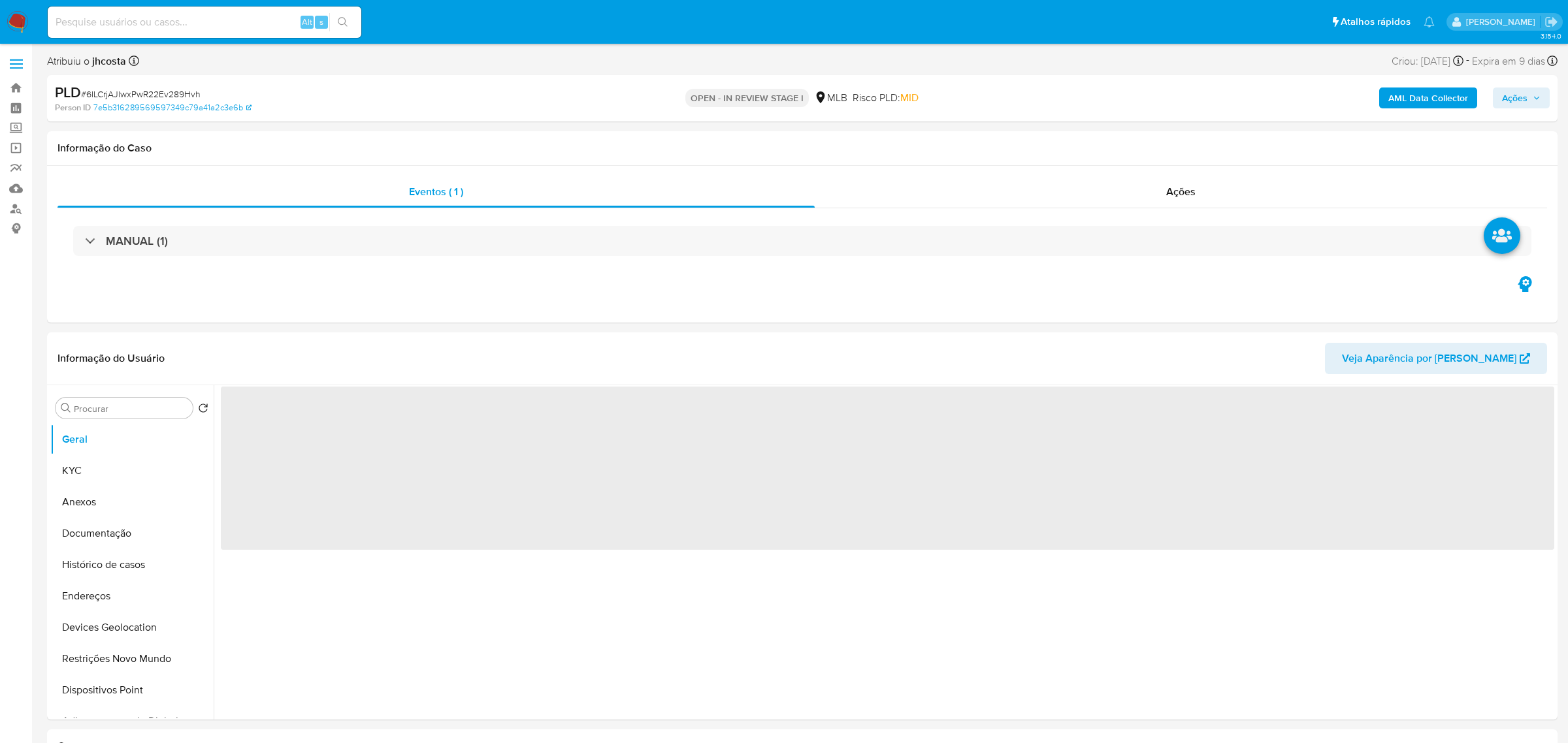
select select "10"
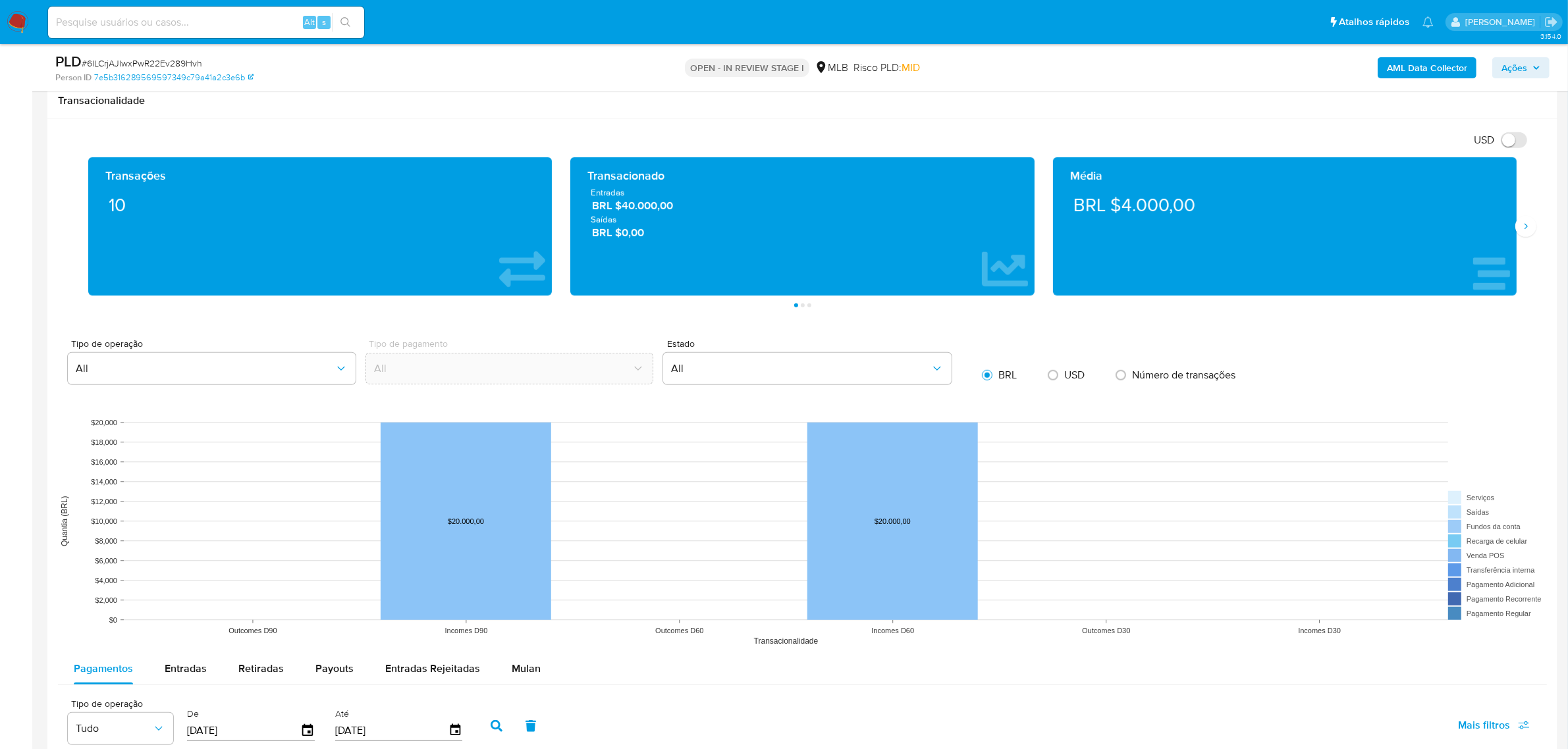
scroll to position [1153, 0]
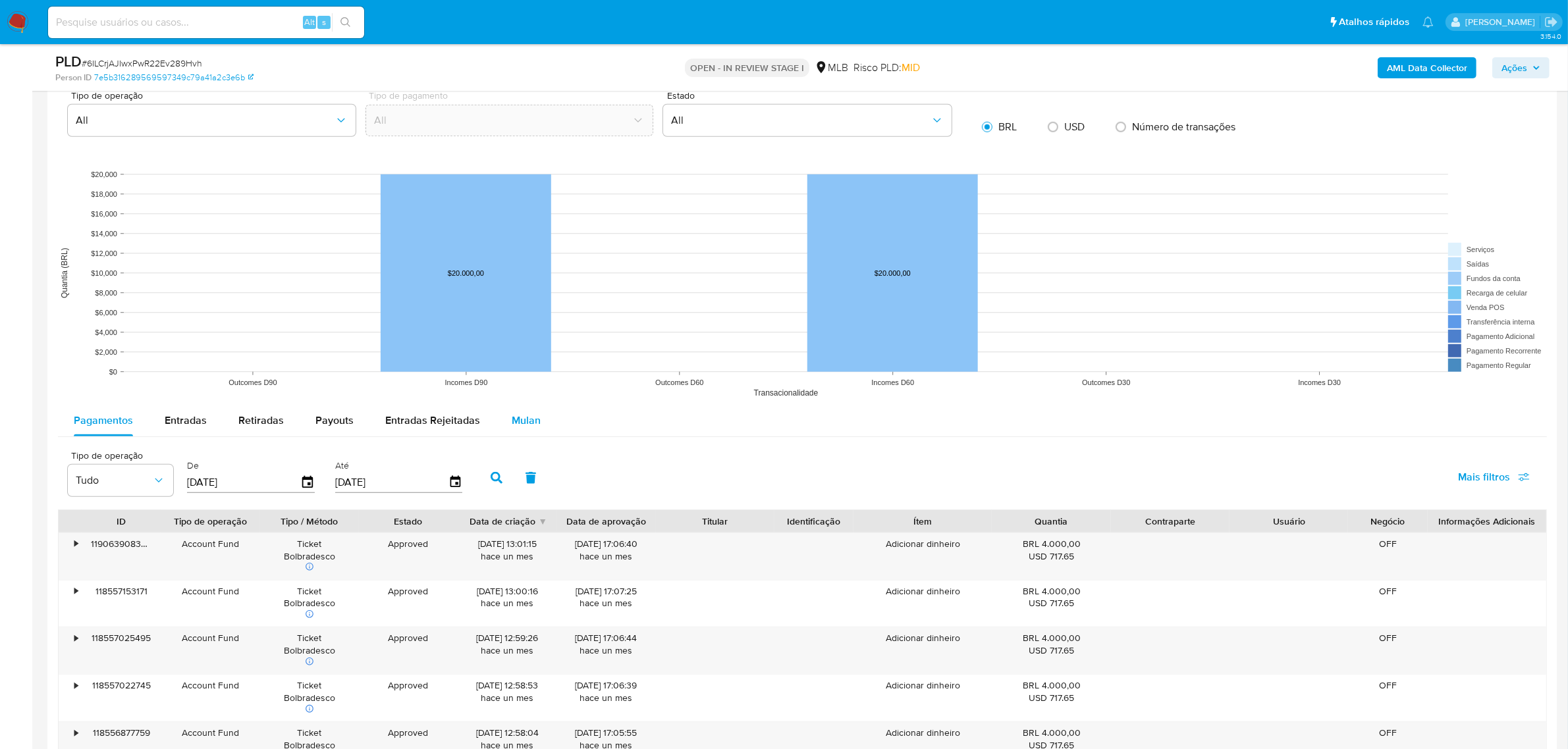
click at [496, 421] on button "Mulan" at bounding box center [526, 421] width 61 height 31
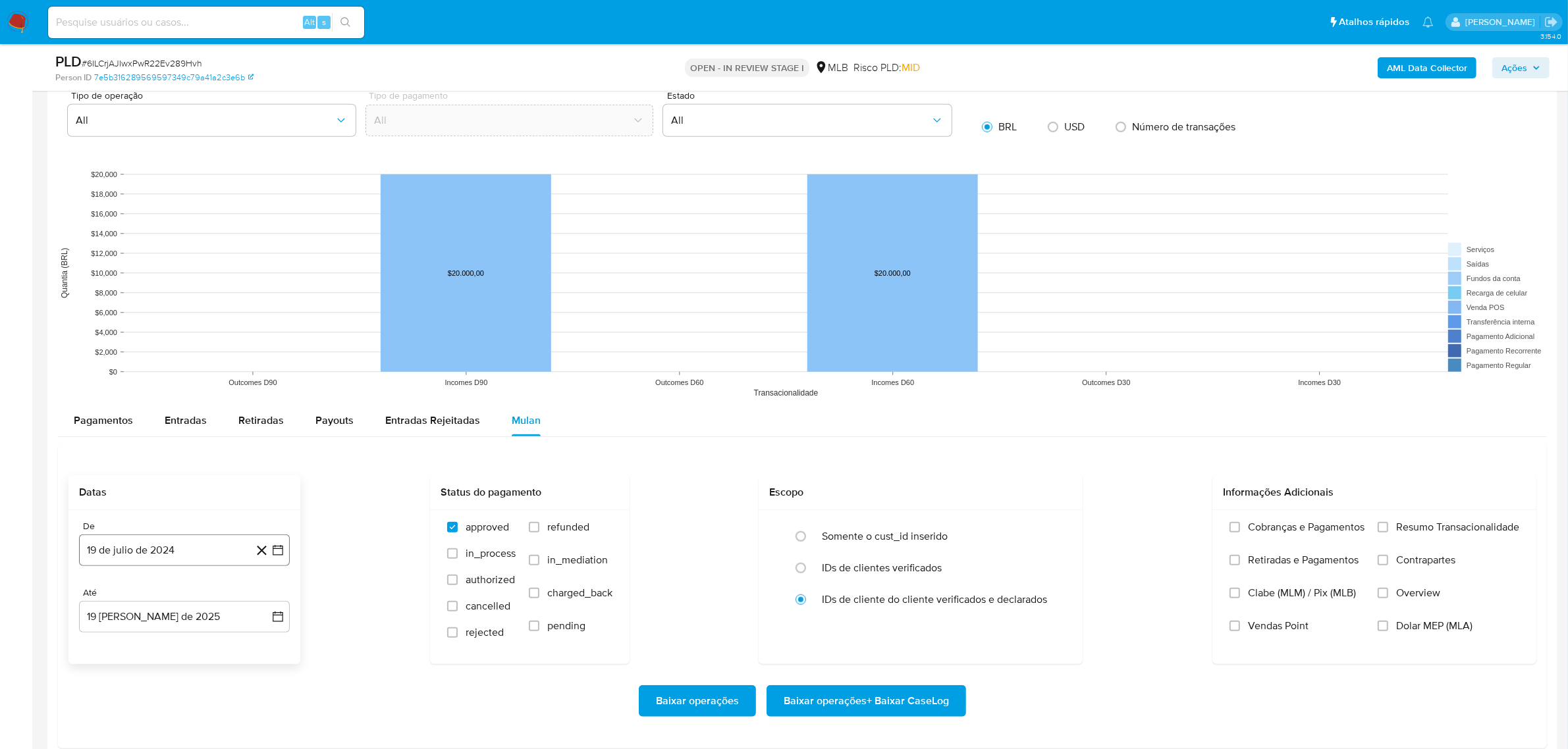
click at [153, 560] on button "19 de julio de 2024" at bounding box center [185, 551] width 211 height 31
click at [199, 350] on span "julio 2024" at bounding box center [178, 350] width 49 height 13
click at [269, 334] on icon "Año siguiente" at bounding box center [263, 334] width 16 height 16
click at [241, 421] on span "jun" at bounding box center [240, 419] width 15 height 10
click at [261, 379] on button "1" at bounding box center [263, 372] width 21 height 21
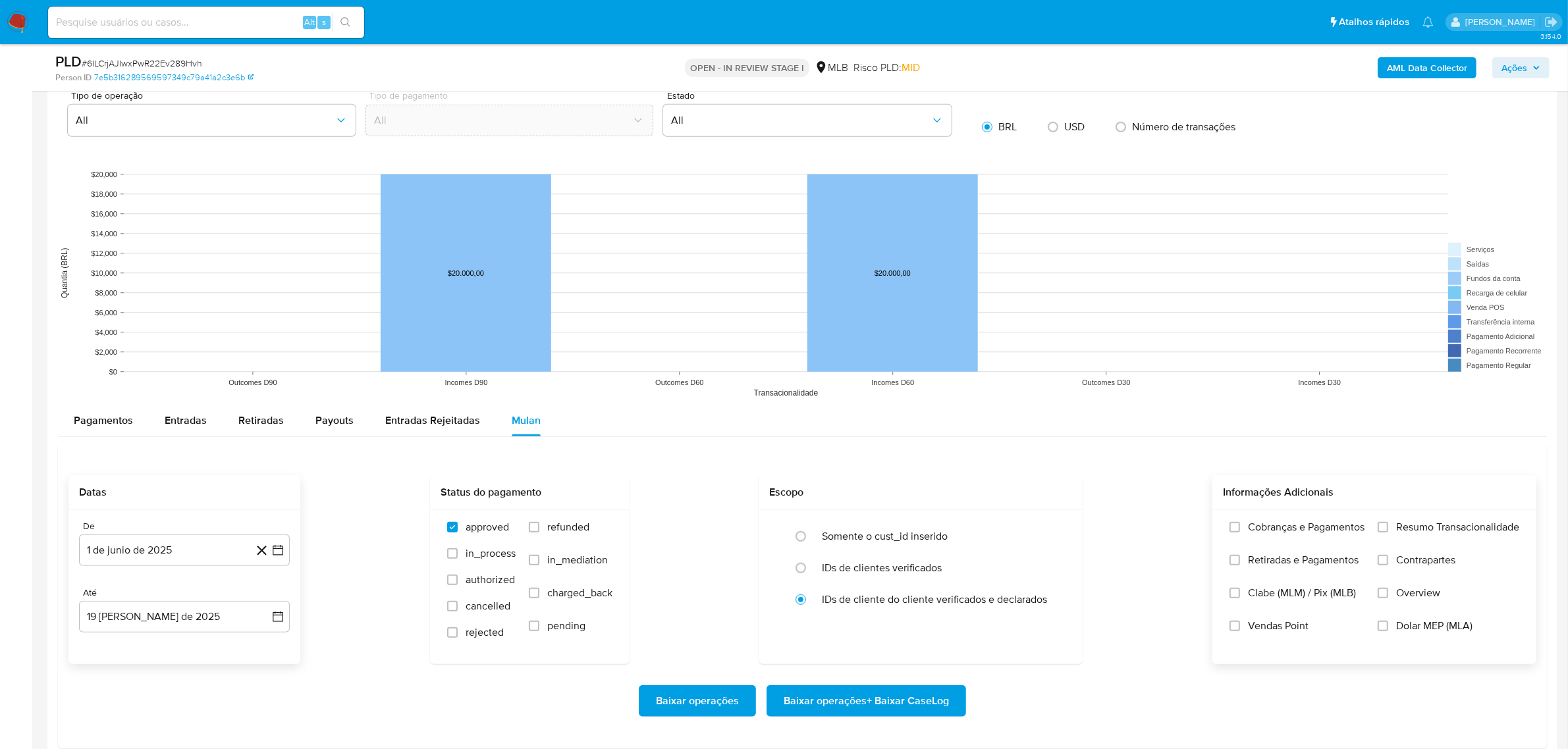
click at [1407, 521] on span "Resumo Transacionalidade" at bounding box center [1458, 527] width 123 height 13
click at [1388, 522] on input "Resumo Transacionalidade" at bounding box center [1383, 527] width 10 height 10
click at [933, 694] on span "Baixar operações + Baixar CaseLog" at bounding box center [866, 701] width 166 height 29
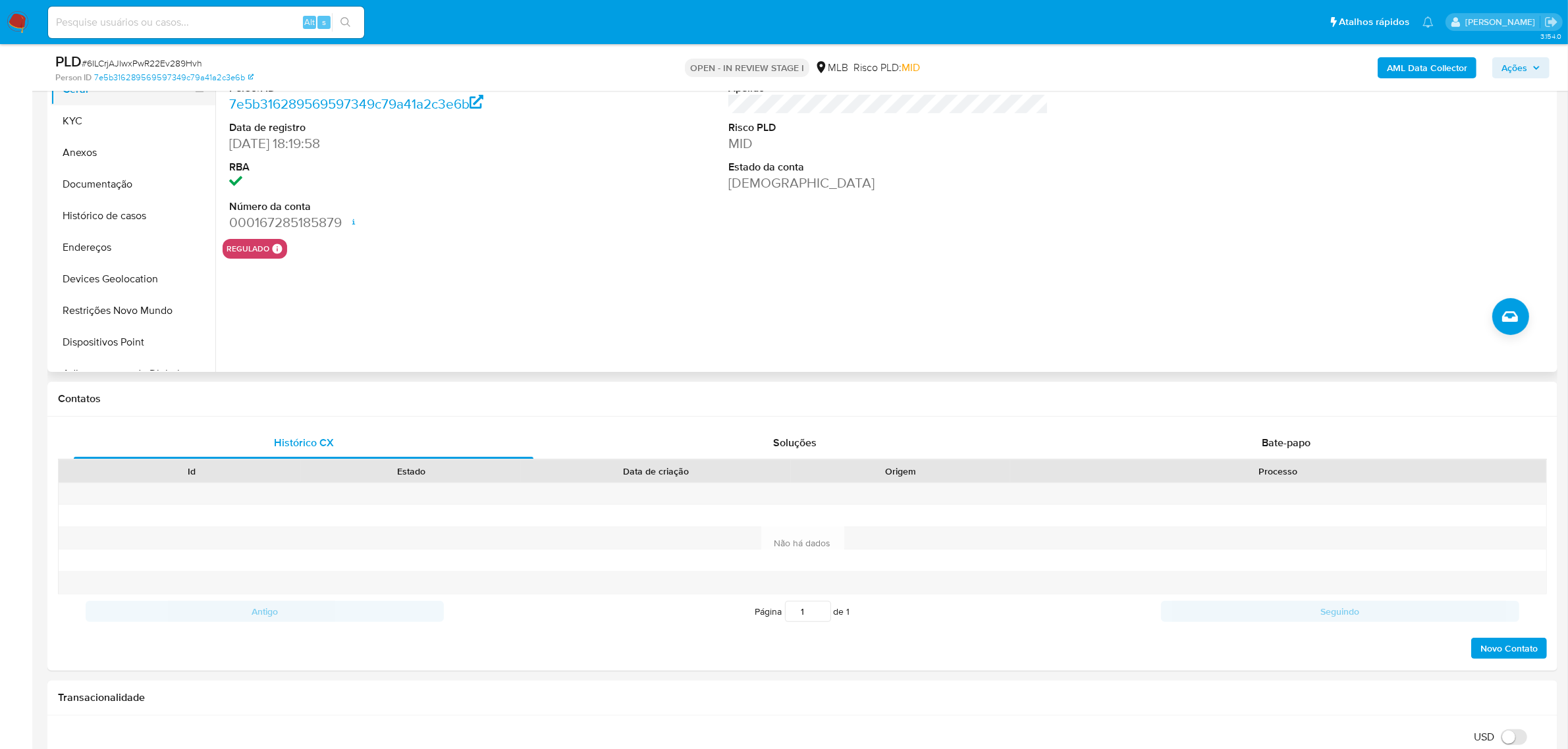
scroll to position [82, 0]
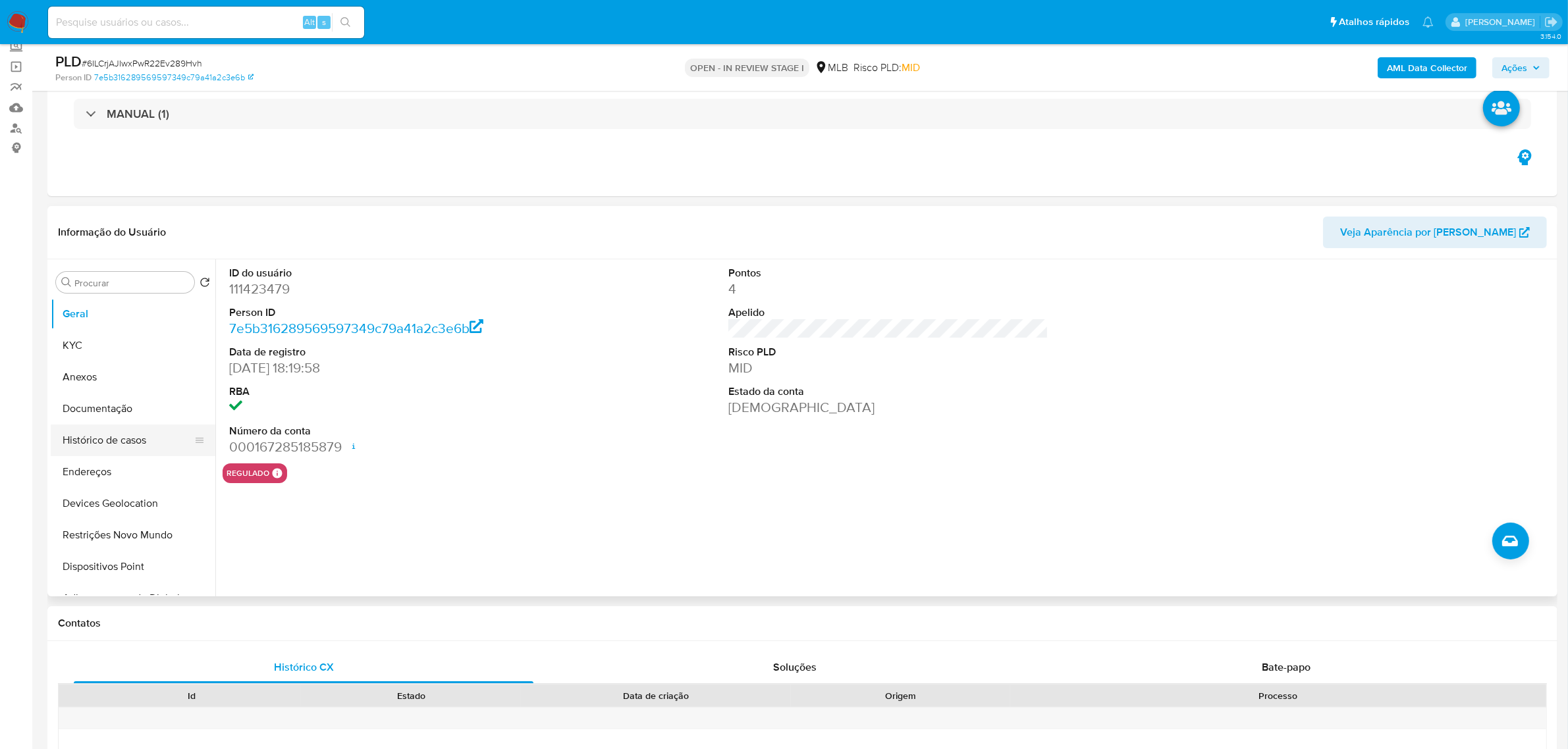
click at [132, 443] on button "Histórico de casos" at bounding box center [127, 441] width 154 height 31
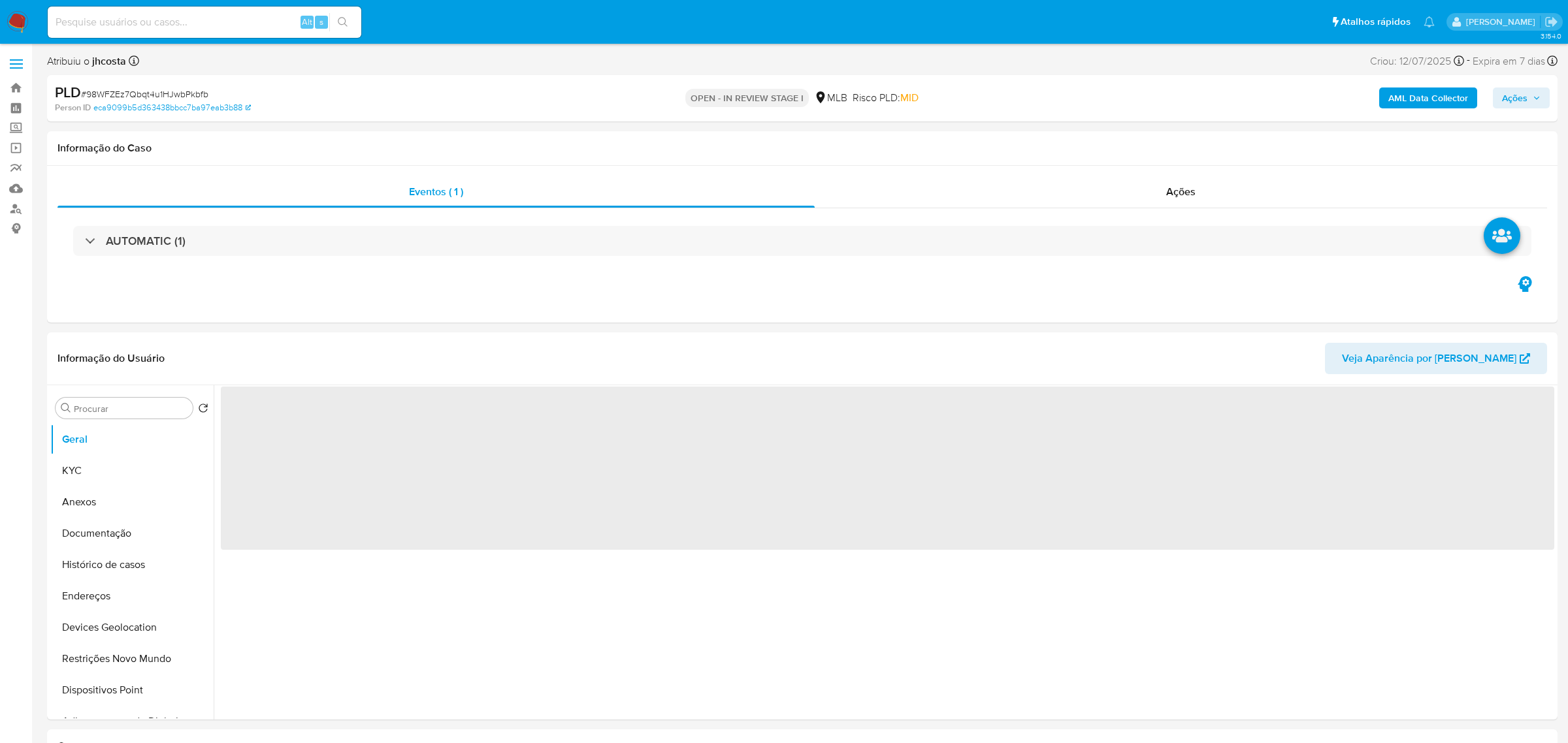
select select "10"
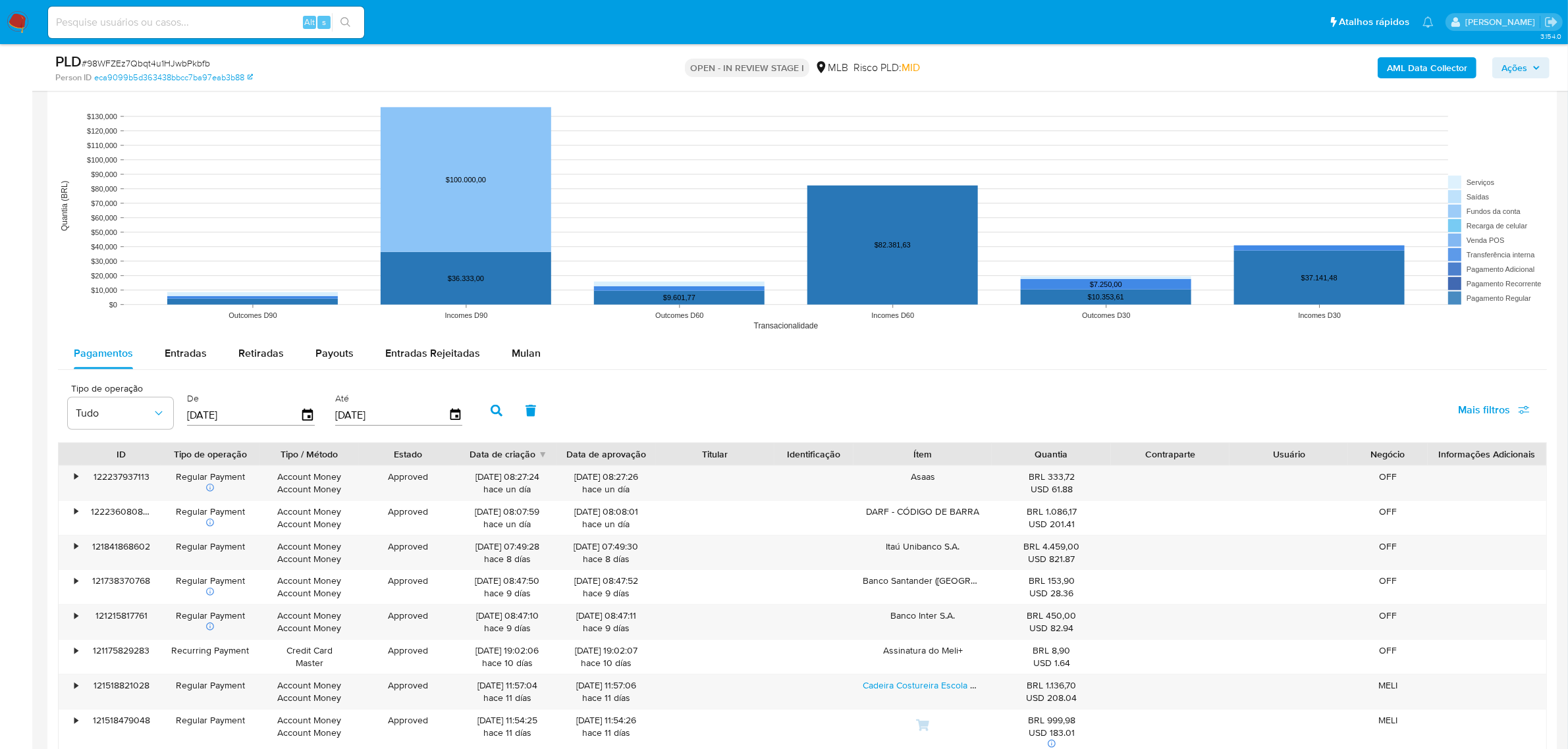
scroll to position [1235, 0]
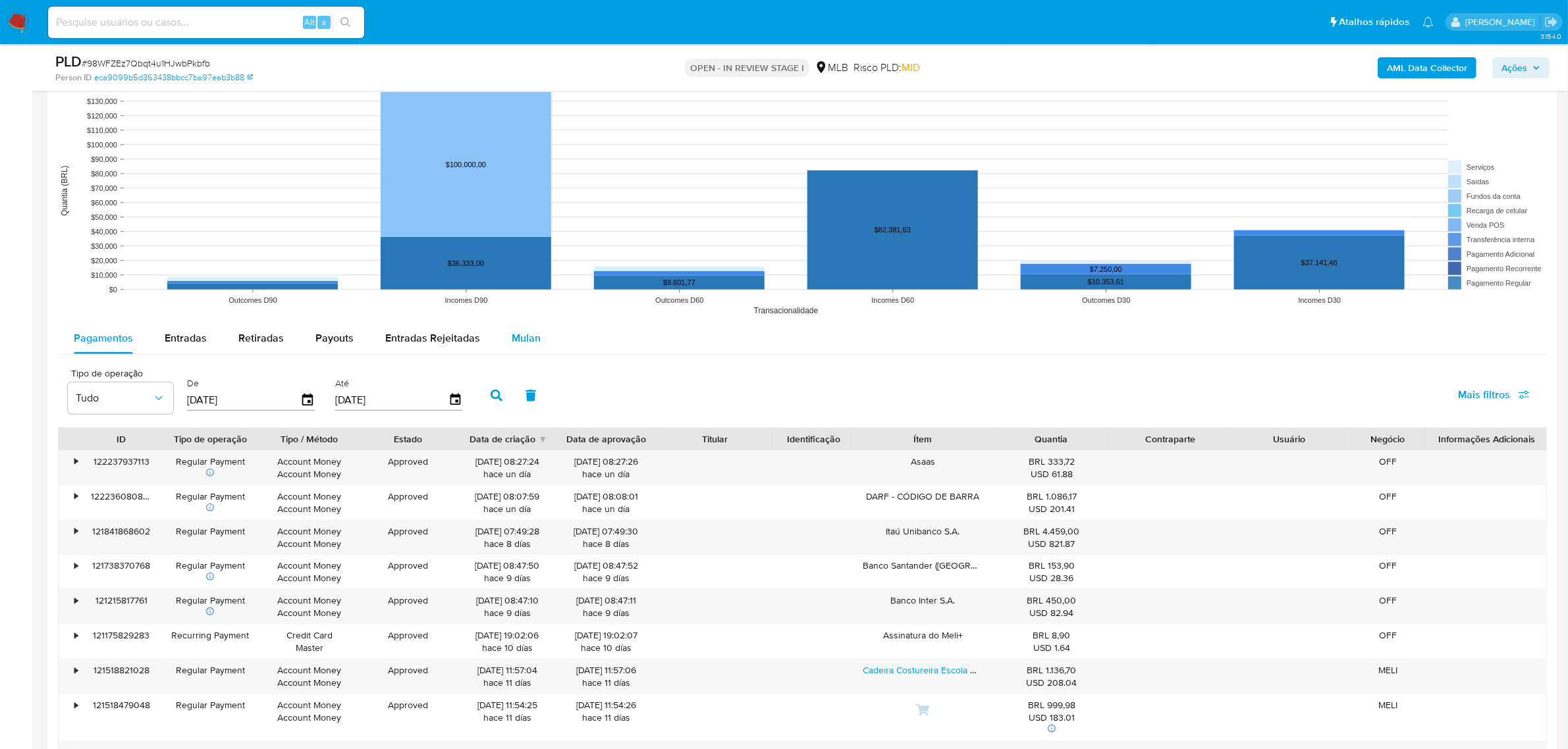
click at [512, 354] on div "Mulan" at bounding box center [526, 339] width 29 height 31
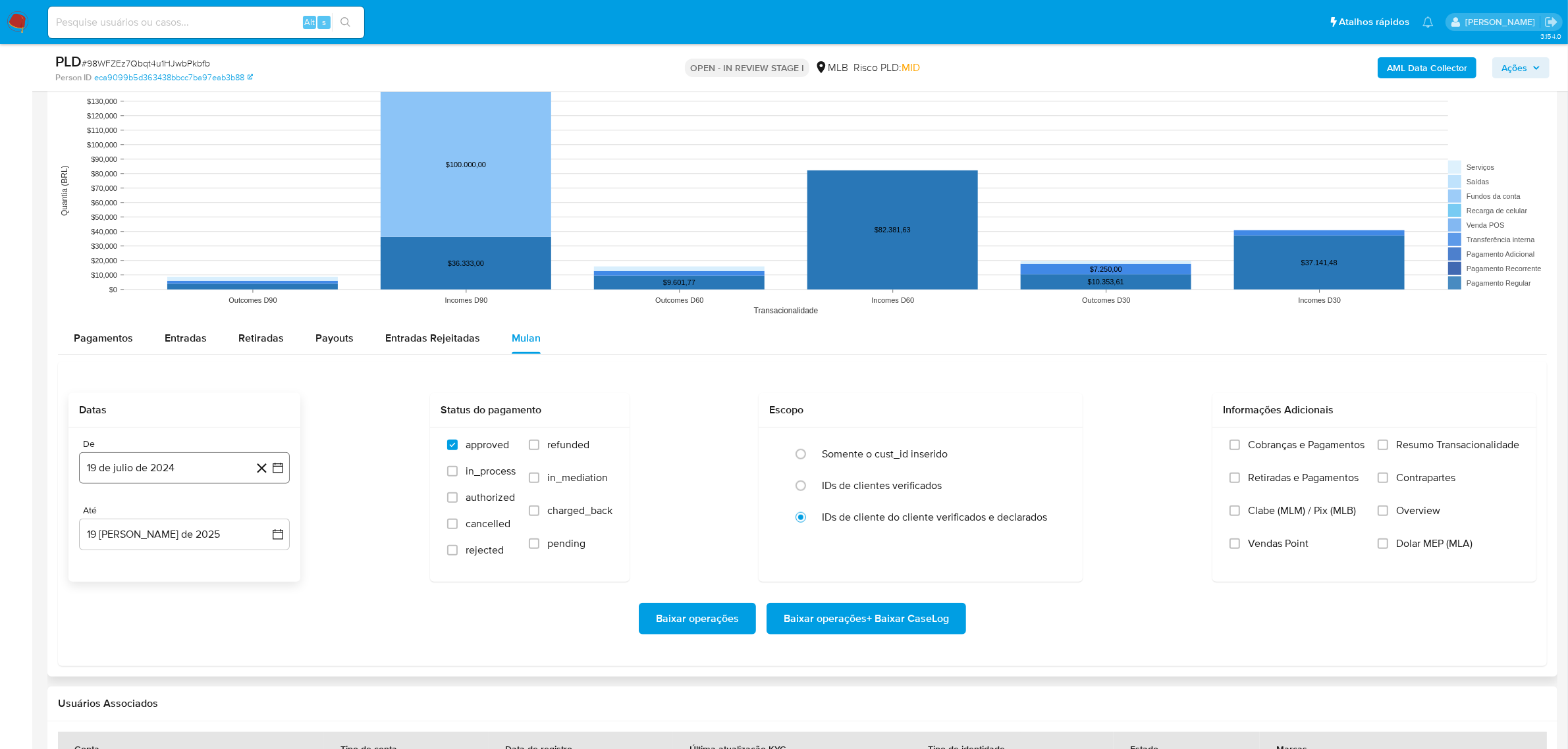
scroll to position [1317, 0]
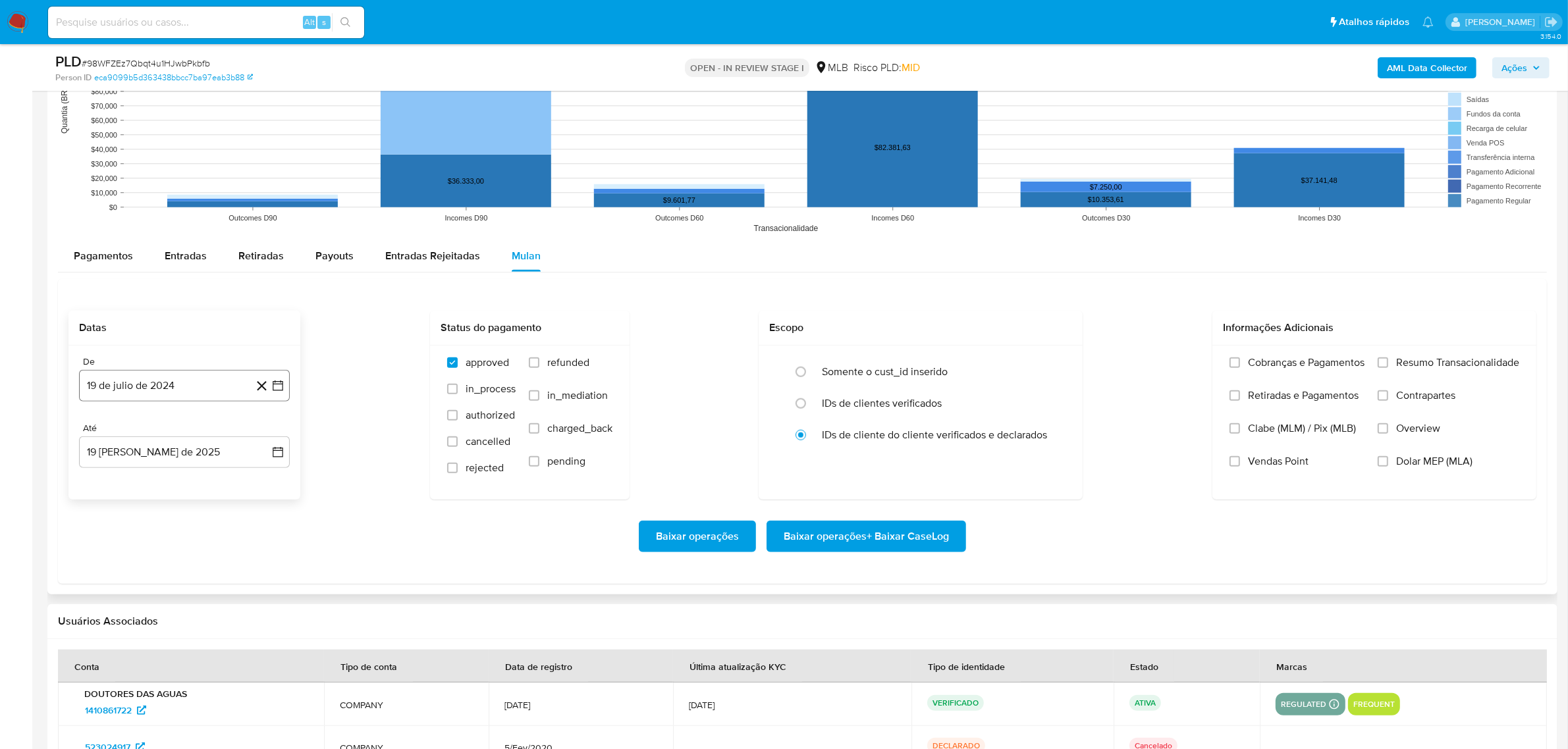
click at [185, 379] on button "19 de julio de 2024" at bounding box center [185, 386] width 211 height 31
click at [202, 435] on button "julio 2024" at bounding box center [184, 432] width 62 height 13
click at [261, 440] on icon "Año siguiente" at bounding box center [263, 432] width 16 height 16
click at [235, 520] on span "jun" at bounding box center [240, 517] width 15 height 10
click at [259, 482] on button "1" at bounding box center [263, 481] width 21 height 21
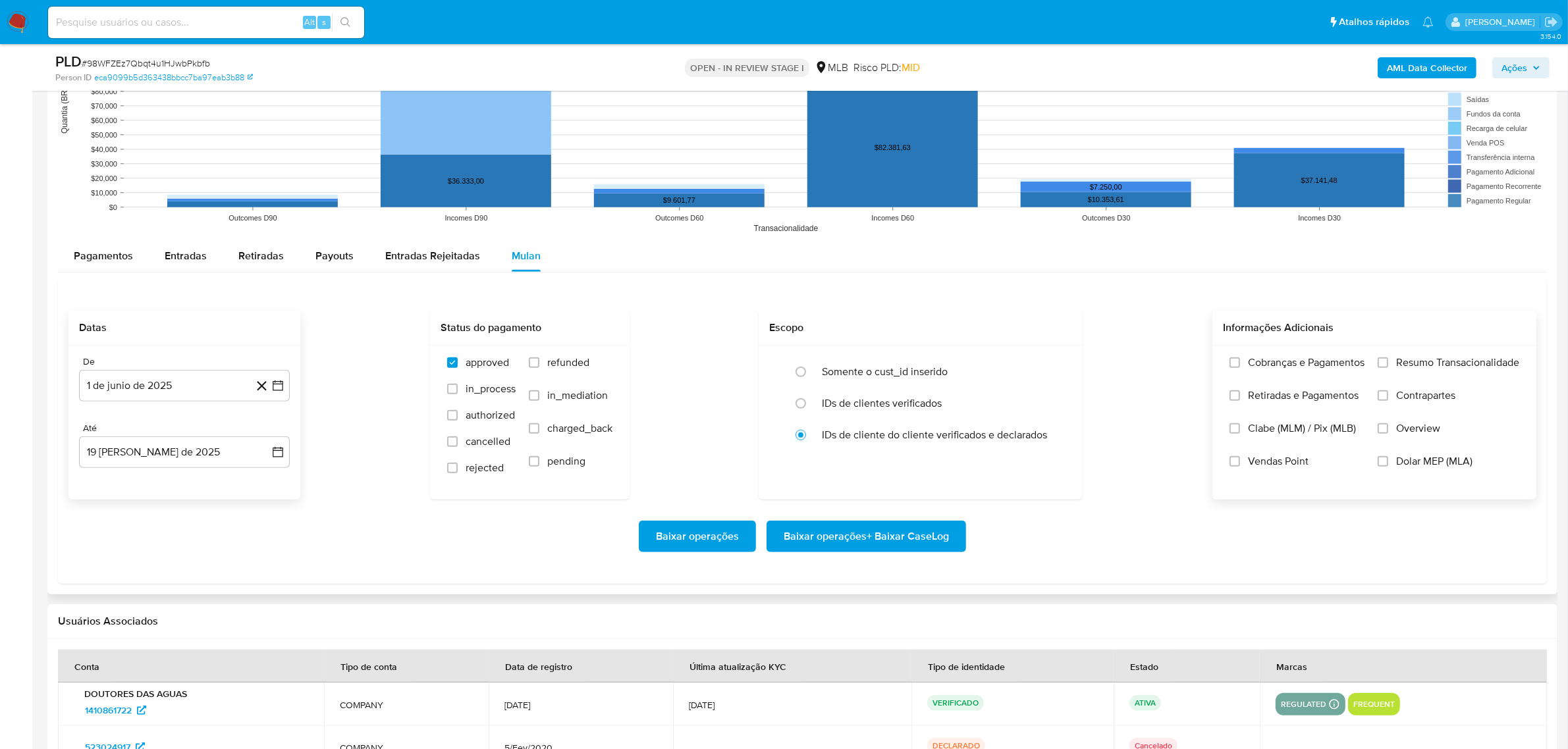
click at [1423, 365] on span "Resumo Transacionalidade" at bounding box center [1458, 363] width 123 height 13
click at [1388, 365] on input "Resumo Transacionalidade" at bounding box center [1383, 363] width 10 height 10
click at [922, 531] on span "Baixar operações + Baixar CaseLog" at bounding box center [866, 536] width 166 height 29
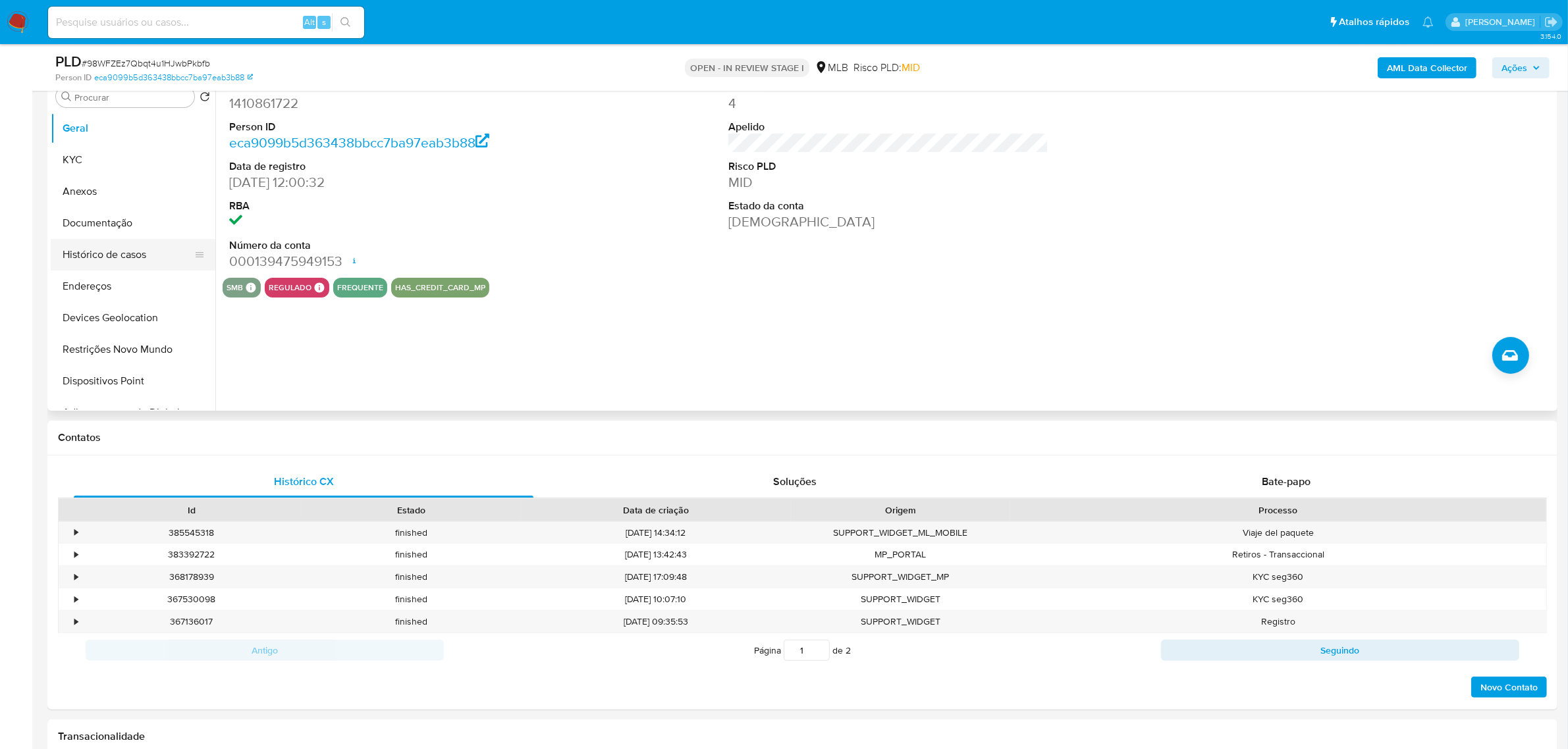
scroll to position [82, 0]
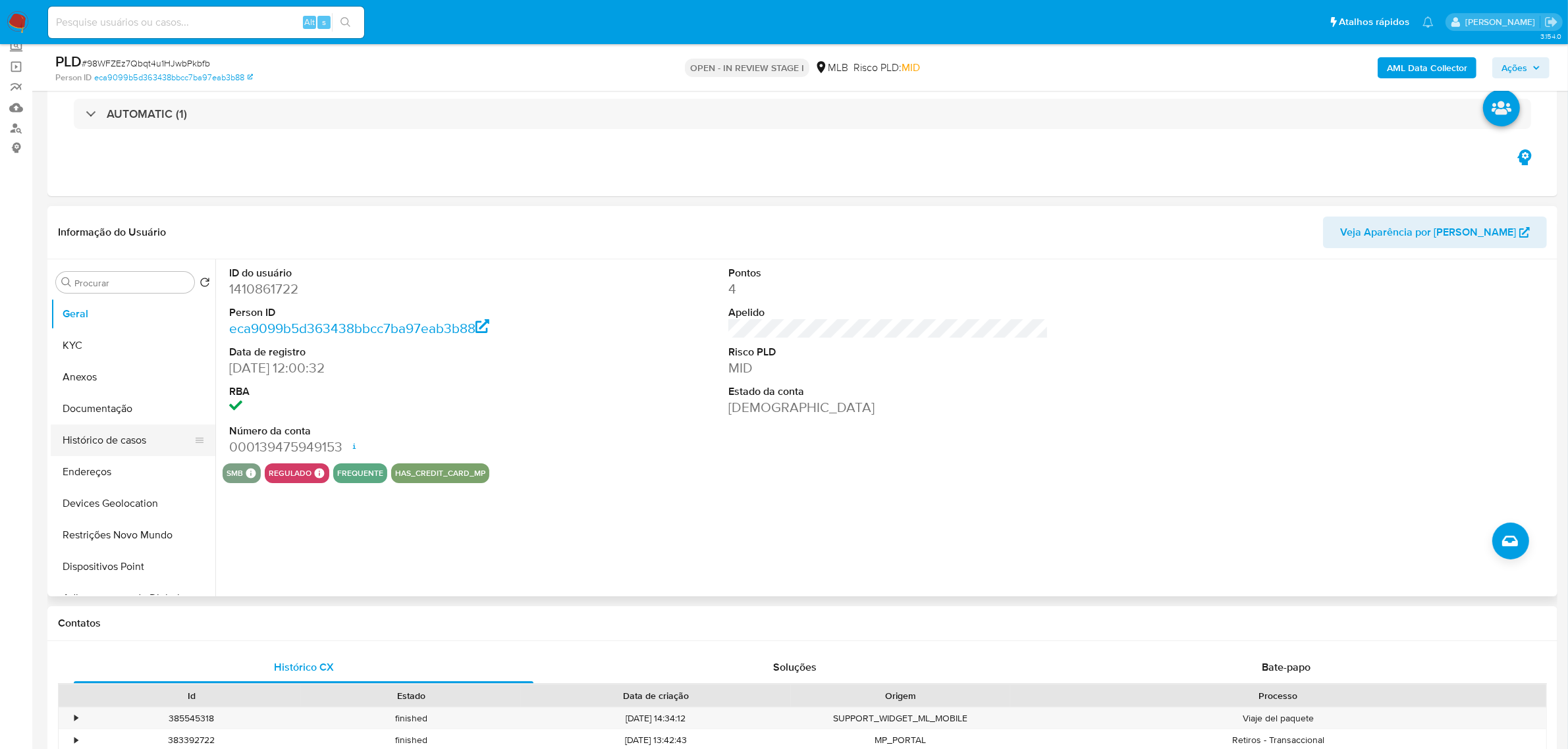
click at [150, 445] on button "Histórico de casos" at bounding box center [127, 441] width 154 height 31
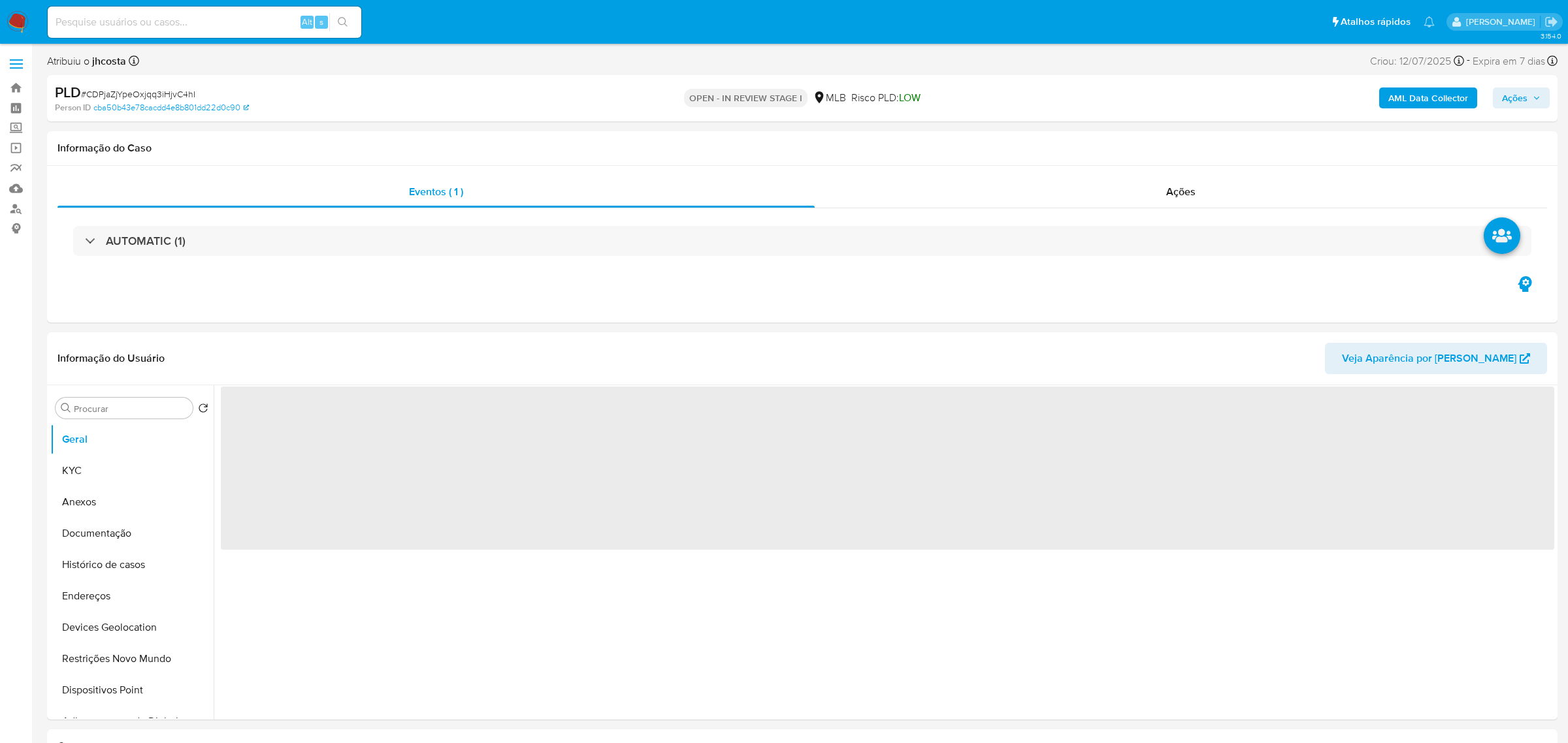
select select "10"
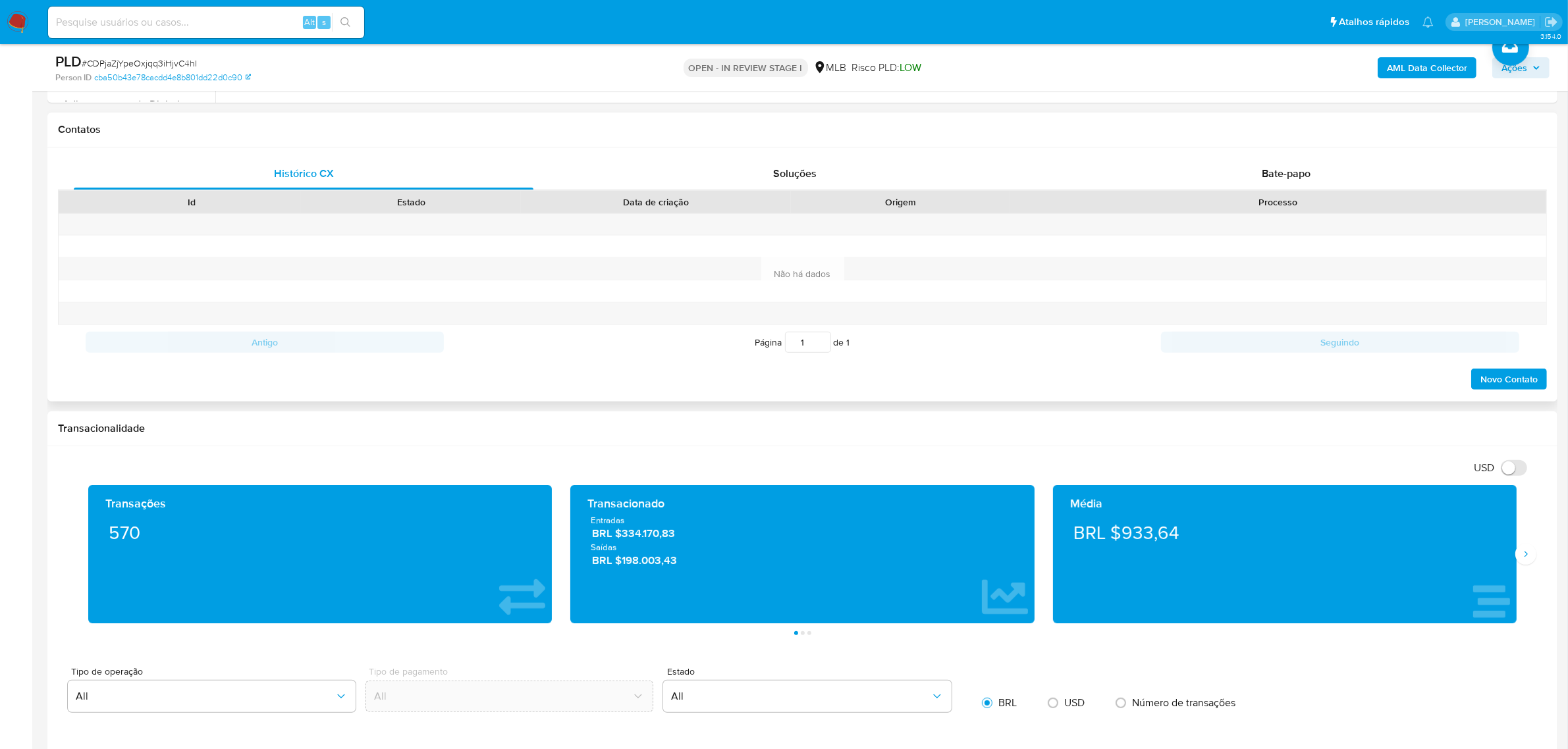
scroll to position [1070, 0]
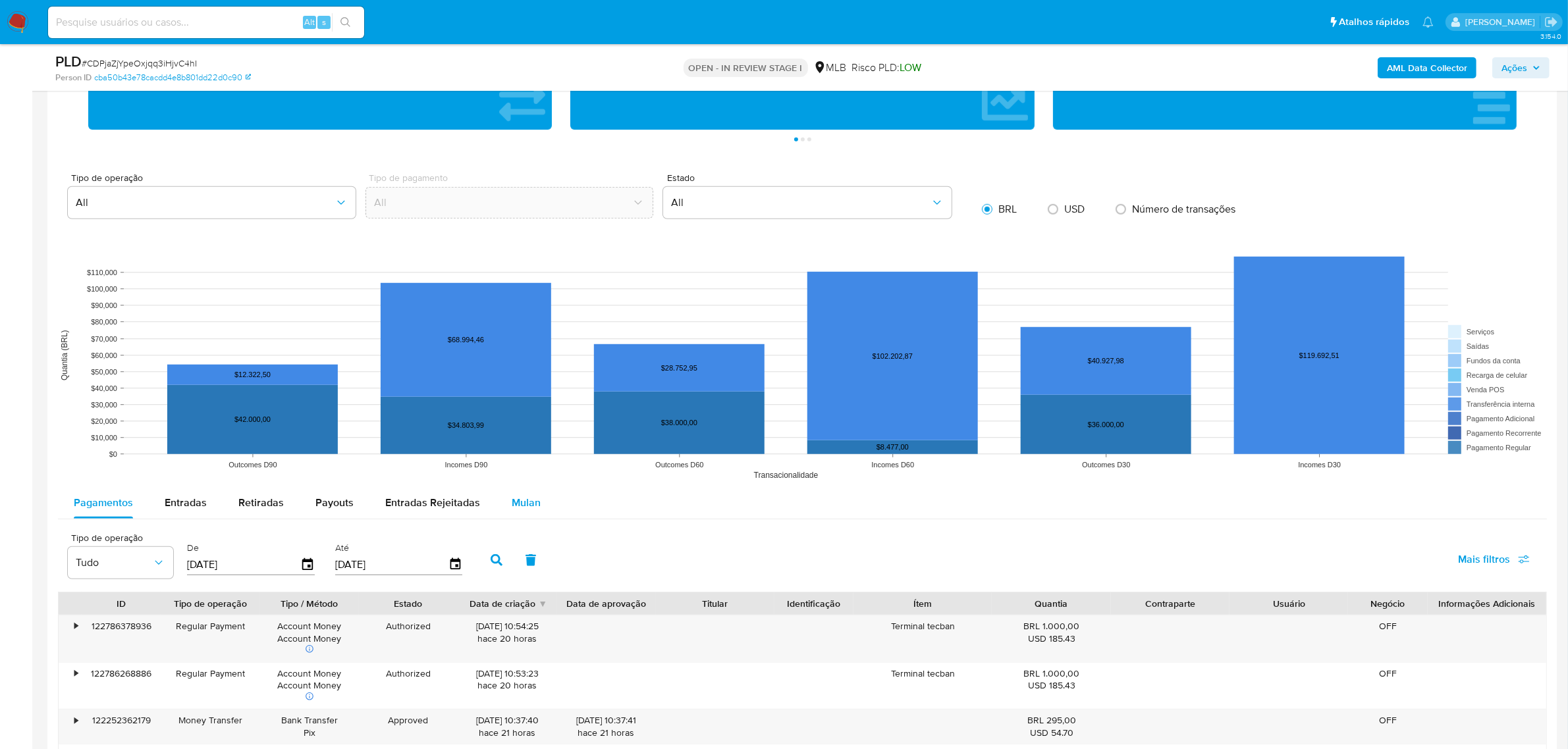
click at [524, 505] on span "Mulan" at bounding box center [526, 503] width 29 height 15
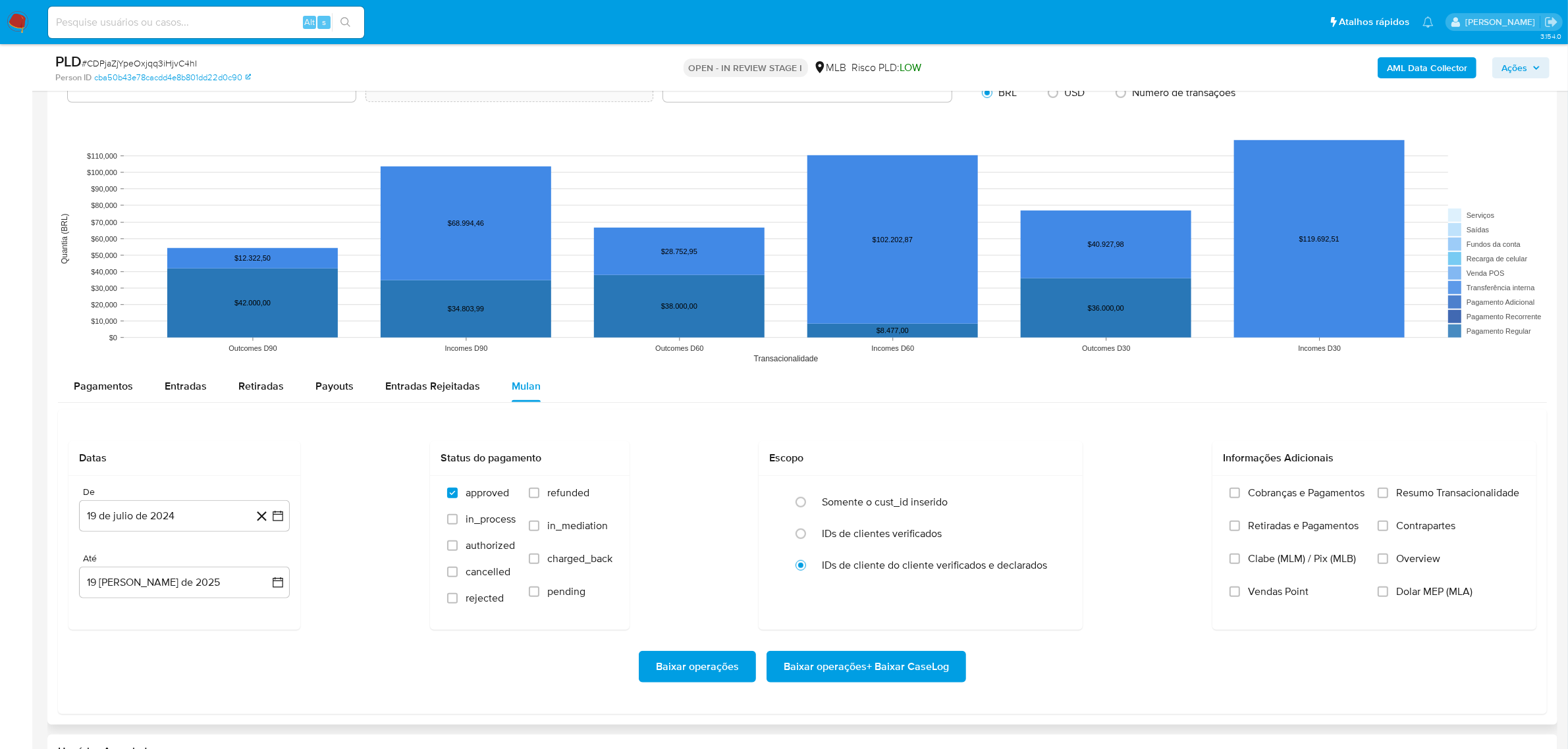
scroll to position [1317, 0]
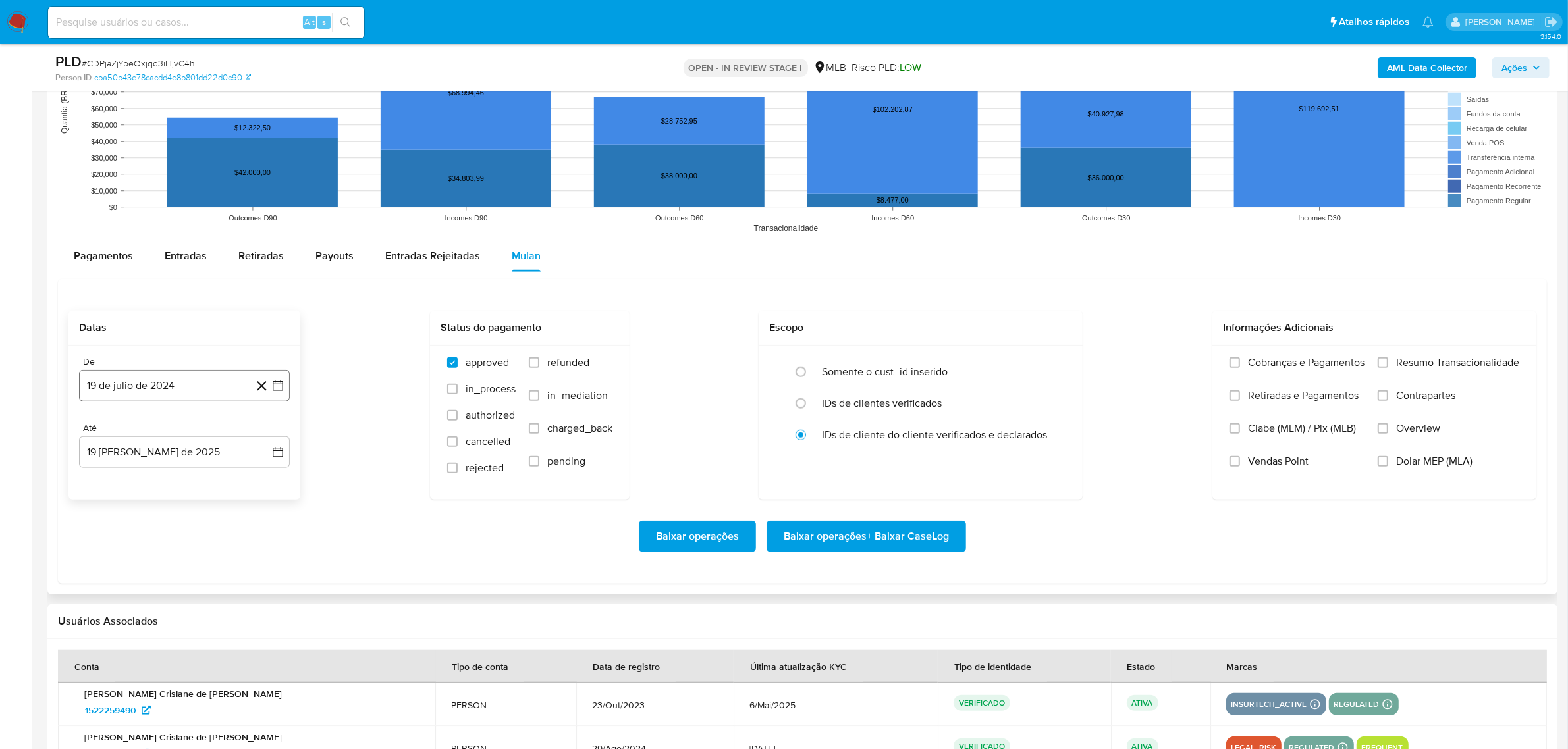
click at [204, 389] on button "19 de julio de 2024" at bounding box center [185, 386] width 211 height 31
click at [209, 430] on icon "Seleccionar mes y año" at bounding box center [210, 432] width 10 height 10
click at [258, 439] on icon "Año siguiente" at bounding box center [263, 432] width 16 height 16
click at [240, 525] on button "jun" at bounding box center [239, 517] width 37 height 21
click at [261, 487] on button "1" at bounding box center [263, 481] width 21 height 21
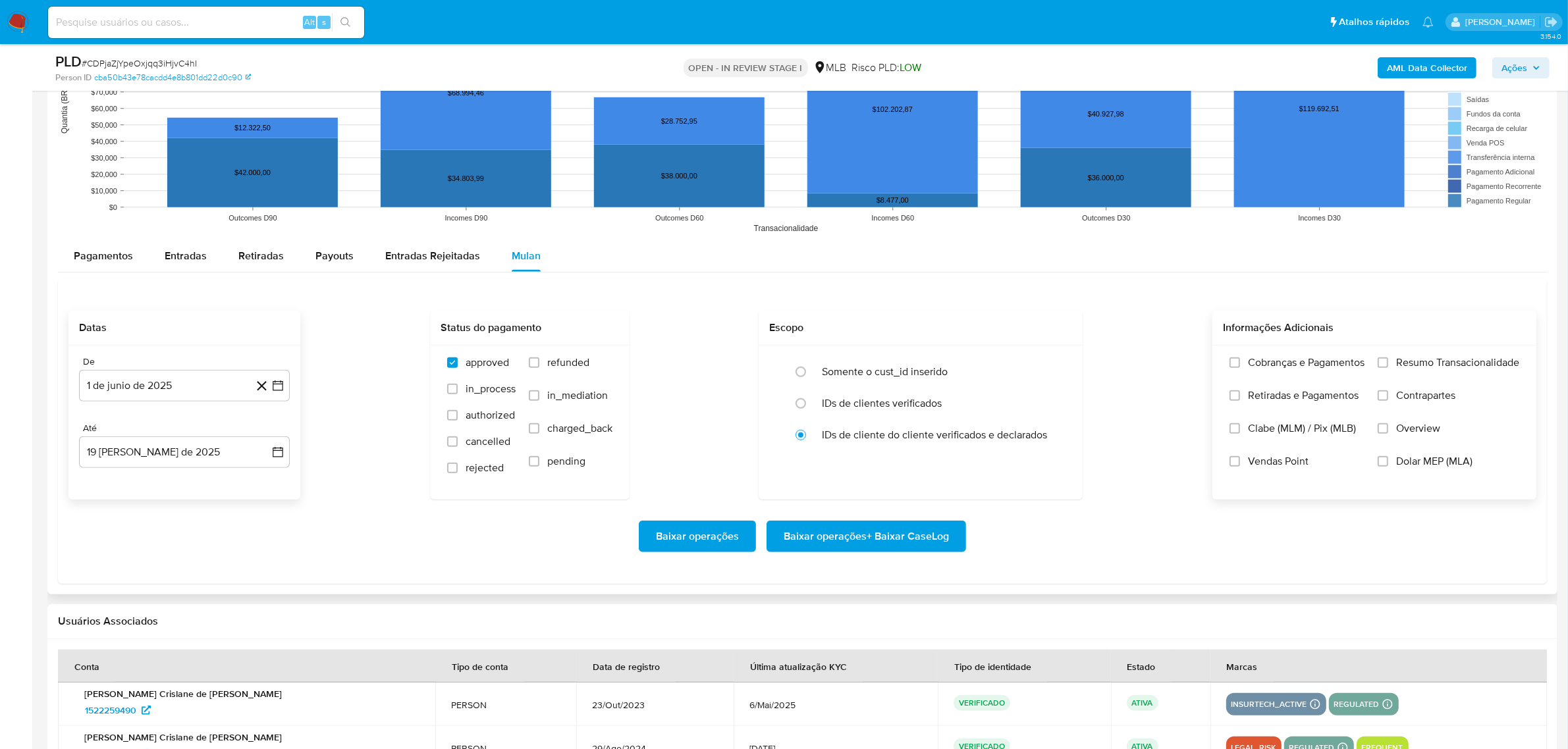
click at [1411, 357] on div "Cobranças e Pagamentos Retiradas e Pagamentos Clabe (MLM) / Pix (MLB) Vendas Po…" at bounding box center [1374, 421] width 324 height 153
click at [1411, 360] on span "Resumo Transacionalidade" at bounding box center [1458, 363] width 123 height 13
click at [1388, 360] on input "Resumo Transacionalidade" at bounding box center [1383, 363] width 10 height 10
click at [873, 534] on span "Baixar operações + Baixar CaseLog" at bounding box center [866, 536] width 166 height 29
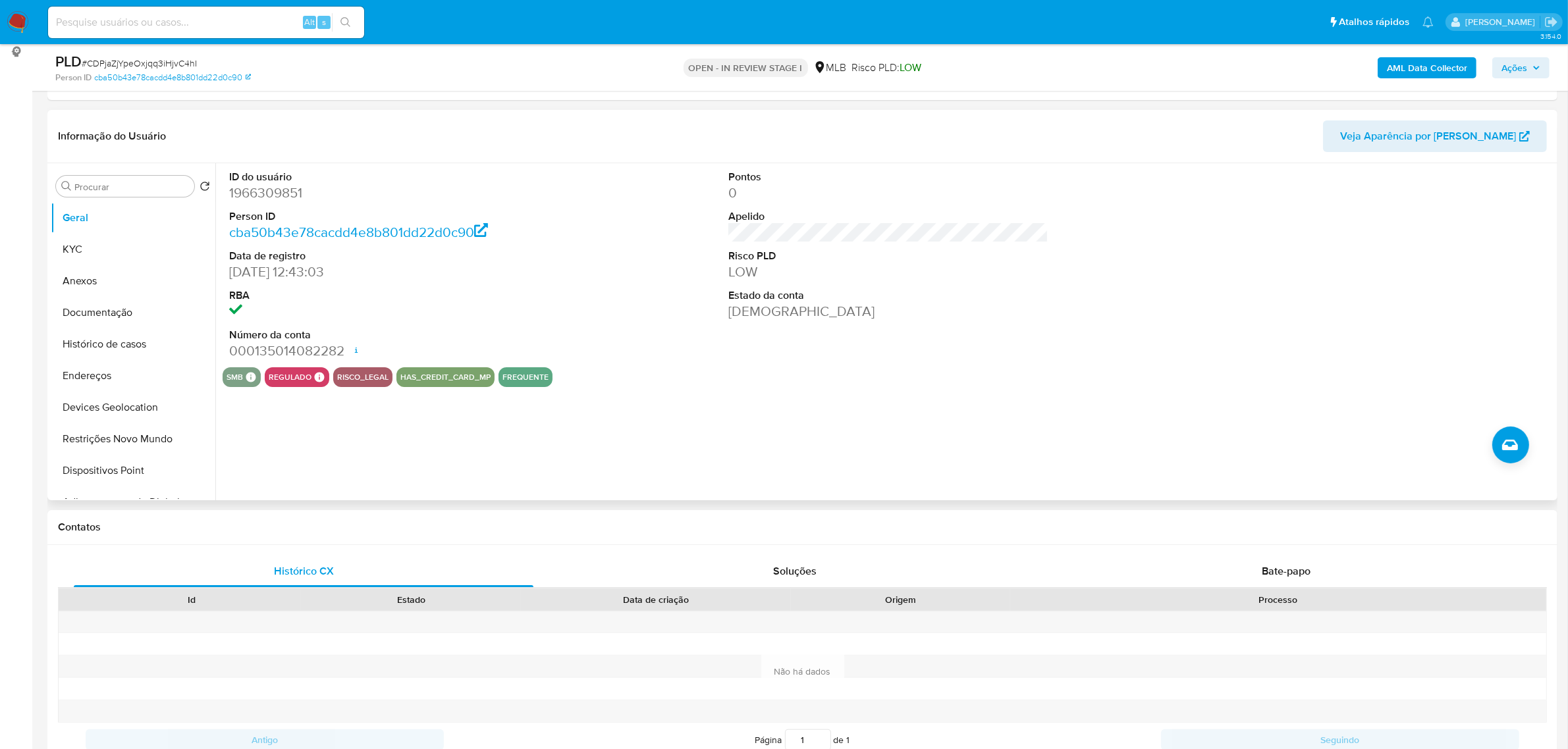
scroll to position [0, 0]
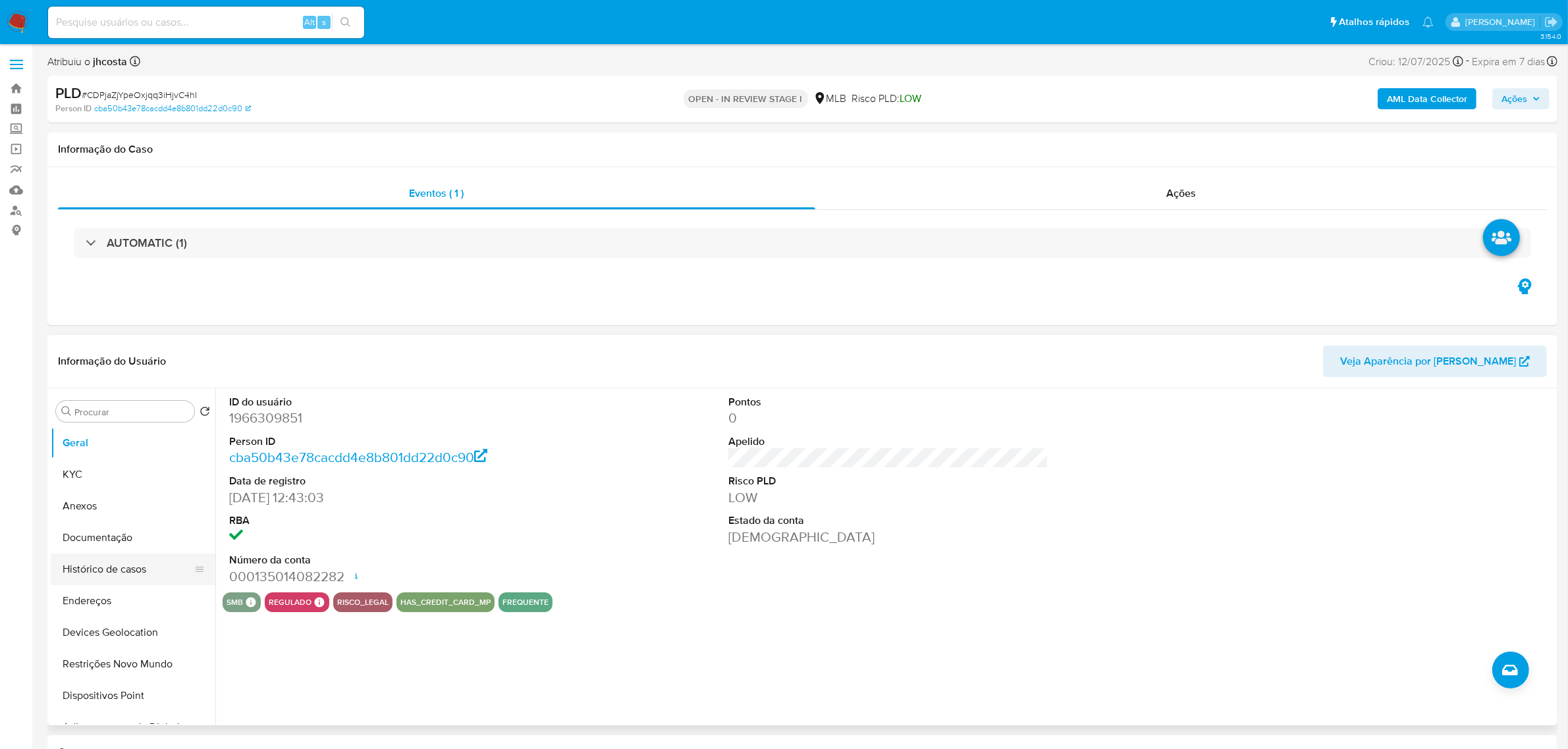
drag, startPoint x: 132, startPoint y: 570, endPoint x: 156, endPoint y: 563, distance: 25.0
click at [132, 570] on button "Histórico de casos" at bounding box center [127, 570] width 154 height 31
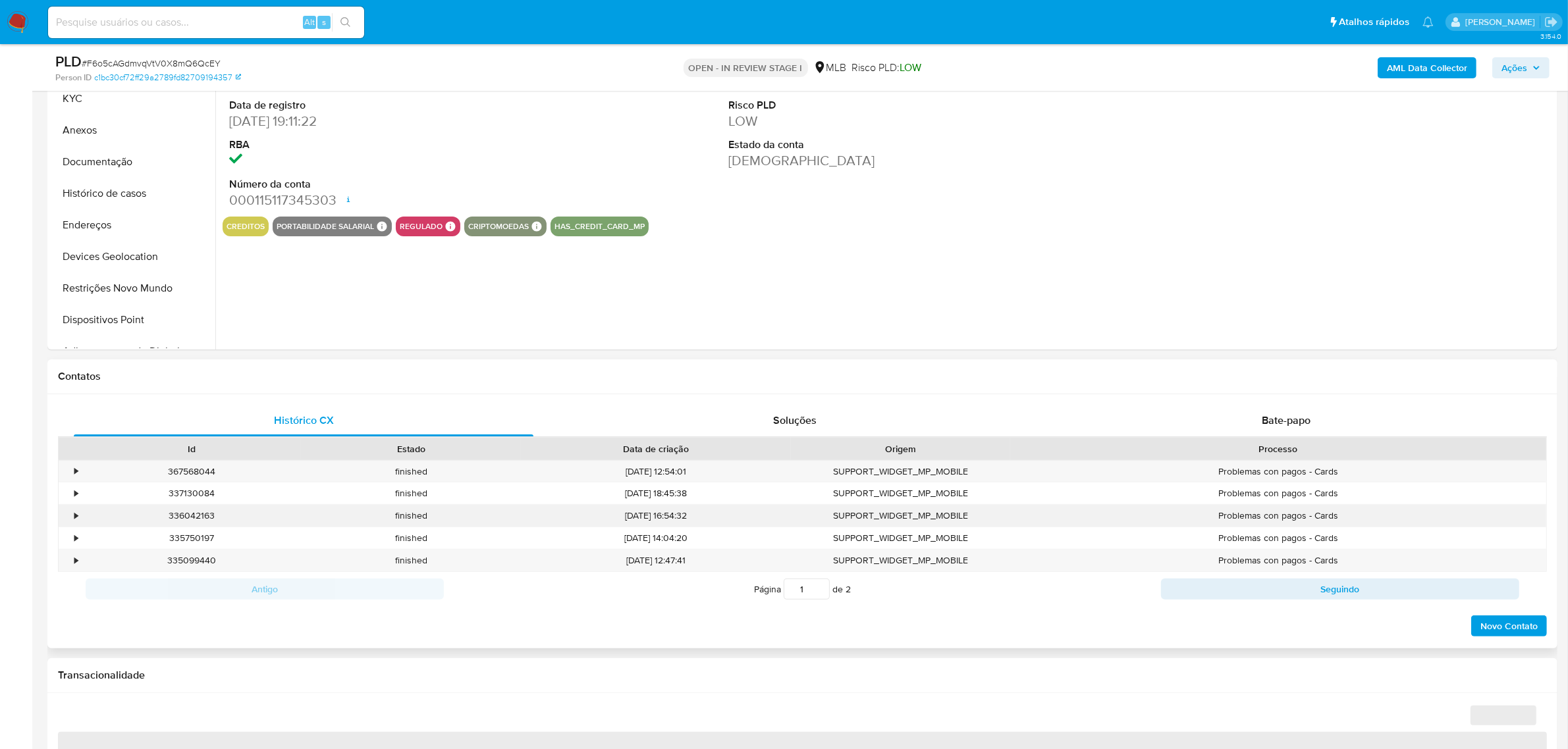
select select "10"
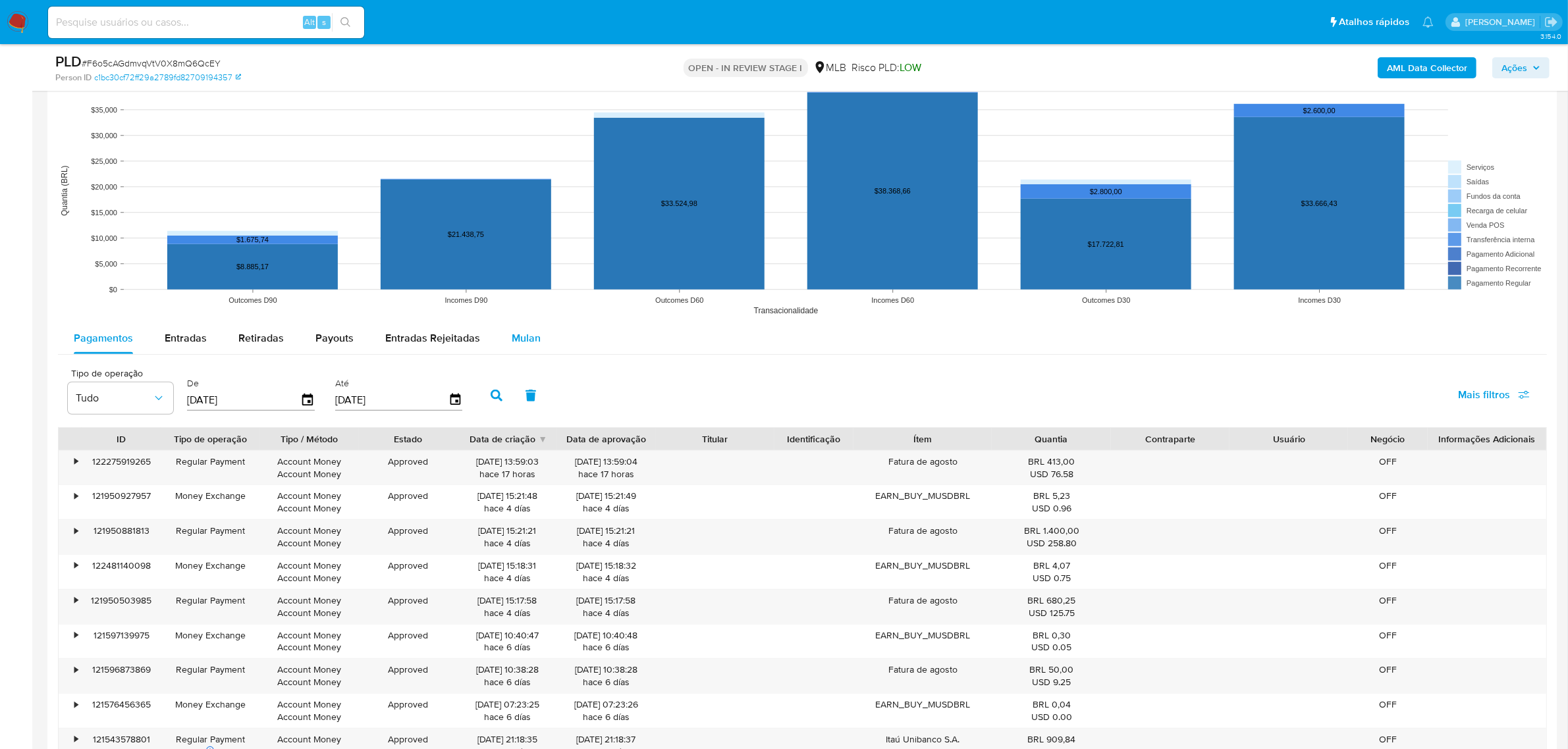
click at [519, 343] on span "Mulan" at bounding box center [526, 338] width 29 height 15
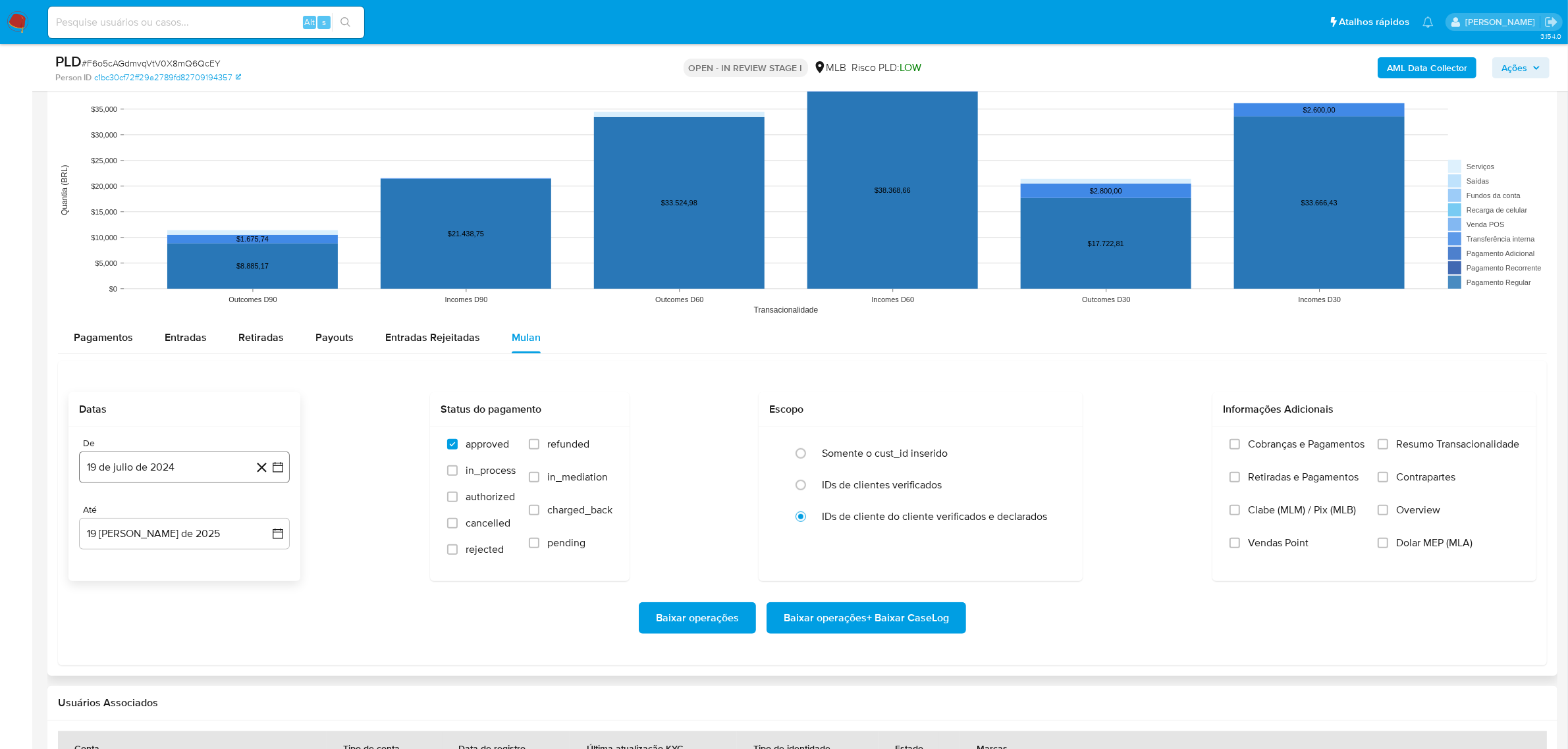
scroll to position [1400, 0]
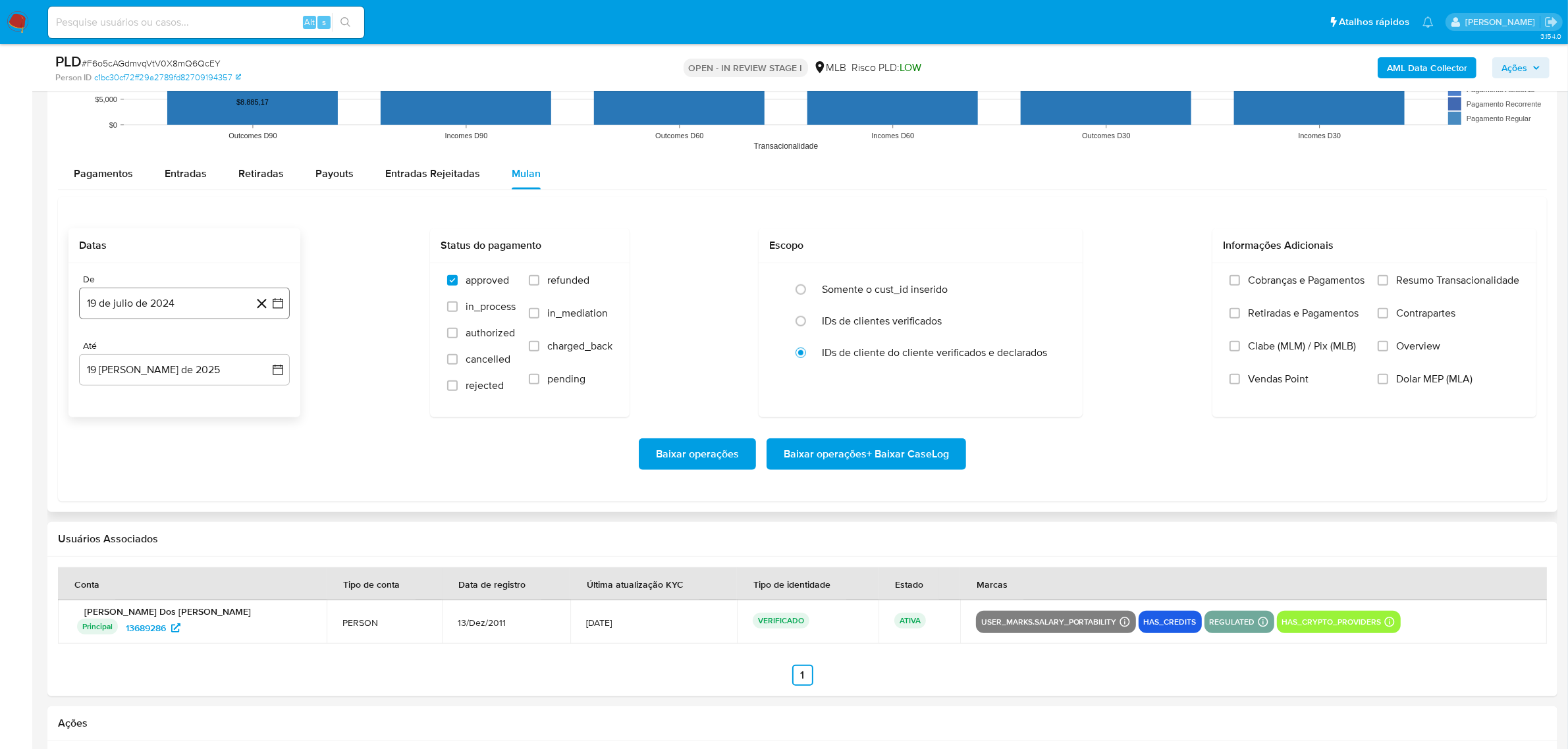
click at [191, 289] on button "19 de julio de 2024" at bounding box center [185, 304] width 211 height 31
click at [202, 353] on button "julio 2024" at bounding box center [184, 350] width 62 height 13
drag, startPoint x: 265, startPoint y: 352, endPoint x: 260, endPoint y: 438, distance: 86.1
click at [264, 352] on icon "Año siguiente" at bounding box center [263, 350] width 16 height 16
click at [242, 441] on span "jun" at bounding box center [240, 435] width 15 height 10
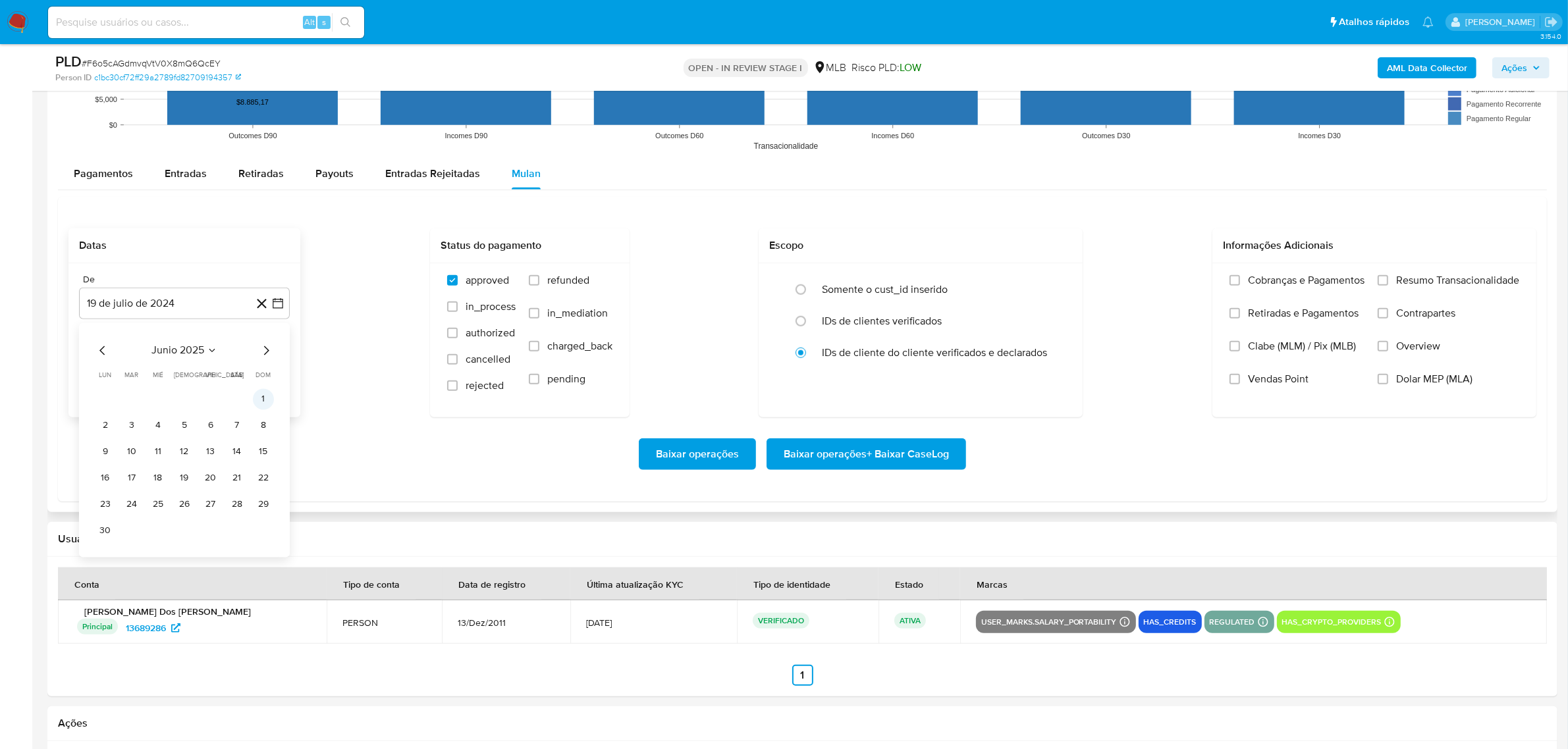
click at [254, 402] on button "1" at bounding box center [263, 399] width 21 height 21
click at [1400, 285] on span "Resumo Transacionalidade" at bounding box center [1458, 280] width 123 height 13
click at [1388, 285] on input "Resumo Transacionalidade" at bounding box center [1383, 280] width 10 height 10
click at [899, 452] on span "Baixar operações + Baixar CaseLog" at bounding box center [866, 454] width 166 height 29
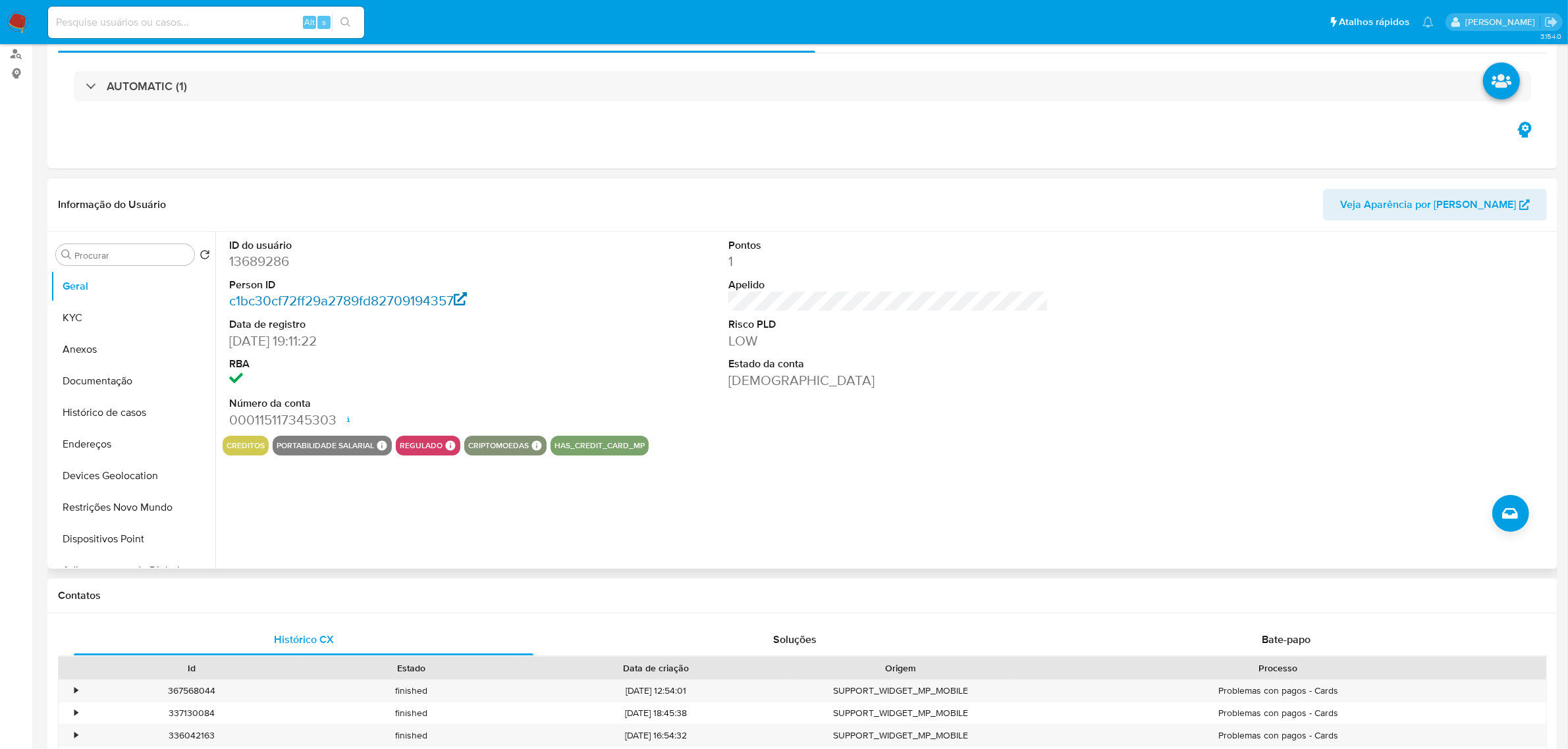
scroll to position [0, 0]
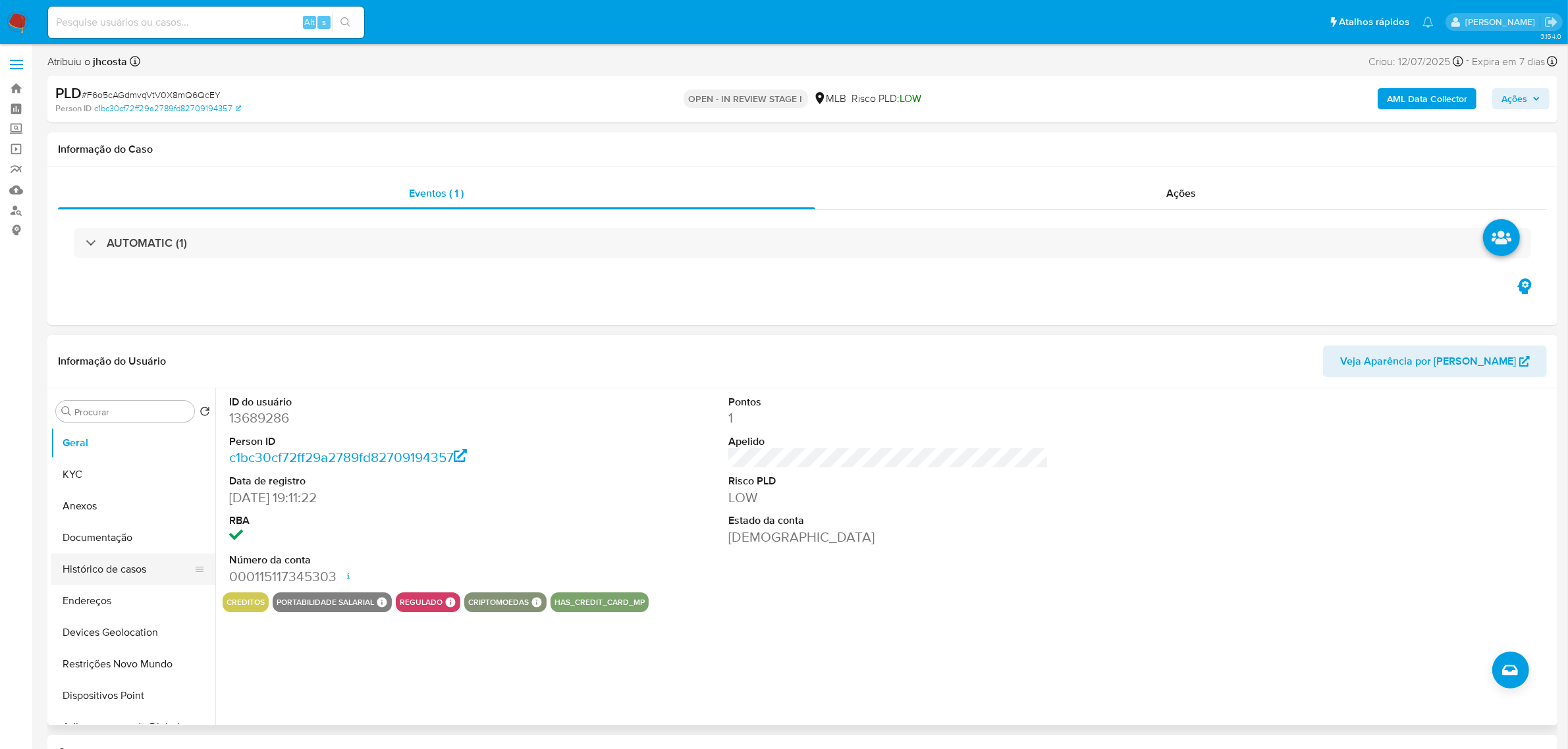
click at [155, 570] on button "Histórico de casos" at bounding box center [127, 570] width 154 height 31
